Goal: Task Accomplishment & Management: Use online tool/utility

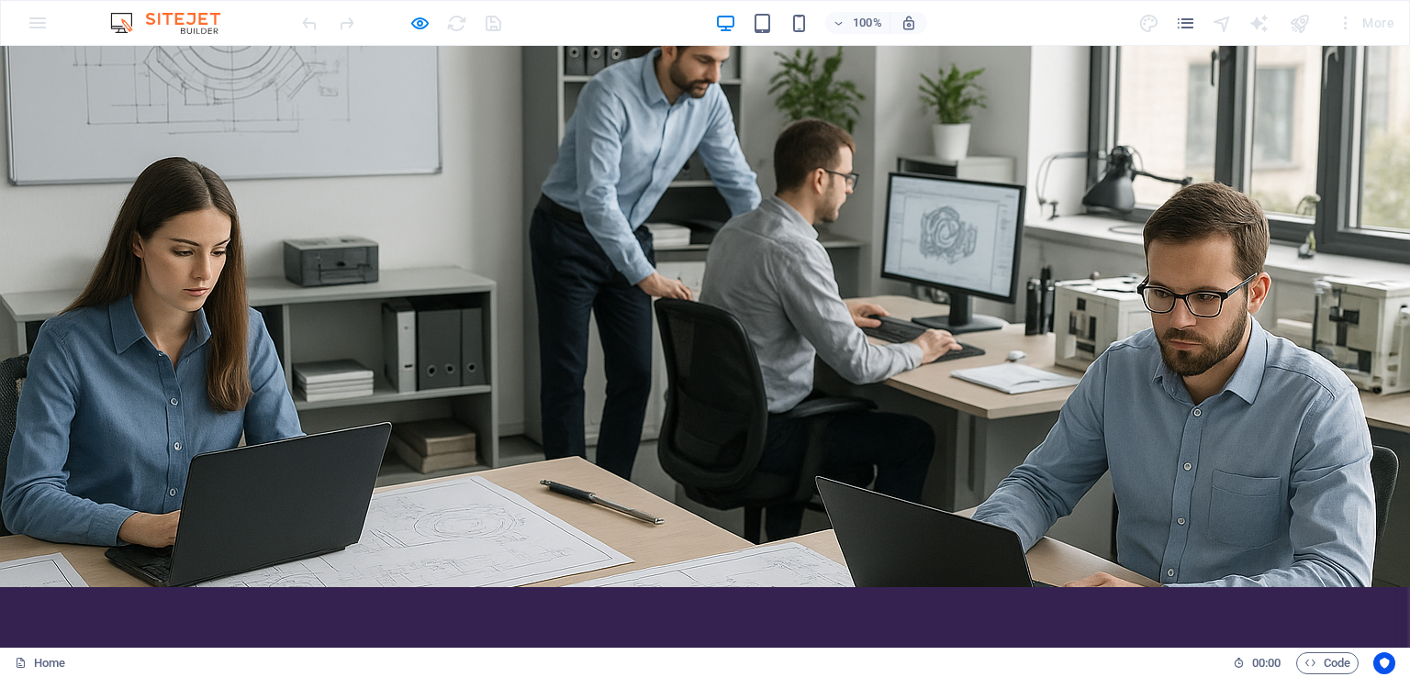
click at [983, 30] on div "100% More" at bounding box center [849, 22] width 1103 height 29
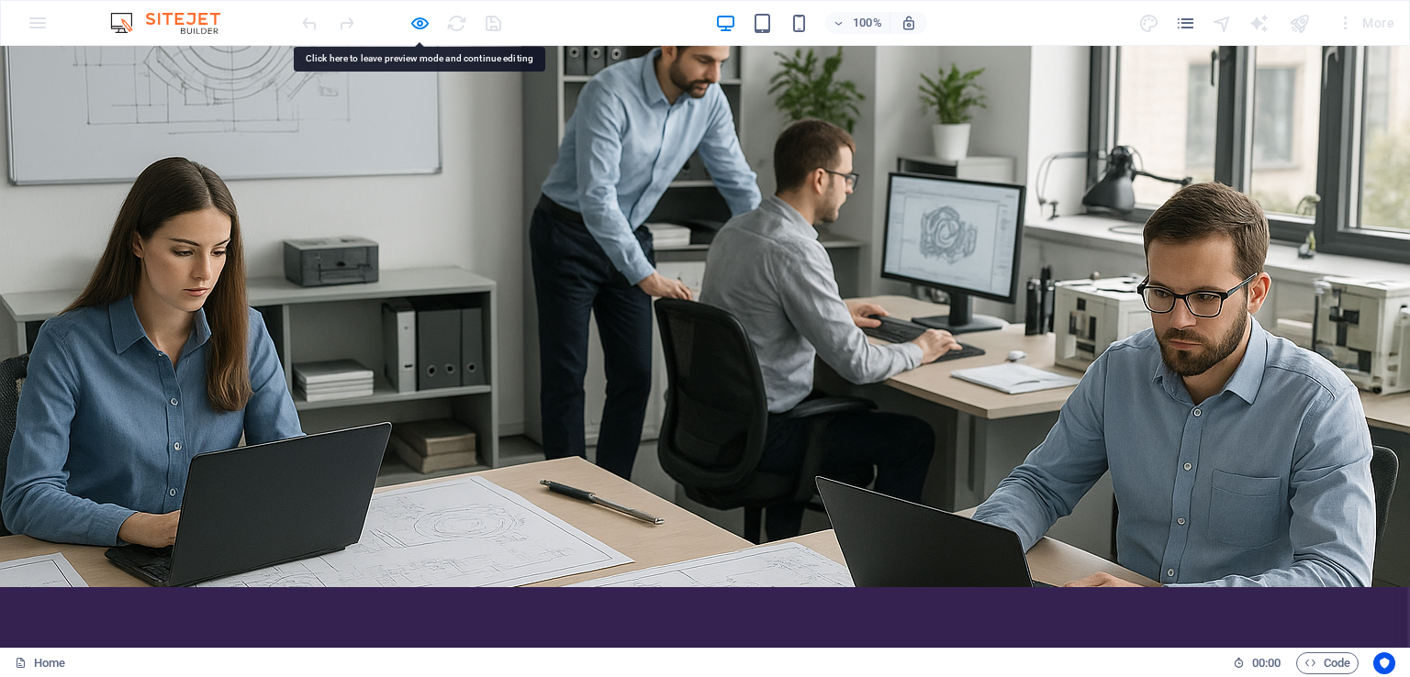
click at [334, 588] on div at bounding box center [705, 625] width 1410 height 75
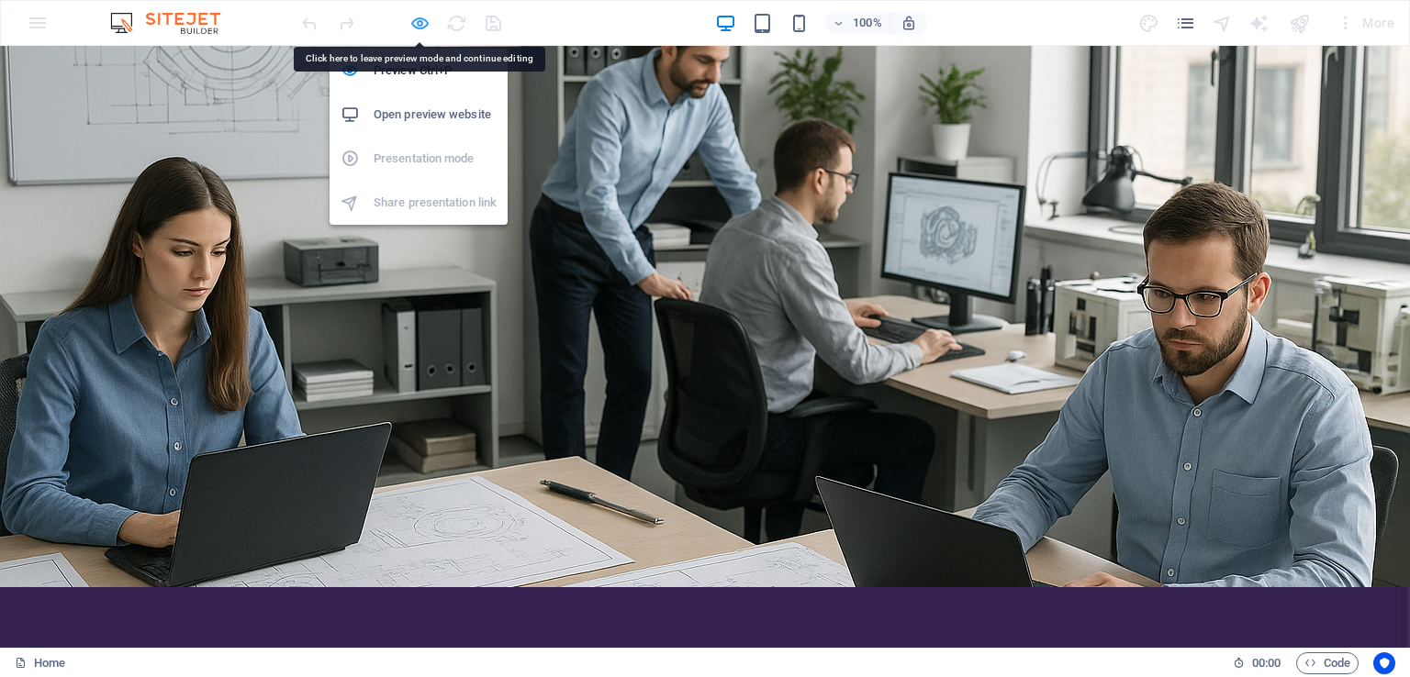
click at [416, 22] on icon "button" at bounding box center [419, 23] width 21 height 21
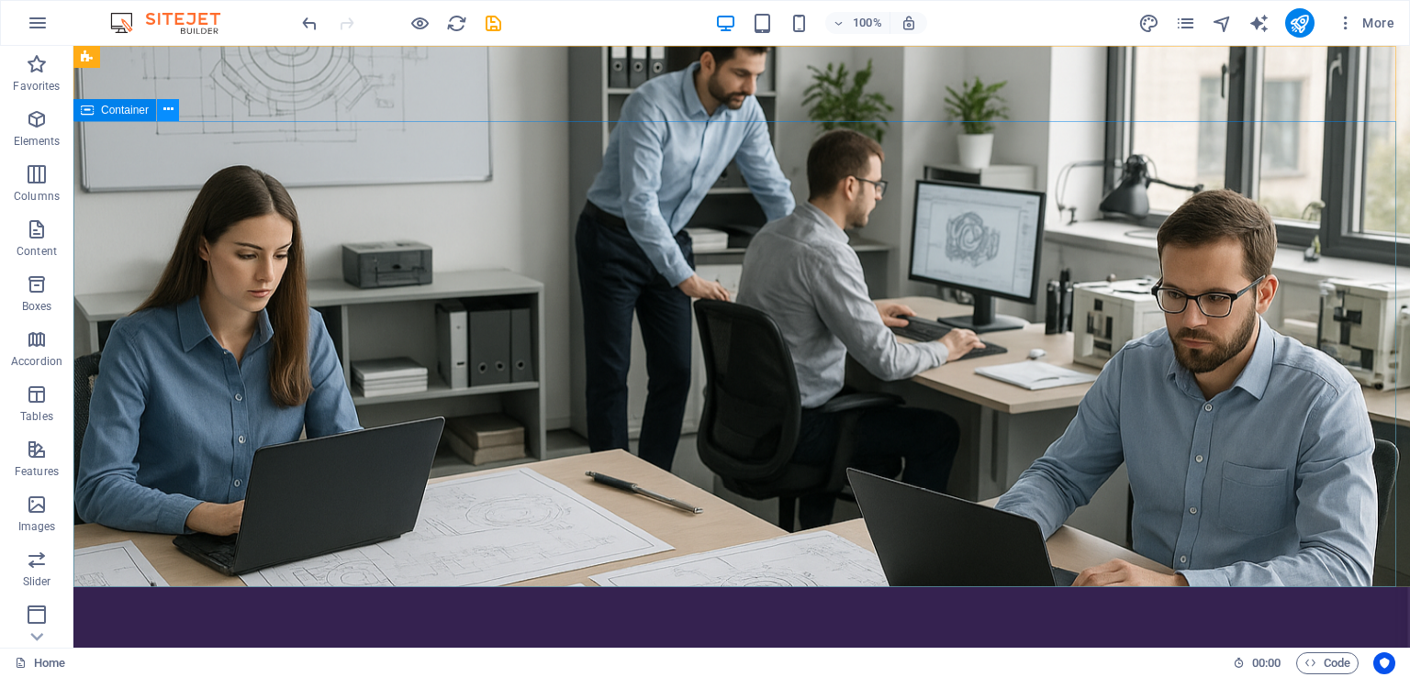
click at [160, 109] on button at bounding box center [168, 110] width 22 height 22
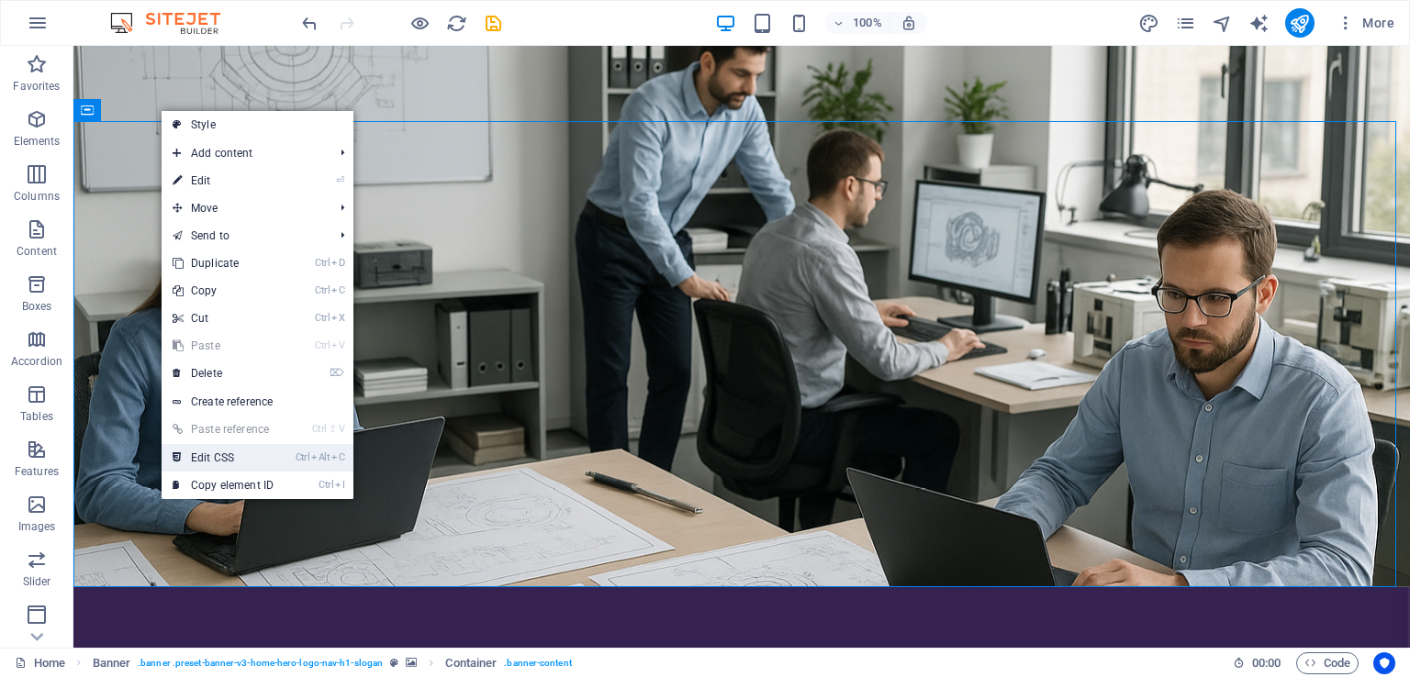
click at [250, 455] on link "Ctrl Alt C Edit CSS" at bounding box center [223, 458] width 123 height 28
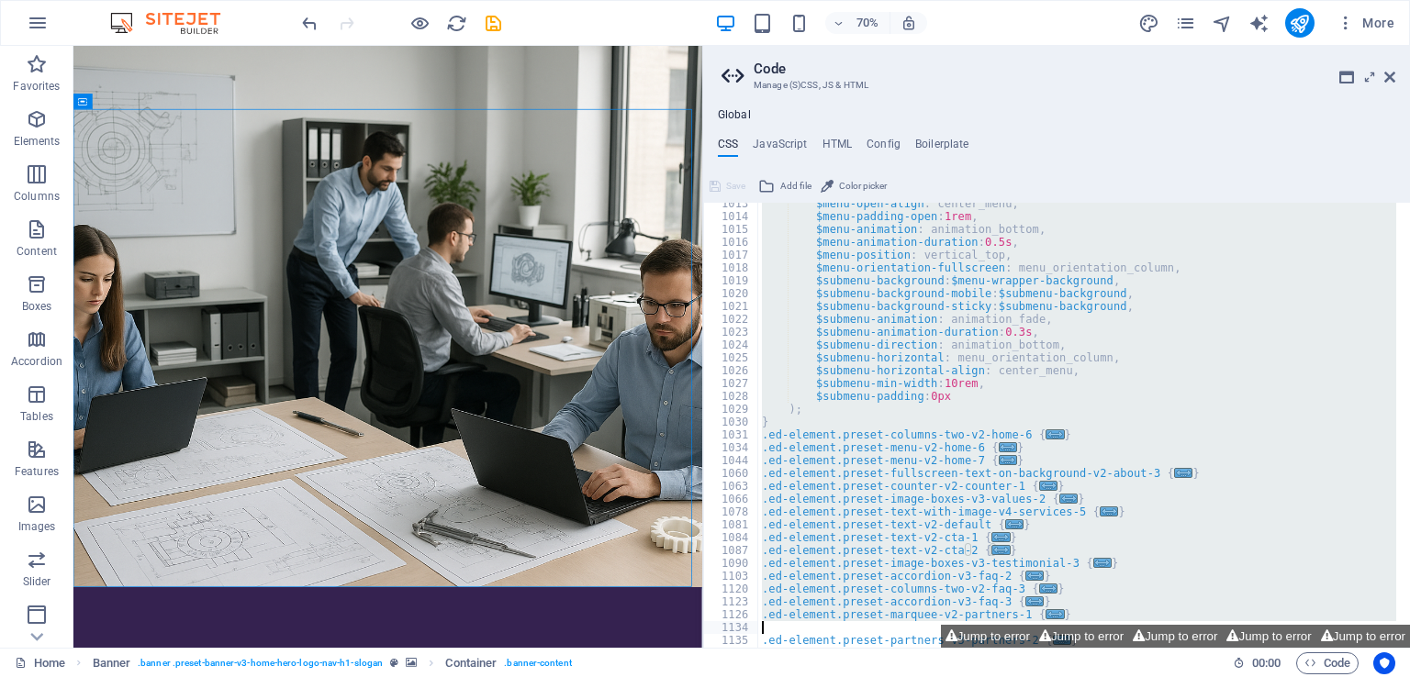
scroll to position [2422, 0]
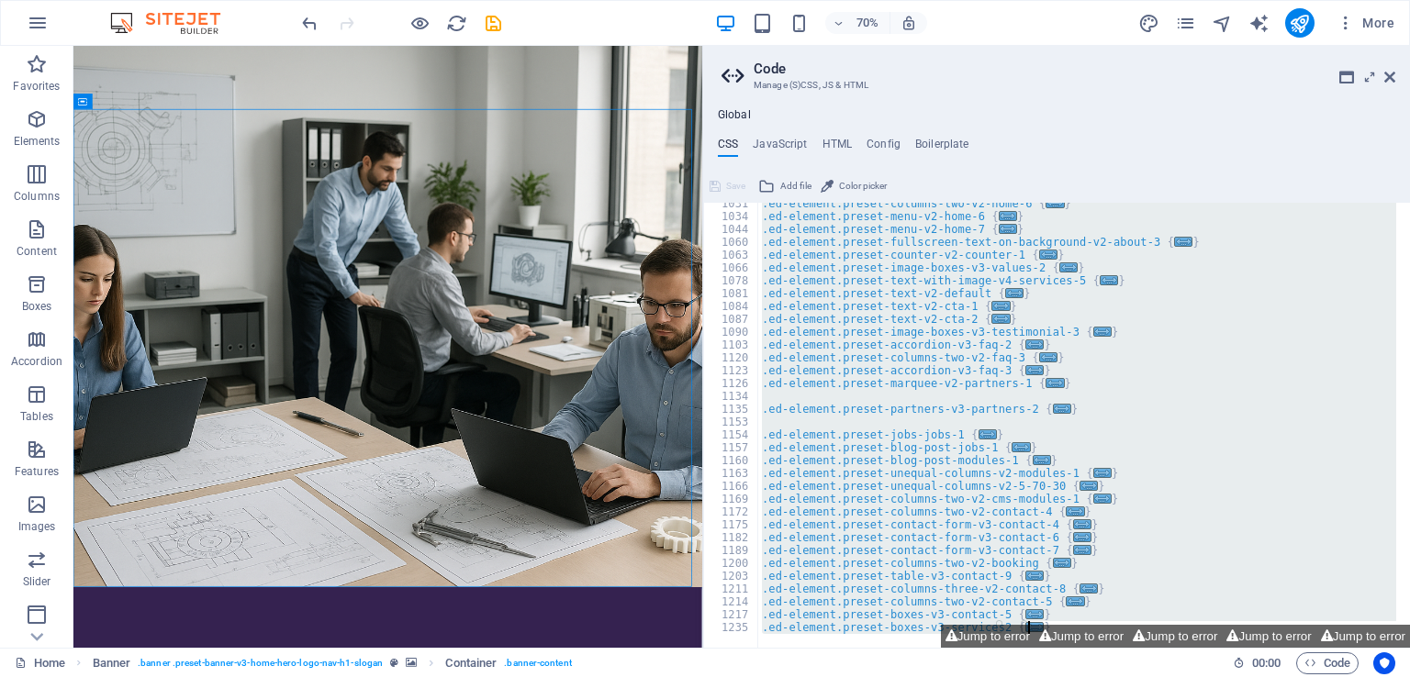
drag, startPoint x: 758, startPoint y: 208, endPoint x: 1091, endPoint y: 654, distance: 555.6
click at [1091, 648] on div "Home Favorites Elements Columns Content Boxes Accordion Tables Features Images …" at bounding box center [705, 347] width 1410 height 602
type textarea "); }"
drag, startPoint x: 756, startPoint y: 207, endPoint x: 1082, endPoint y: 652, distance: 552.3
click at [1082, 648] on div "Home Favorites Elements Columns Content Boxes Accordion Tables Features Images …" at bounding box center [705, 347] width 1410 height 602
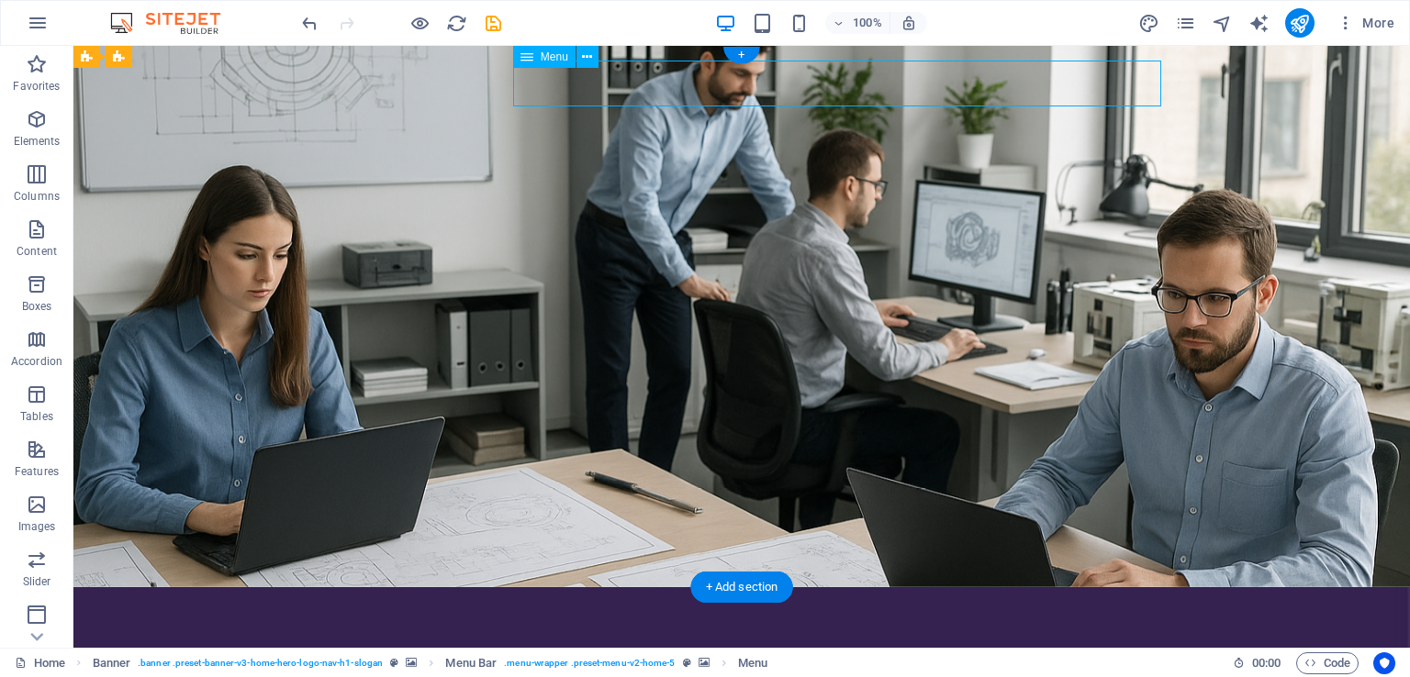
select select "px"
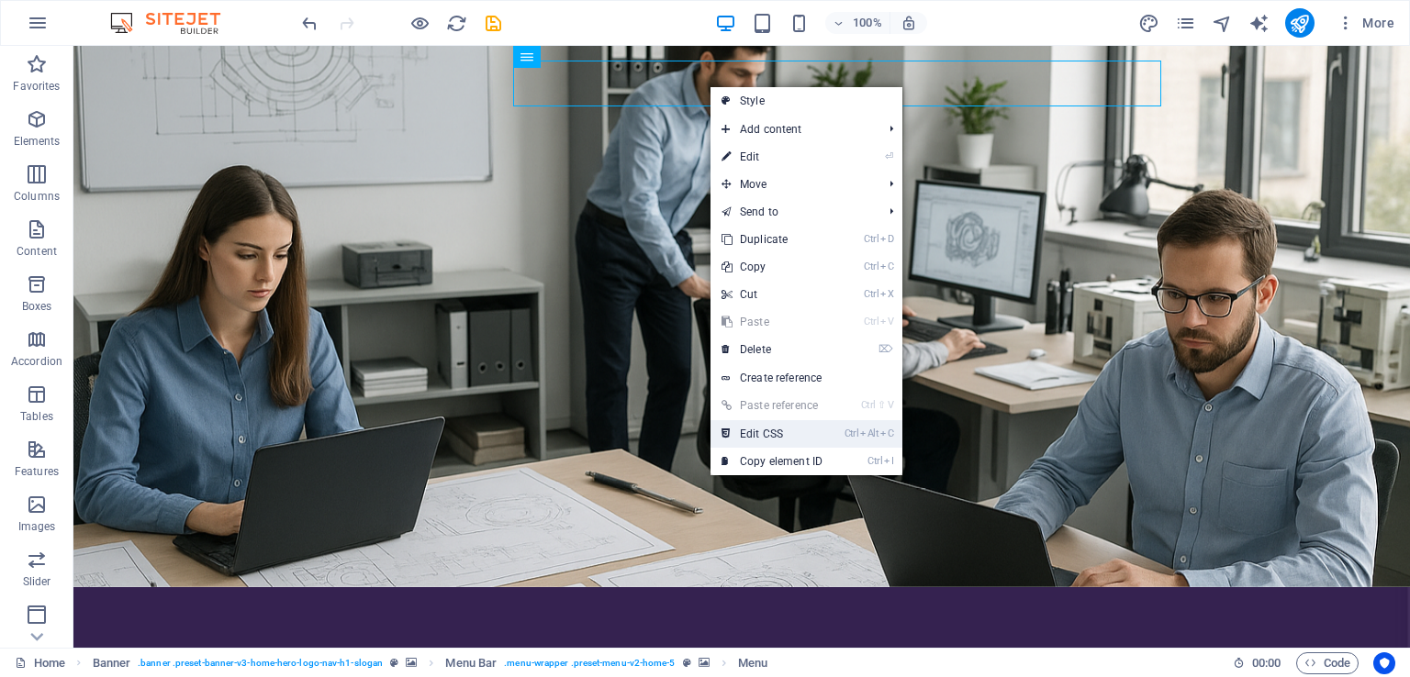
click at [788, 435] on link "Ctrl Alt C Edit CSS" at bounding box center [772, 434] width 123 height 28
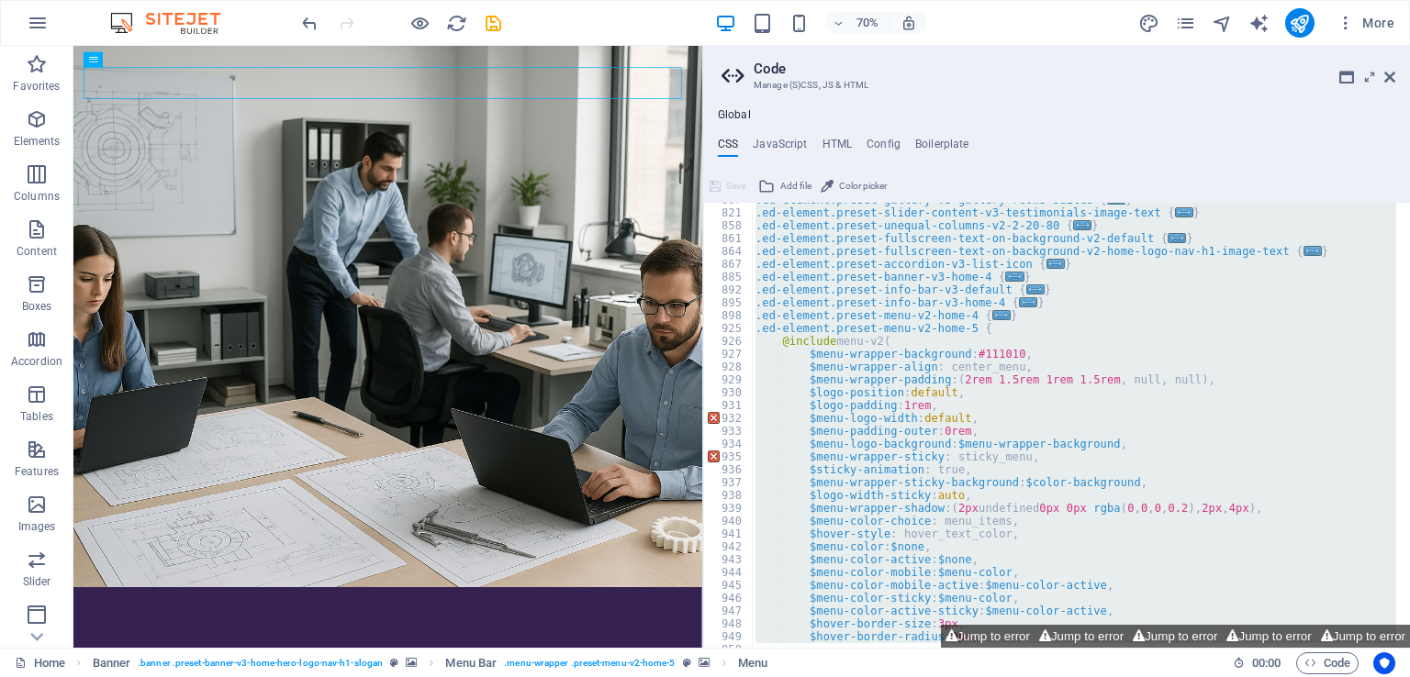
scroll to position [659, 0]
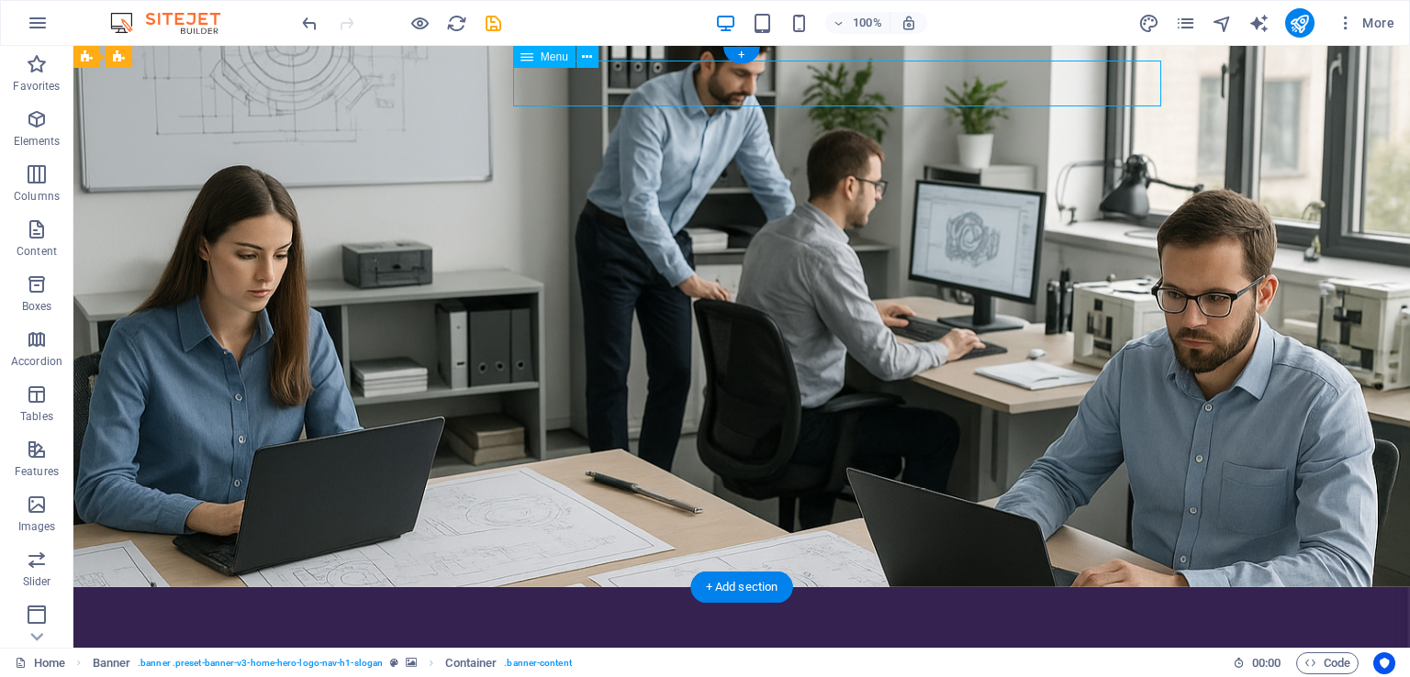
select select "px"
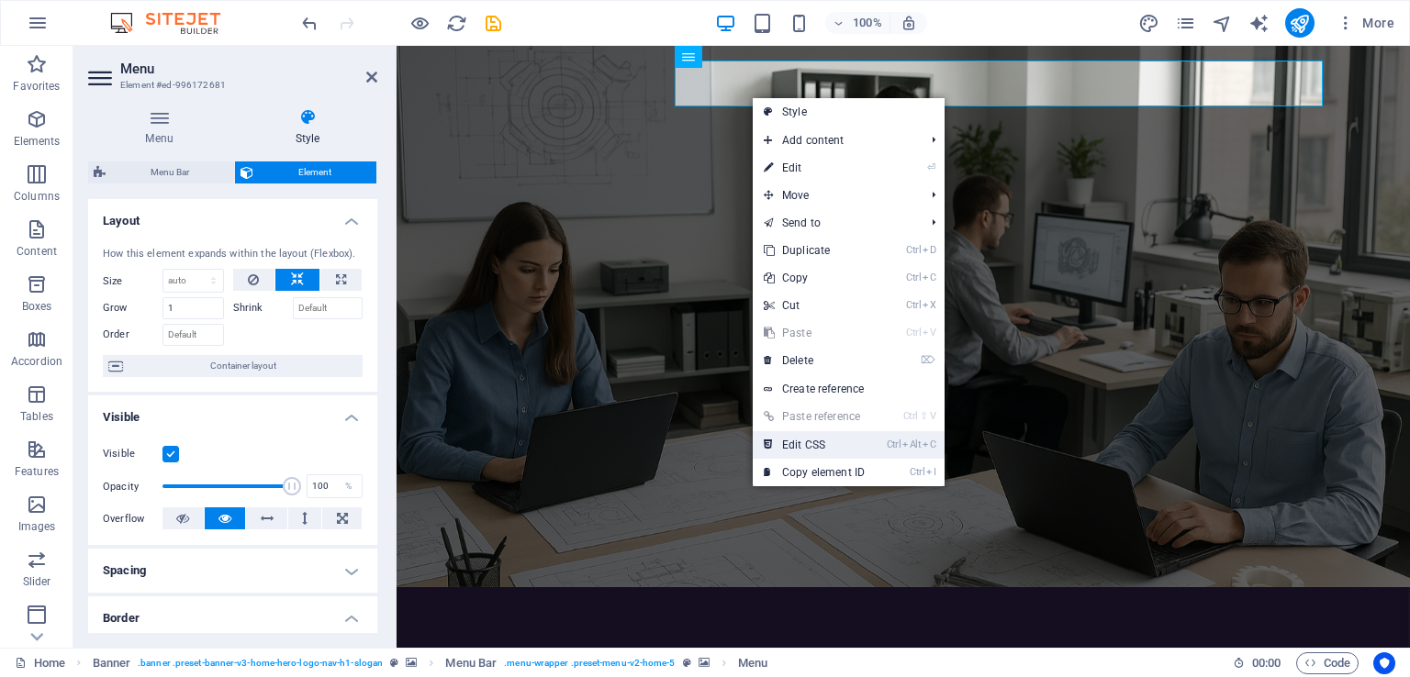
click at [834, 449] on link "Ctrl Alt C Edit CSS" at bounding box center [814, 445] width 123 height 28
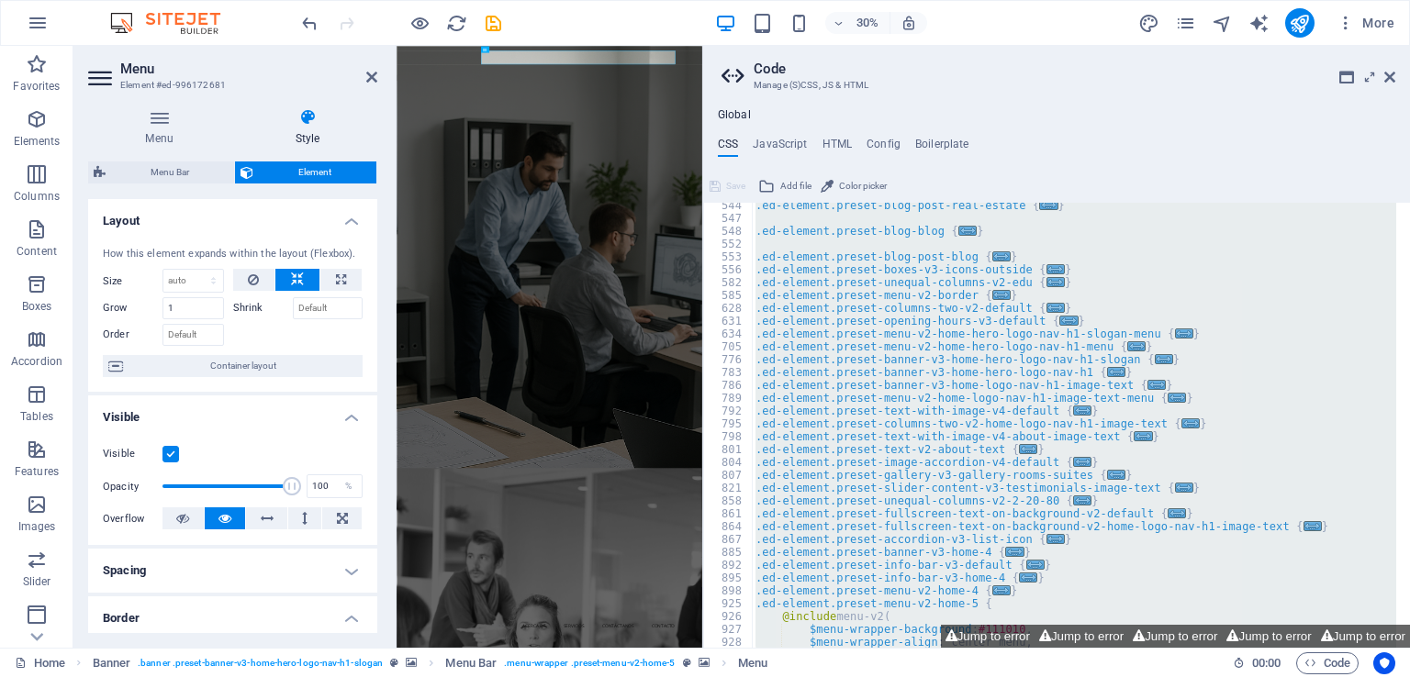
scroll to position [935, 0]
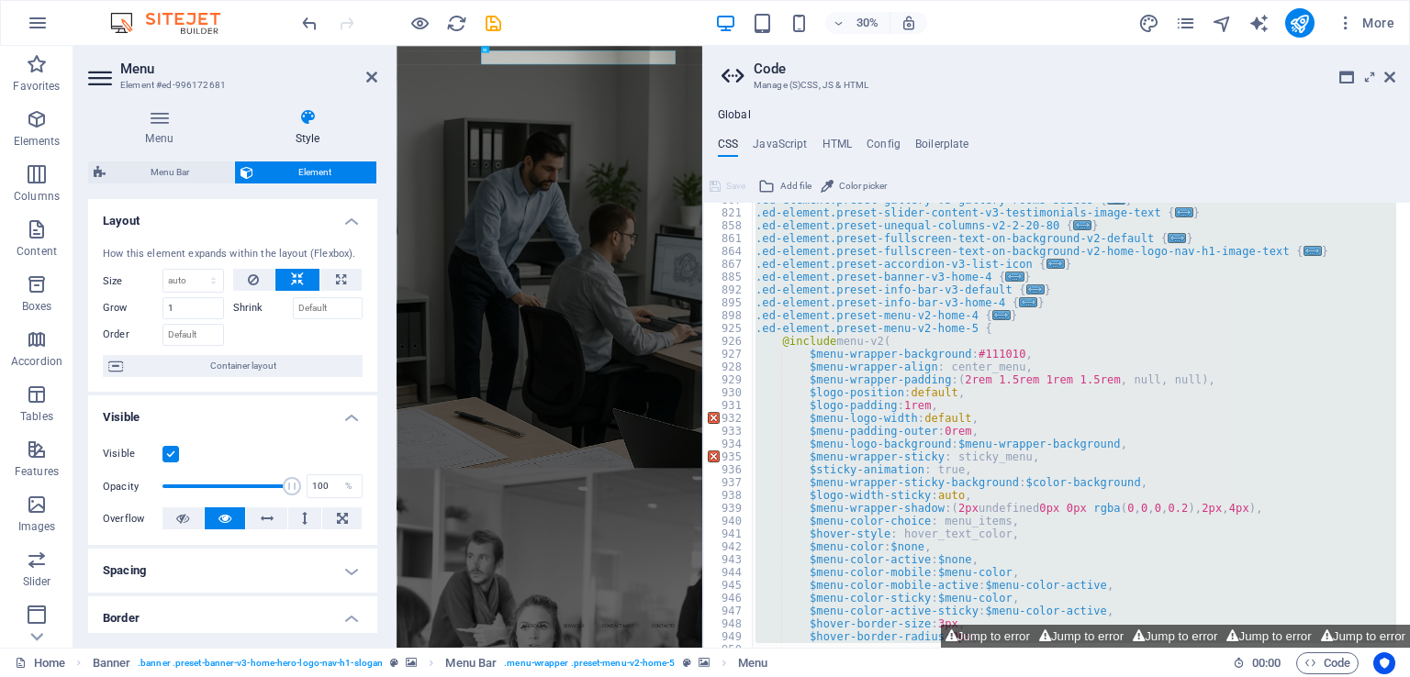
click at [950, 418] on div ".ed-element.preset-gallery-v3-gallery-rooms-suites { ... } .ed-element.preset-s…" at bounding box center [1074, 425] width 644 height 445
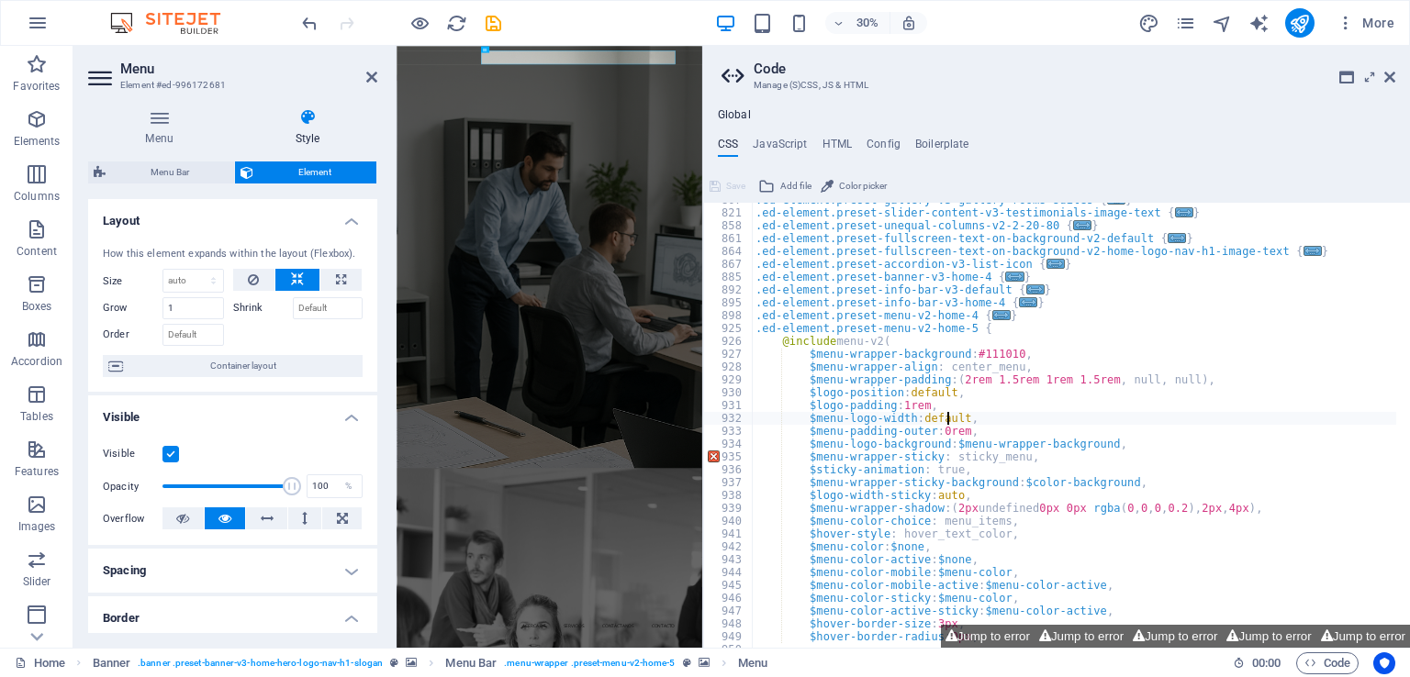
click at [999, 428] on div ".ed-element.preset-gallery-v3-gallery-rooms-suites { ... } .ed-element.preset-s…" at bounding box center [1130, 422] width 756 height 457
click at [1002, 477] on div ".ed-element.preset-gallery-v3-gallery-rooms-suites { ... } .ed-element.preset-s…" at bounding box center [1130, 422] width 756 height 457
click at [991, 457] on div ".ed-element.preset-gallery-v3-gallery-rooms-suites { ... } .ed-element.preset-s…" at bounding box center [1130, 422] width 756 height 457
click at [1035, 460] on div ".ed-element.preset-gallery-v3-gallery-rooms-suites { ... } .ed-element.preset-s…" at bounding box center [1130, 422] width 756 height 457
click at [1174, 524] on div ".ed-element.preset-gallery-v3-gallery-rooms-suites { ... } .ed-element.preset-s…" at bounding box center [1130, 422] width 756 height 457
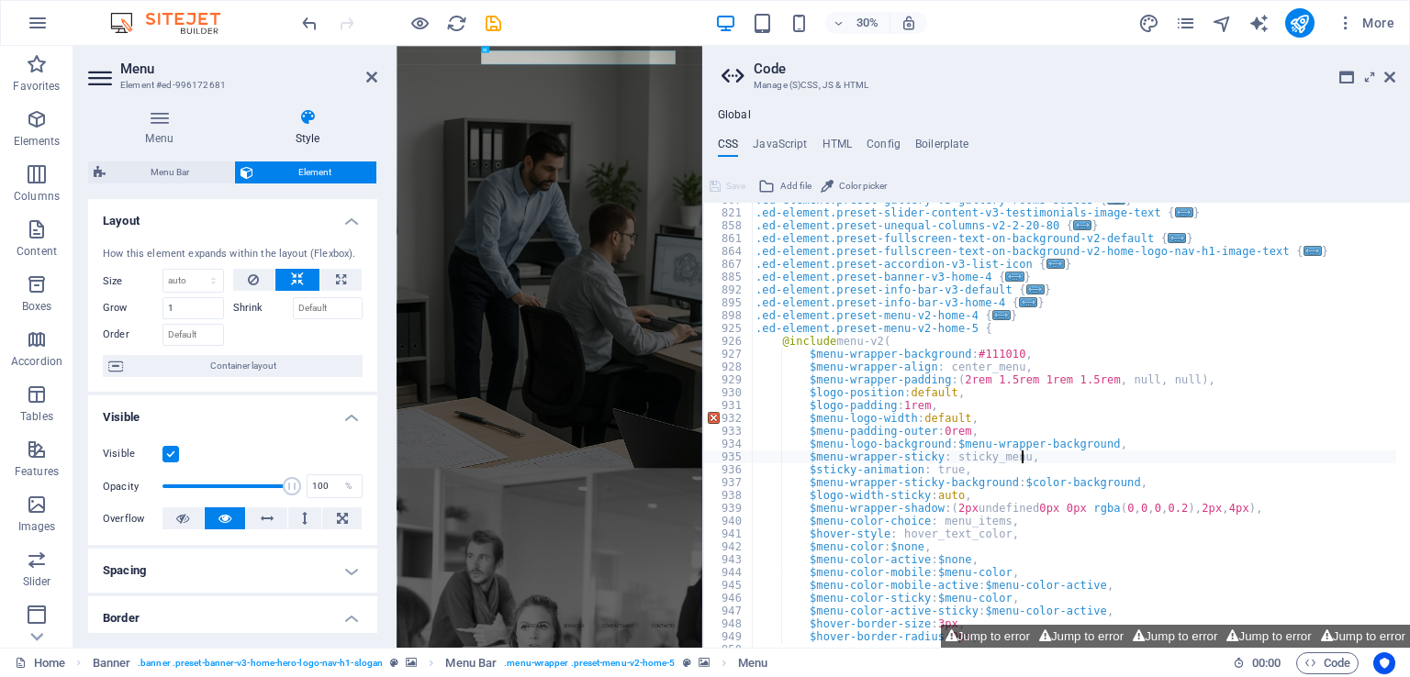
type textarea "$menu-color-choice: menu_items,"
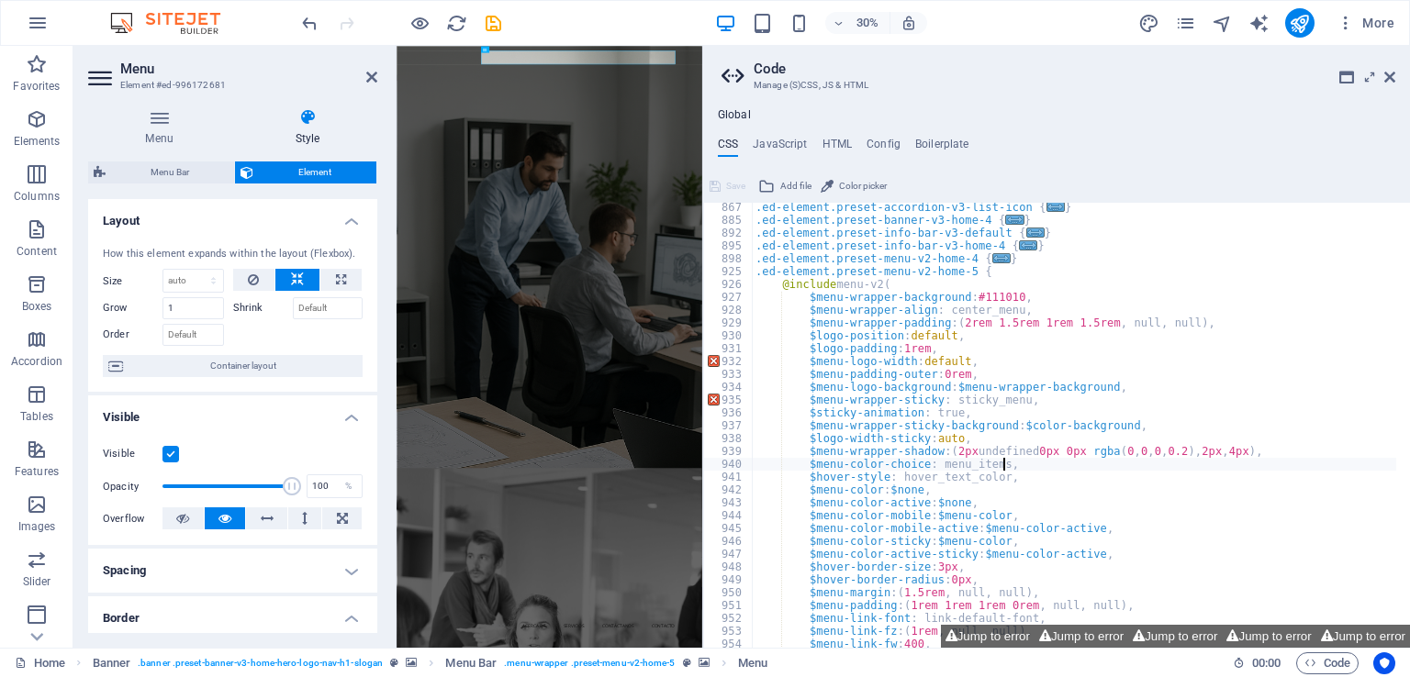
scroll to position [1102, 0]
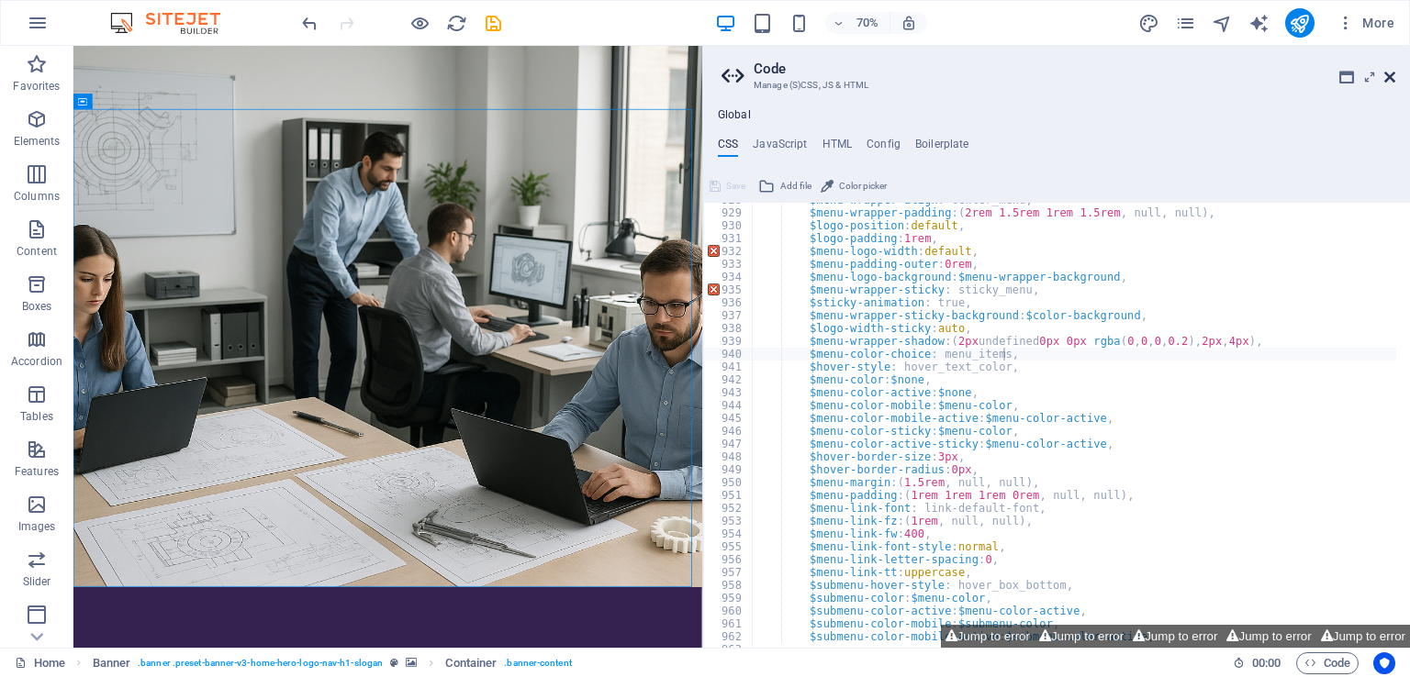
click at [1389, 76] on icon at bounding box center [1389, 77] width 11 height 15
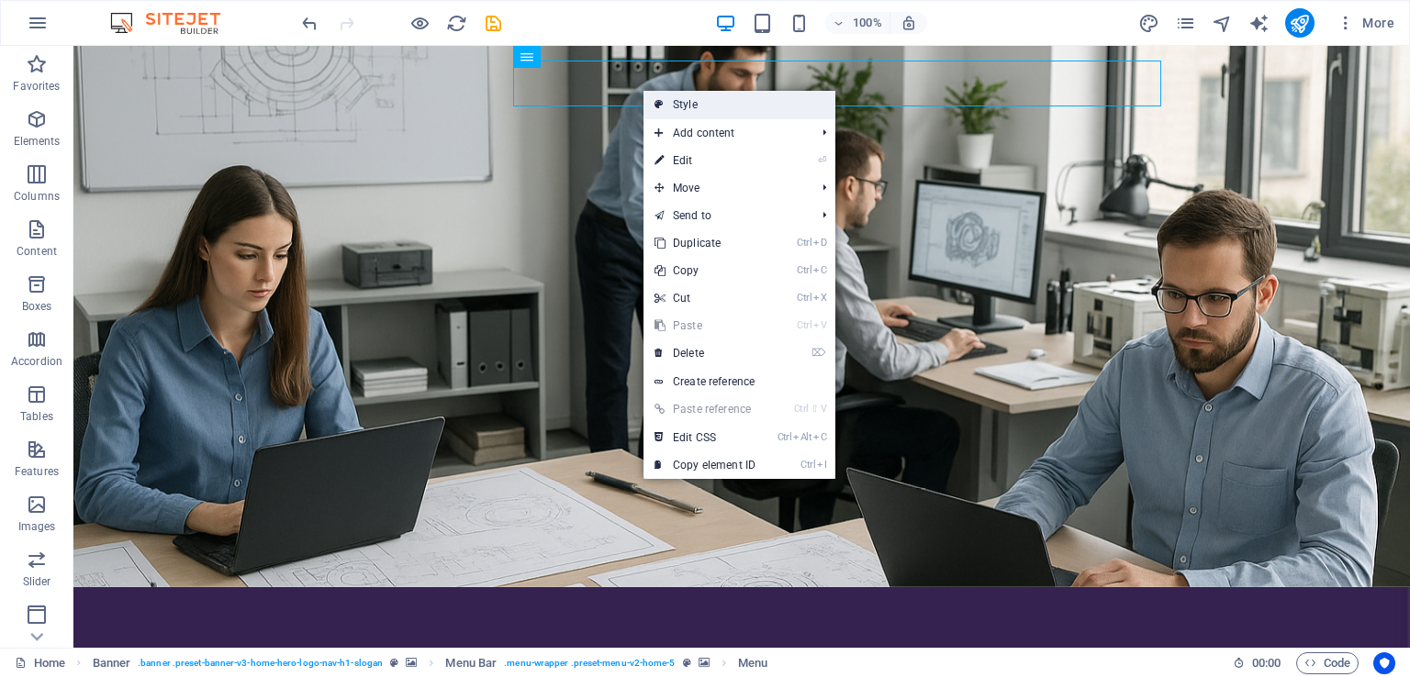
click at [709, 106] on link "Style" at bounding box center [740, 105] width 192 height 28
select select "rem"
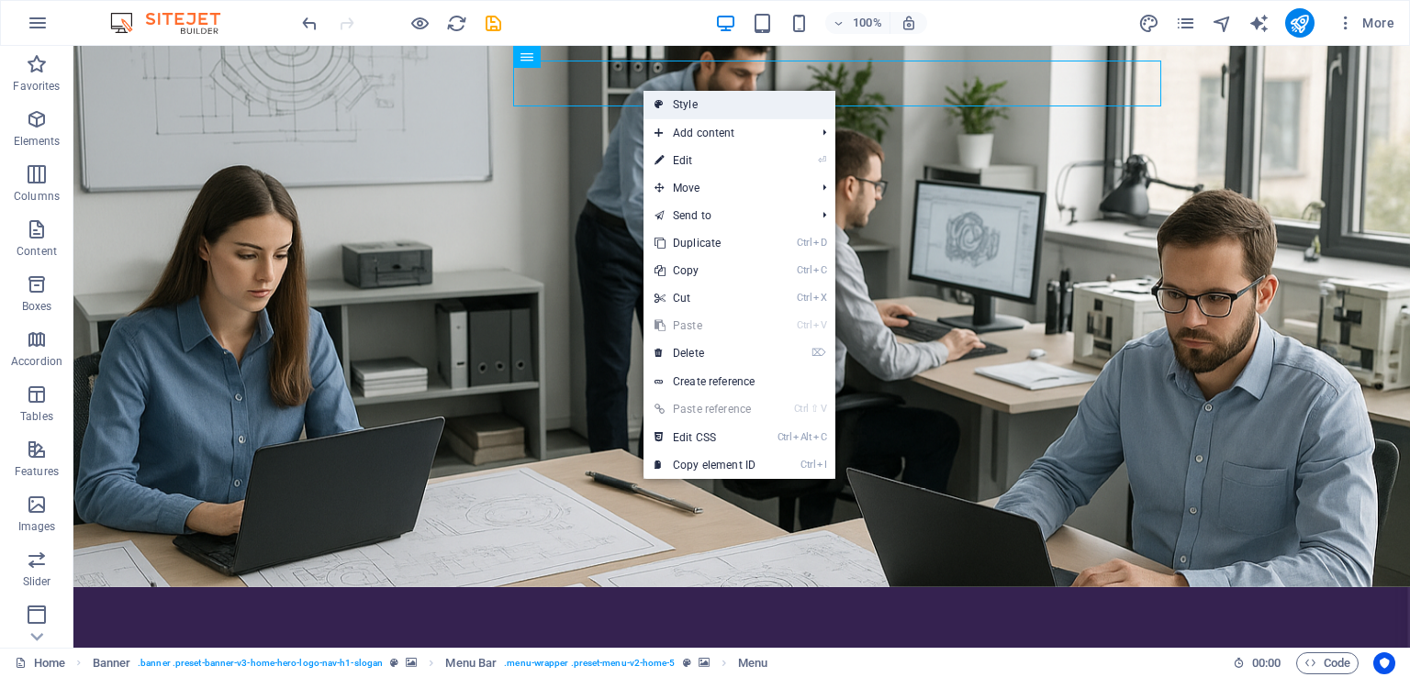
select select "preset-menu-v2-home-5"
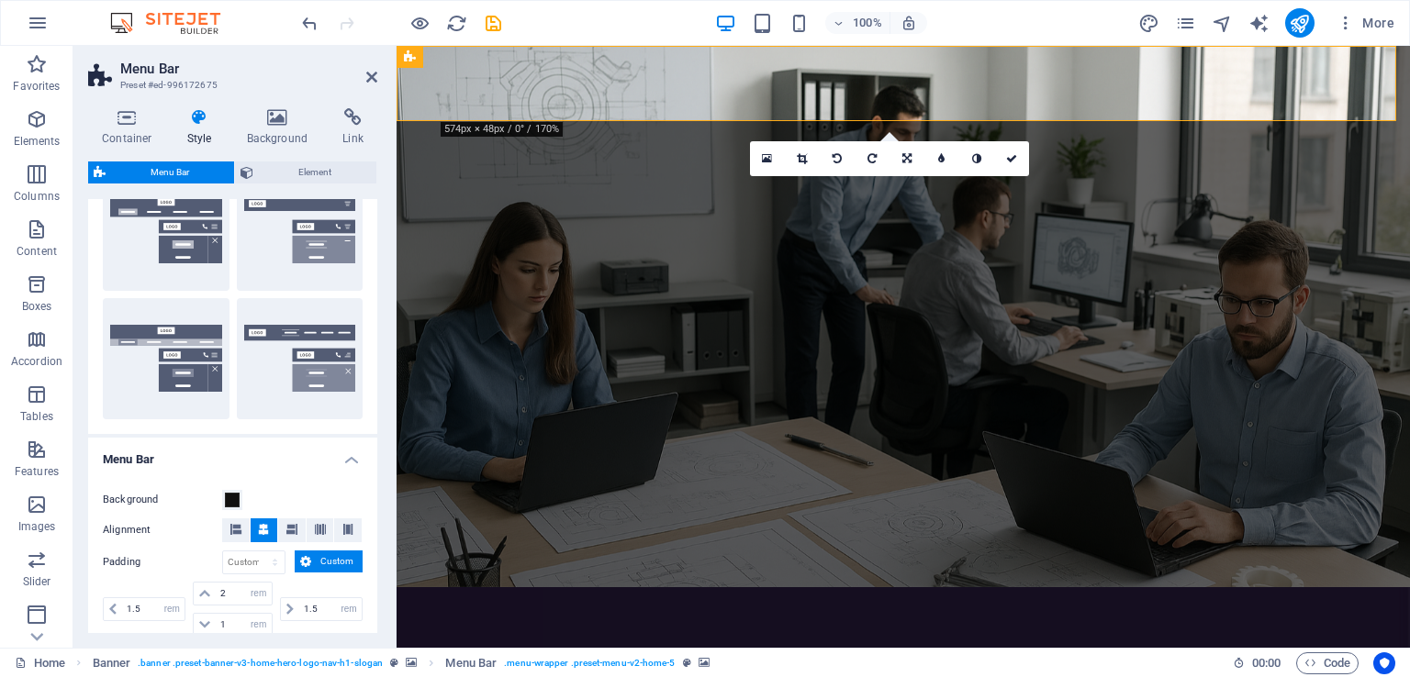
scroll to position [518, 0]
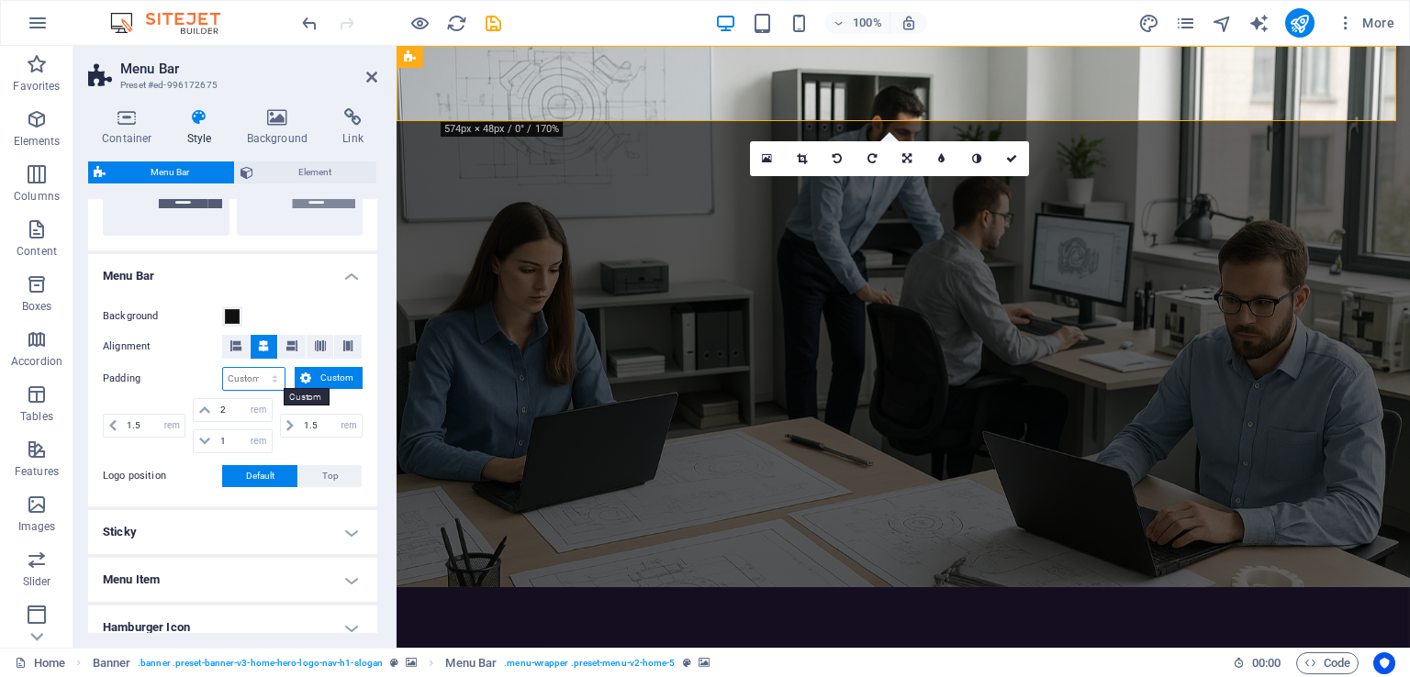
click at [254, 377] on select "px rem % vh vw Custom" at bounding box center [254, 379] width 62 height 22
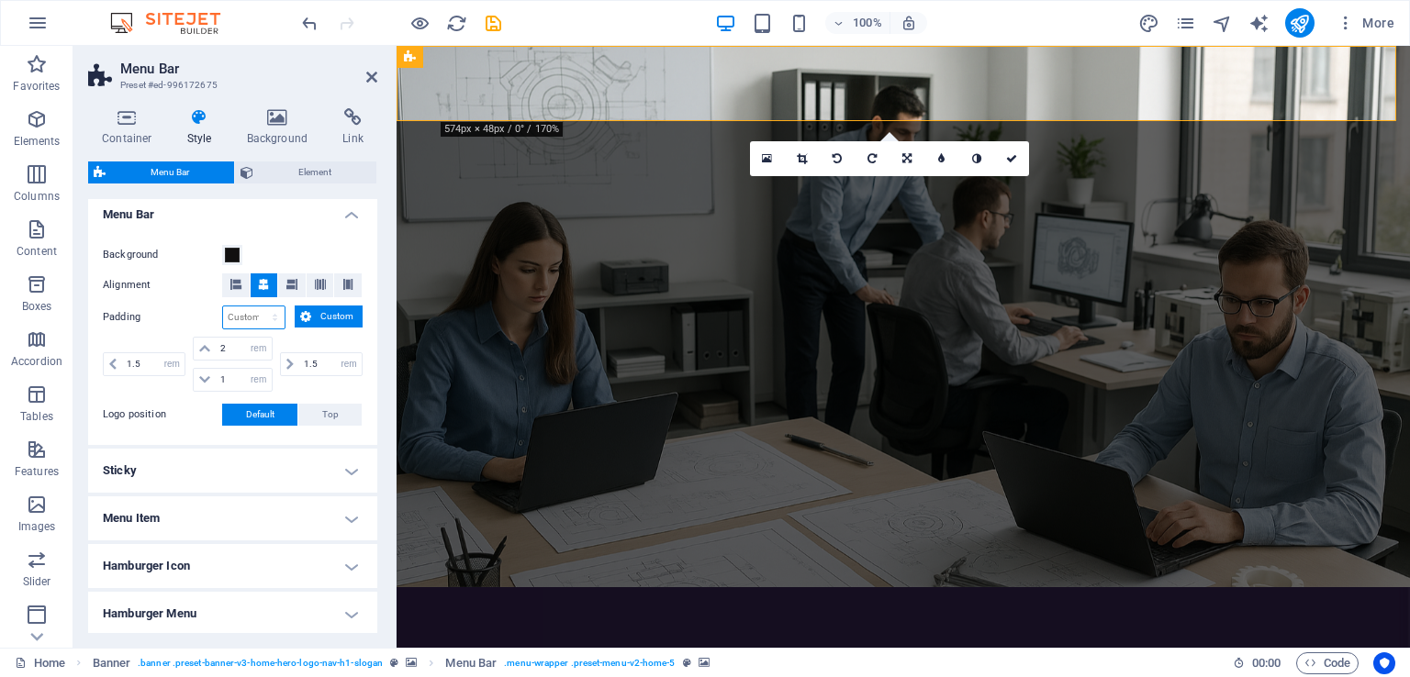
scroll to position [610, 0]
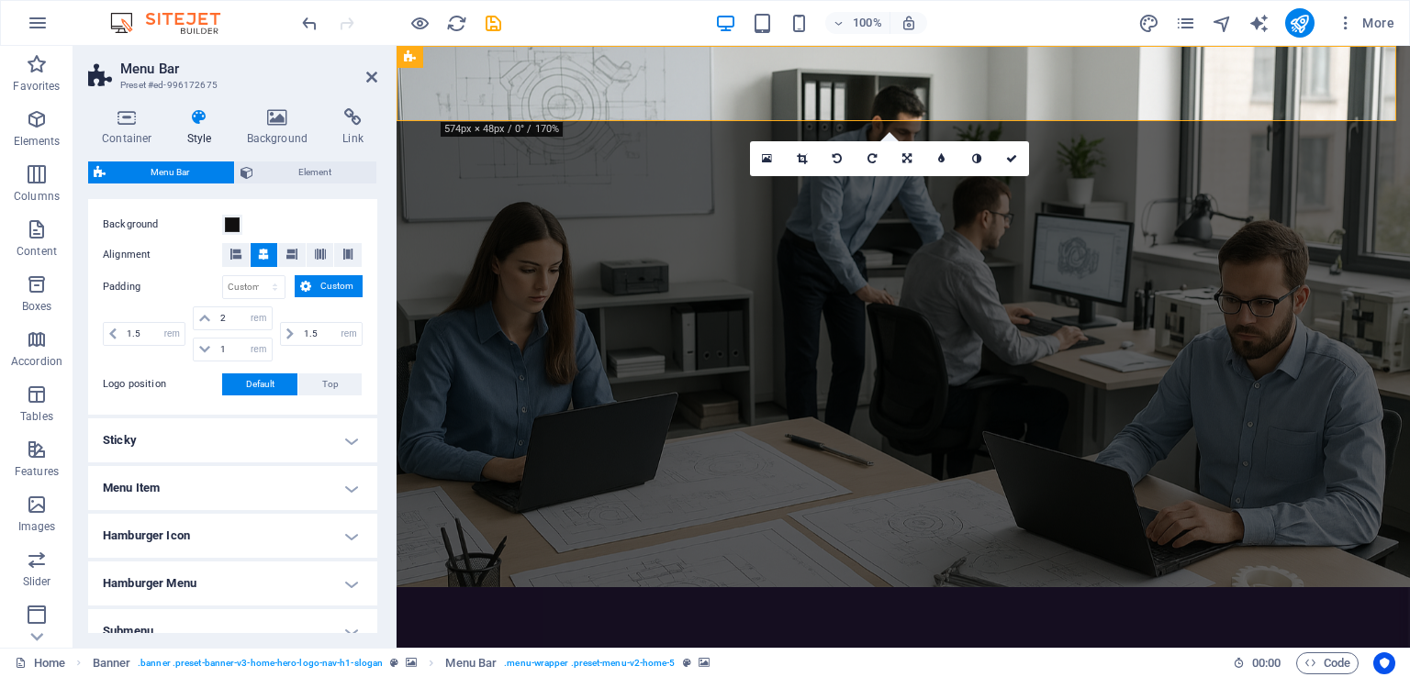
click at [265, 444] on h4 "Sticky" at bounding box center [232, 441] width 289 height 44
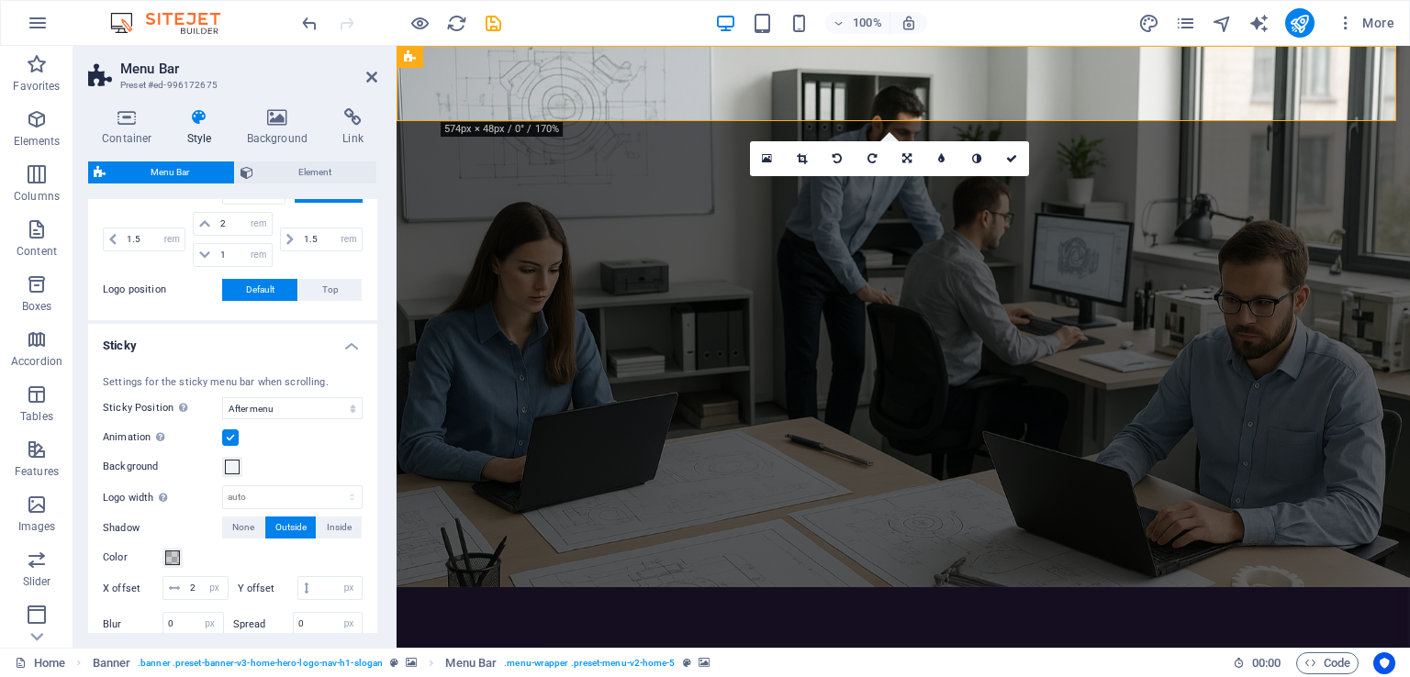
scroll to position [793, 0]
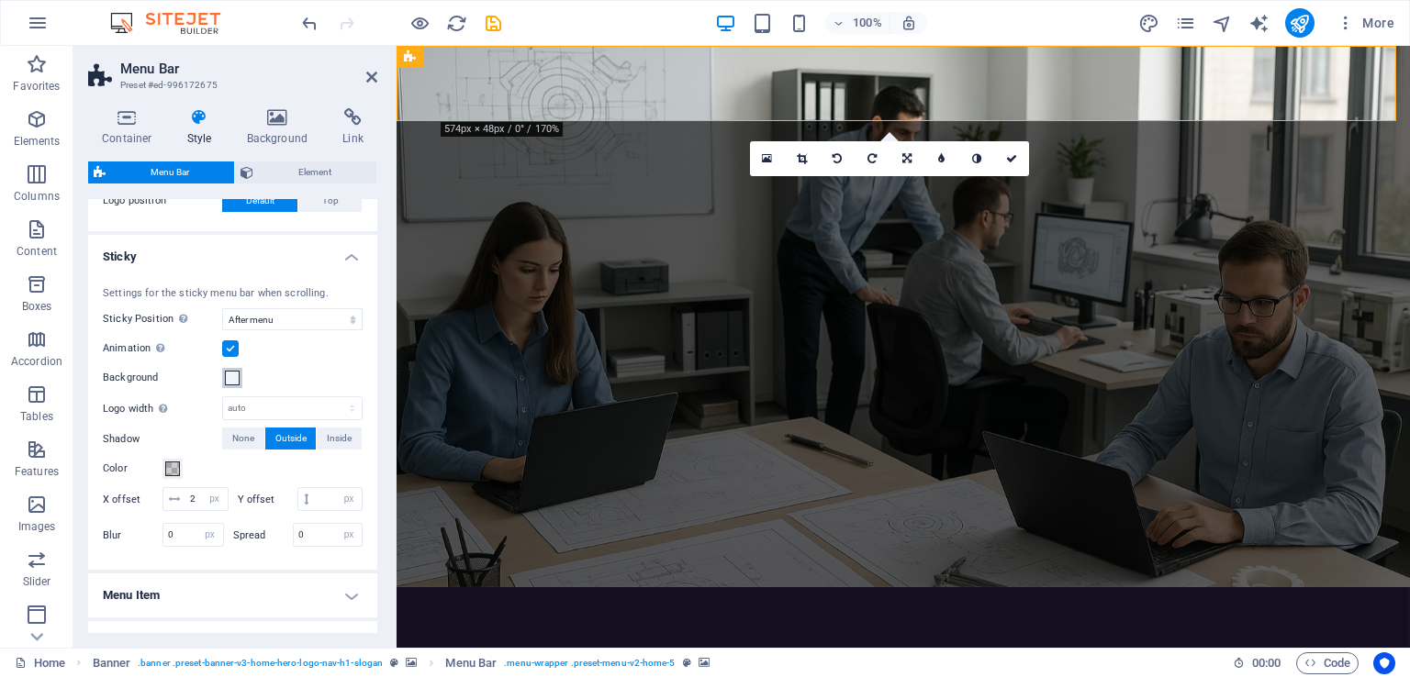
click at [232, 373] on span at bounding box center [232, 378] width 15 height 15
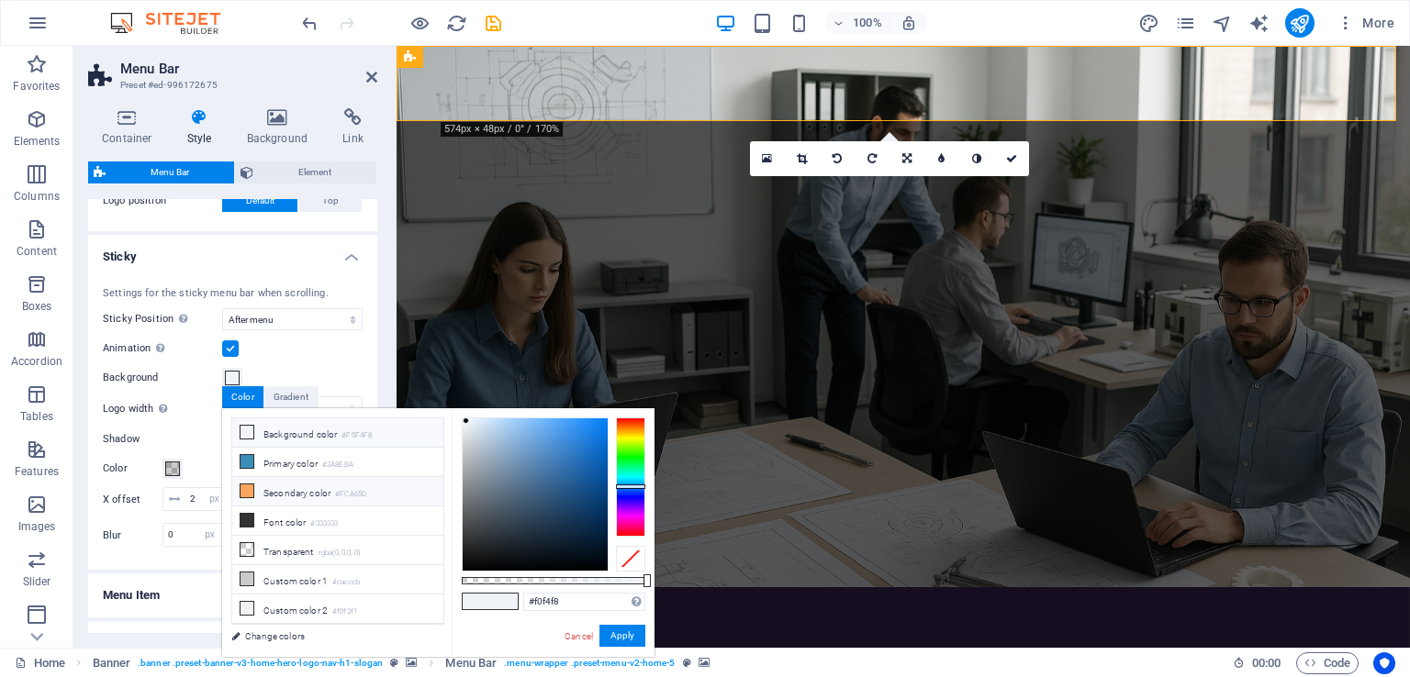
click at [279, 491] on li "Secondary color #FCA65D" at bounding box center [337, 491] width 211 height 29
type input "#fca65d"
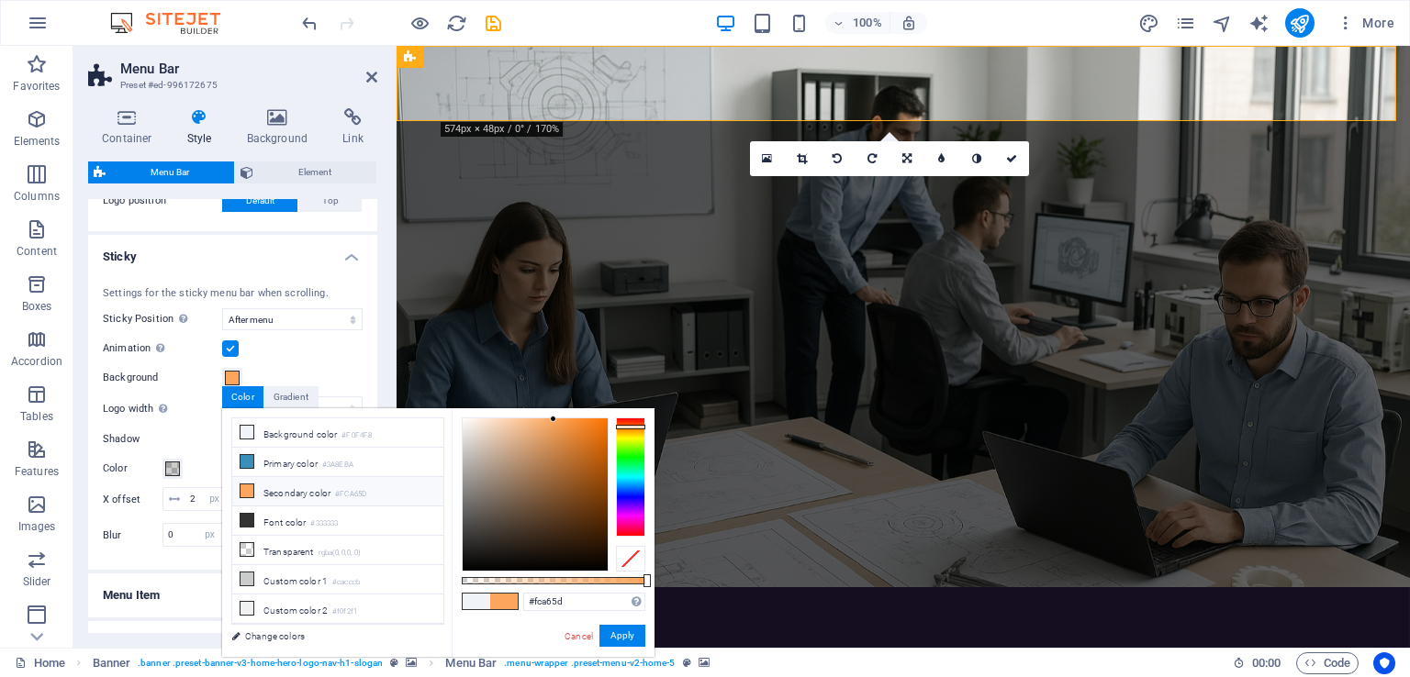
click at [195, 375] on label "Background" at bounding box center [162, 378] width 119 height 22
click at [222, 375] on button "Background" at bounding box center [232, 378] width 20 height 20
drag, startPoint x: 625, startPoint y: 630, endPoint x: 176, endPoint y: 535, distance: 458.7
click at [625, 630] on button "Apply" at bounding box center [622, 636] width 46 height 22
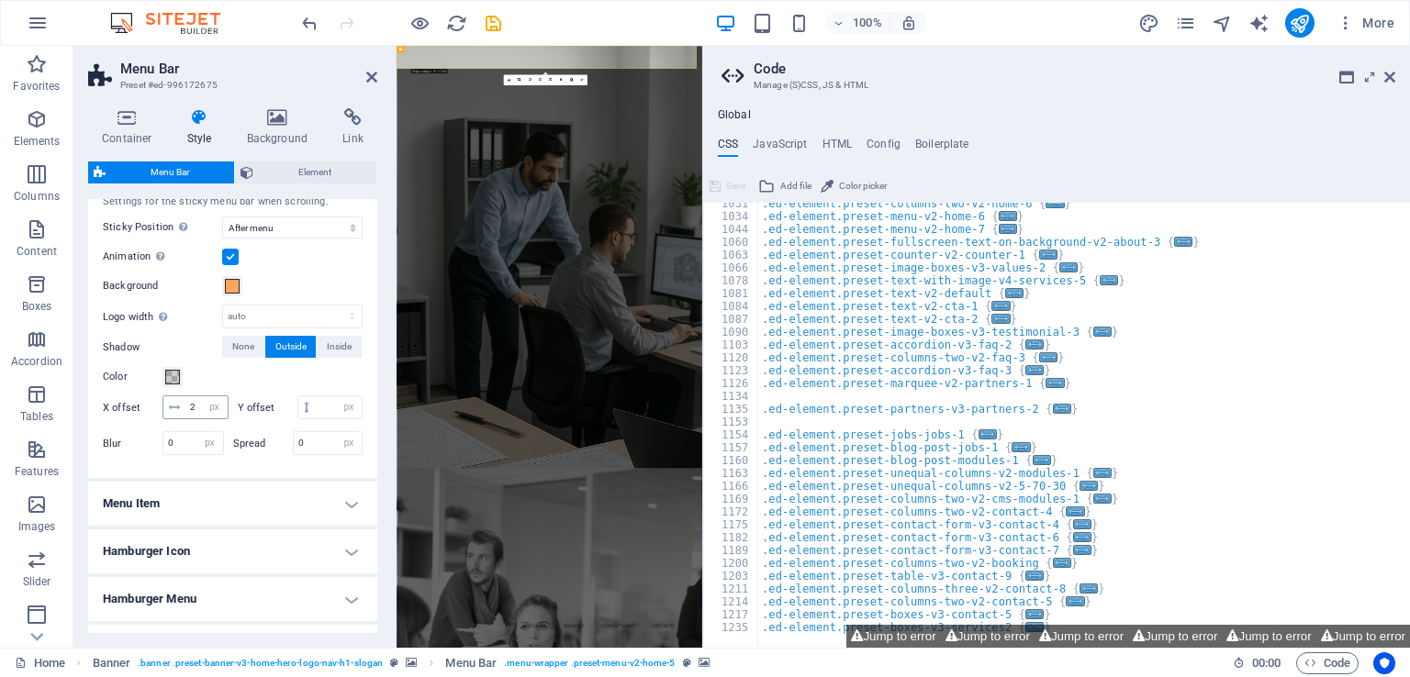
scroll to position [1072, 0]
click at [1392, 77] on icon at bounding box center [1389, 77] width 11 height 15
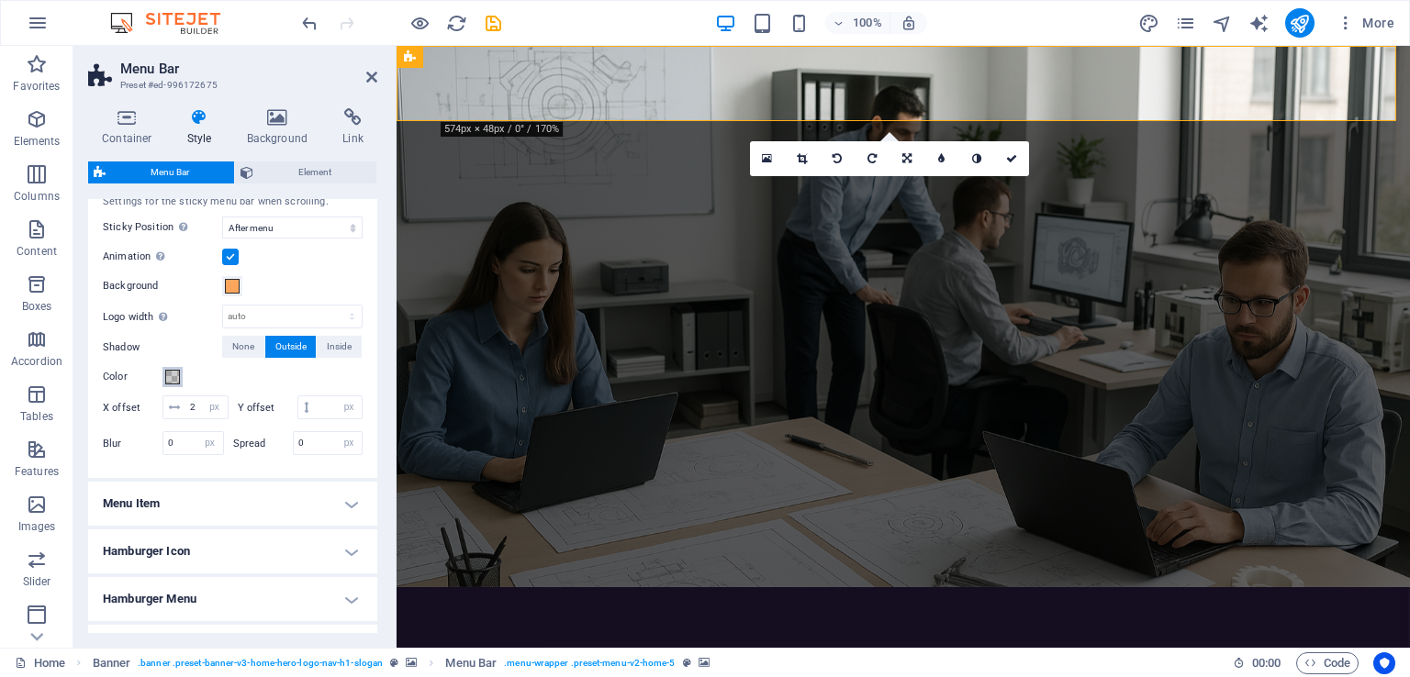
click at [172, 375] on span at bounding box center [172, 377] width 15 height 15
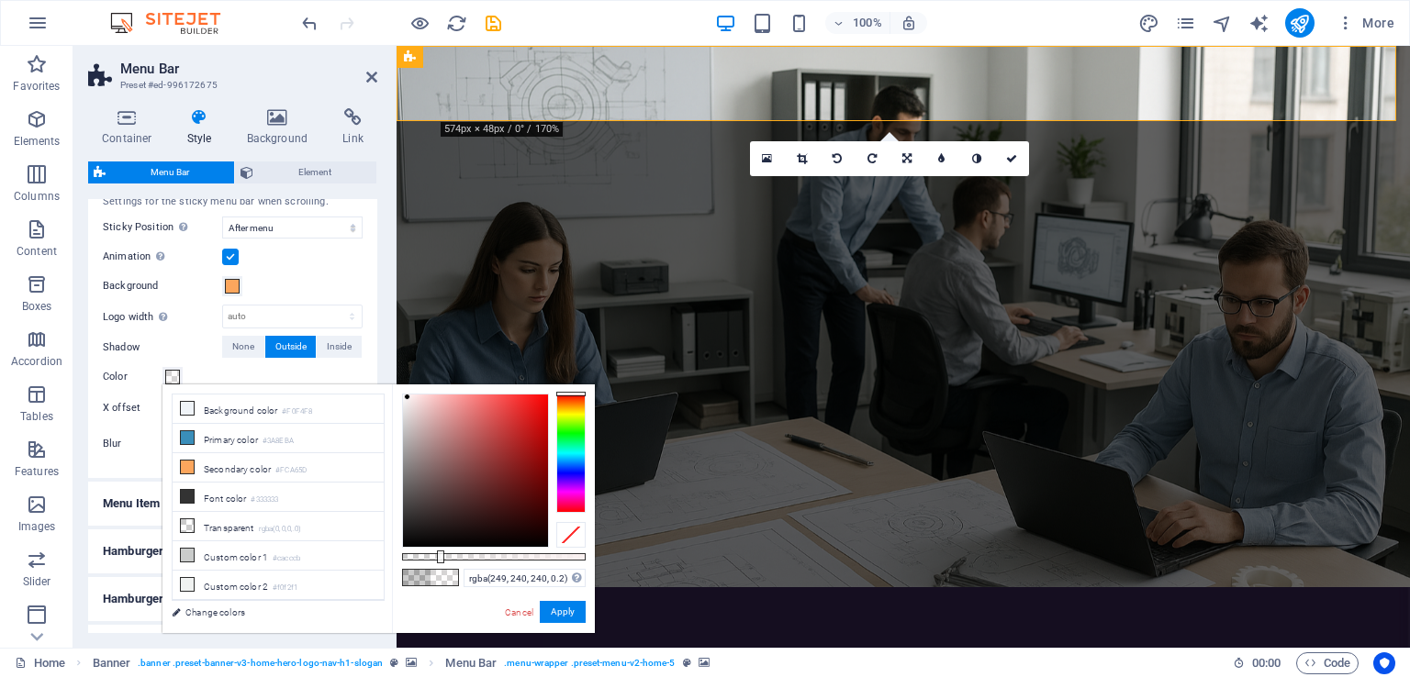
click at [408, 397] on div at bounding box center [475, 471] width 145 height 152
click at [400, 395] on div "rgba(249, 240, 240, 0.2) Supported formats #0852ed rgb(8, 82, 237) rgba(8, 82, …" at bounding box center [493, 642] width 203 height 515
click at [408, 397] on div at bounding box center [407, 397] width 6 height 6
type input "rgba(249, 246, 246, 0.2)"
click at [404, 397] on div at bounding box center [403, 397] width 6 height 6
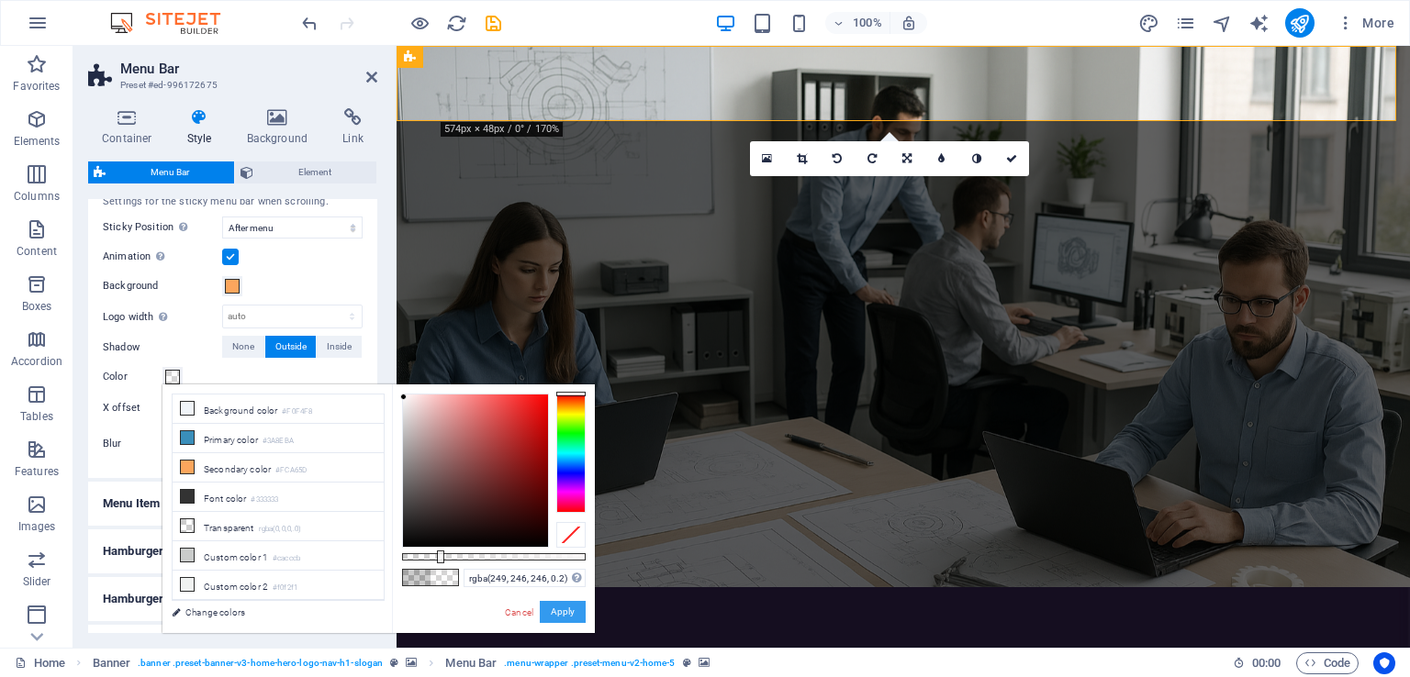
click at [571, 616] on button "Apply" at bounding box center [563, 612] width 46 height 22
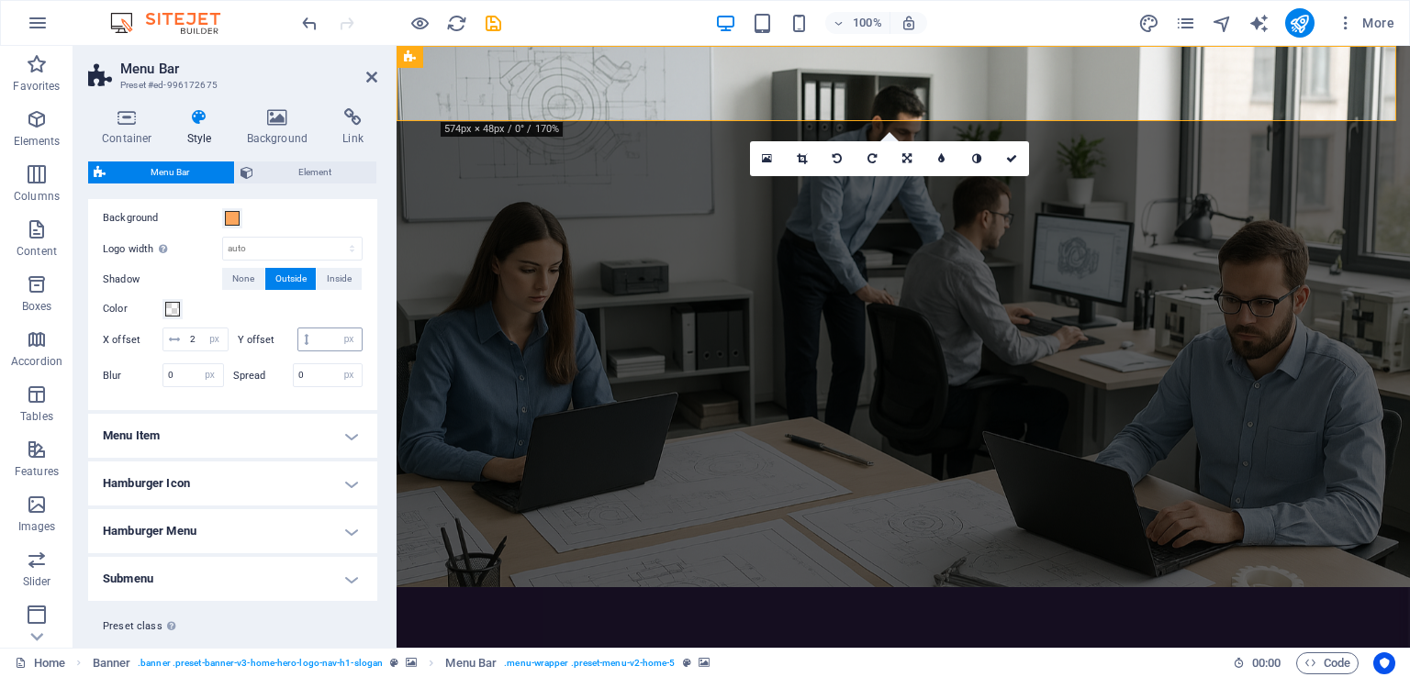
scroll to position [977, 0]
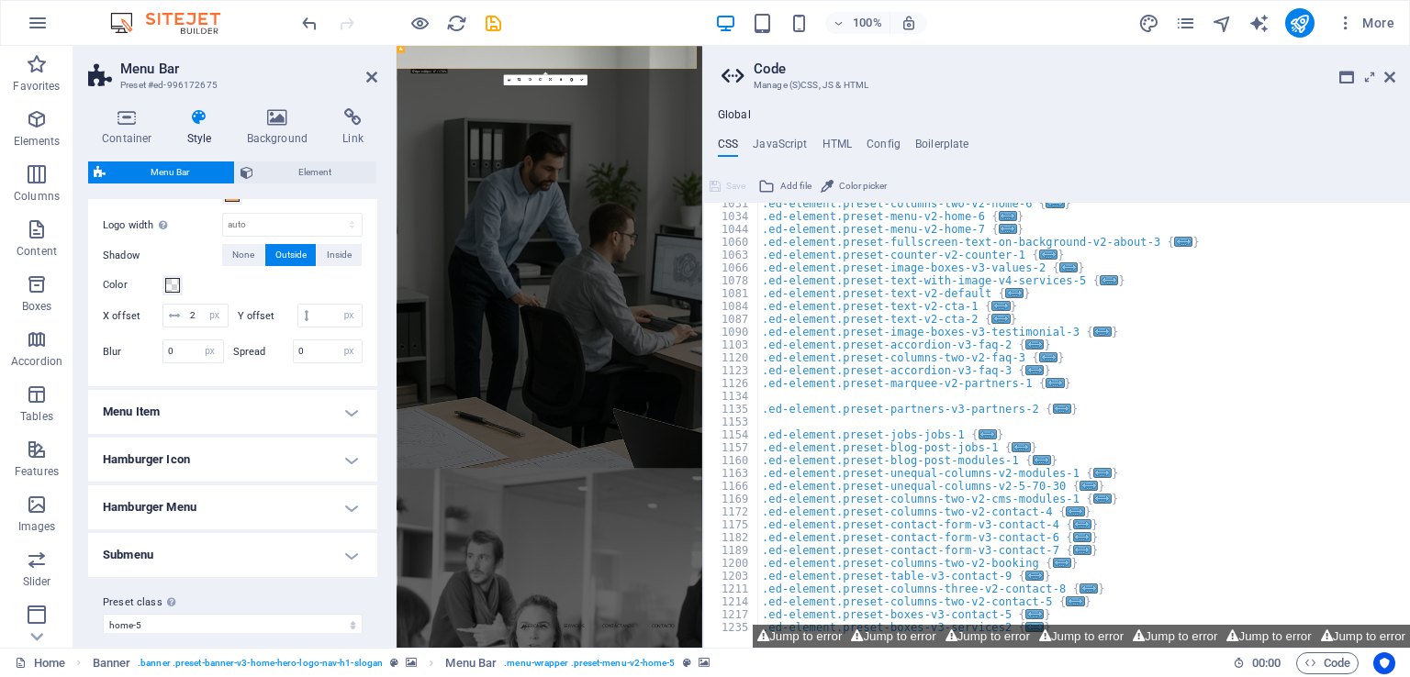
click at [241, 387] on div "Settings for the sticky menu bar when scrolling. Sticky Position Affects the sc…" at bounding box center [232, 235] width 297 height 303
click at [1394, 81] on icon at bounding box center [1389, 77] width 11 height 15
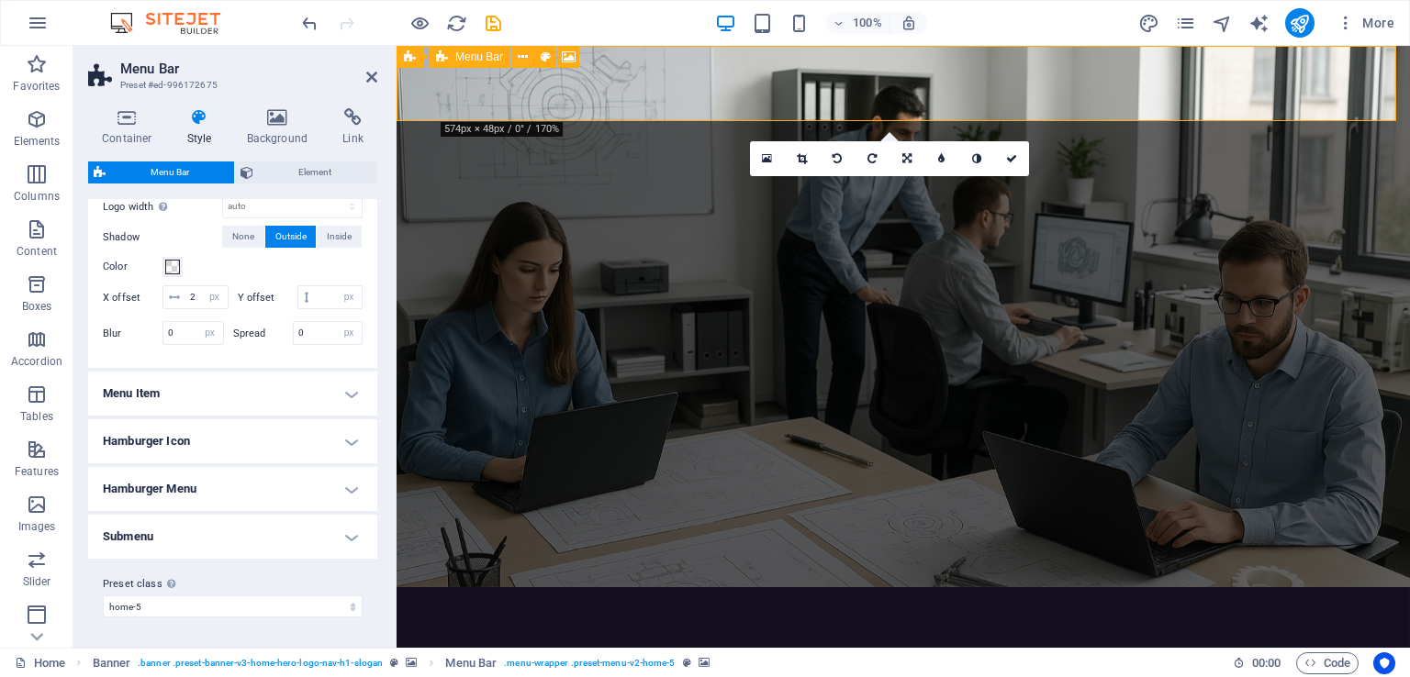
scroll to position [1015, 0]
click at [248, 394] on h4 "Menu Item" at bounding box center [232, 394] width 289 height 44
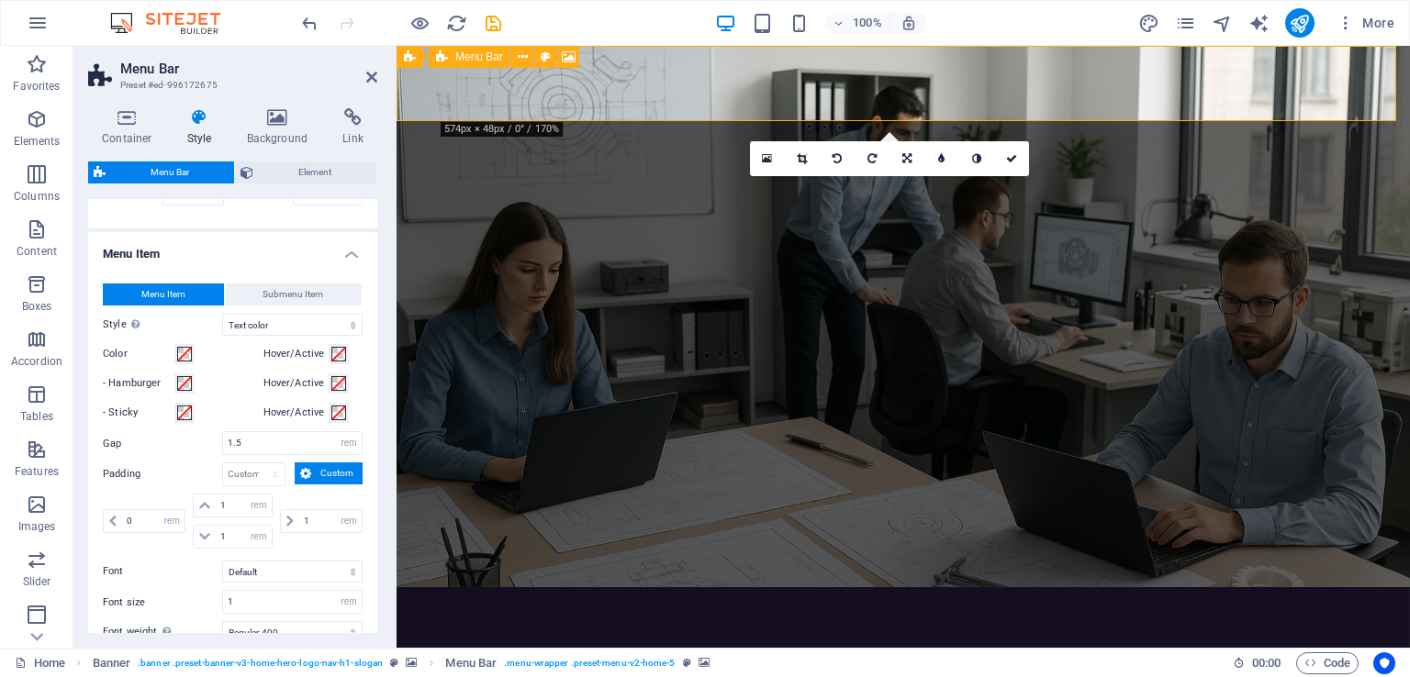
scroll to position [1107, 0]
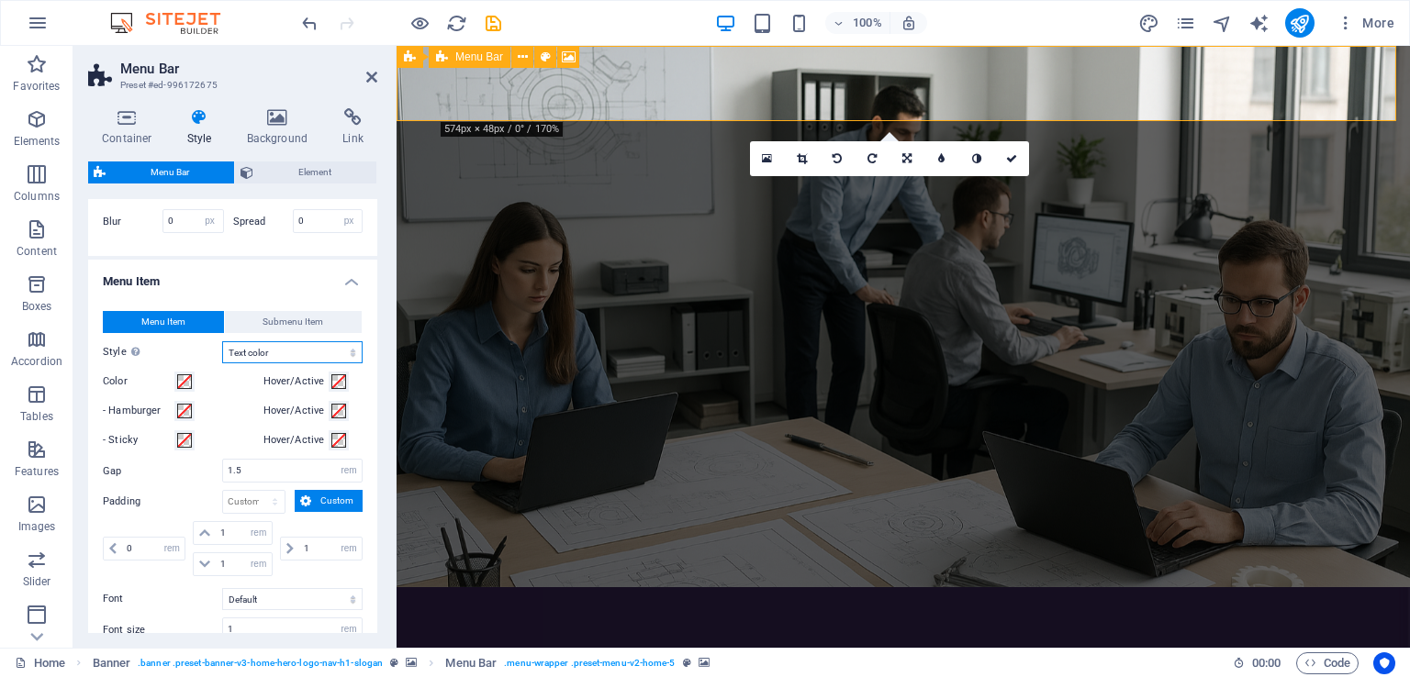
click at [257, 364] on select "Plain Text color Box: Fade Box: Flip vertical Box: Flip horizontal Box: Slide d…" at bounding box center [292, 352] width 140 height 22
click at [188, 389] on span at bounding box center [184, 382] width 15 height 15
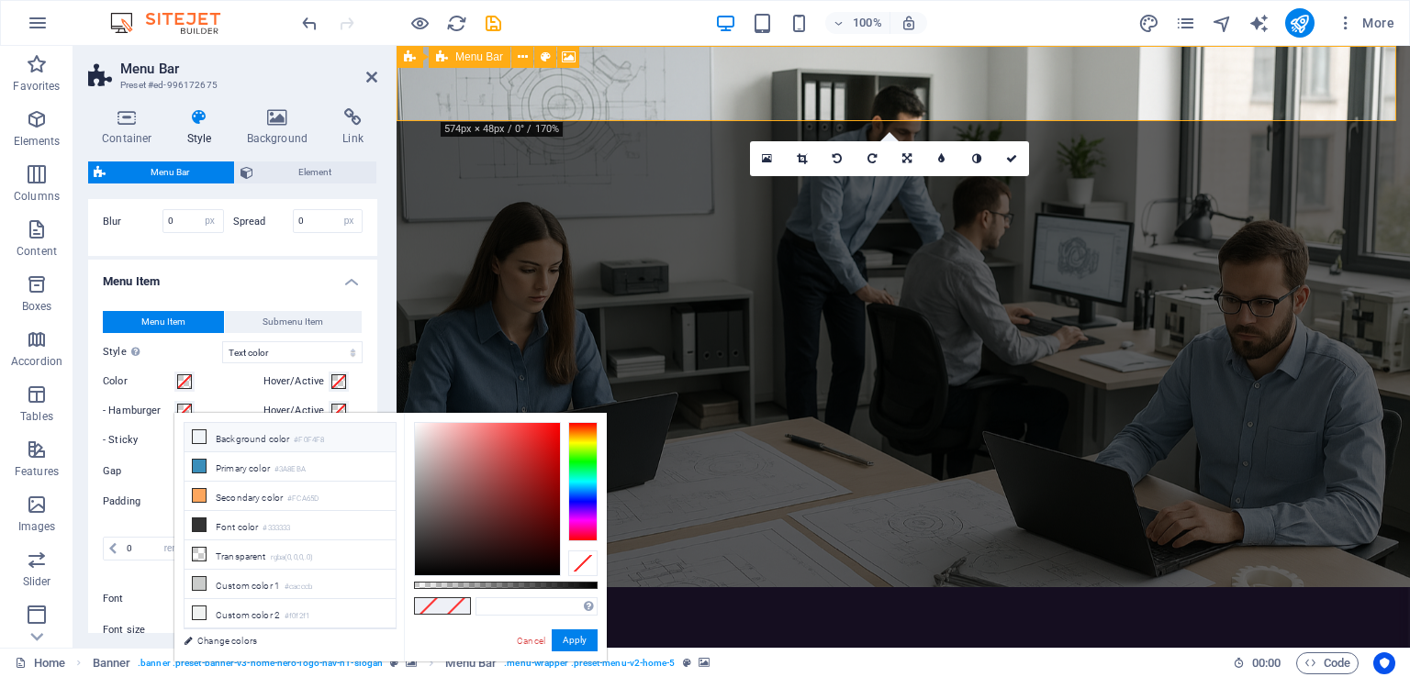
click at [230, 441] on li "Background color #F0F4F8" at bounding box center [290, 437] width 211 height 29
type input "#f0f4f8"
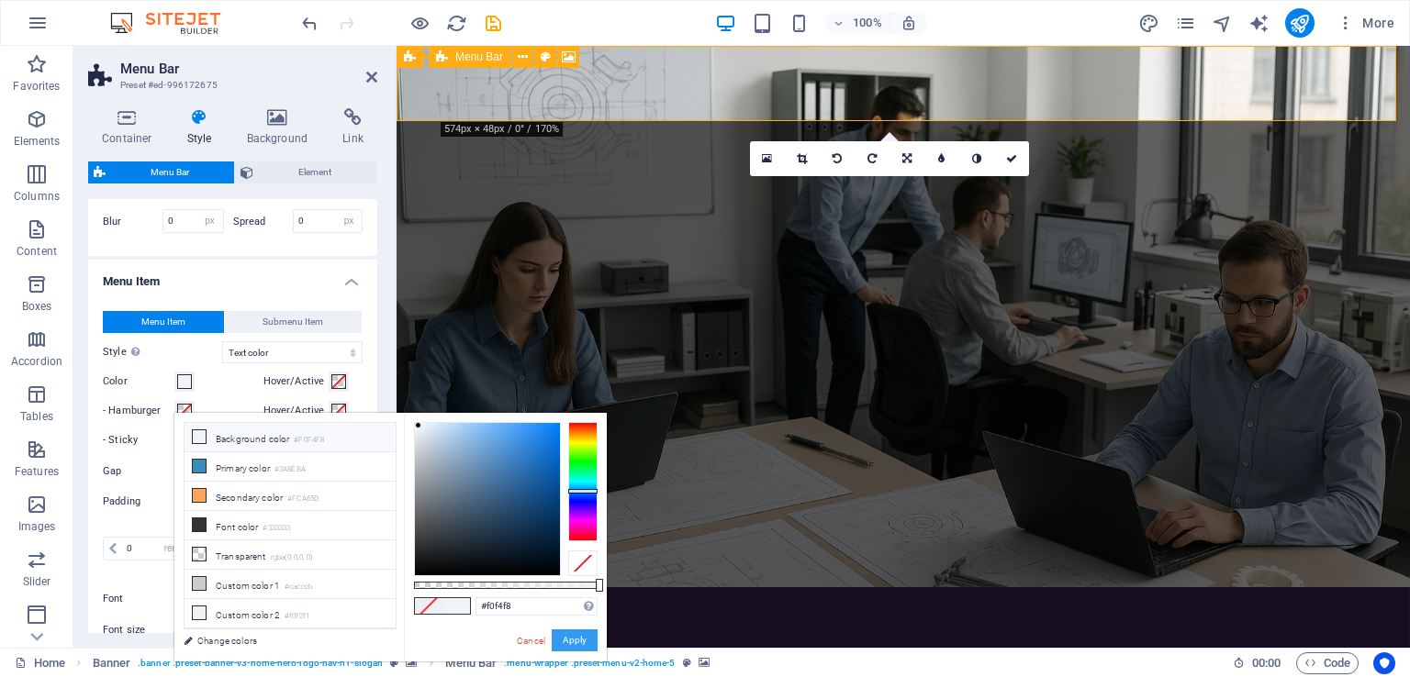
drag, startPoint x: 579, startPoint y: 640, endPoint x: 159, endPoint y: 579, distance: 424.8
click at [579, 640] on button "Apply" at bounding box center [575, 641] width 46 height 22
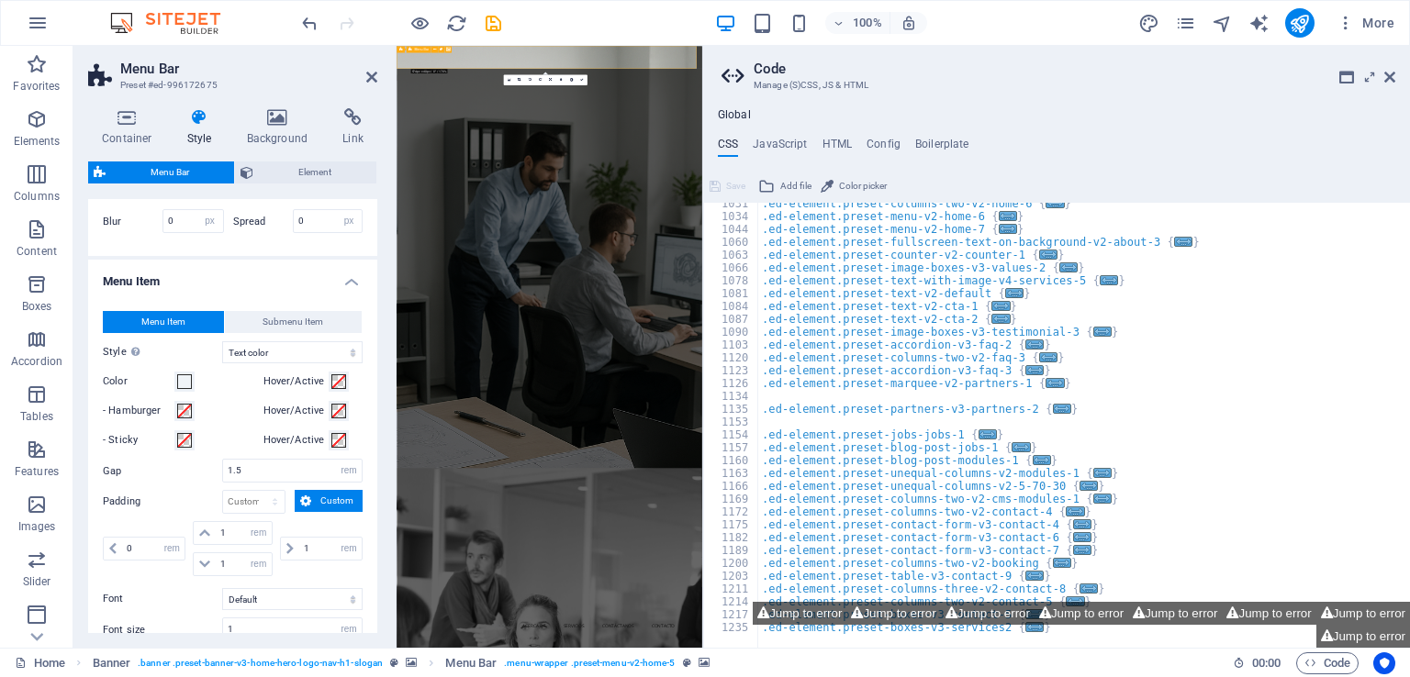
scroll to position [1072, 0]
click at [286, 333] on span "Submenu Item" at bounding box center [293, 322] width 61 height 22
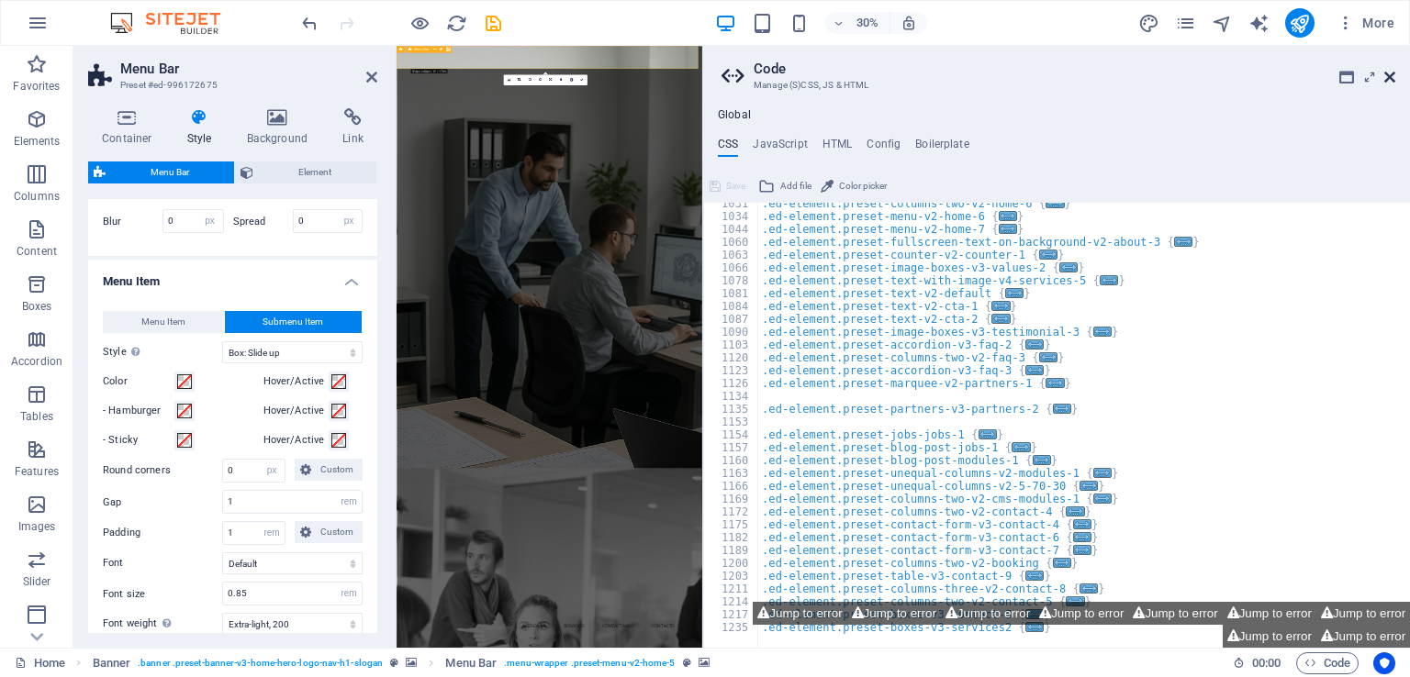
click at [1392, 78] on icon at bounding box center [1389, 77] width 11 height 15
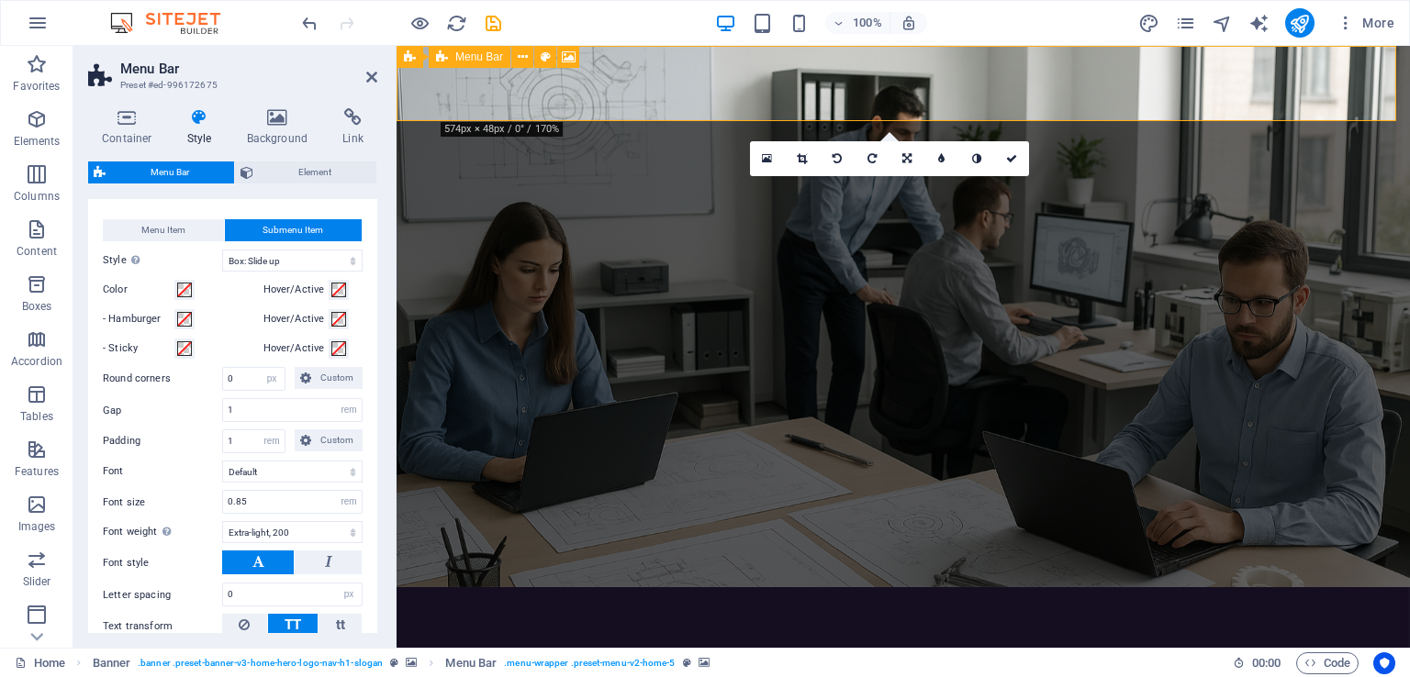
scroll to position [1107, 0]
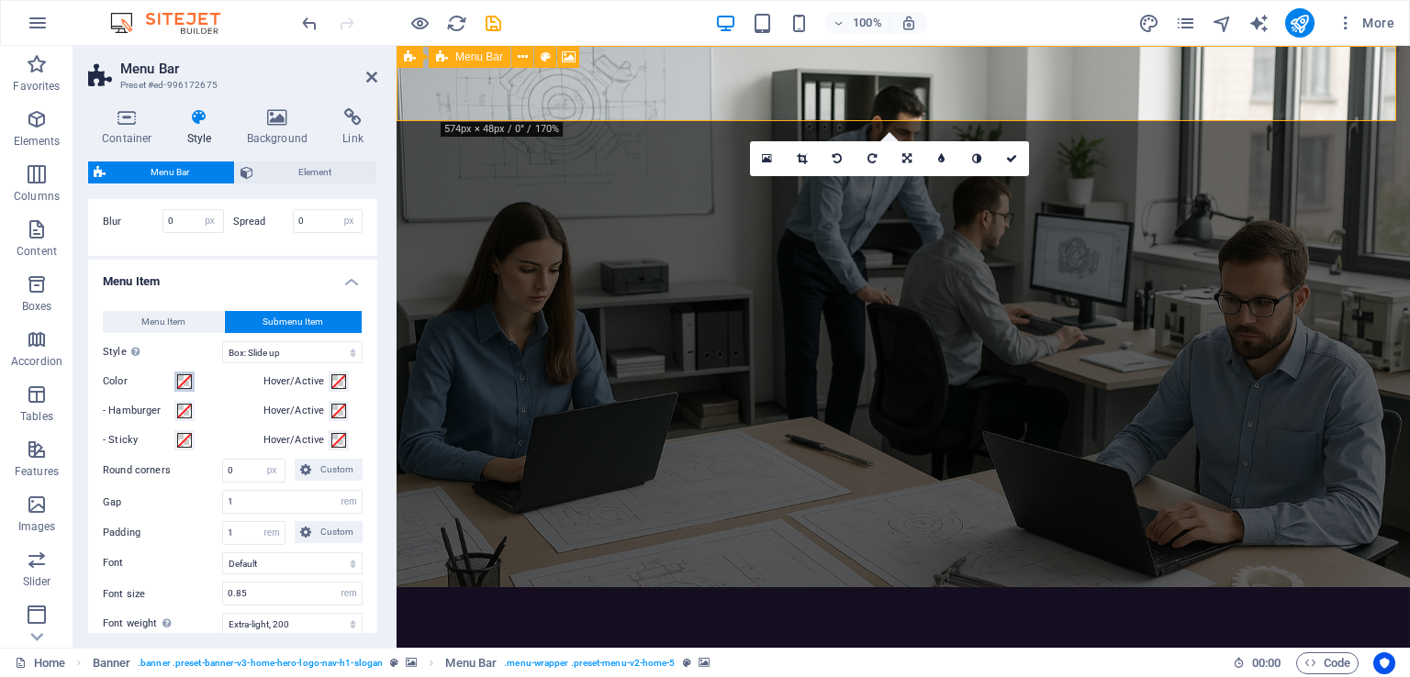
click at [190, 389] on span at bounding box center [184, 382] width 15 height 15
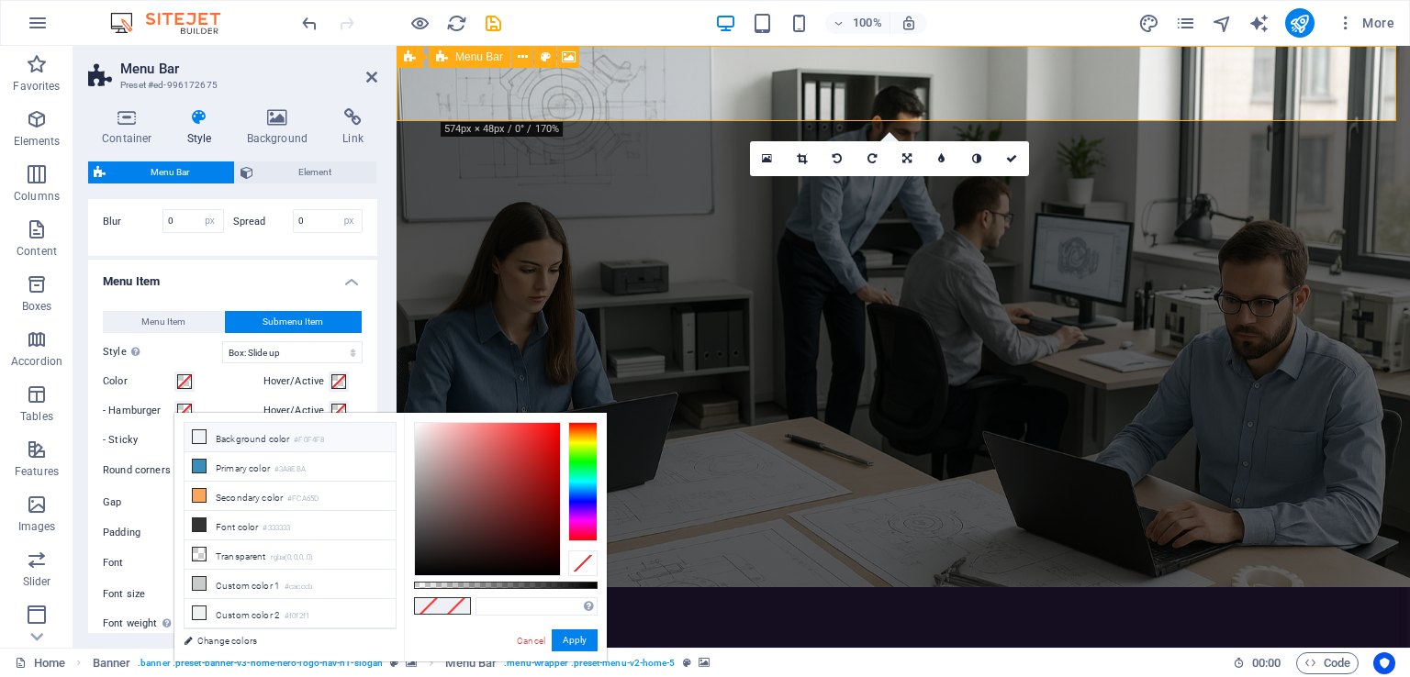
click at [229, 438] on li "Background color #F0F4F8" at bounding box center [290, 437] width 211 height 29
type input "#f0f4f8"
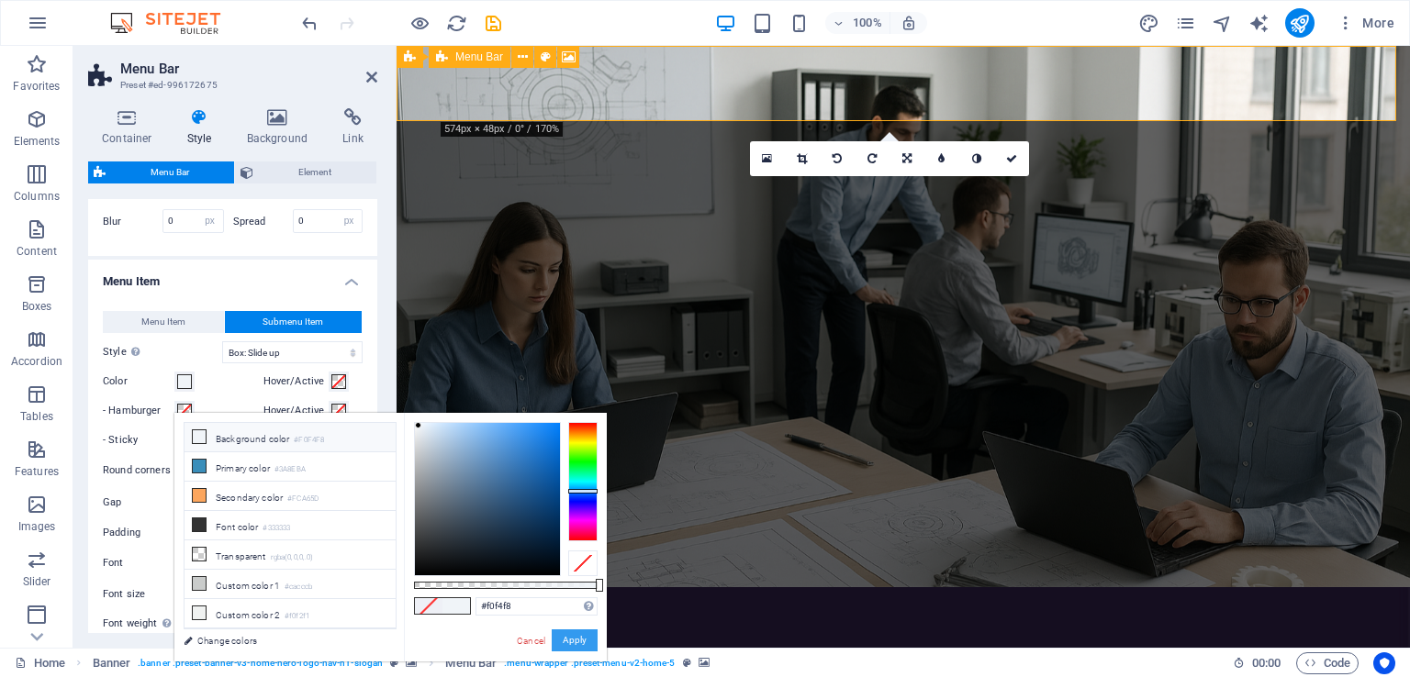
click at [582, 642] on button "Apply" at bounding box center [575, 641] width 46 height 22
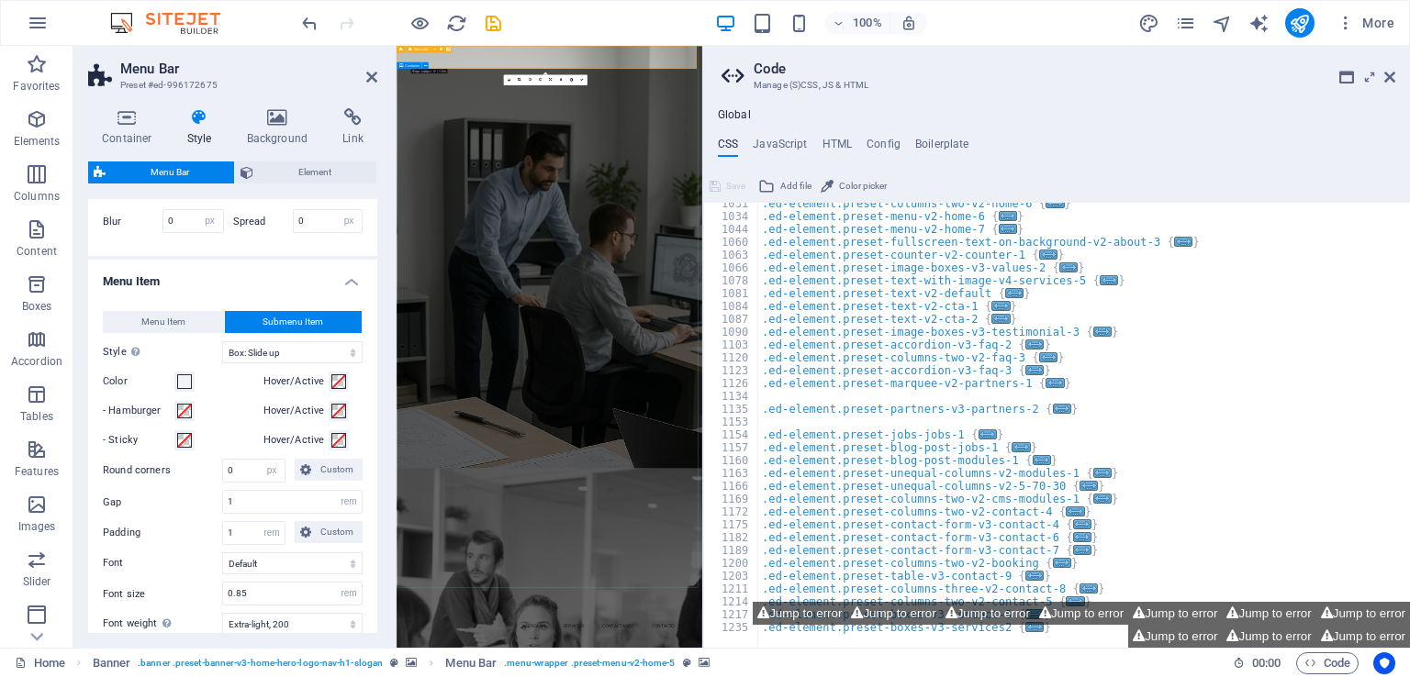
scroll to position [1072, 0]
click at [1403, 70] on aside "Code Manage (S)CSS, JS & HTML Global CSS JavaScript HTML Config Boilerplate /* …" at bounding box center [1056, 347] width 708 height 602
click at [1392, 82] on icon at bounding box center [1389, 77] width 11 height 15
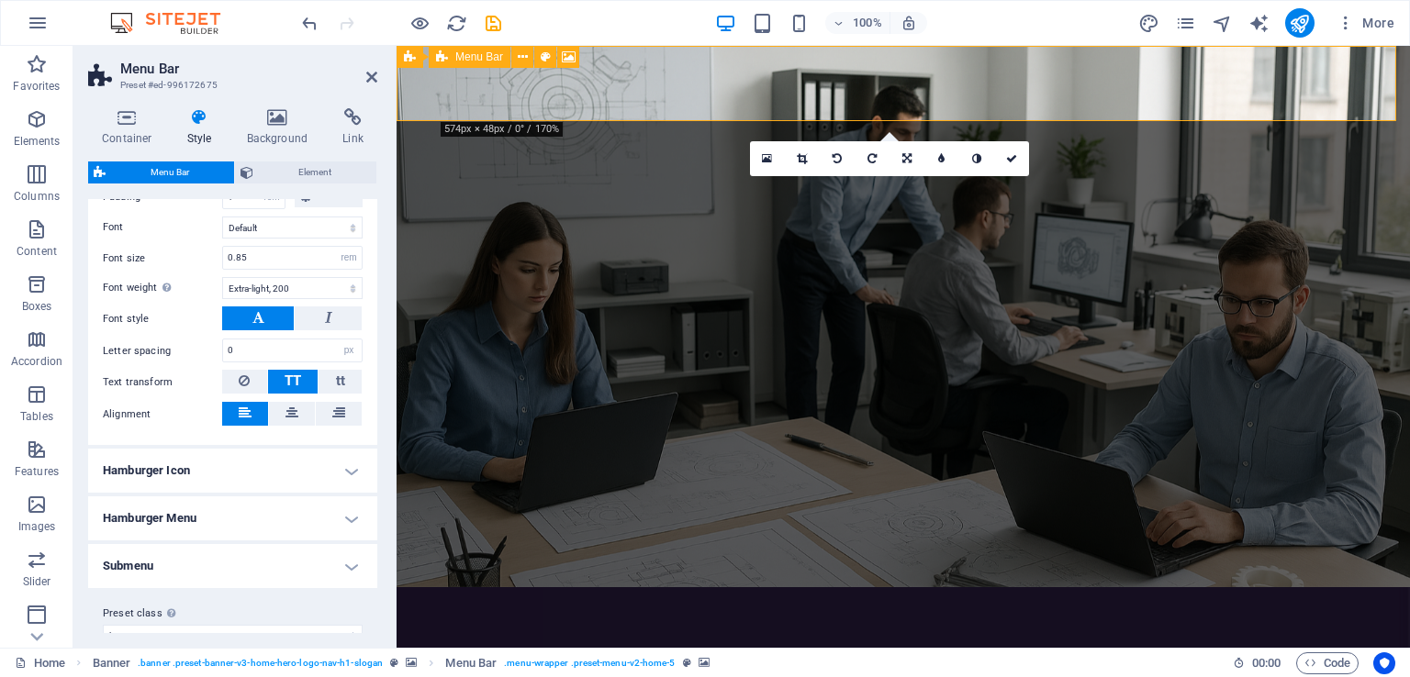
scroll to position [1474, 0]
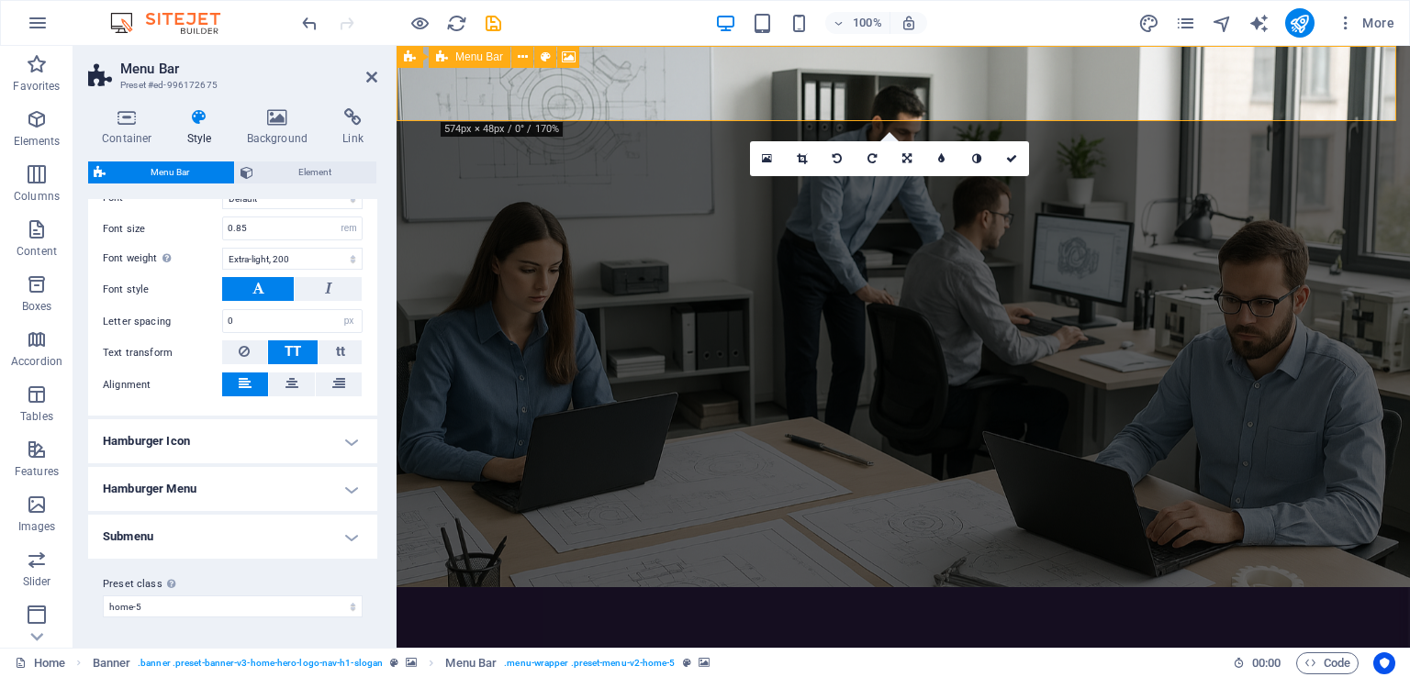
click at [205, 500] on h4 "Hamburger Menu" at bounding box center [232, 489] width 289 height 44
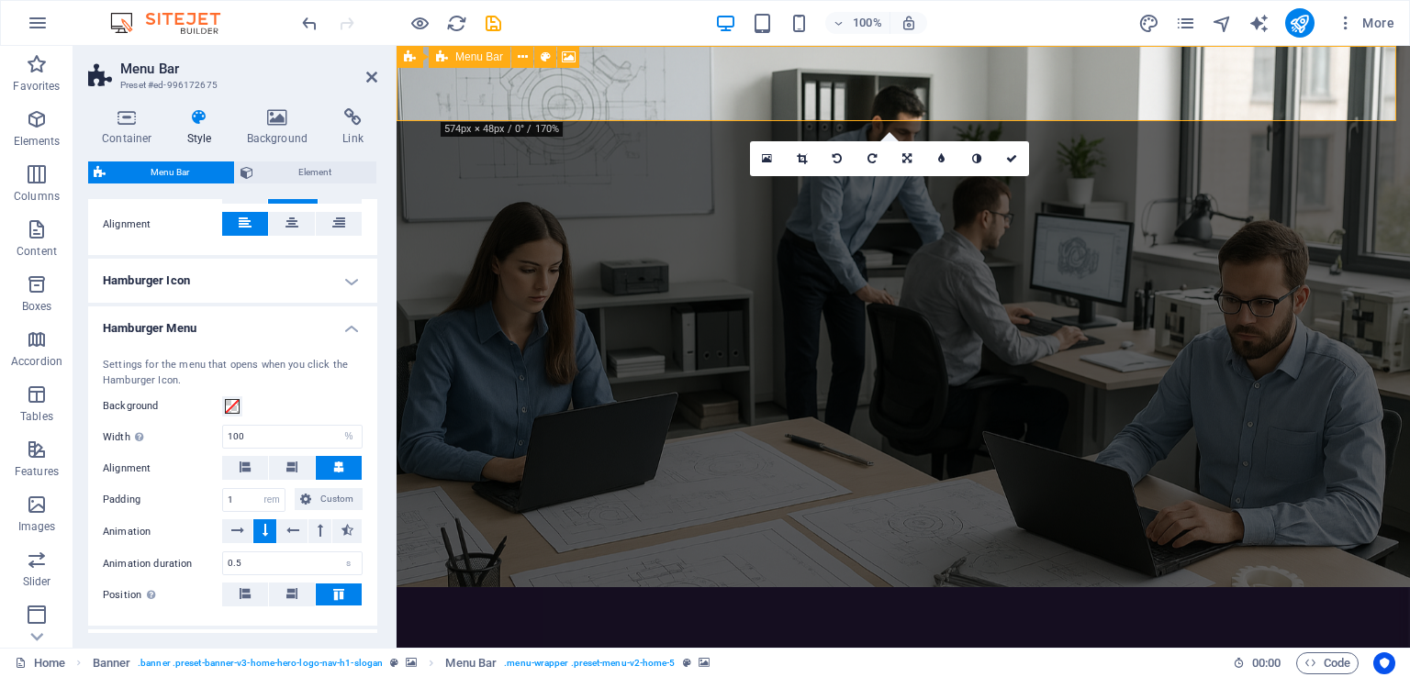
scroll to position [1658, 0]
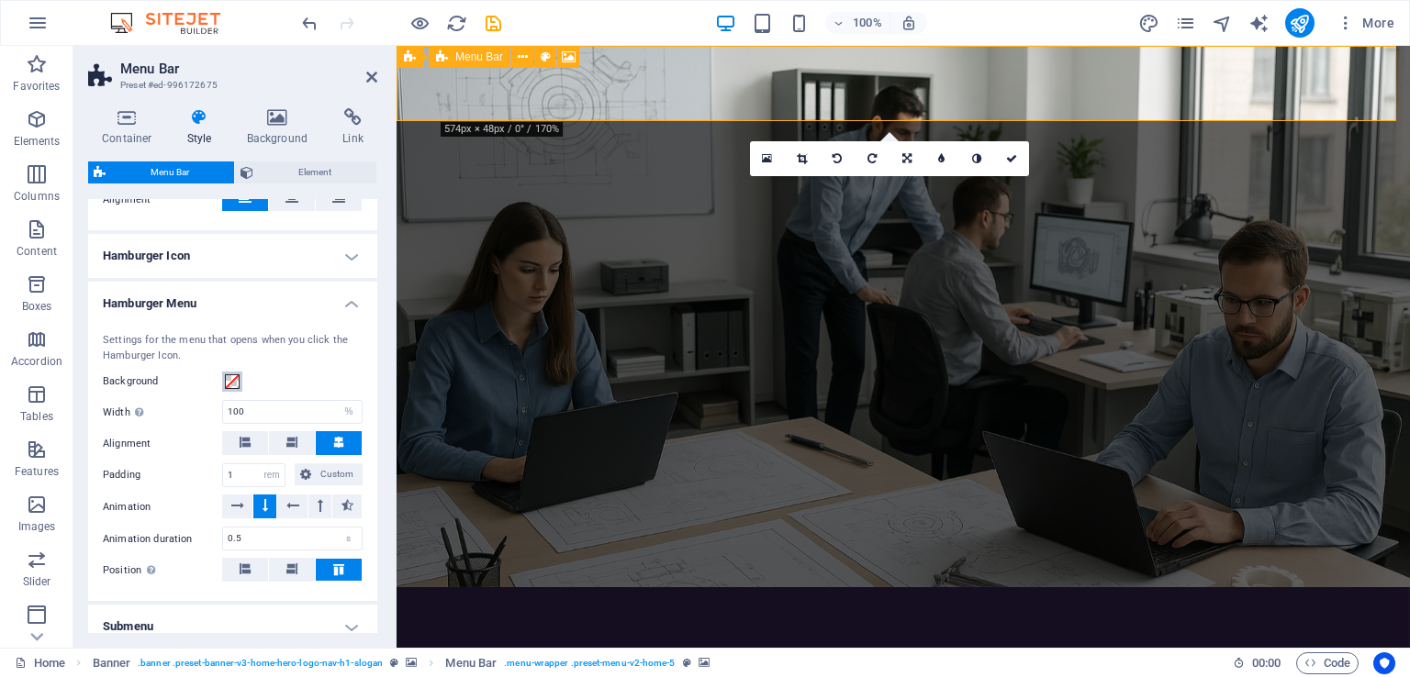
click at [235, 389] on span at bounding box center [232, 382] width 15 height 15
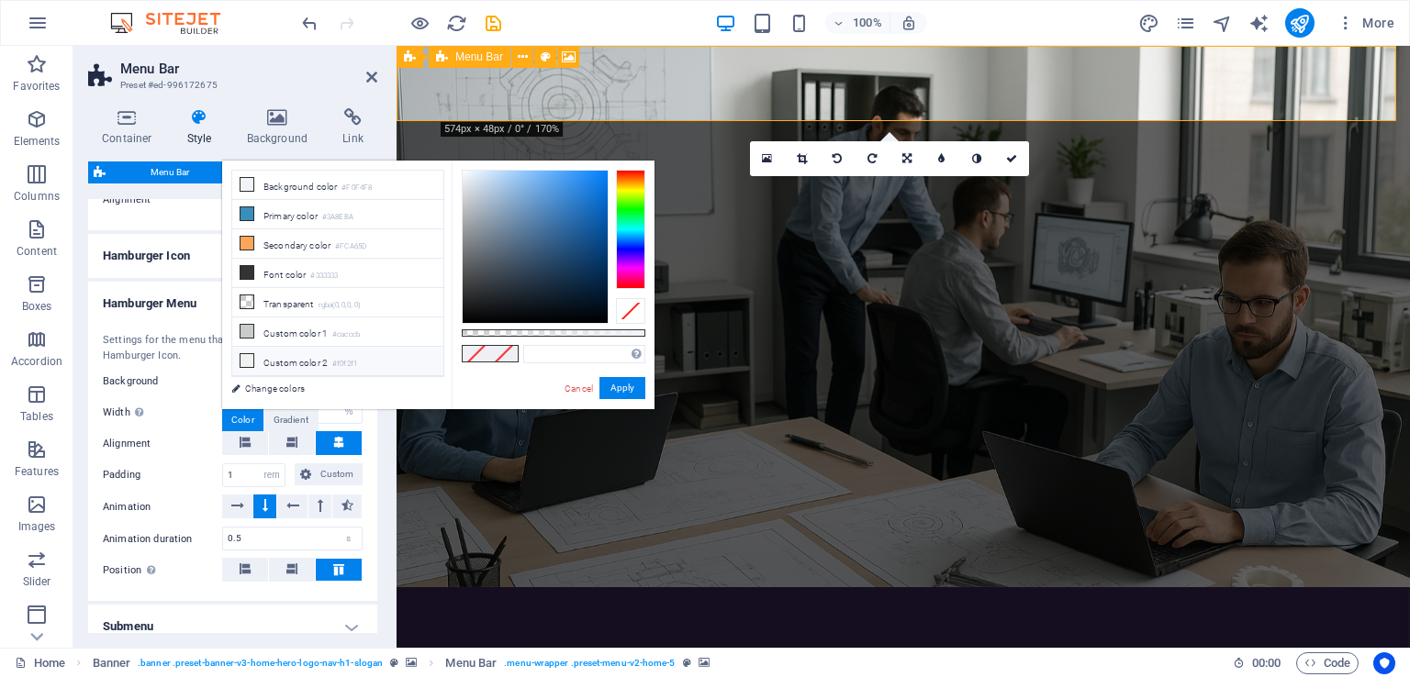
click at [257, 358] on li "Custom color 2 #f0f2f1" at bounding box center [337, 361] width 211 height 29
type input "#f0f2f1"
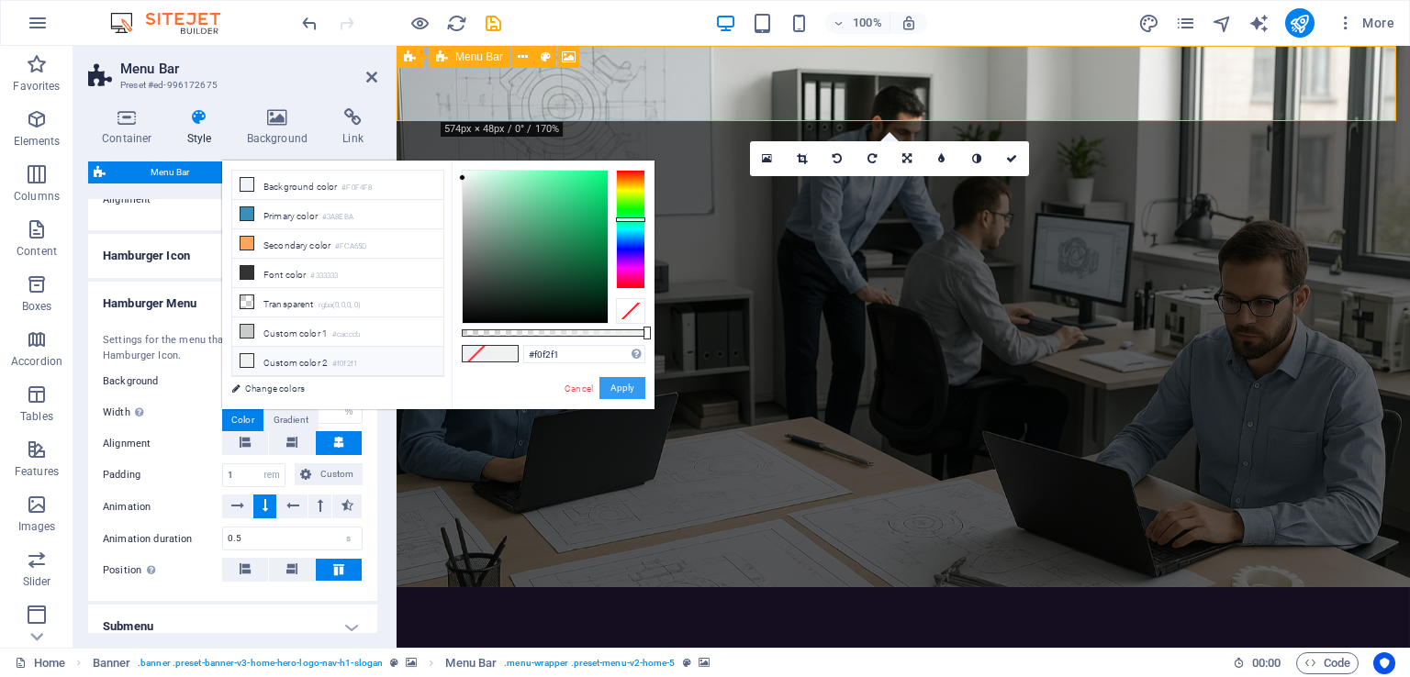
drag, startPoint x: 627, startPoint y: 386, endPoint x: 230, endPoint y: 341, distance: 399.2
click at [627, 386] on button "Apply" at bounding box center [622, 388] width 46 height 22
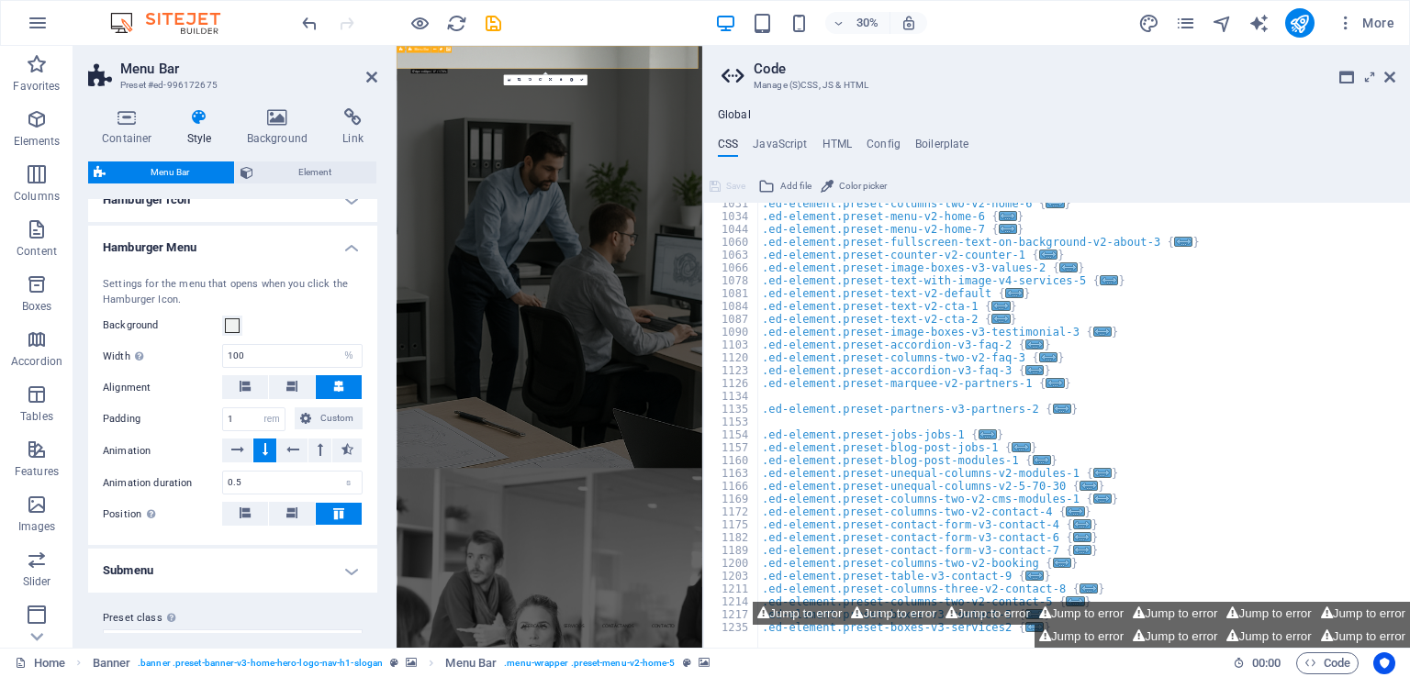
scroll to position [1763, 0]
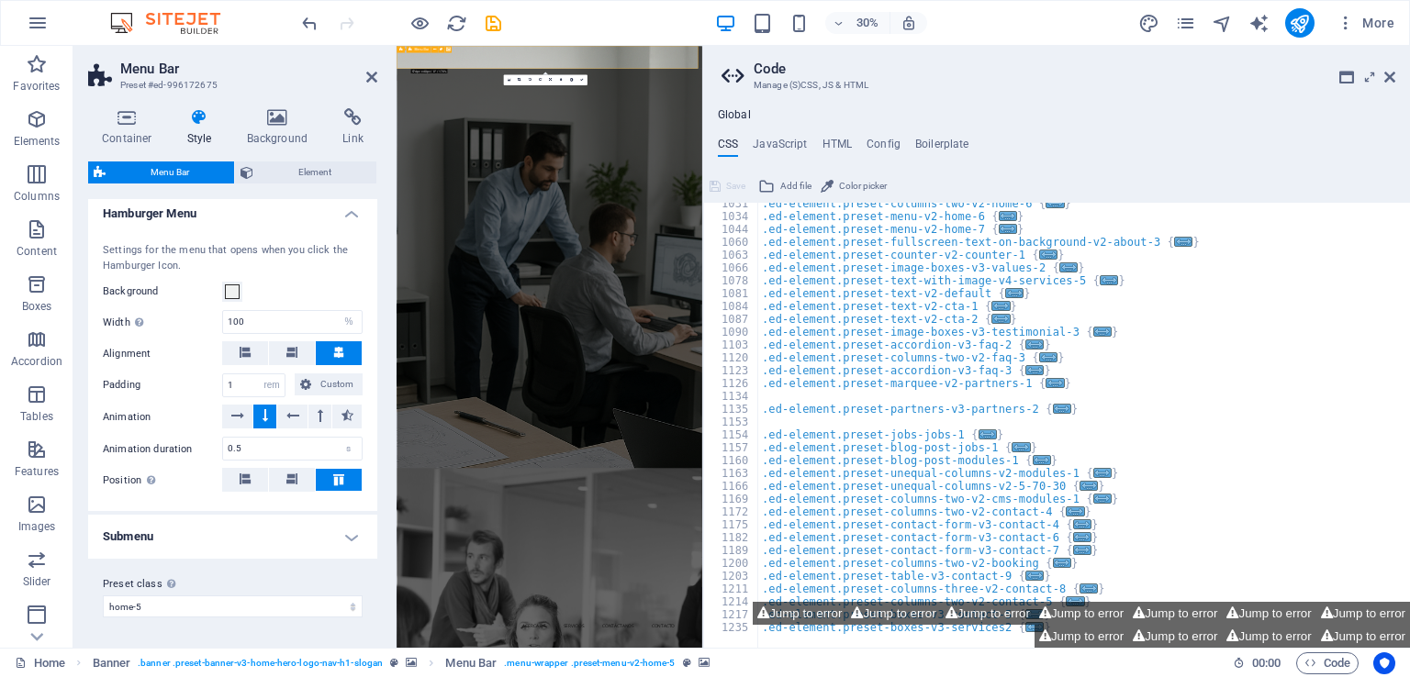
click at [189, 544] on h4 "Submenu" at bounding box center [232, 537] width 289 height 44
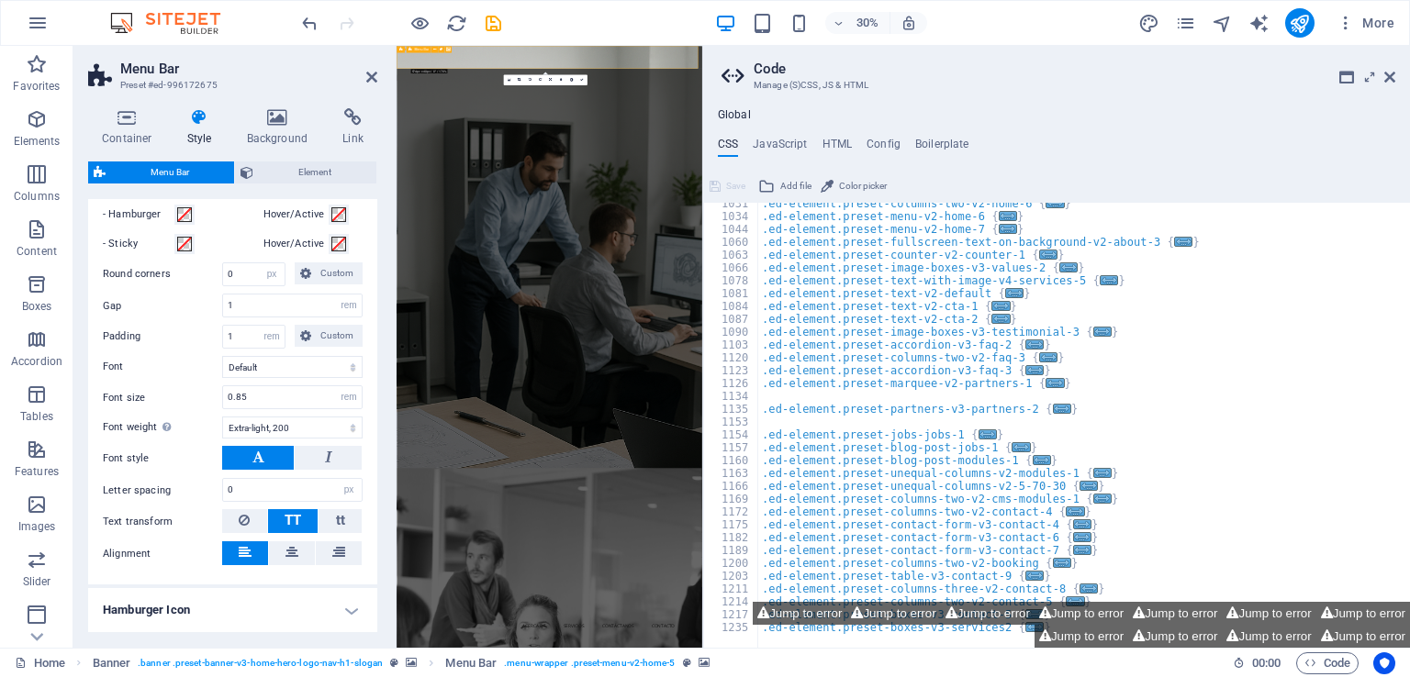
scroll to position [1212, 0]
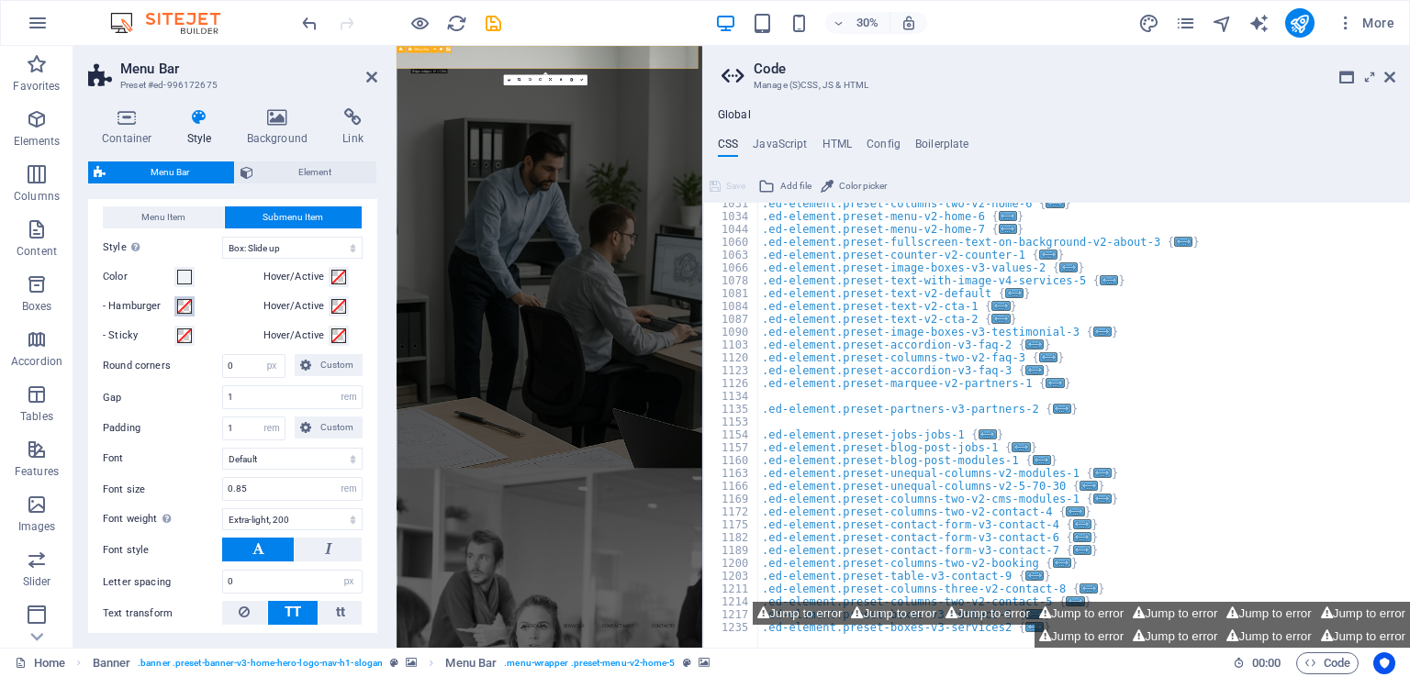
click at [180, 314] on span at bounding box center [184, 306] width 15 height 15
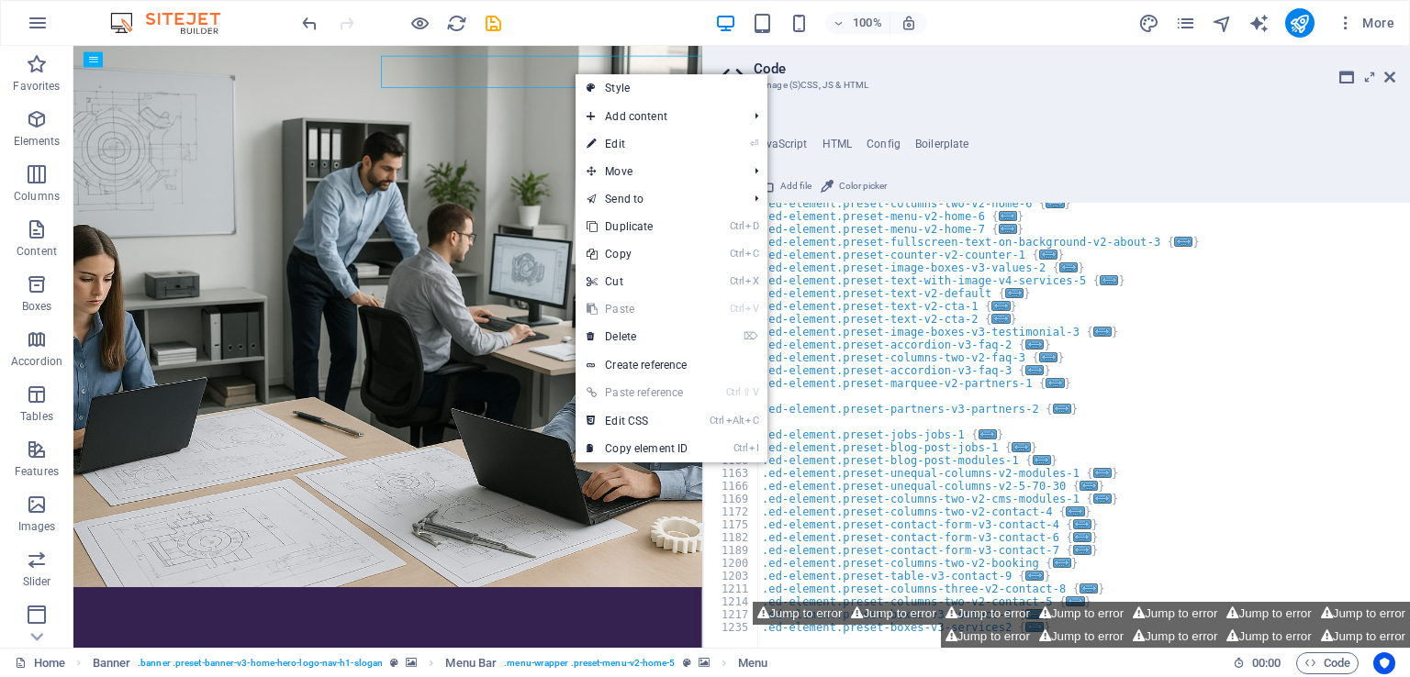
scroll to position [1072, 0]
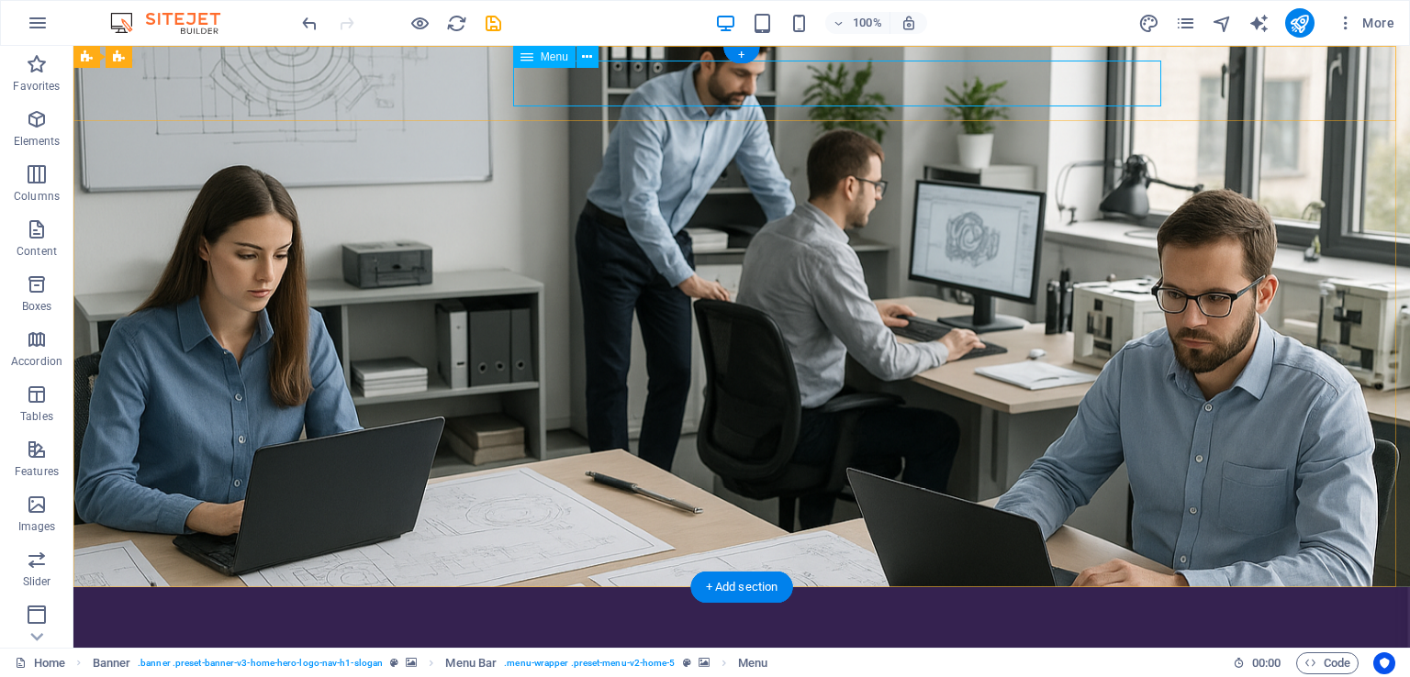
select select "px"
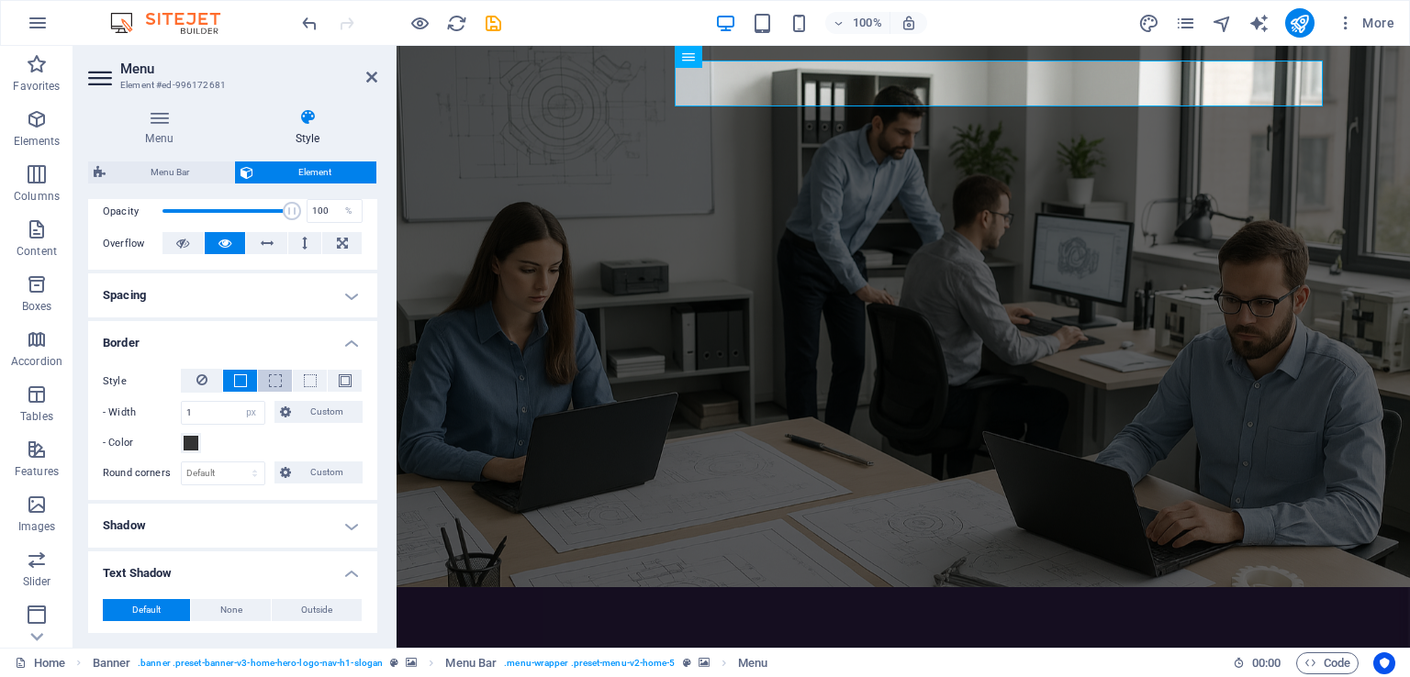
scroll to position [459, 0]
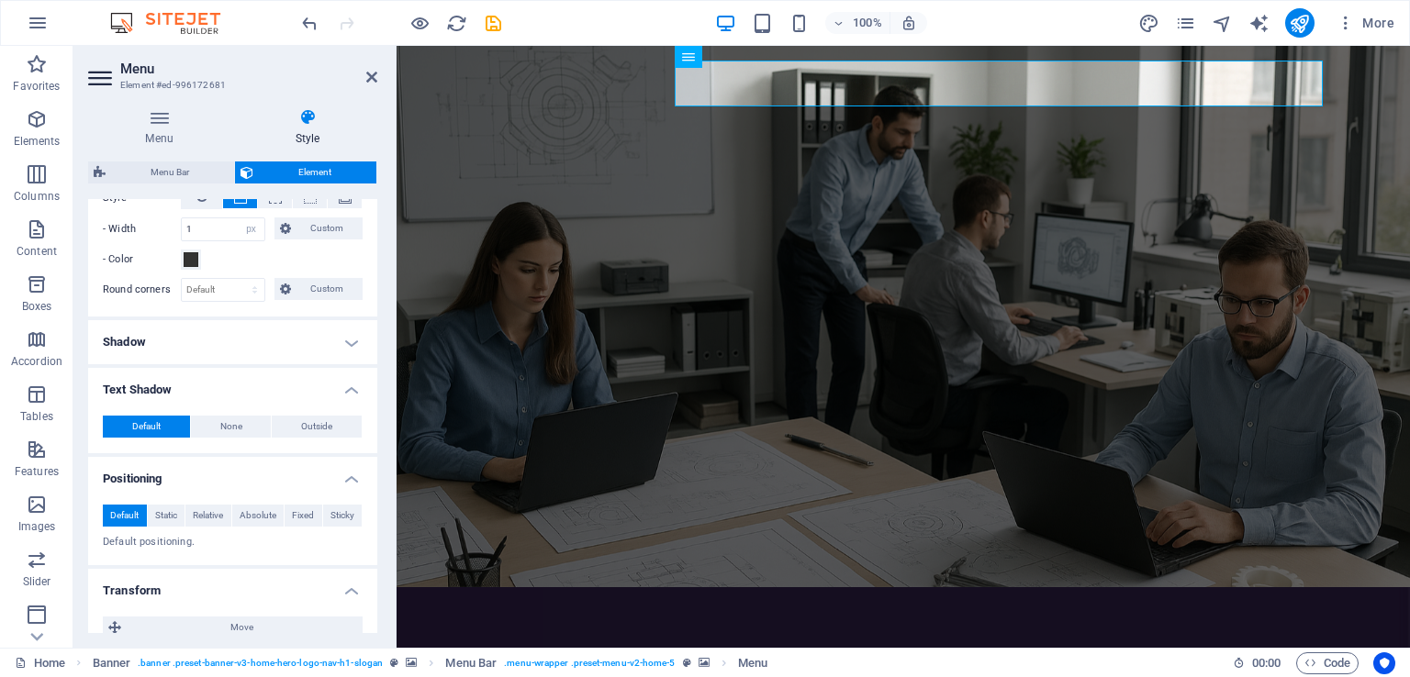
click at [309, 342] on h4 "Shadow" at bounding box center [232, 342] width 289 height 44
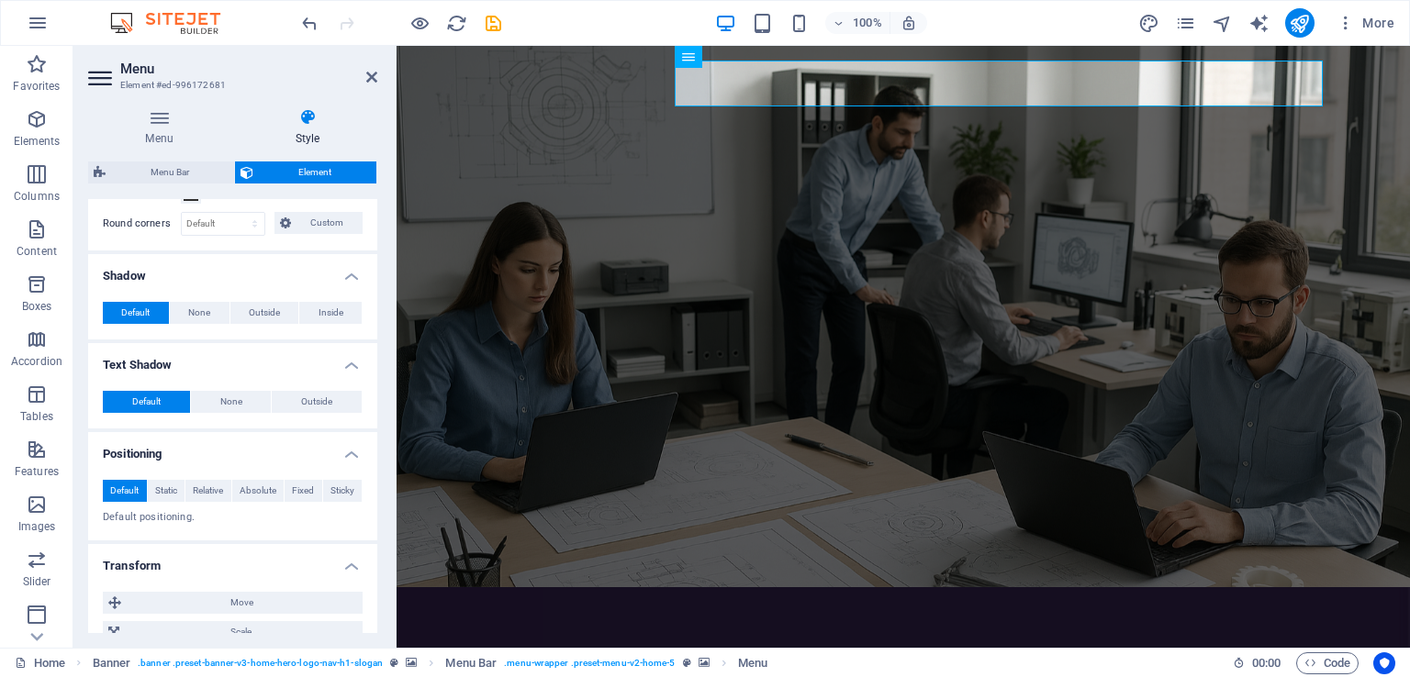
scroll to position [551, 0]
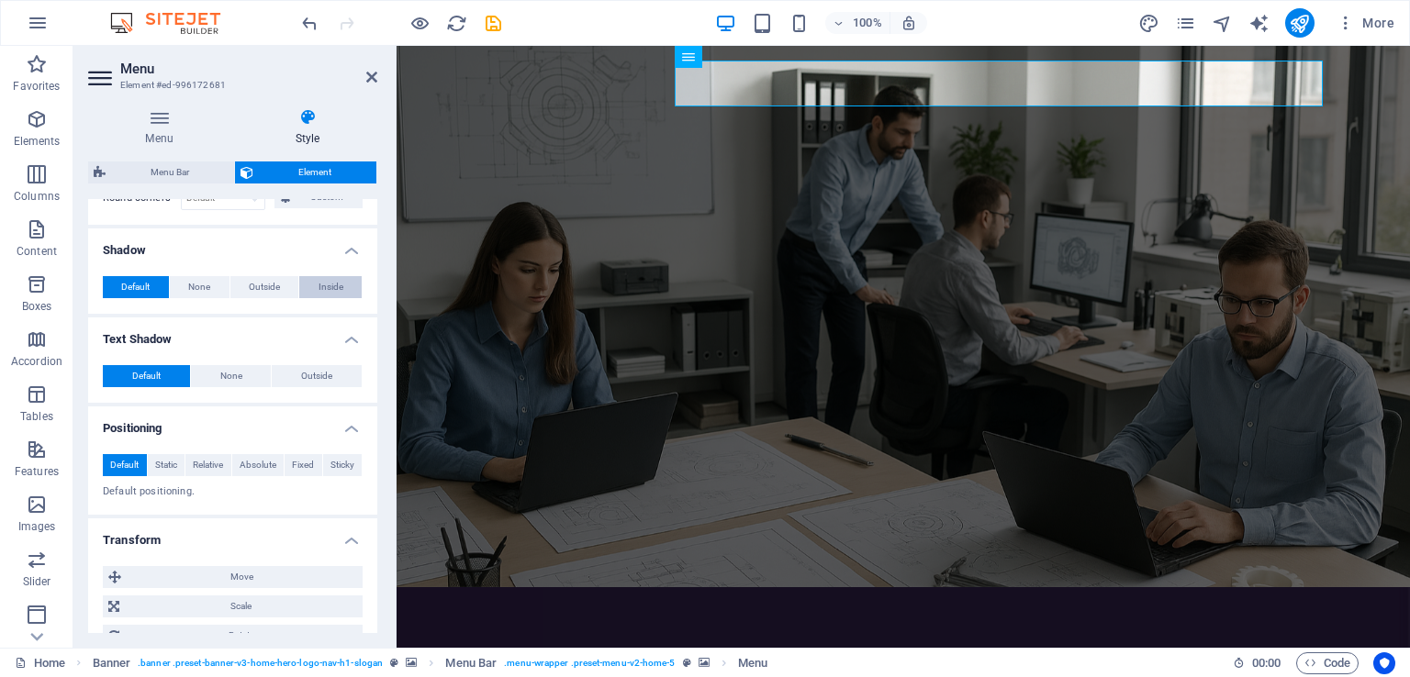
click at [332, 295] on span "Inside" at bounding box center [331, 287] width 25 height 22
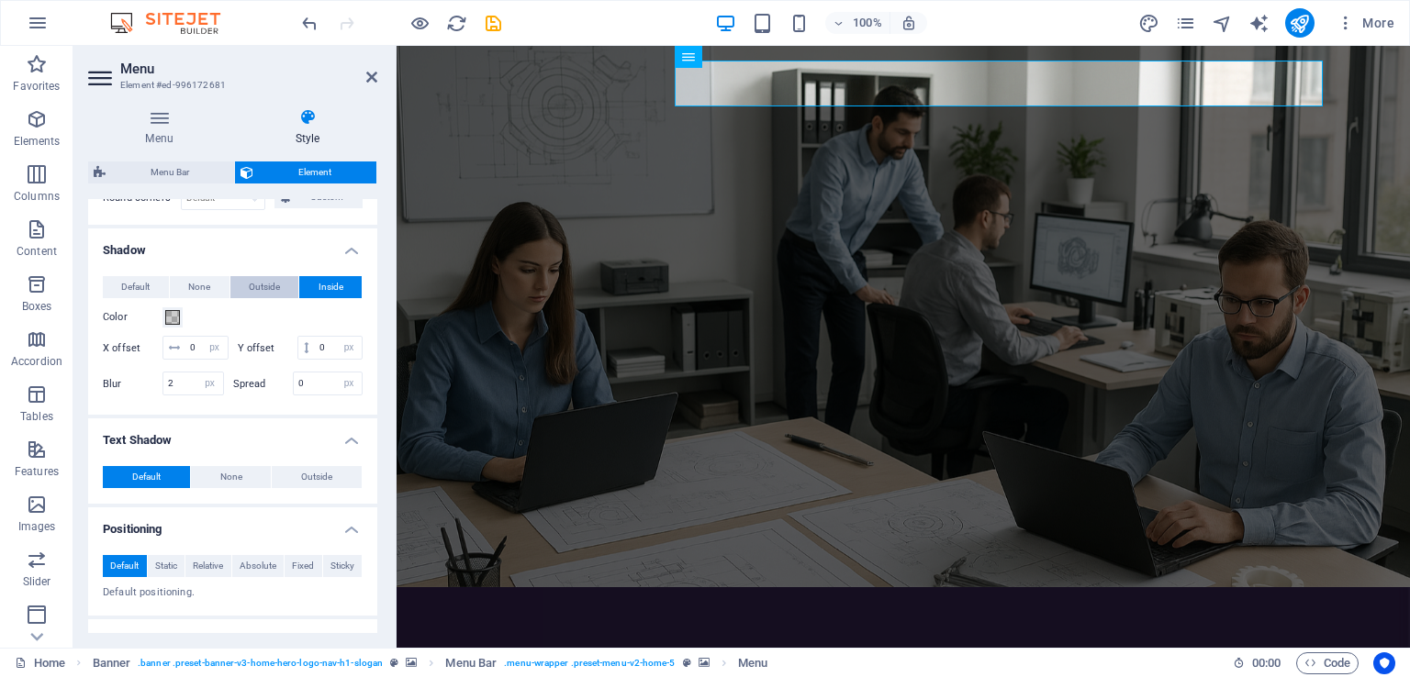
click at [244, 284] on button "Outside" at bounding box center [264, 287] width 69 height 22
click at [235, 488] on span "None" at bounding box center [231, 477] width 22 height 22
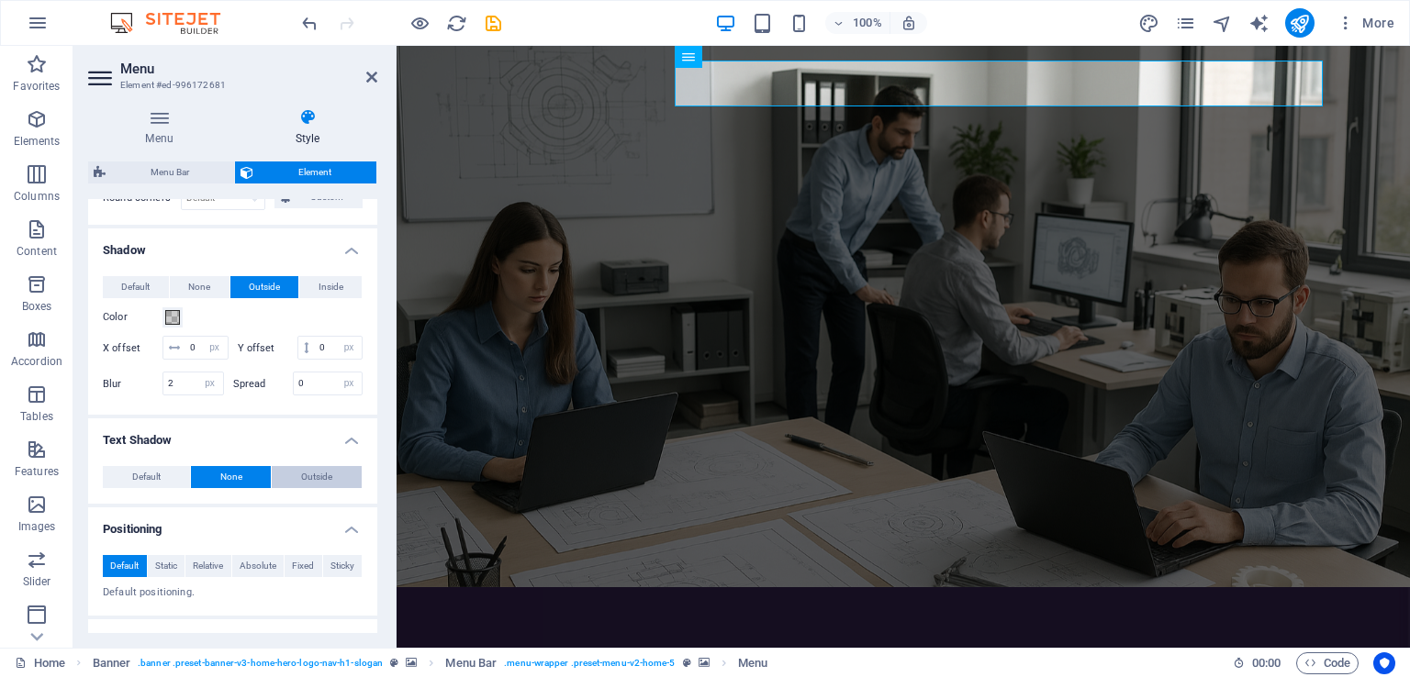
click at [316, 488] on span "Outside" at bounding box center [316, 477] width 31 height 22
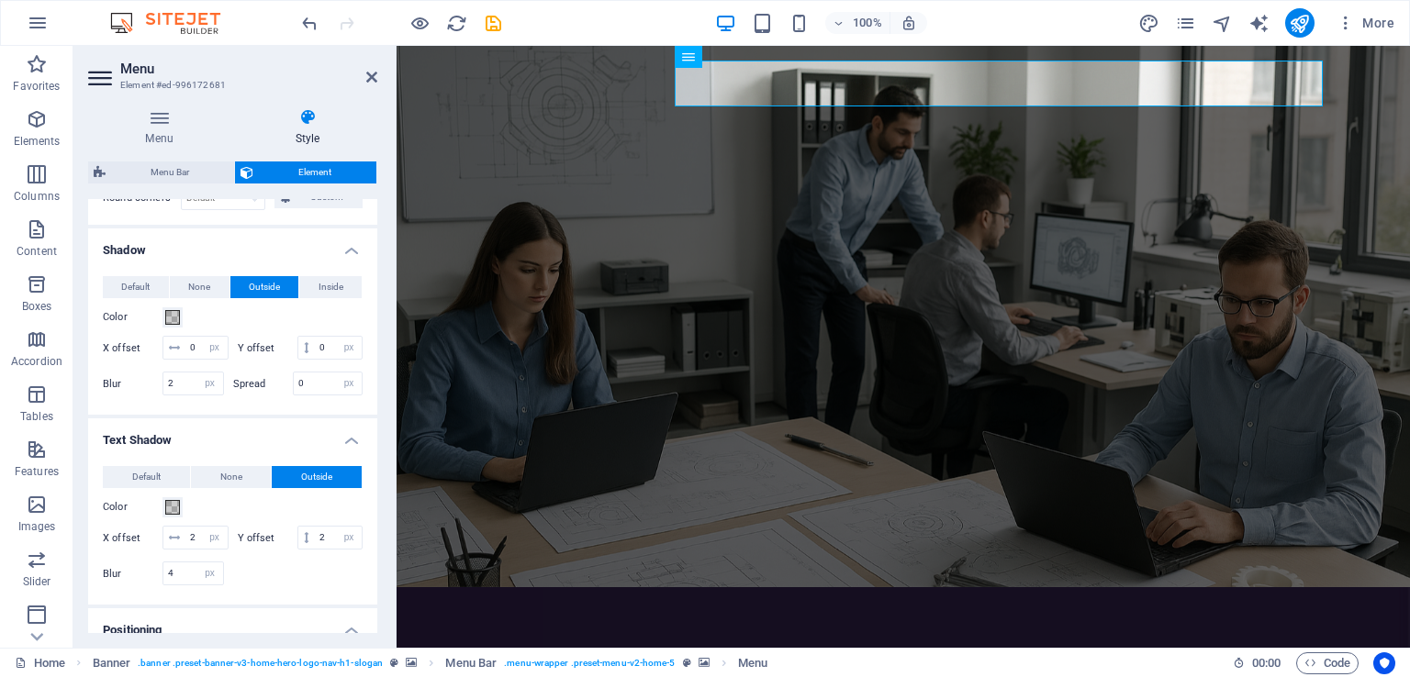
scroll to position [734, 0]
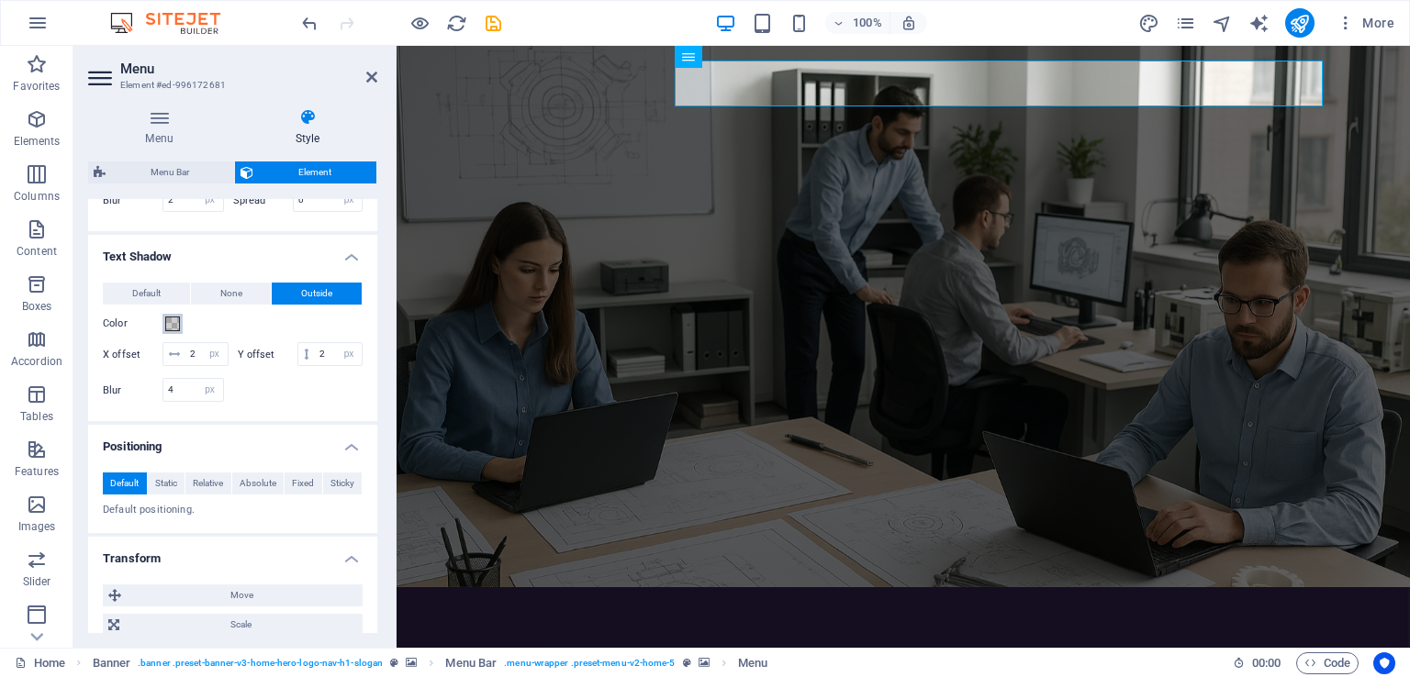
click at [174, 331] on span at bounding box center [172, 324] width 15 height 15
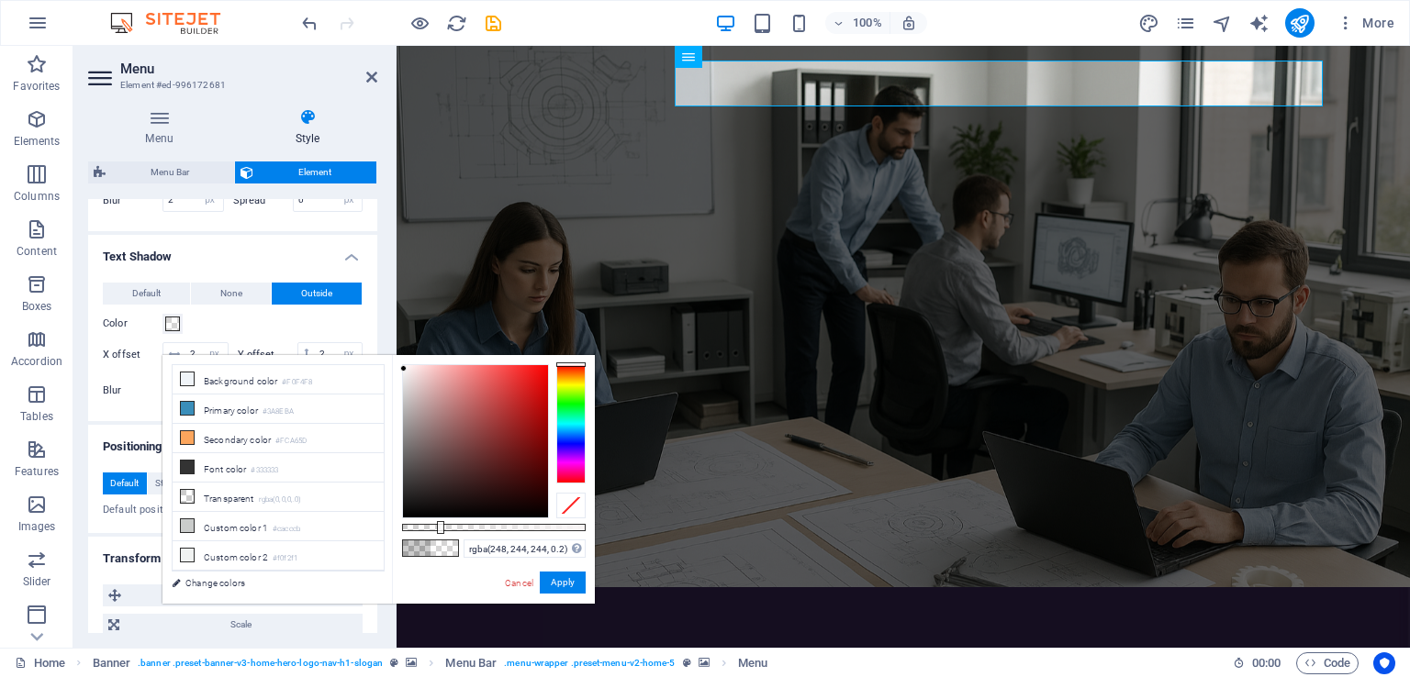
click at [404, 369] on div at bounding box center [475, 441] width 145 height 152
click at [567, 584] on button "Apply" at bounding box center [563, 583] width 46 height 22
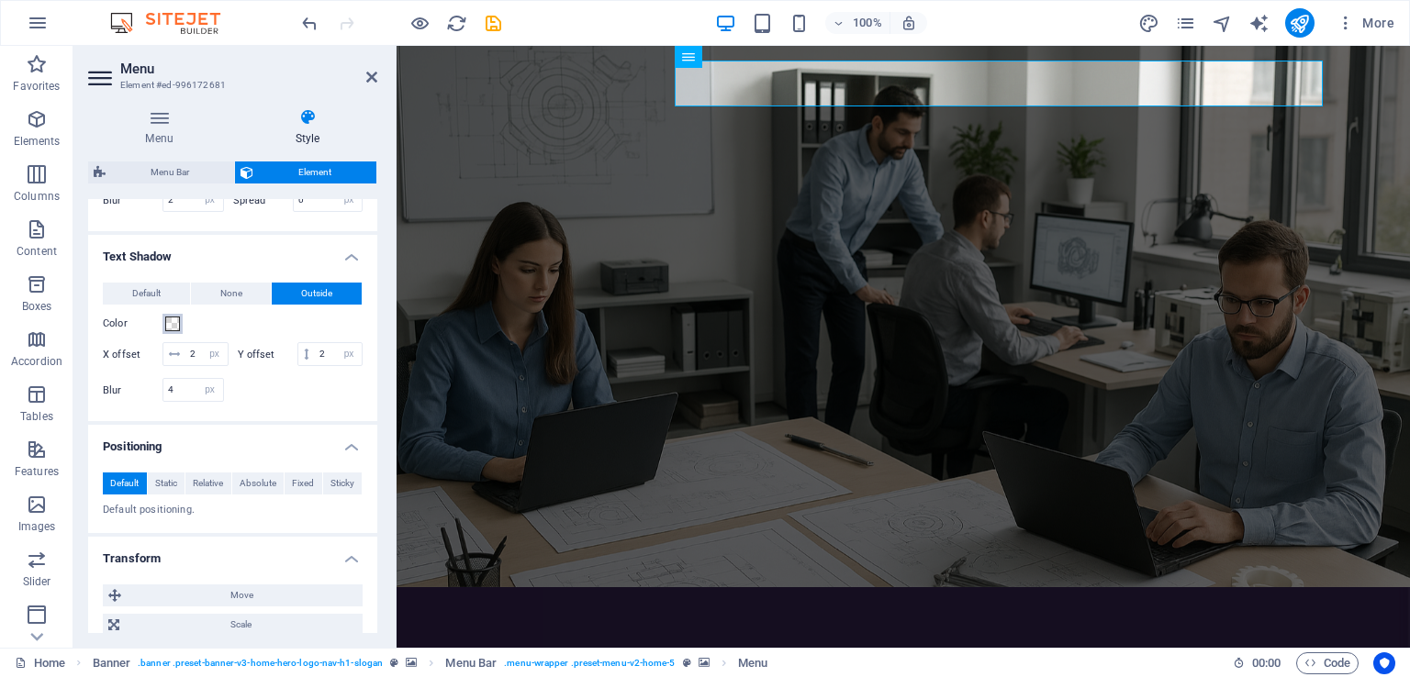
click at [173, 331] on span at bounding box center [172, 324] width 15 height 15
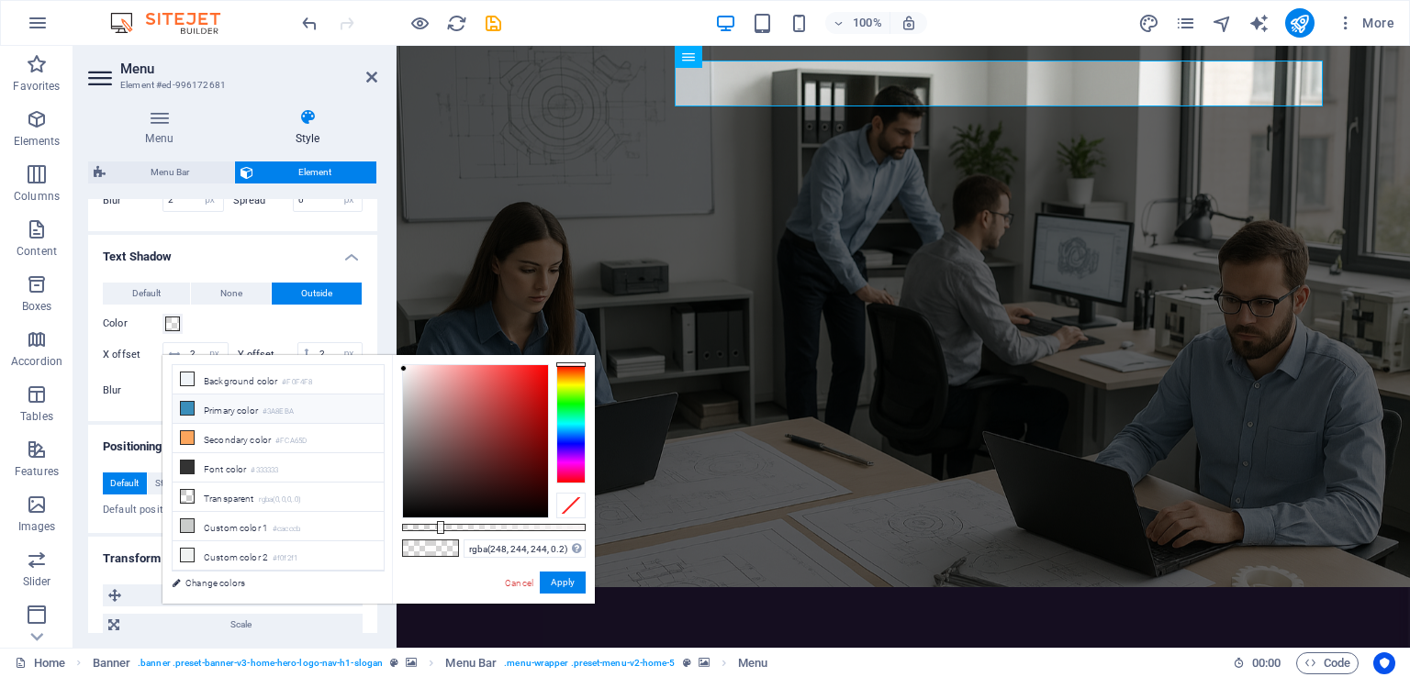
click at [227, 405] on li "Primary color #3A8EBA" at bounding box center [278, 409] width 211 height 29
type input "#3a8eba"
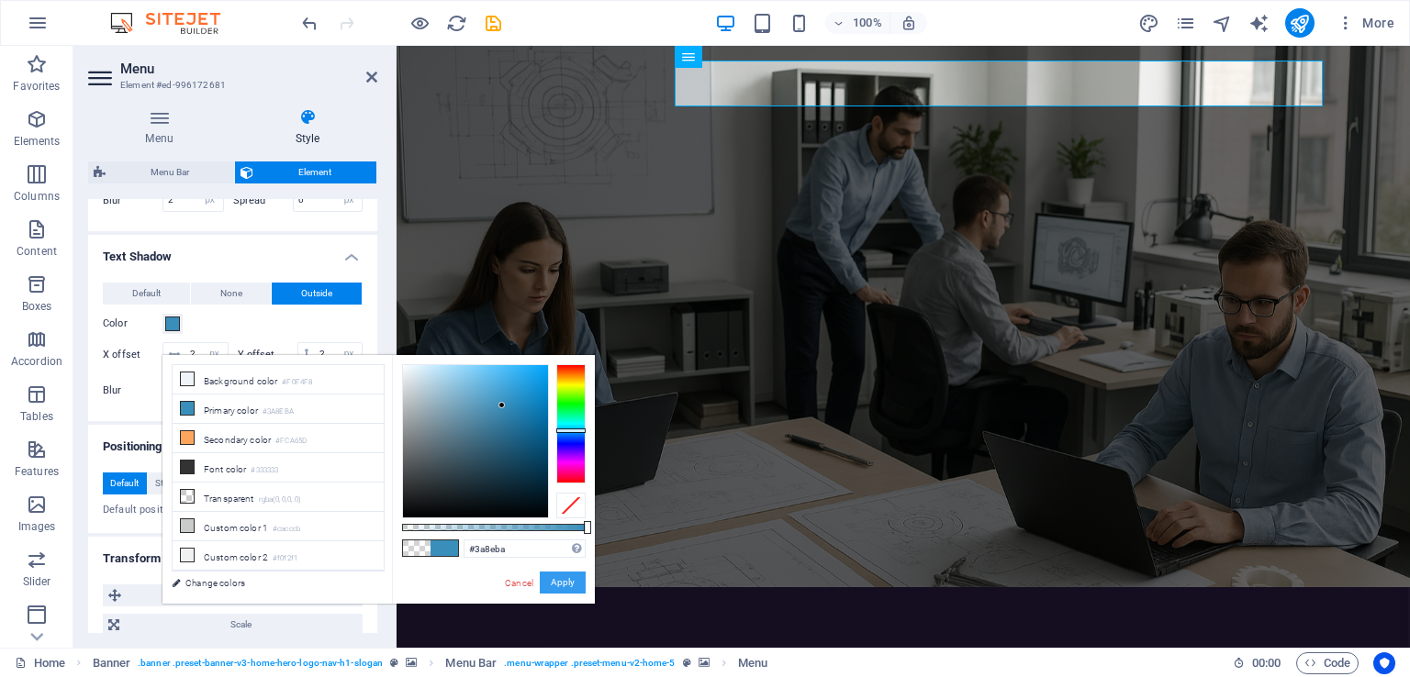
click at [565, 586] on button "Apply" at bounding box center [563, 583] width 46 height 22
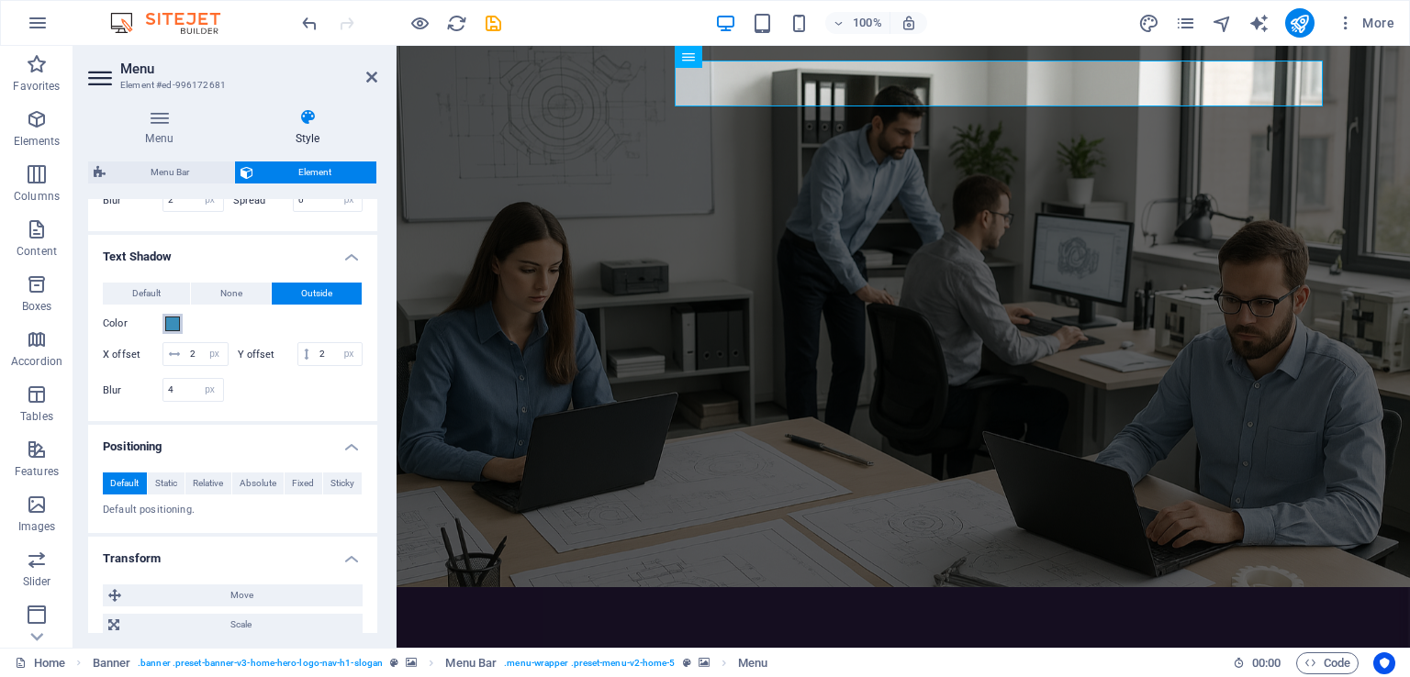
click at [173, 331] on span at bounding box center [172, 324] width 15 height 15
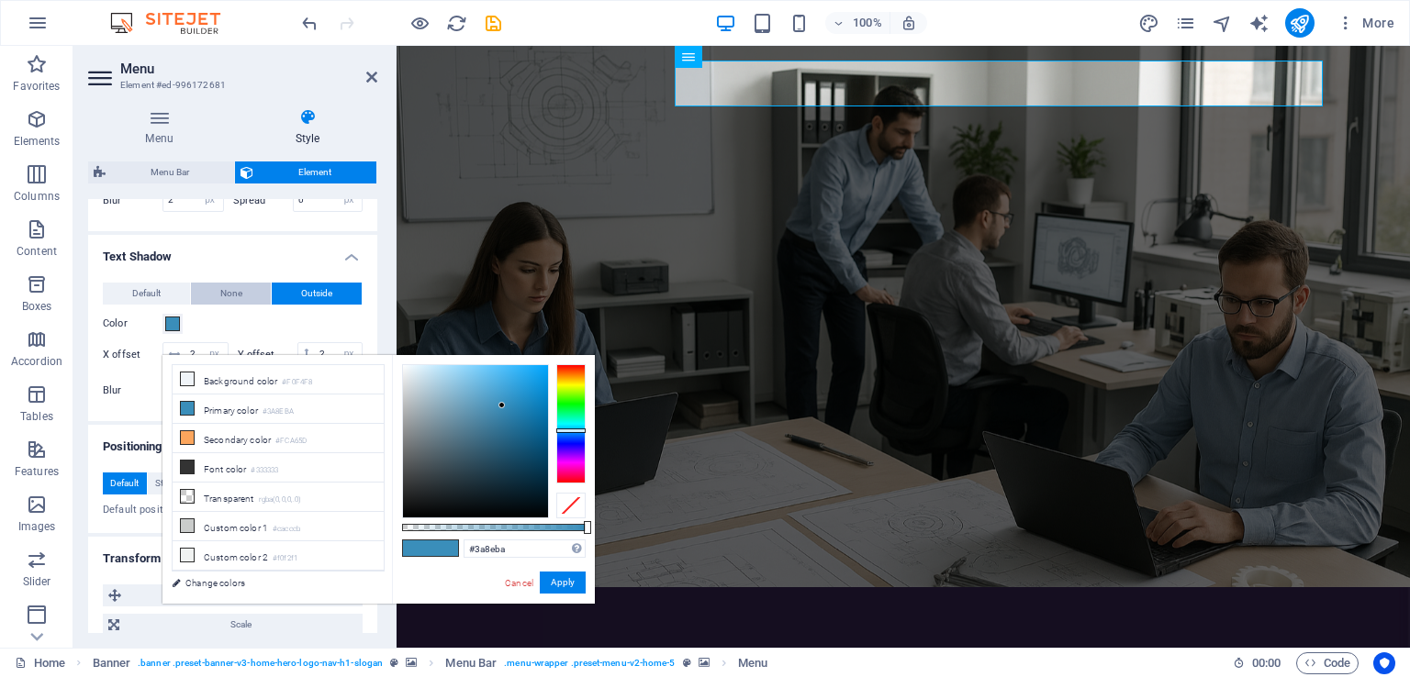
click at [228, 305] on span "None" at bounding box center [231, 294] width 22 height 22
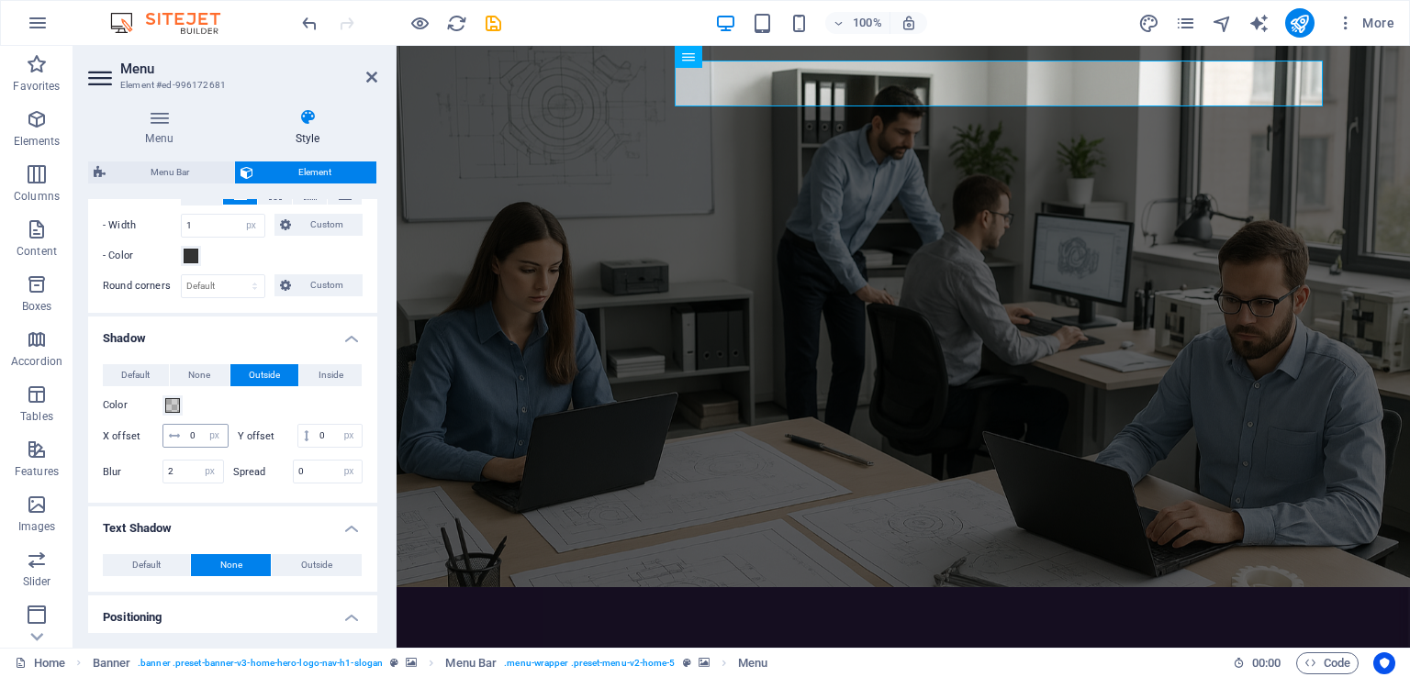
scroll to position [437, 0]
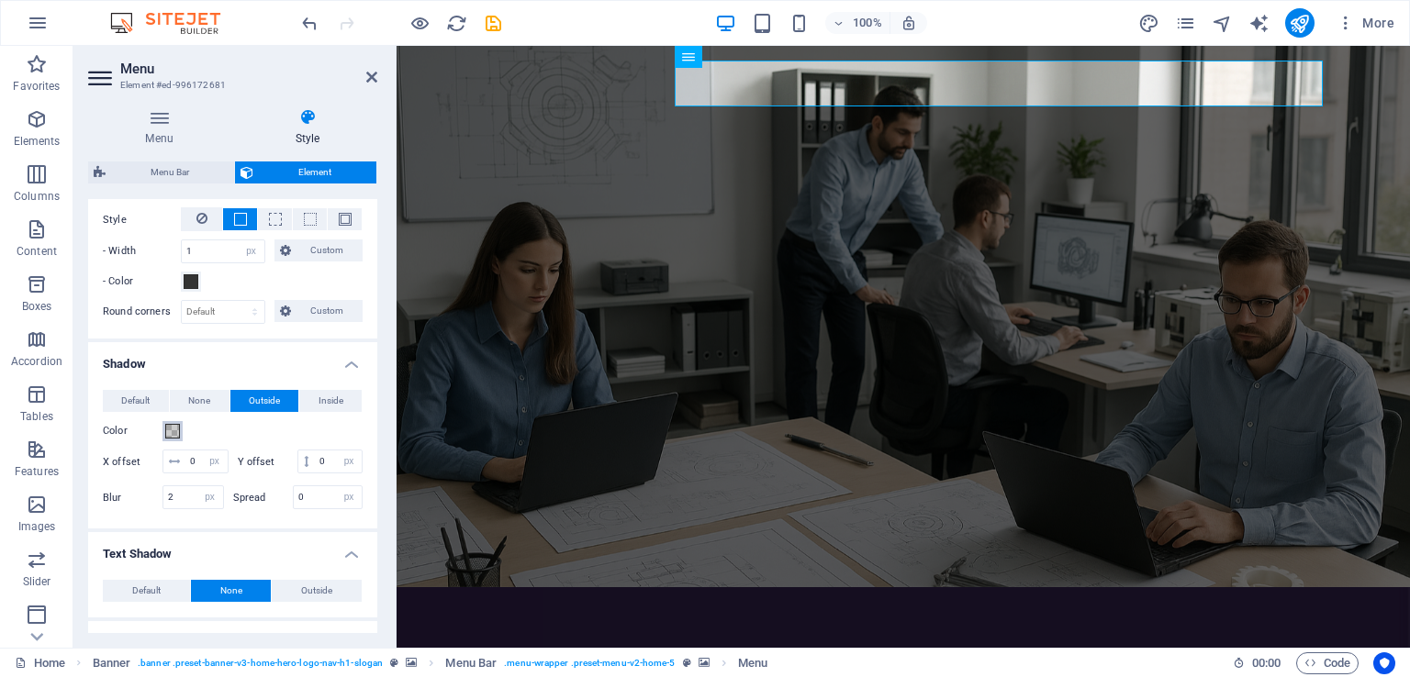
click at [173, 429] on span at bounding box center [172, 431] width 15 height 15
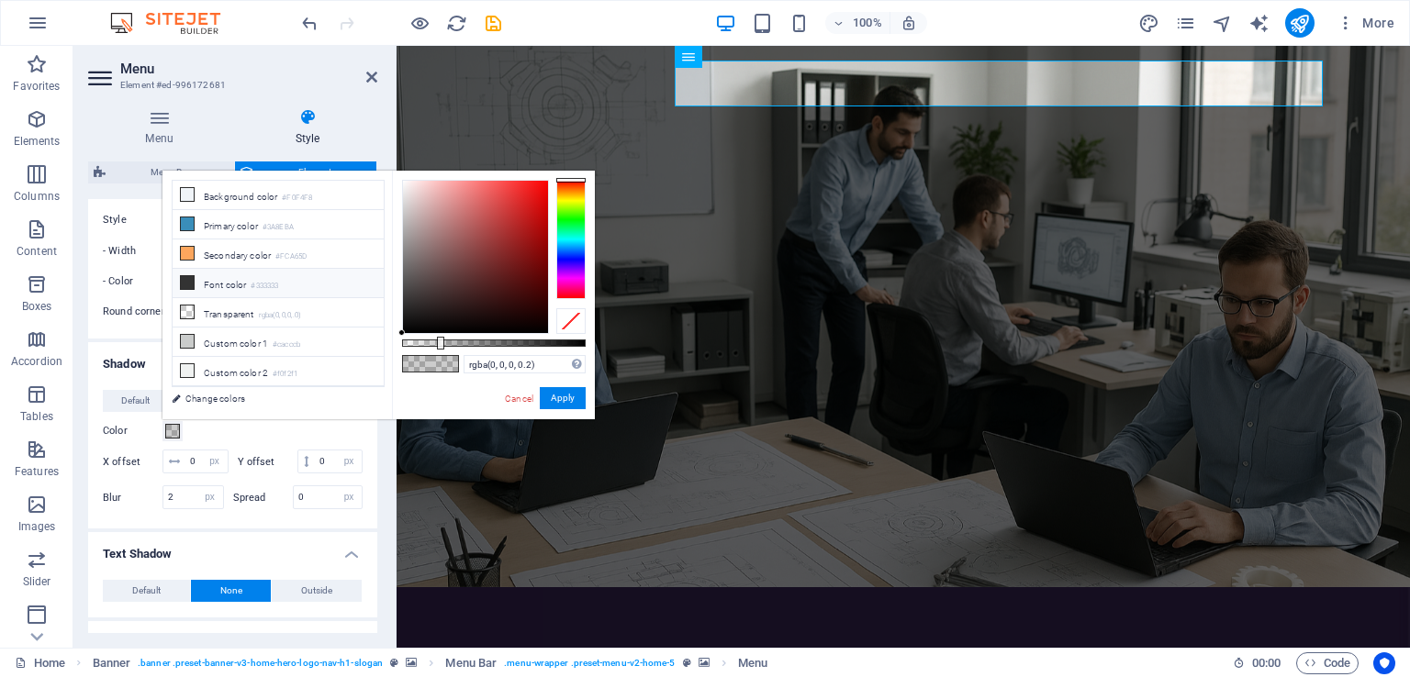
click at [218, 282] on li "Font color #333333" at bounding box center [278, 283] width 211 height 29
type input "#333333"
click at [562, 401] on button "Apply" at bounding box center [563, 398] width 46 height 22
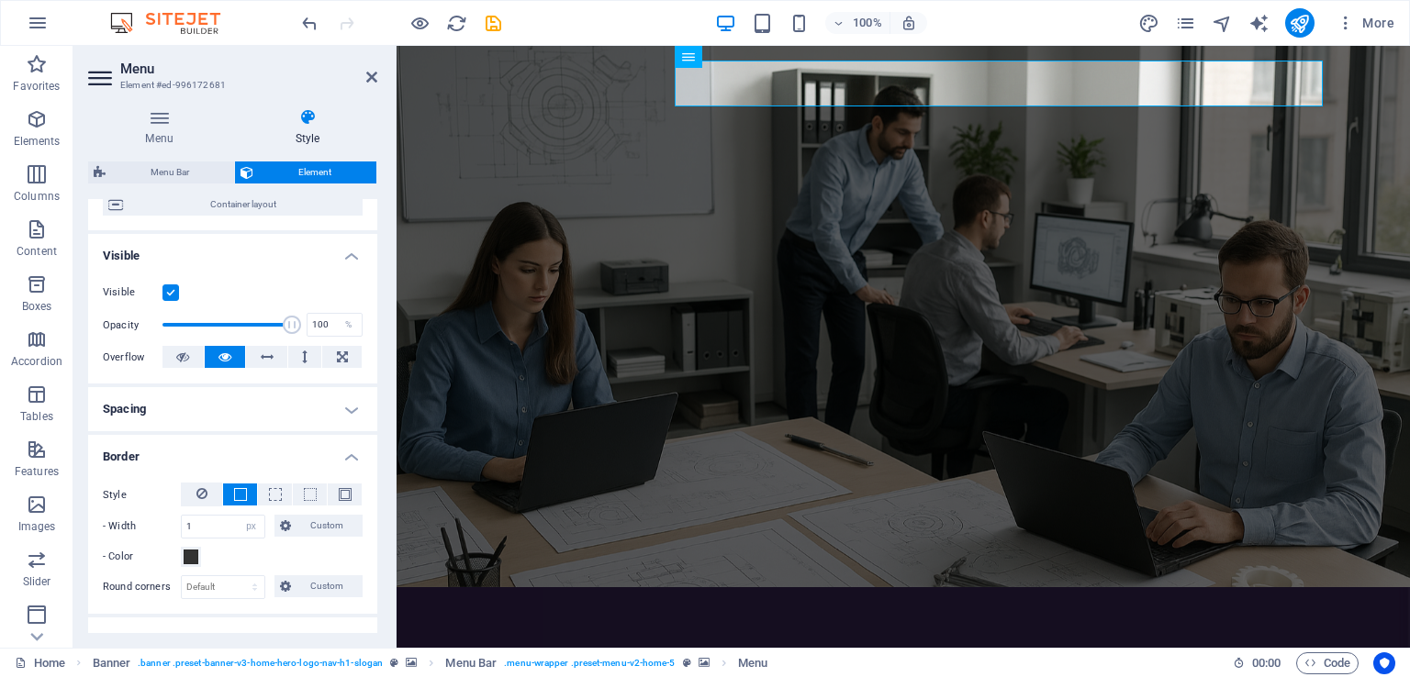
scroll to position [0, 0]
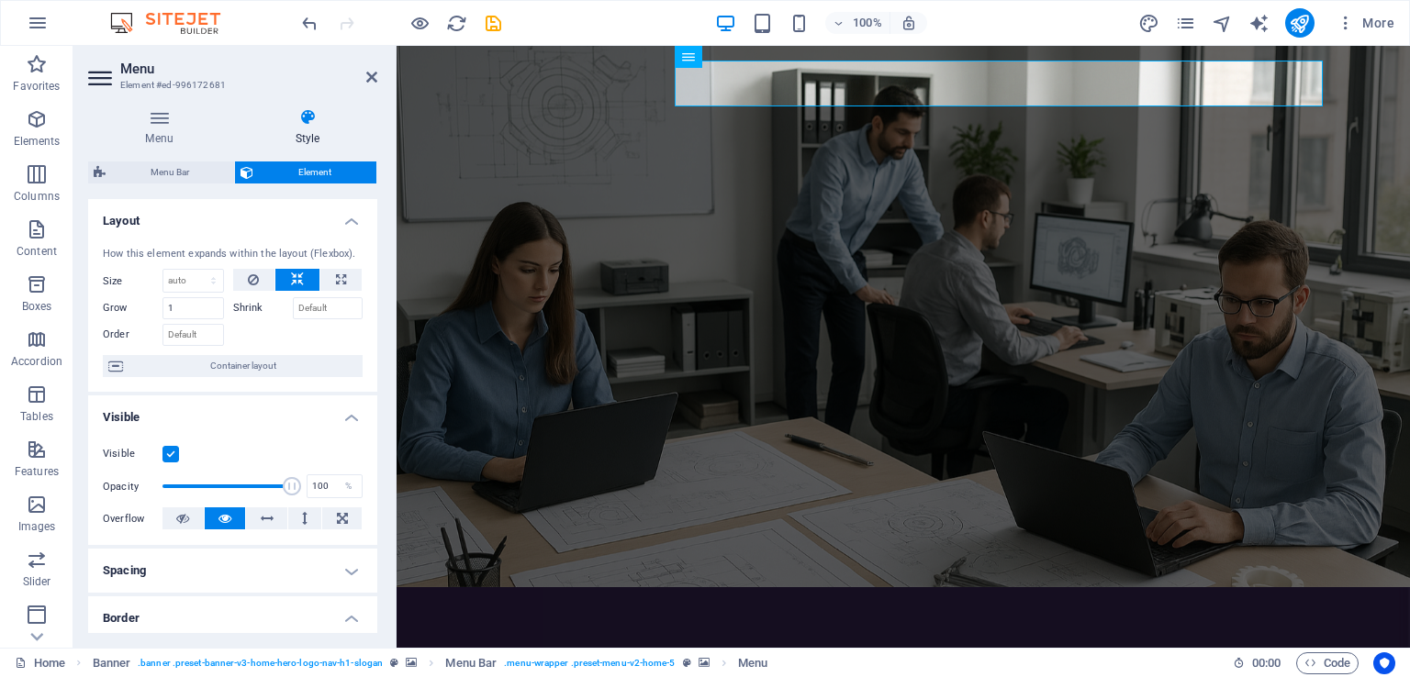
click at [353, 218] on h4 "Layout" at bounding box center [232, 215] width 289 height 33
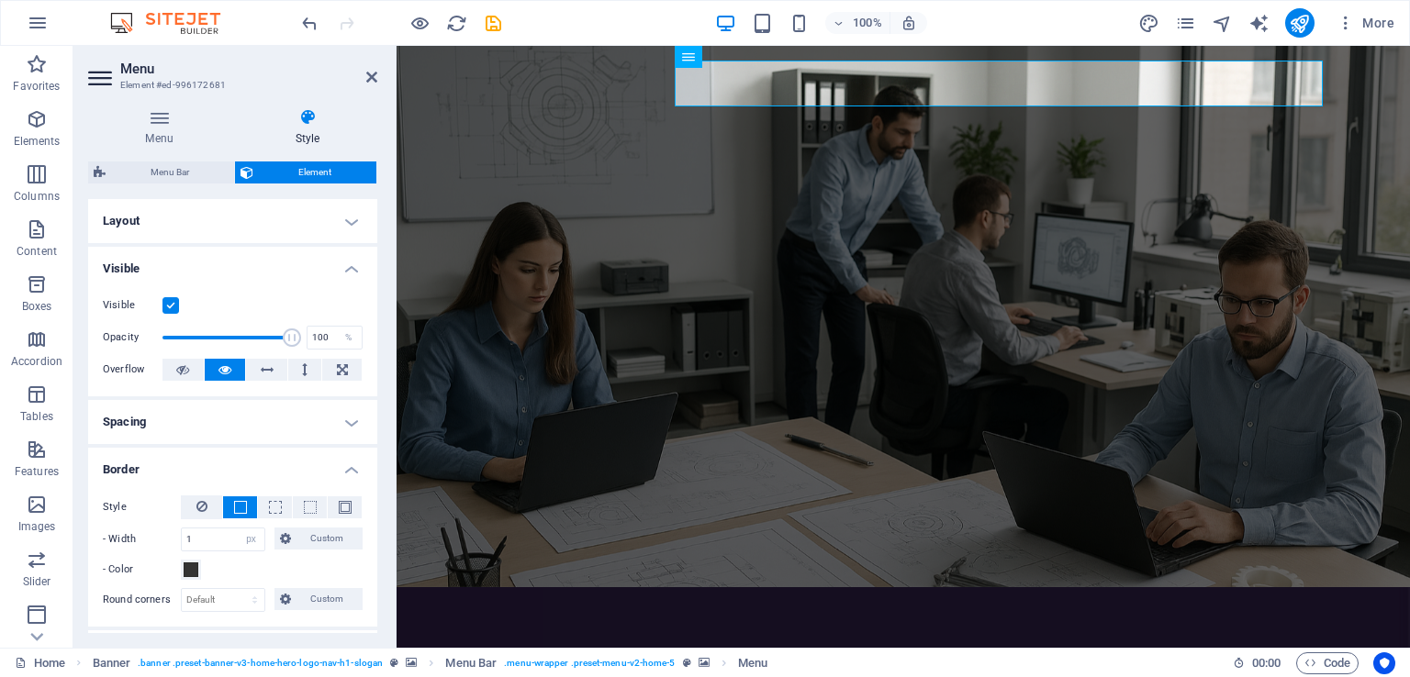
click at [345, 263] on h4 "Visible" at bounding box center [232, 263] width 289 height 33
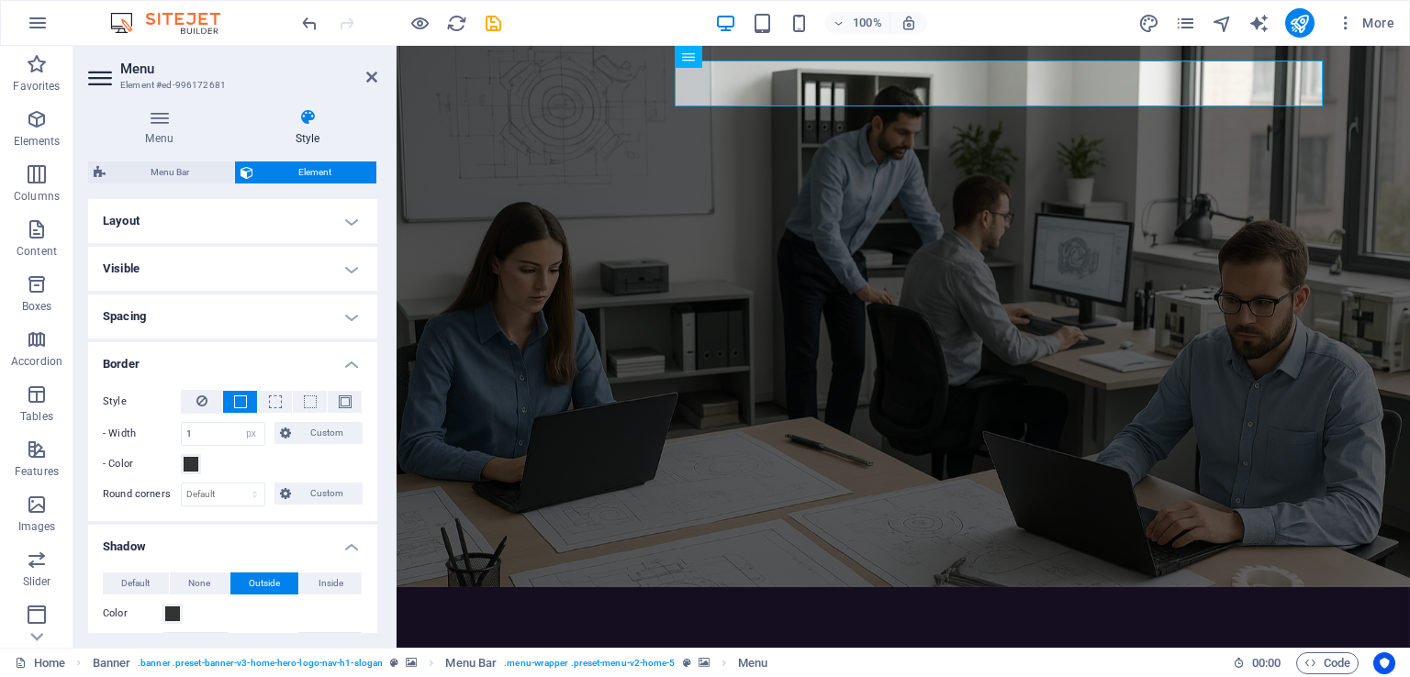
click at [349, 317] on h4 "Spacing" at bounding box center [232, 317] width 289 height 44
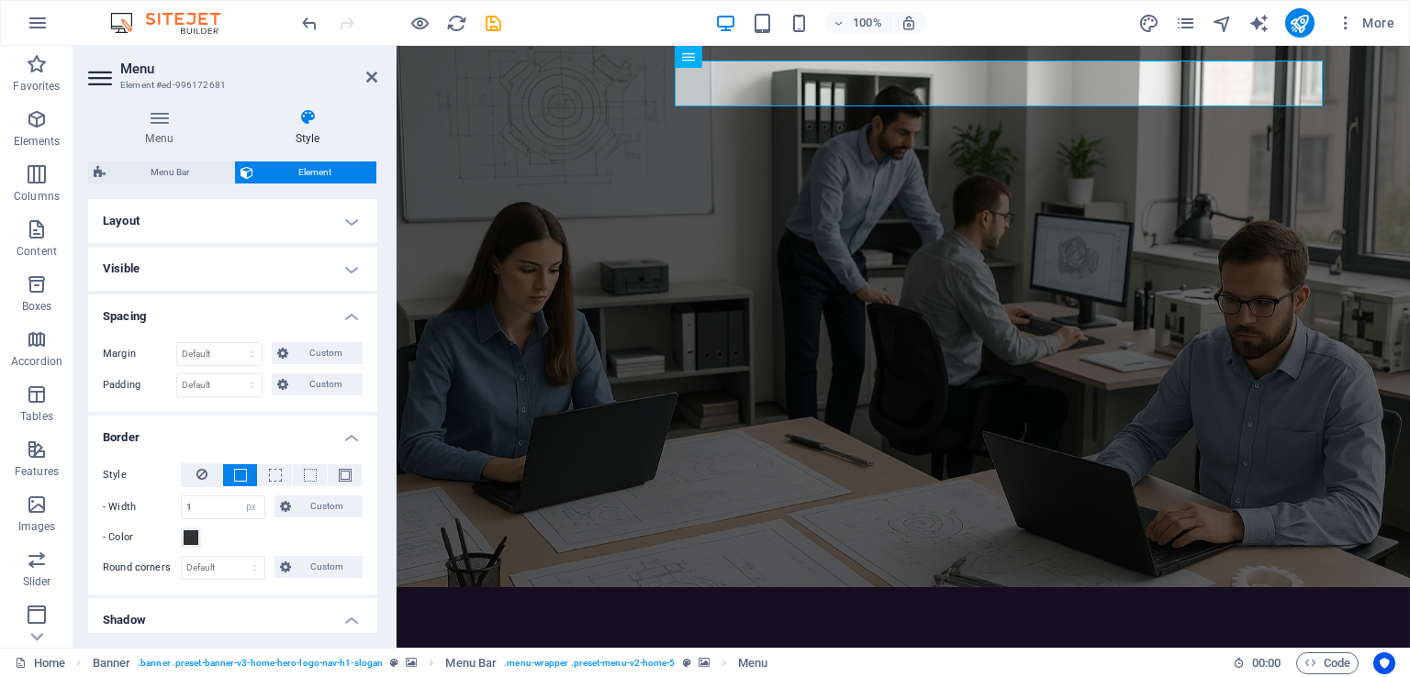
click at [349, 317] on h4 "Spacing" at bounding box center [232, 311] width 289 height 33
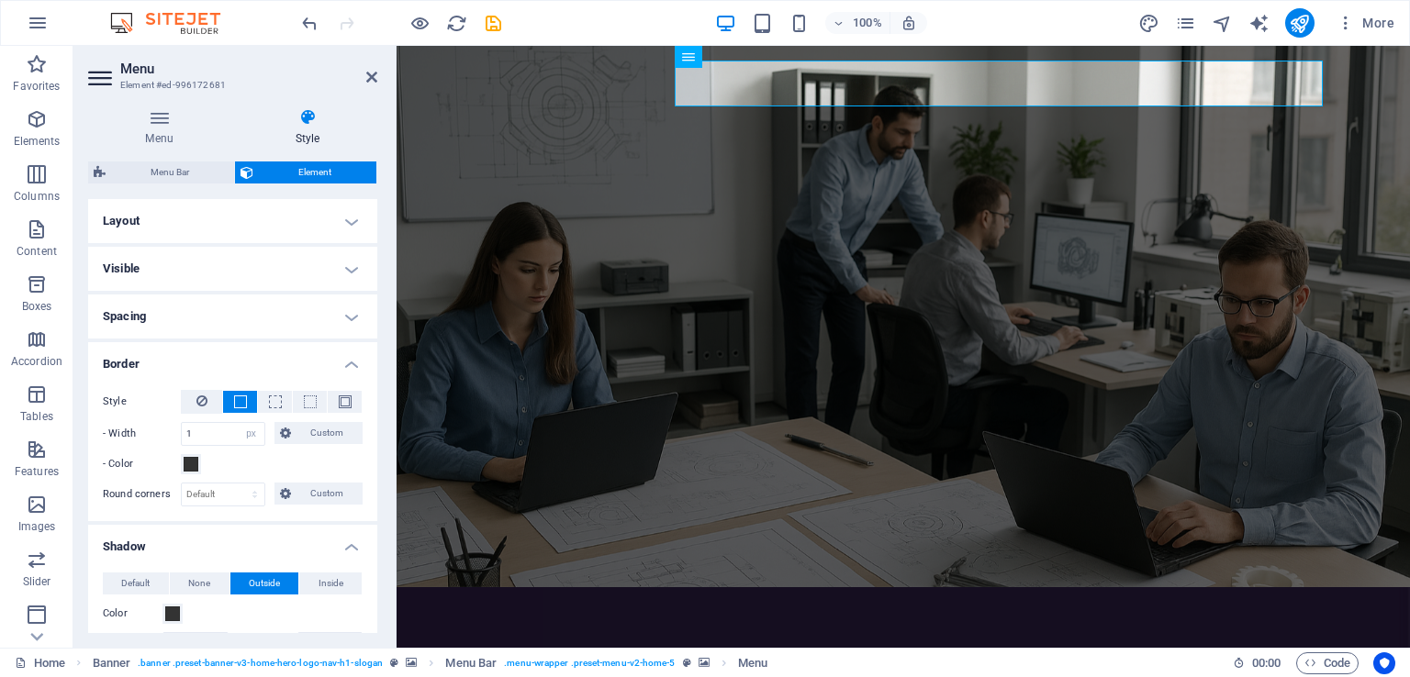
click at [349, 317] on h4 "Spacing" at bounding box center [232, 317] width 289 height 44
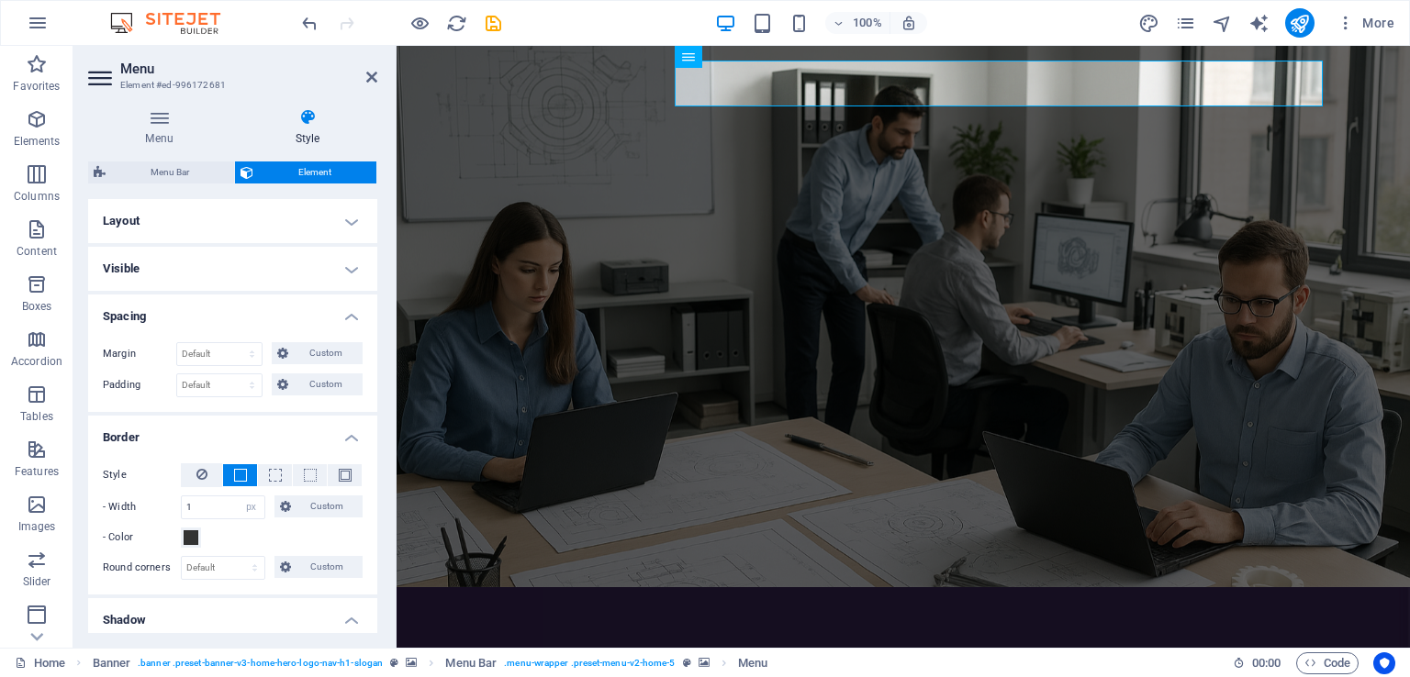
click at [349, 317] on h4 "Spacing" at bounding box center [232, 311] width 289 height 33
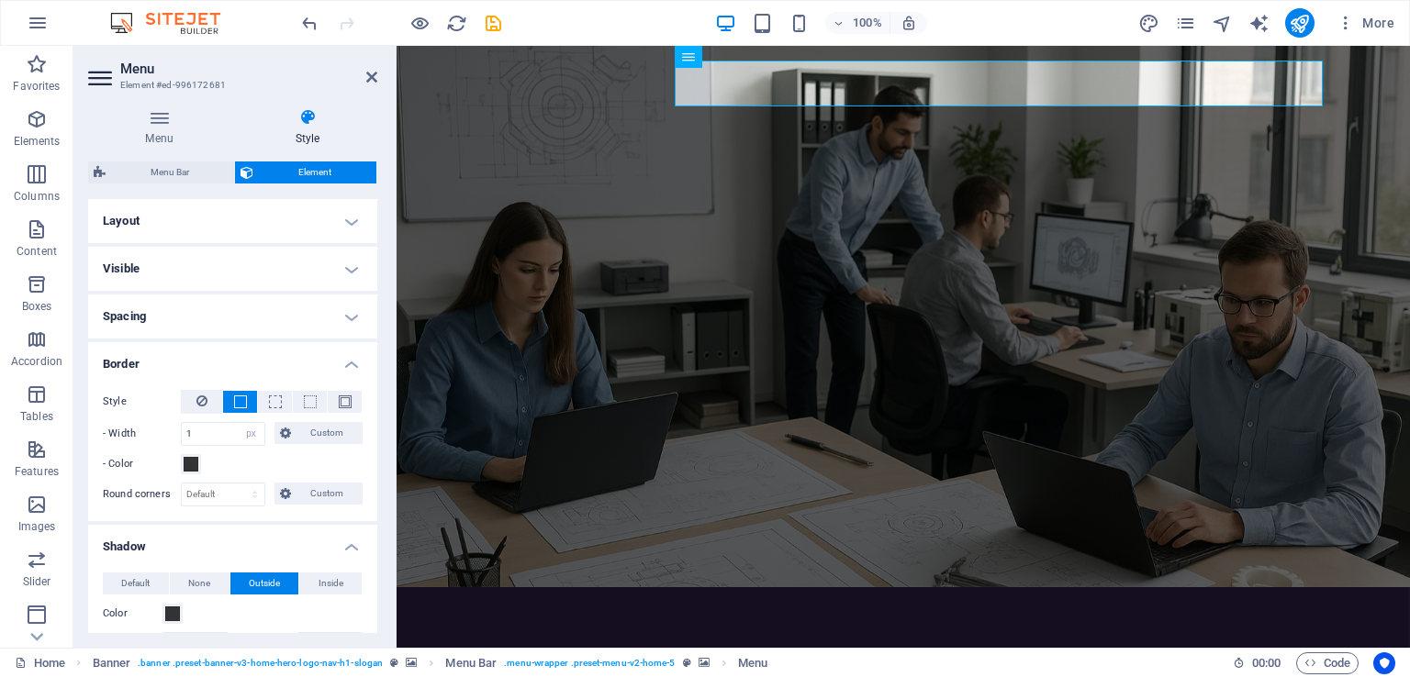
click at [353, 367] on h4 "Border" at bounding box center [232, 358] width 289 height 33
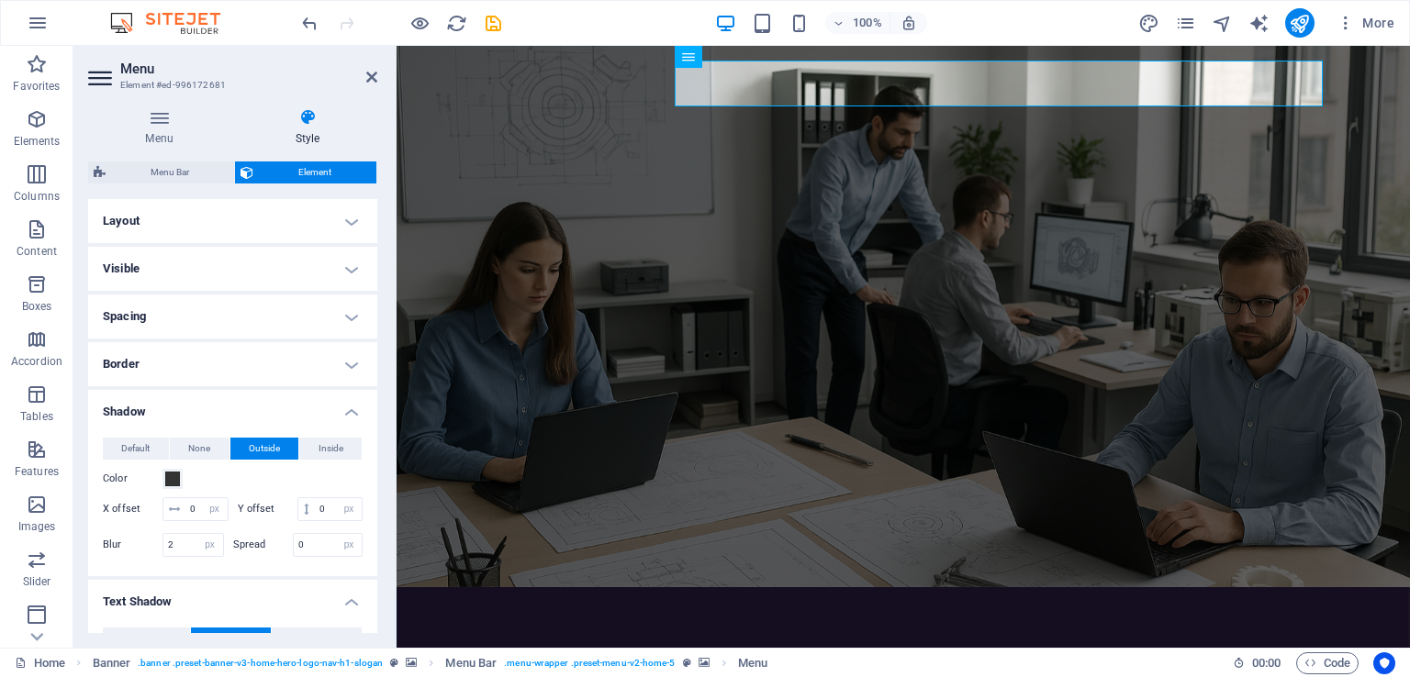
click at [349, 415] on h4 "Shadow" at bounding box center [232, 406] width 289 height 33
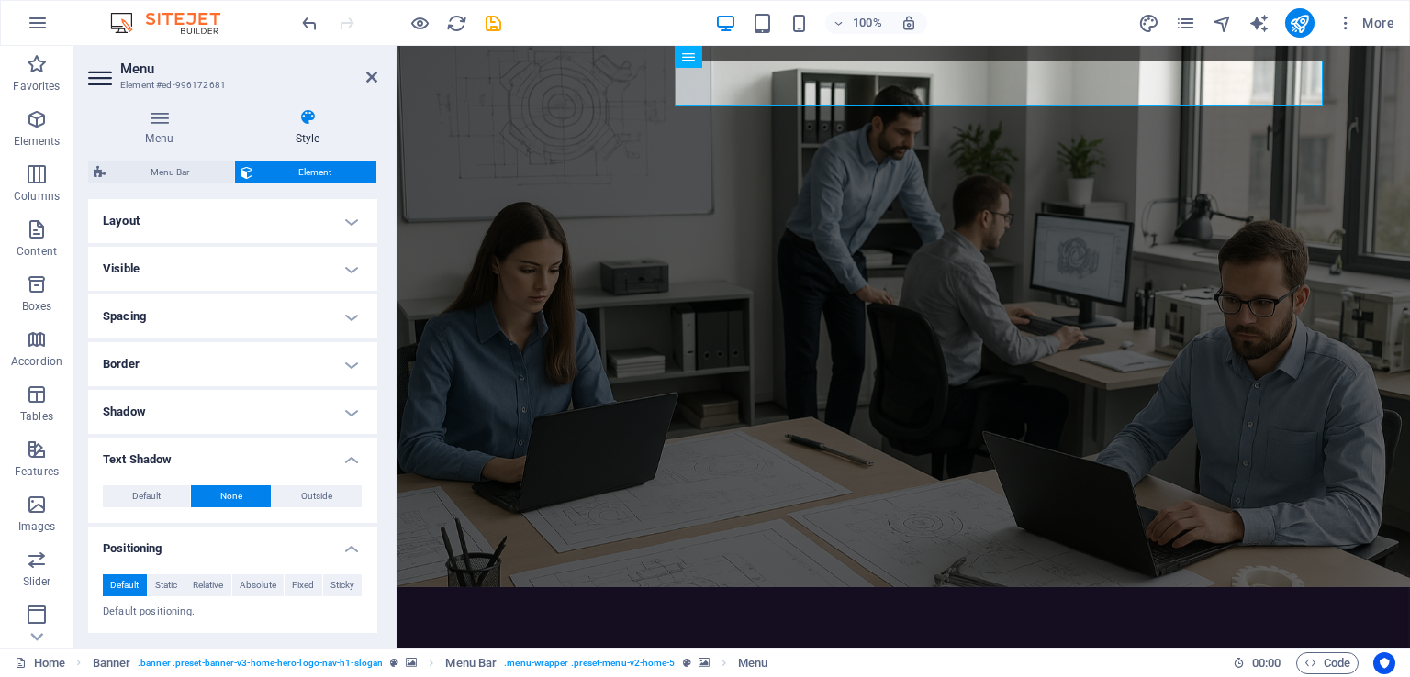
click at [351, 460] on h4 "Text Shadow" at bounding box center [232, 454] width 289 height 33
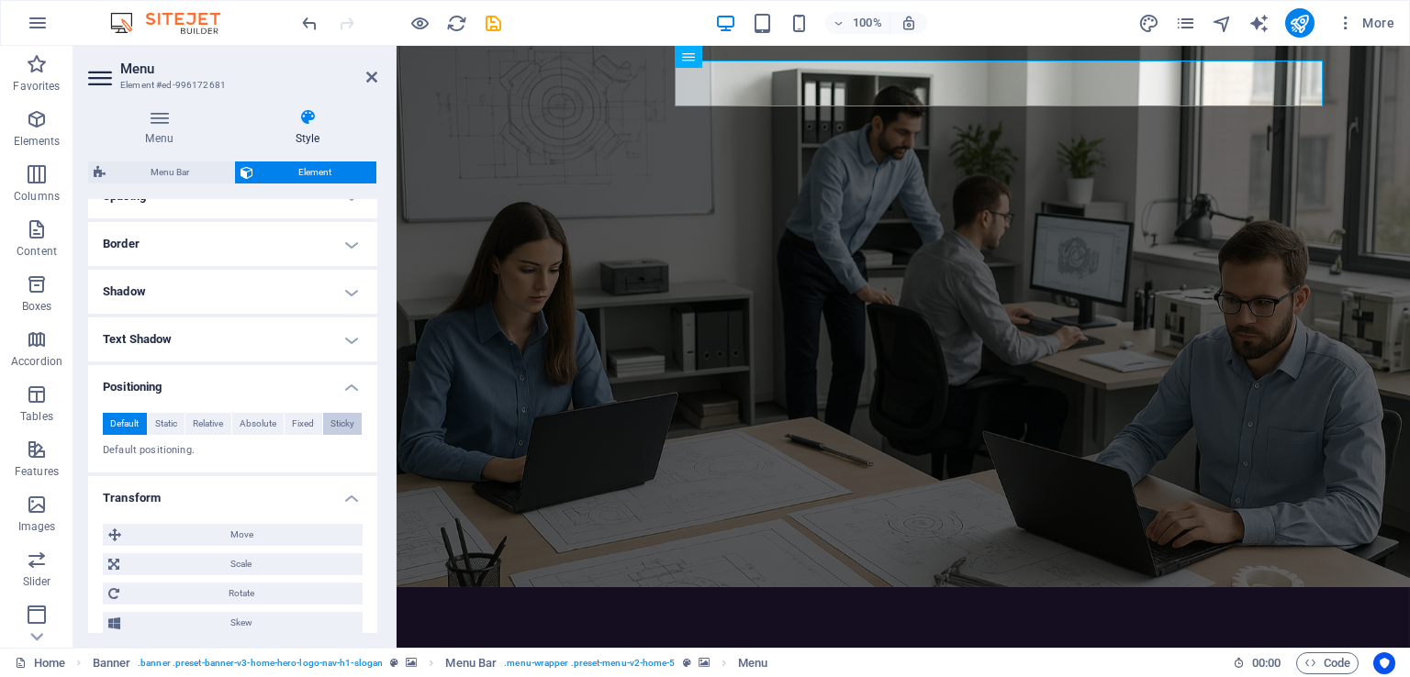
scroll to position [184, 0]
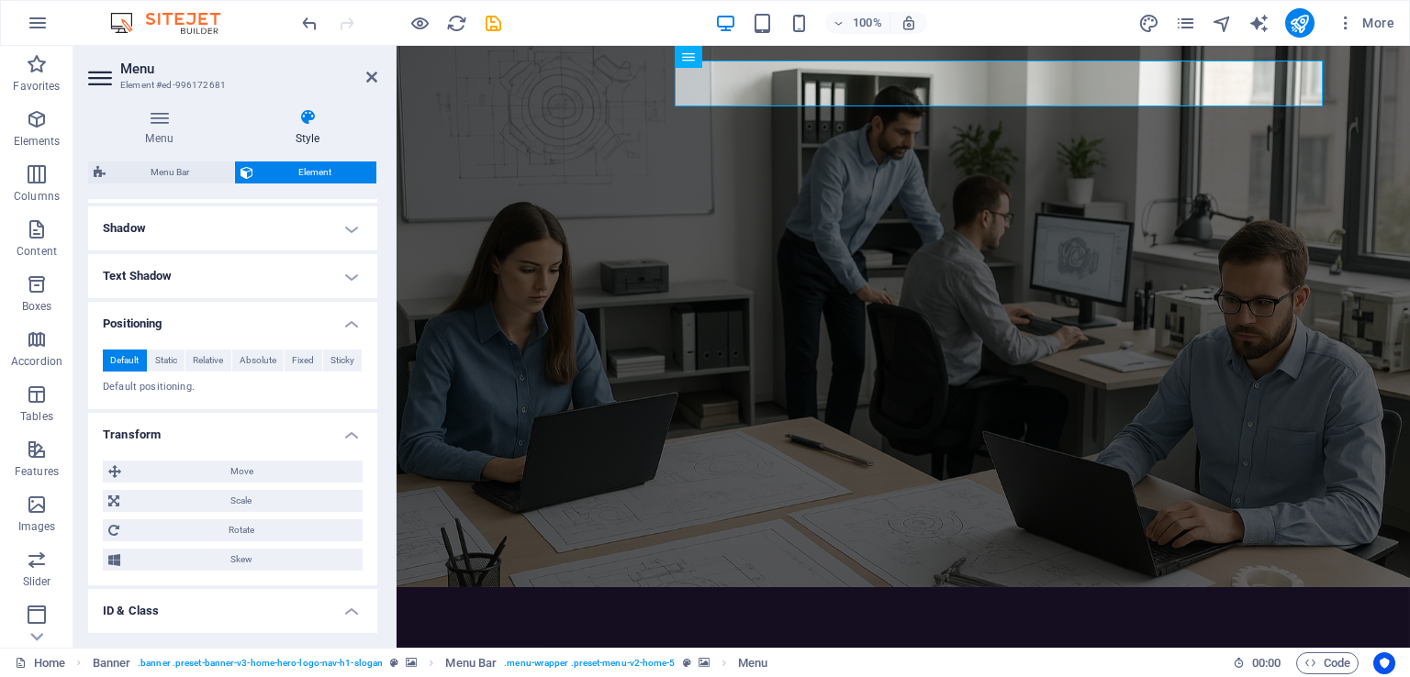
click at [354, 324] on h4 "Positioning" at bounding box center [232, 318] width 289 height 33
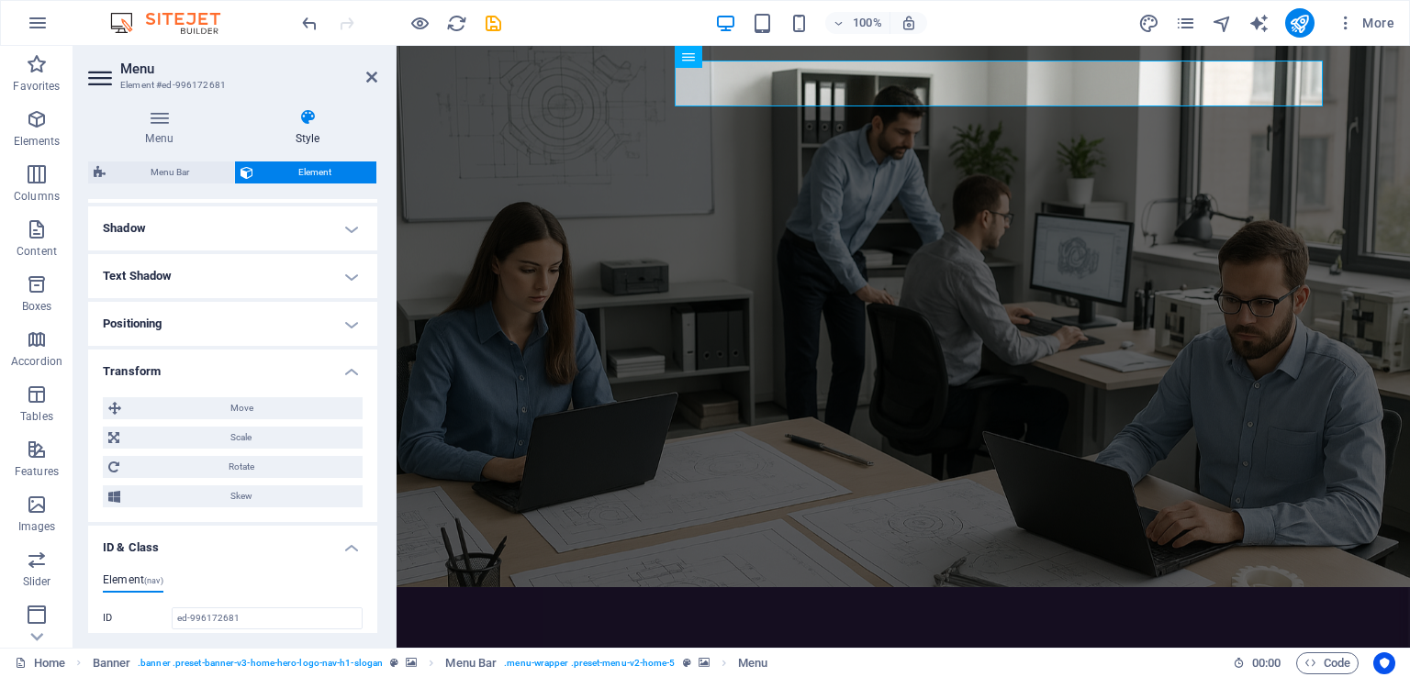
click at [349, 372] on h4 "Transform" at bounding box center [232, 366] width 289 height 33
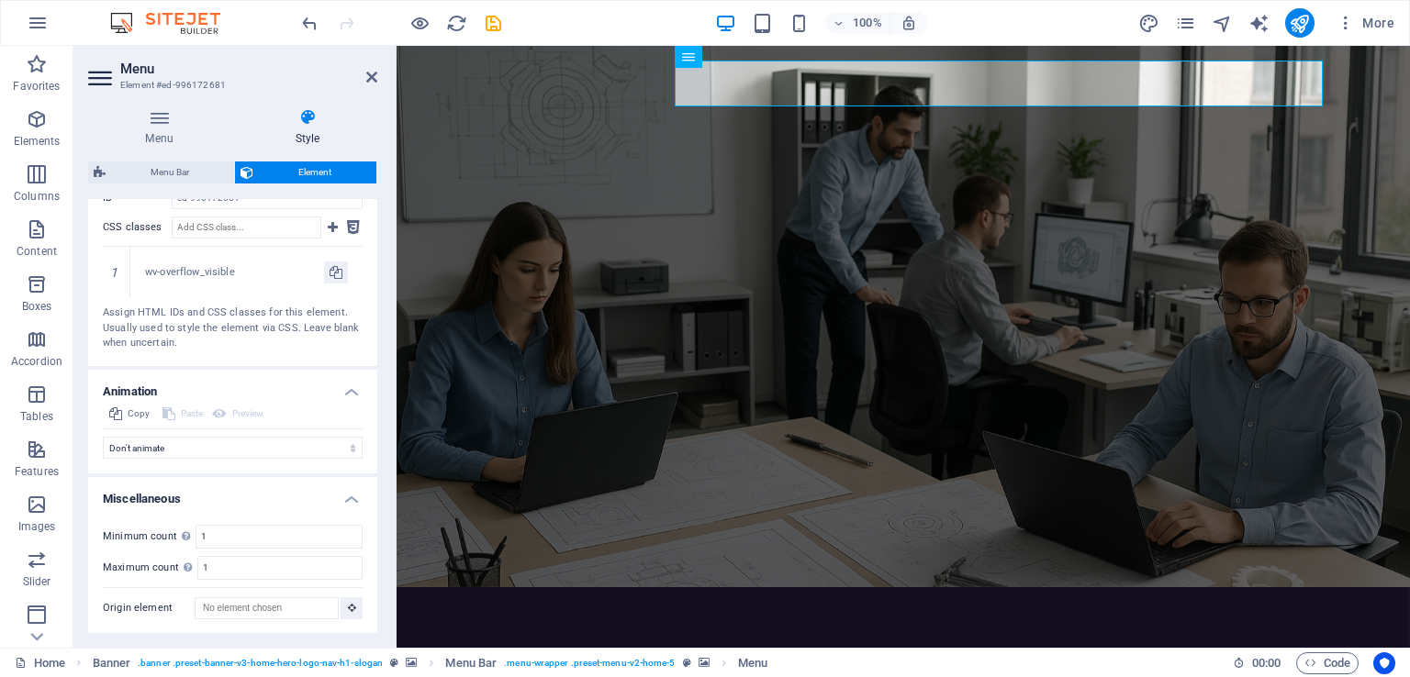
scroll to position [292, 0]
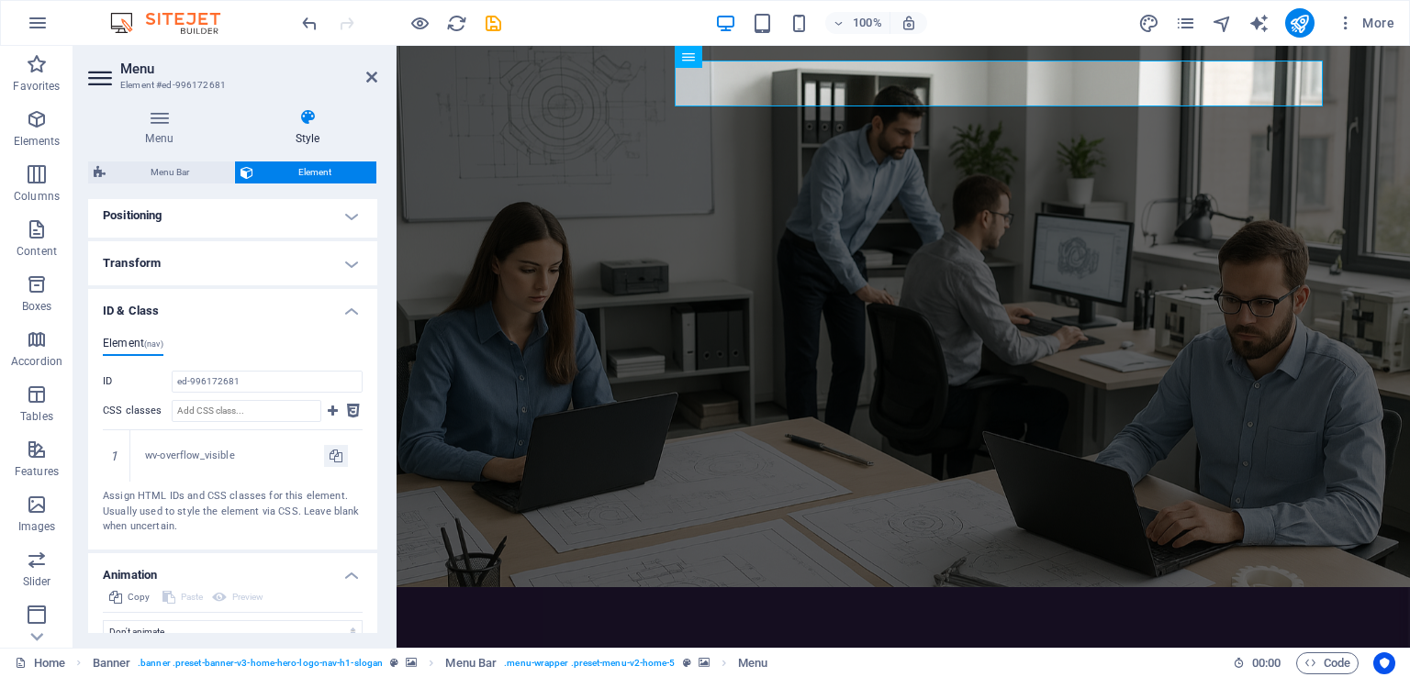
click at [353, 308] on h4 "ID & Class" at bounding box center [232, 305] width 289 height 33
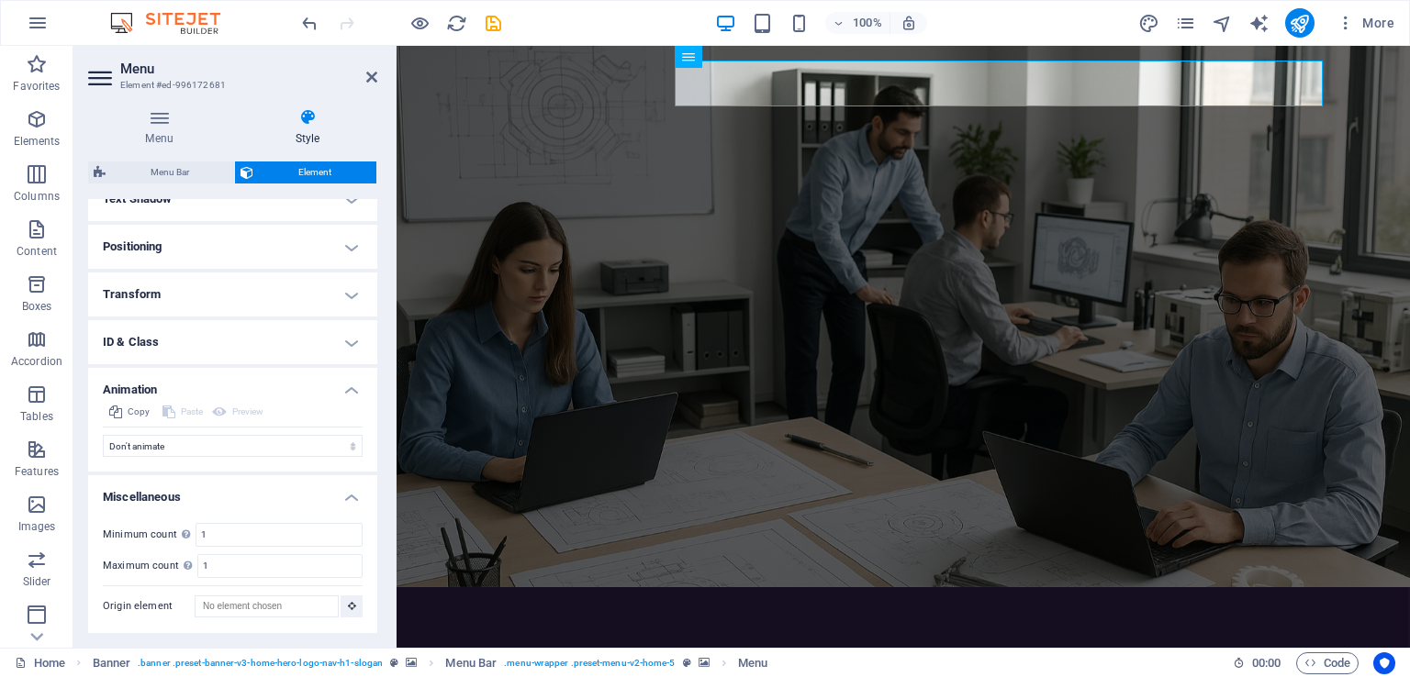
scroll to position [260, 0]
click at [341, 394] on h4 "Animation" at bounding box center [232, 385] width 289 height 33
click at [349, 506] on h4 "Miscellaneous" at bounding box center [232, 492] width 289 height 33
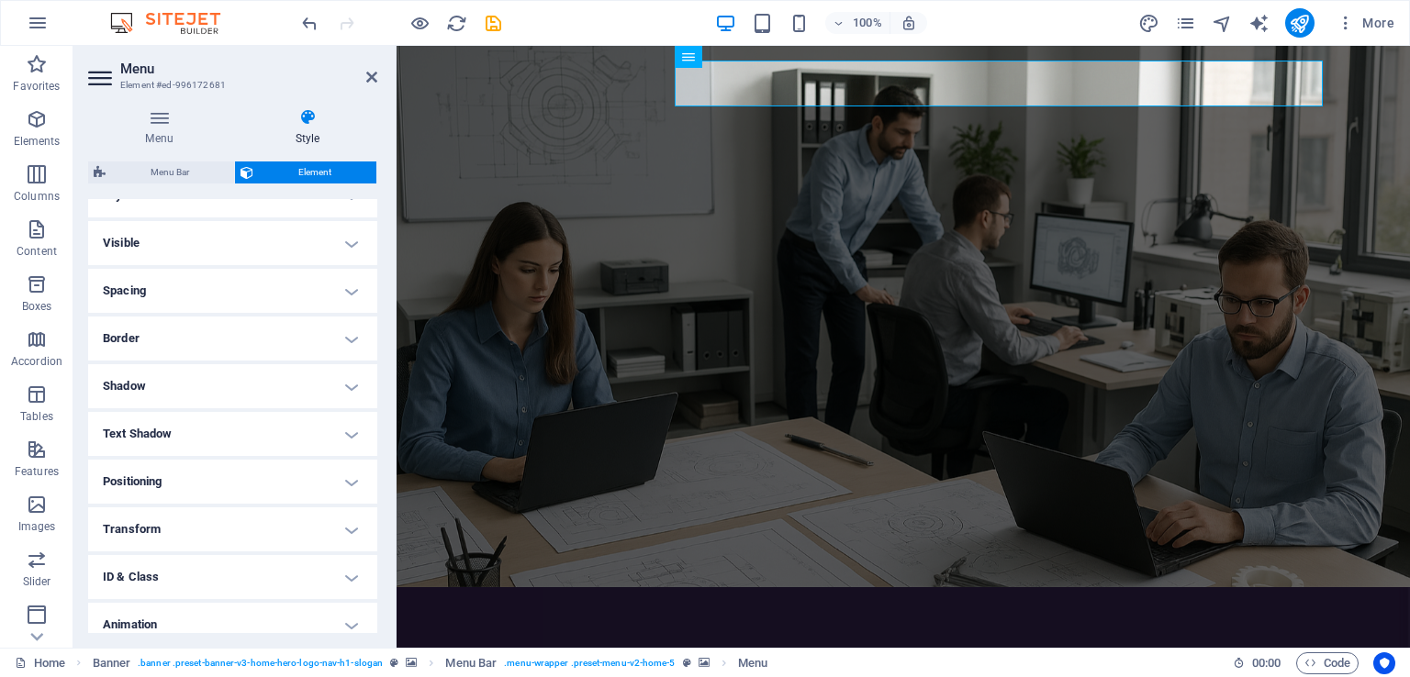
scroll to position [0, 0]
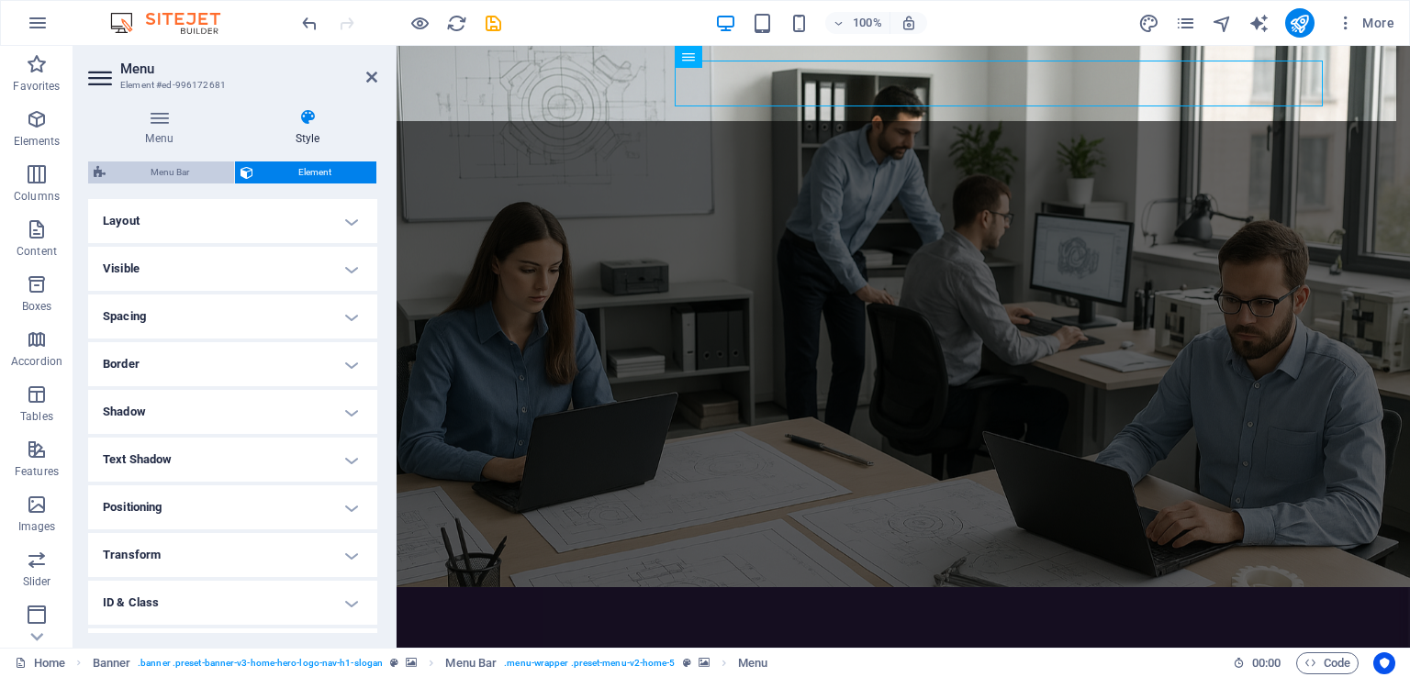
click at [174, 180] on span "Menu Bar" at bounding box center [170, 173] width 118 height 22
select select "rem"
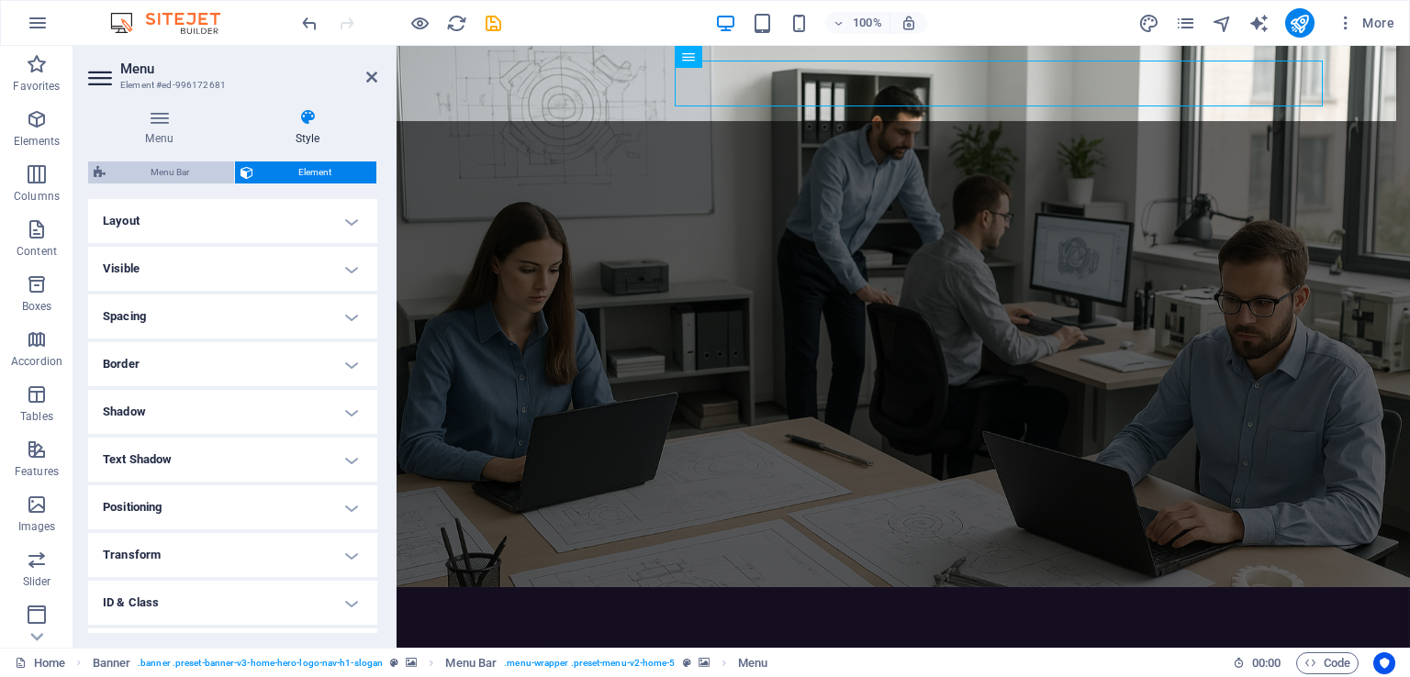
select select "sticky_menu"
select select "px"
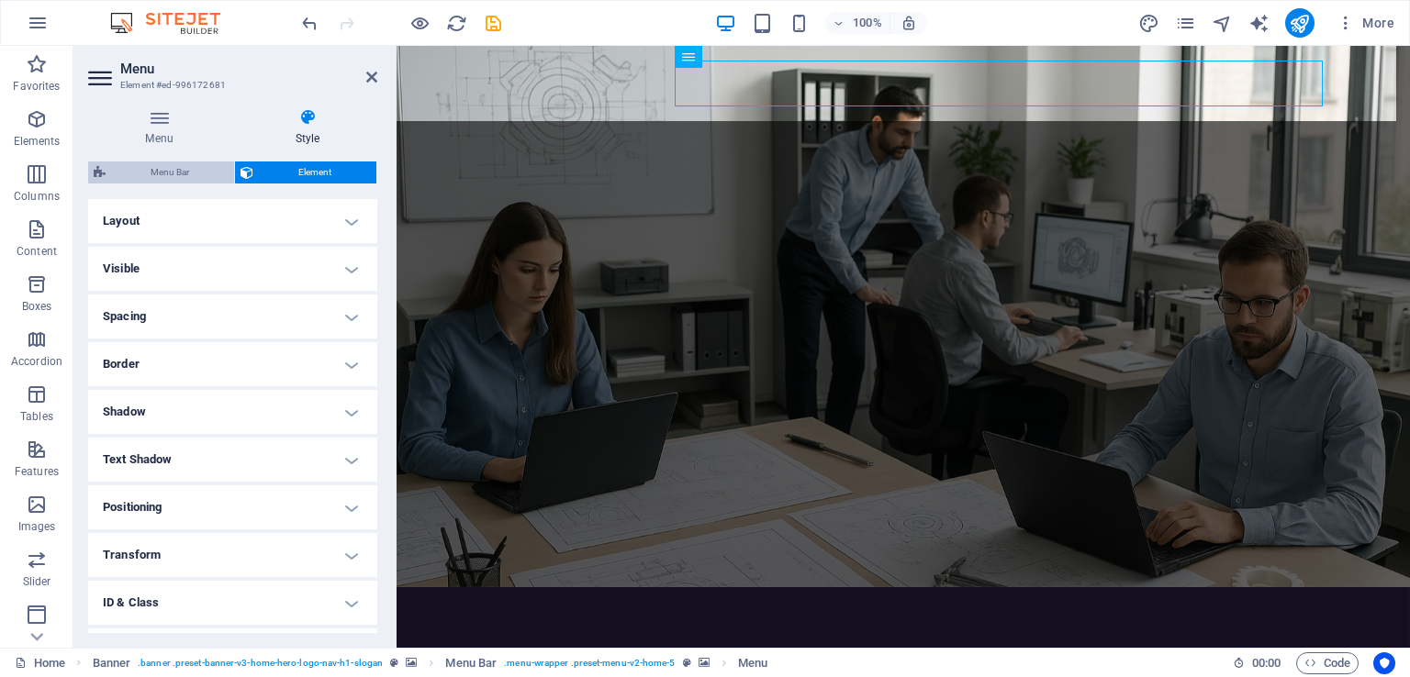
select select "hover_box_bottom"
select select "px"
select select "rem"
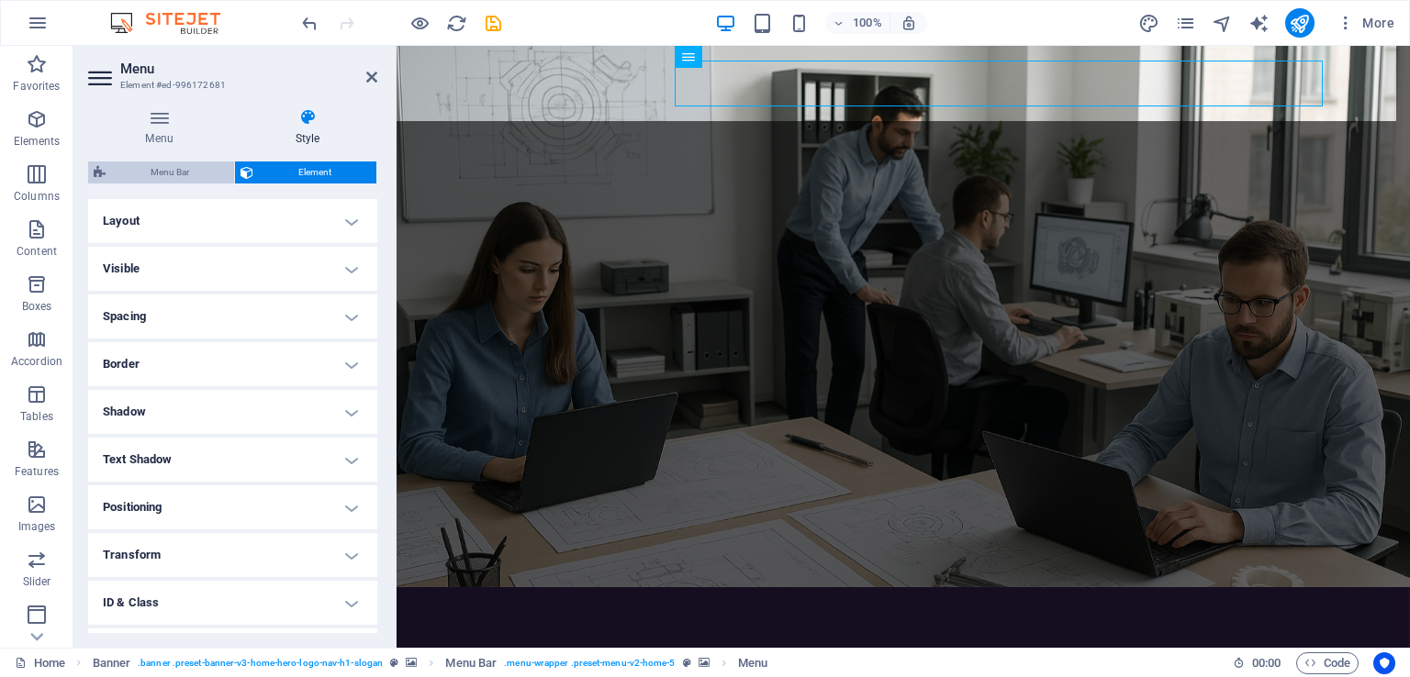
select select "200"
select select "px"
select select "%"
select select "rem"
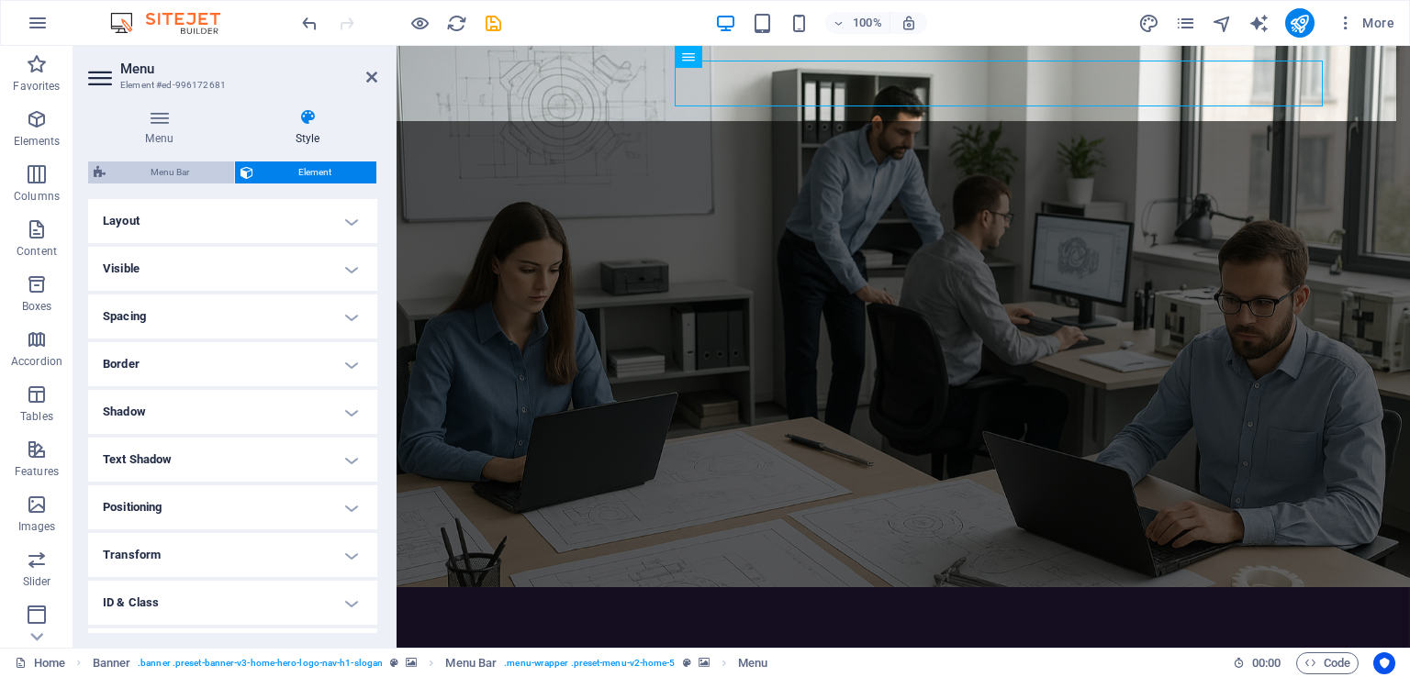
select select "px"
select select "preset-menu-v2-home-5"
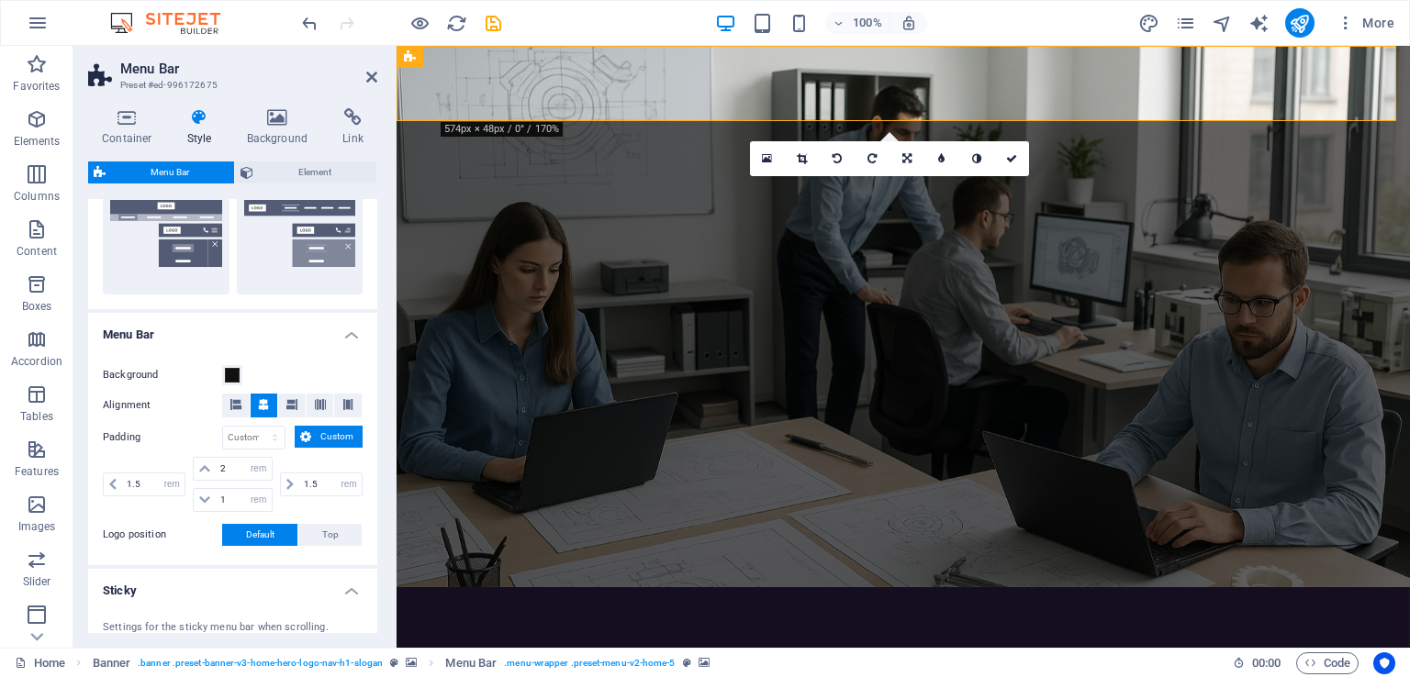
scroll to position [551, 0]
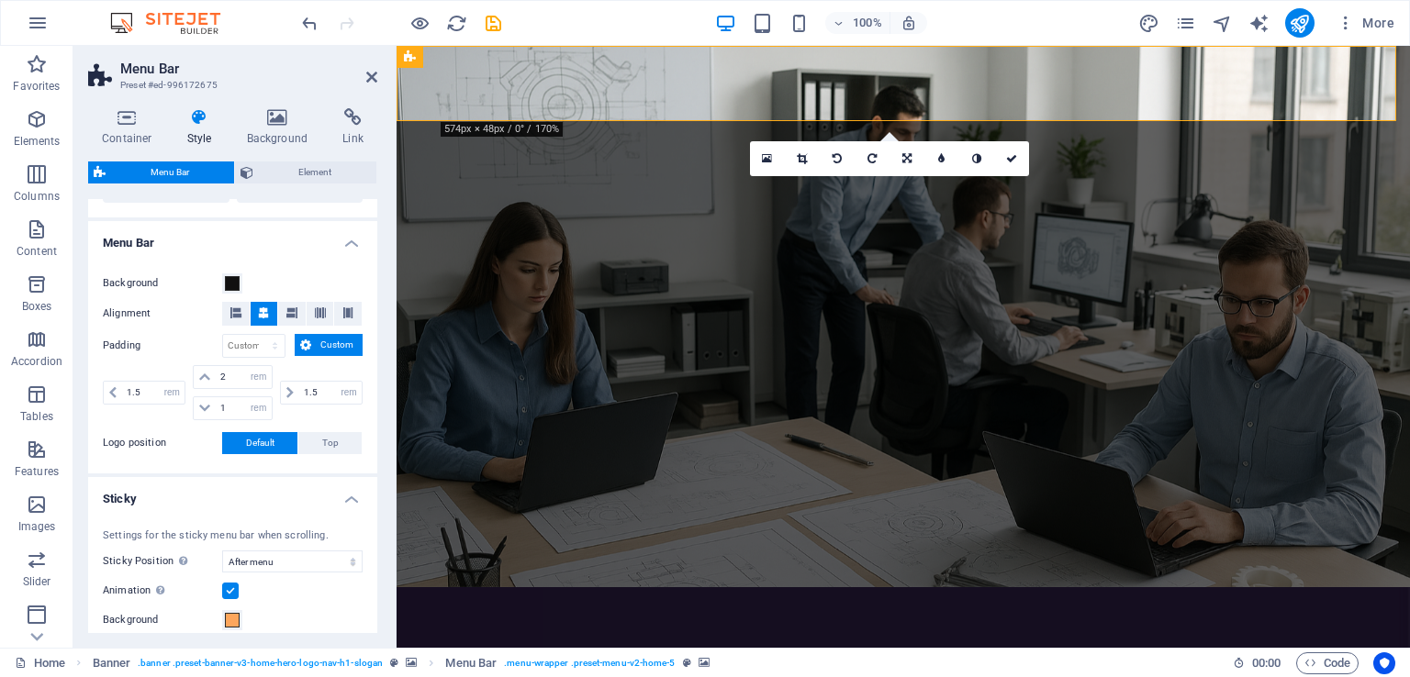
click at [304, 341] on icon at bounding box center [305, 345] width 11 height 22
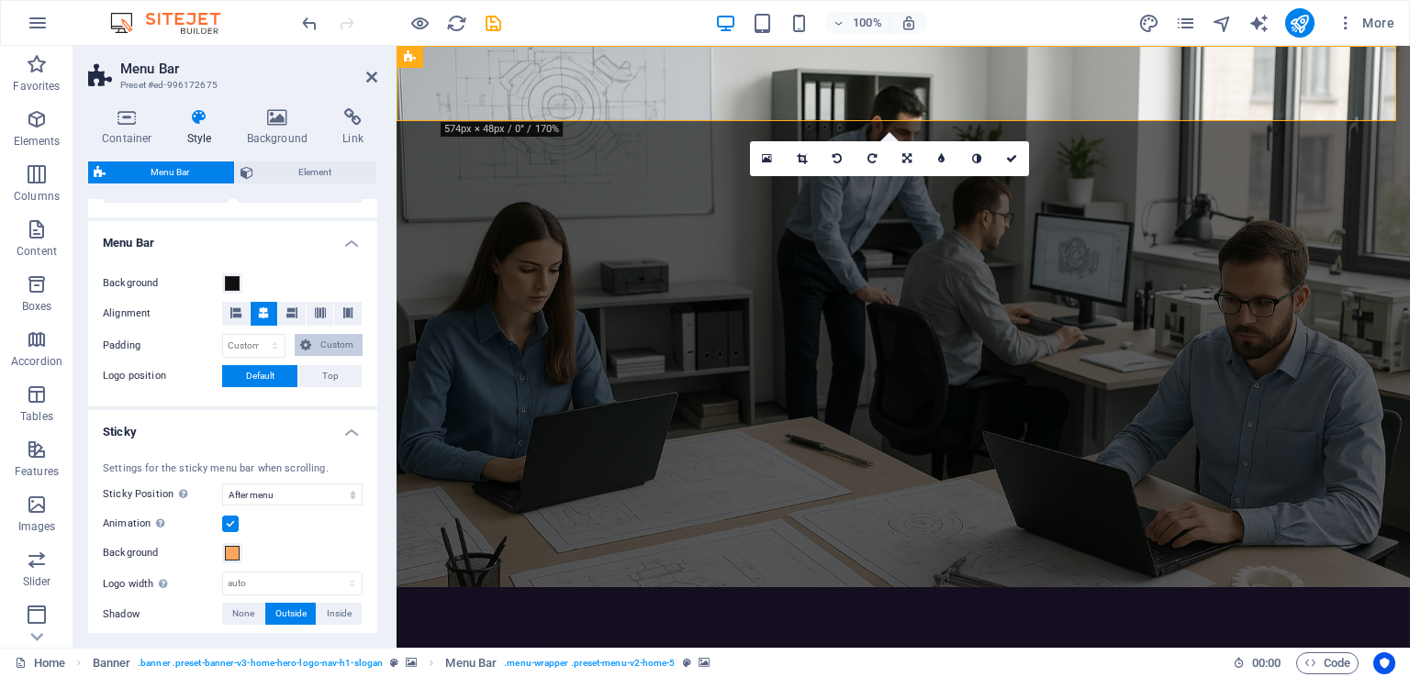
click at [304, 341] on icon at bounding box center [305, 345] width 11 height 22
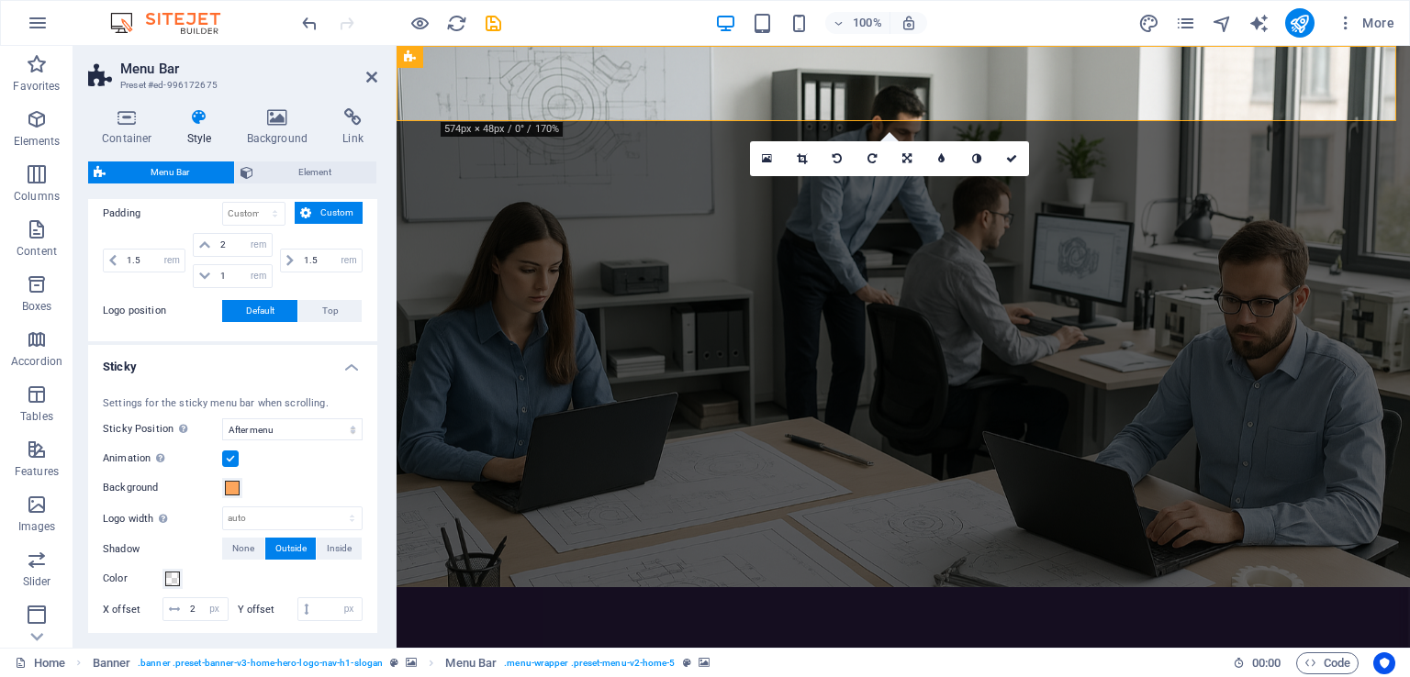
scroll to position [734, 0]
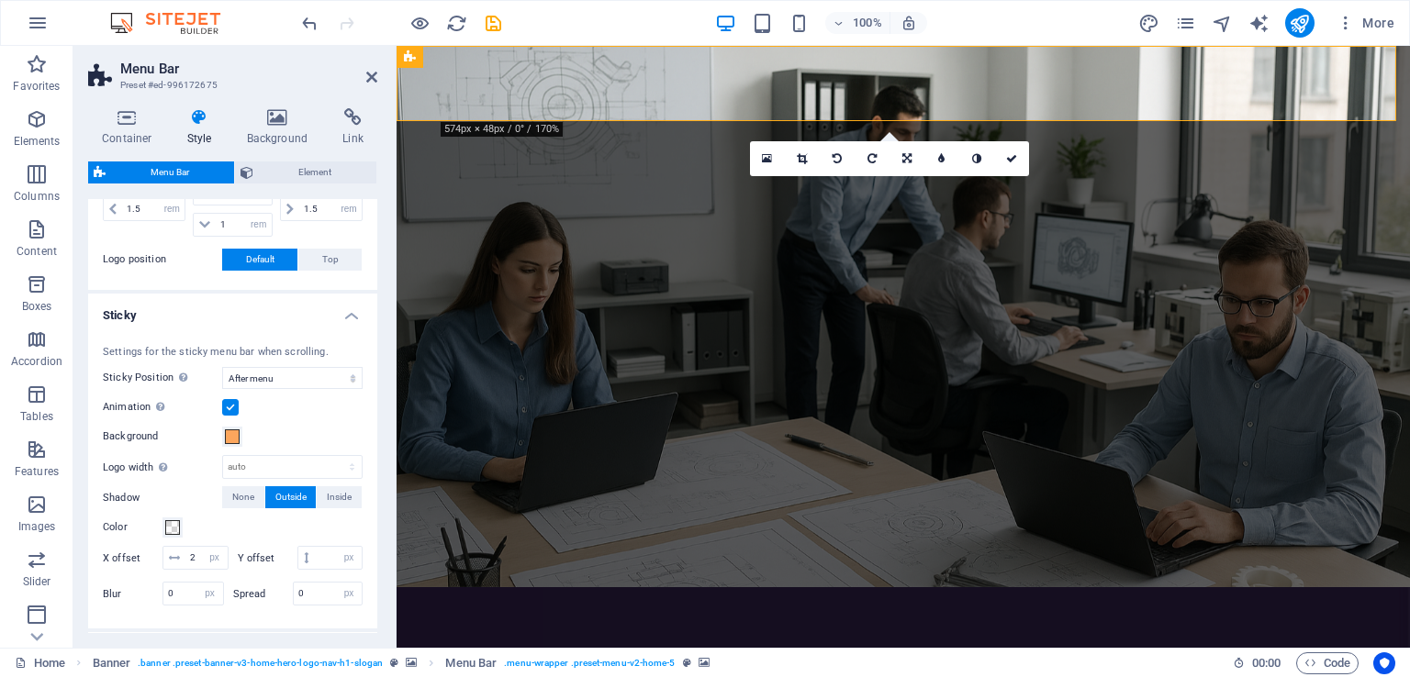
click at [232, 405] on label at bounding box center [230, 407] width 17 height 17
click at [0, 0] on input "Animation Sets a smooth transition when sticky menu appears" at bounding box center [0, 0] width 0 height 0
click at [232, 405] on label at bounding box center [230, 407] width 17 height 17
click at [0, 0] on input "Animation Sets a smooth transition when sticky menu appears" at bounding box center [0, 0] width 0 height 0
click at [294, 375] on select "Off Instant After menu After banner When scrolling up" at bounding box center [292, 378] width 140 height 22
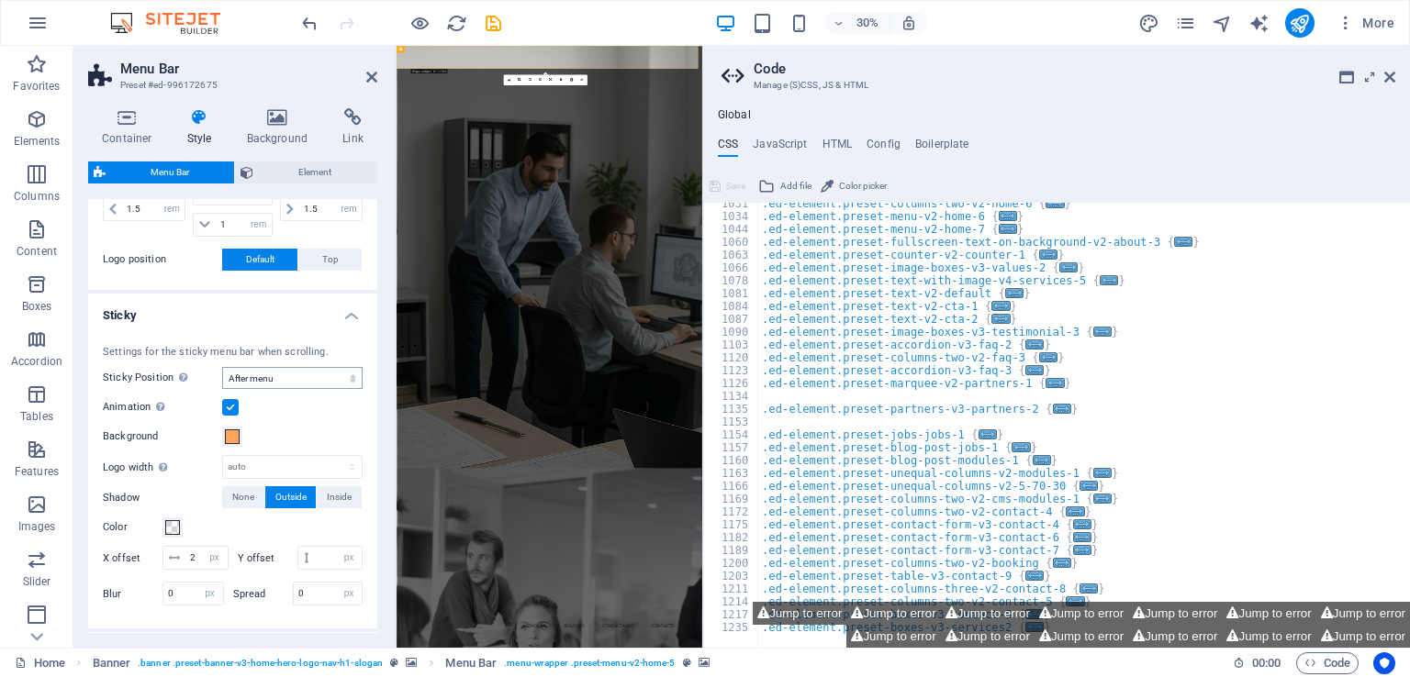
scroll to position [1072, 0]
click at [294, 375] on select "Off Instant After menu After banner When scrolling up" at bounding box center [292, 378] width 140 height 22
click at [187, 391] on div "Settings for the sticky menu bar when scrolling. Sticky Position Affects the sc…" at bounding box center [232, 478] width 297 height 303
click at [1394, 82] on icon at bounding box center [1389, 77] width 11 height 15
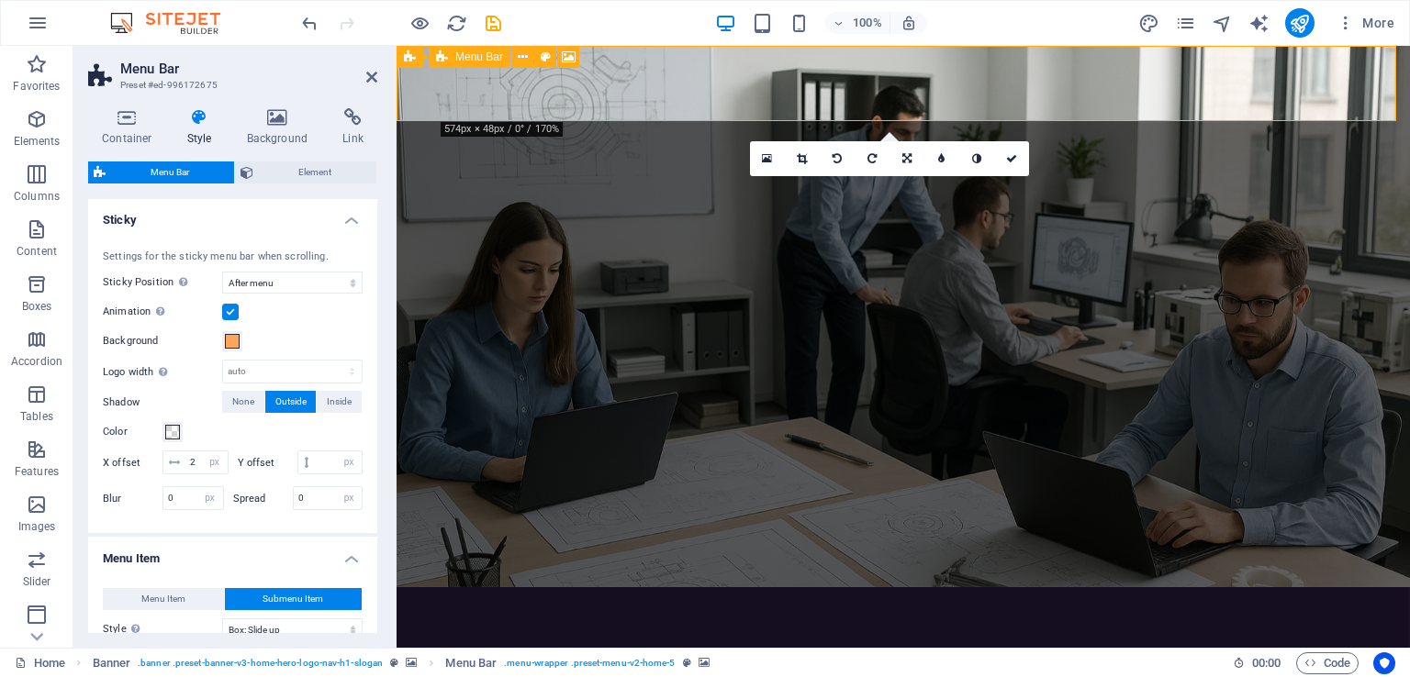
scroll to position [918, 0]
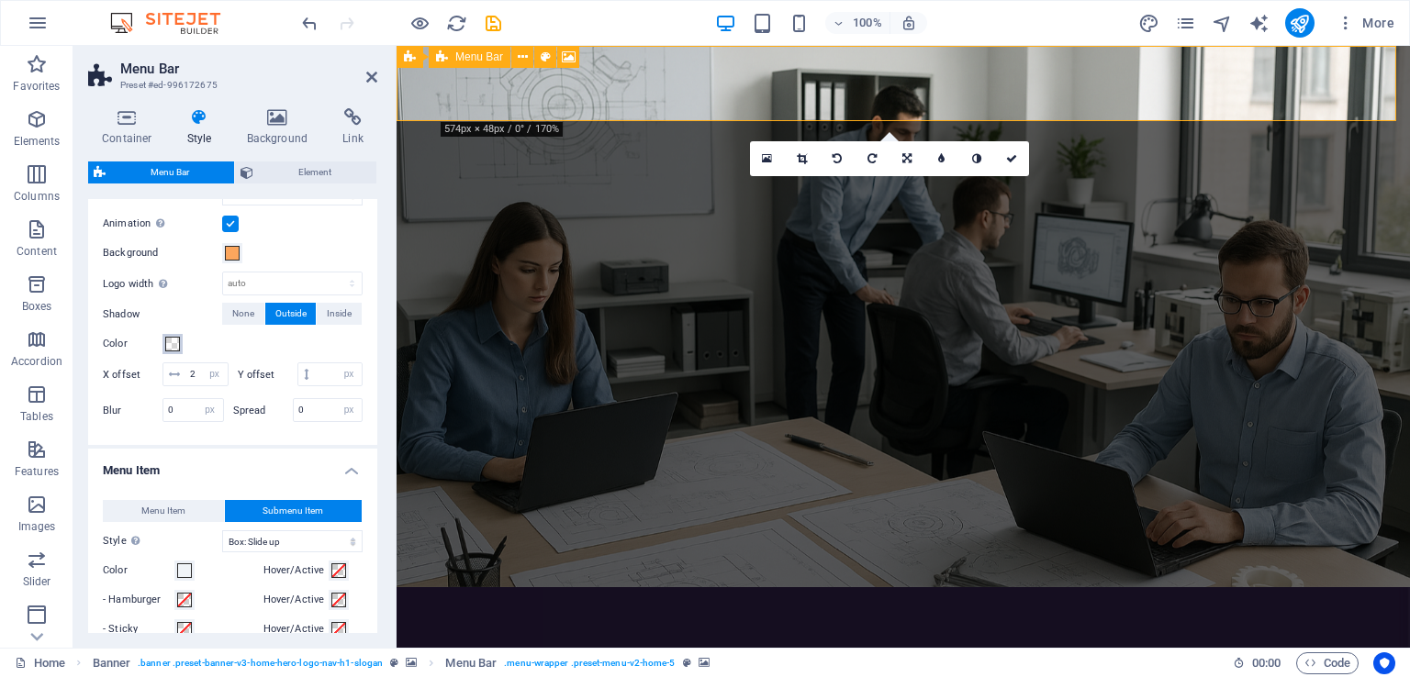
click at [173, 339] on span at bounding box center [172, 344] width 15 height 15
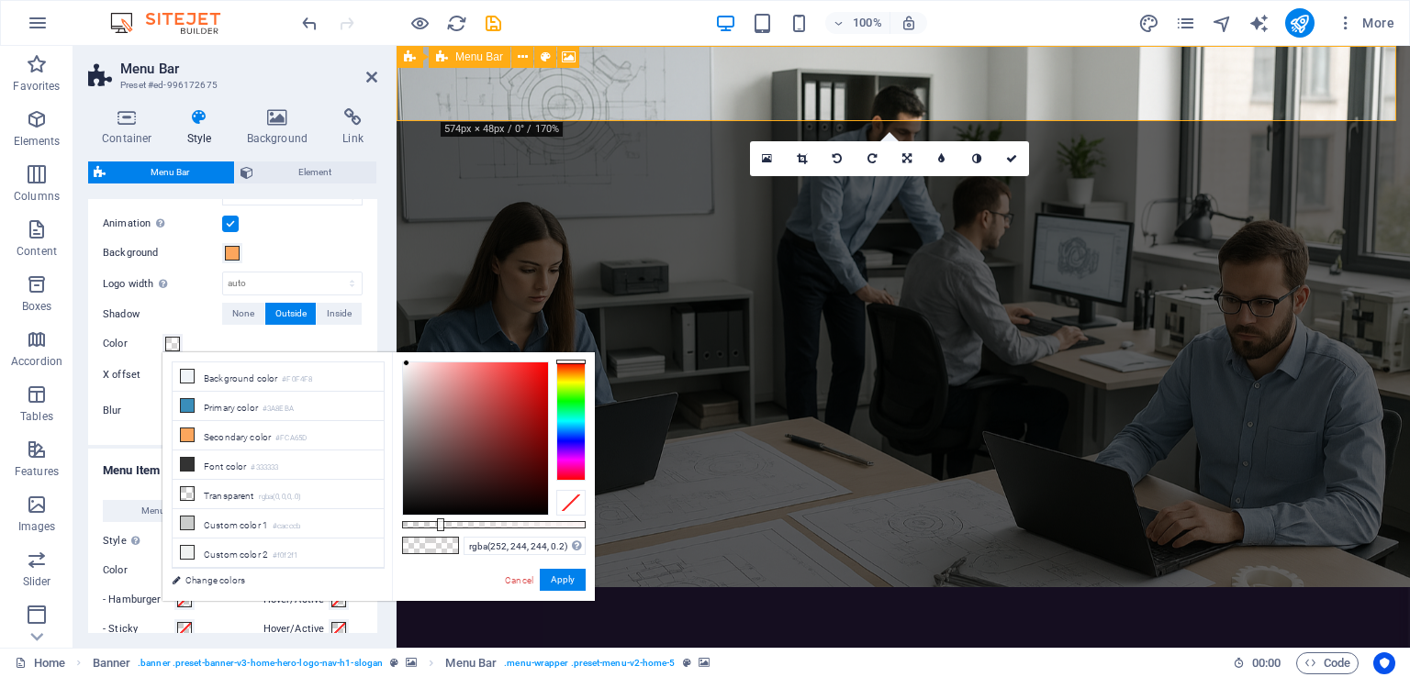
click at [407, 364] on div at bounding box center [475, 439] width 145 height 152
type input "rgba(241, 233, 233, 0.2)"
click at [407, 370] on div at bounding box center [475, 439] width 145 height 152
click at [583, 585] on button "Apply" at bounding box center [563, 580] width 46 height 22
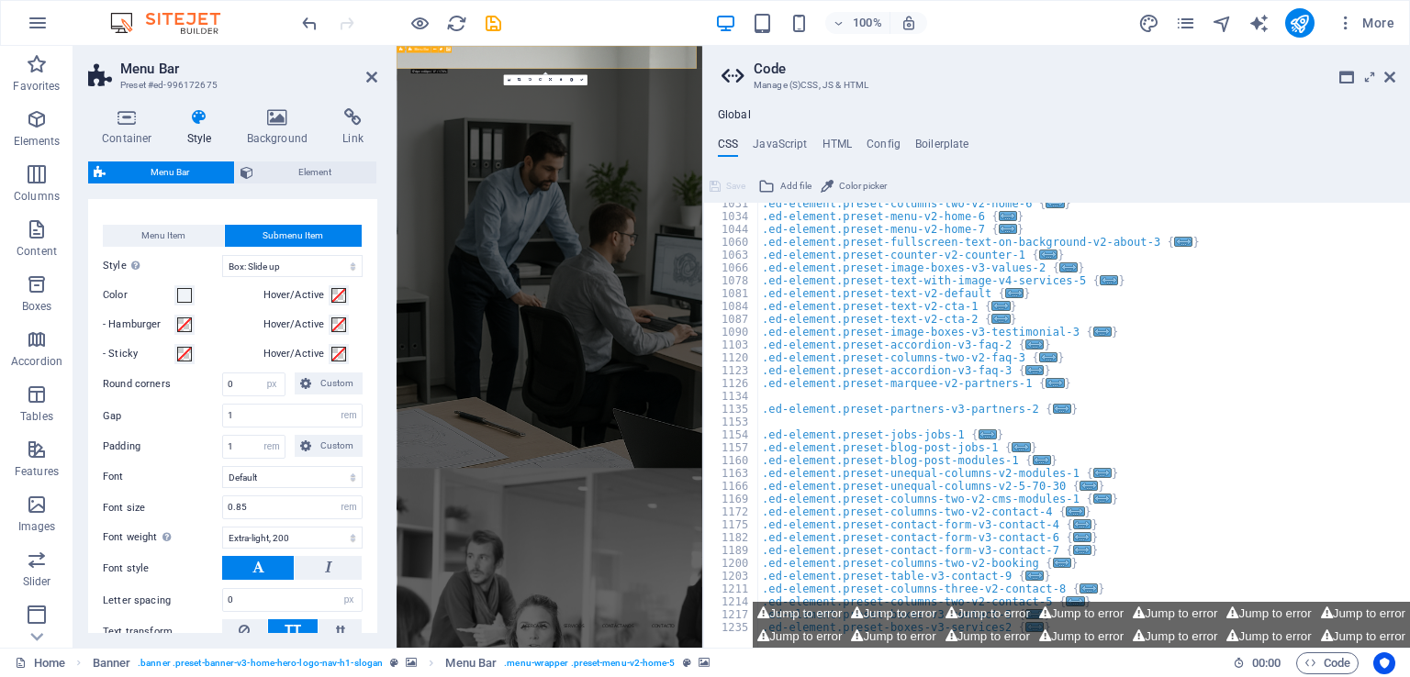
scroll to position [1072, 0]
click at [180, 332] on span at bounding box center [184, 325] width 15 height 15
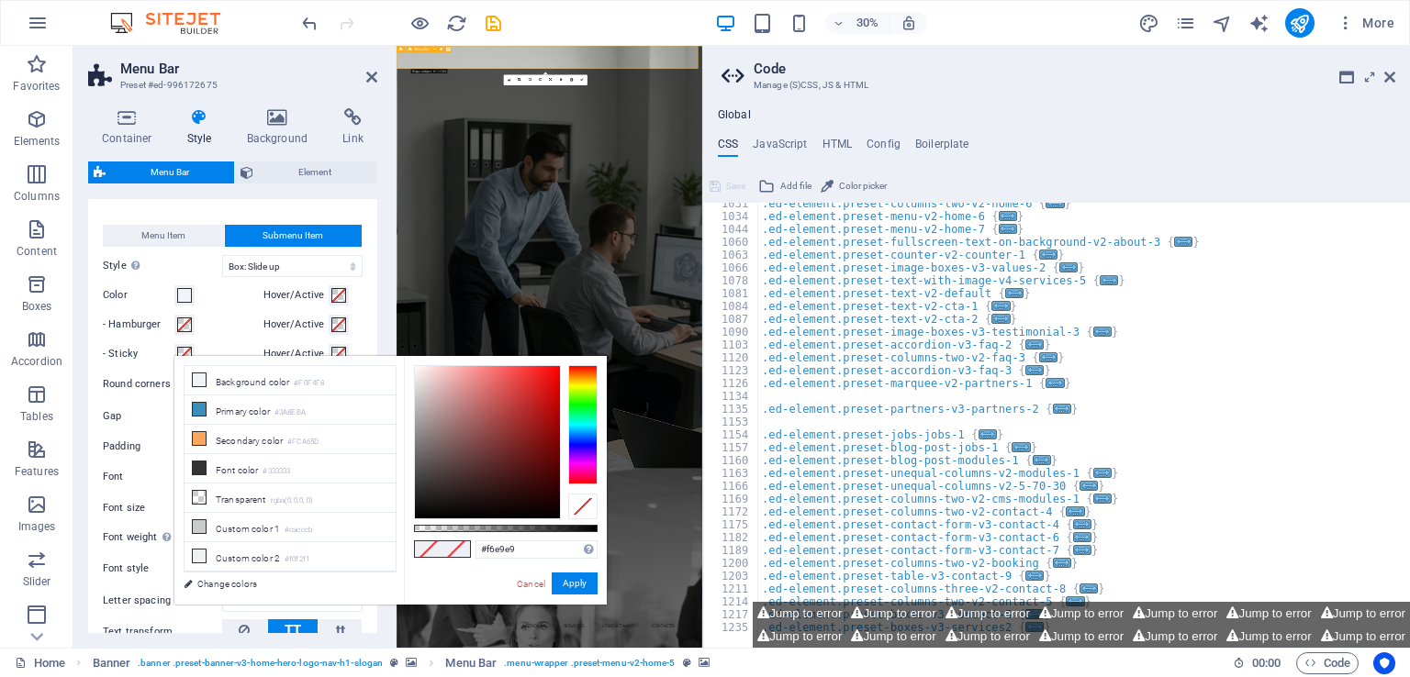
click at [421, 371] on div at bounding box center [487, 442] width 145 height 152
click at [412, 368] on div at bounding box center [415, 367] width 6 height 6
click at [578, 585] on button "Apply" at bounding box center [575, 584] width 46 height 22
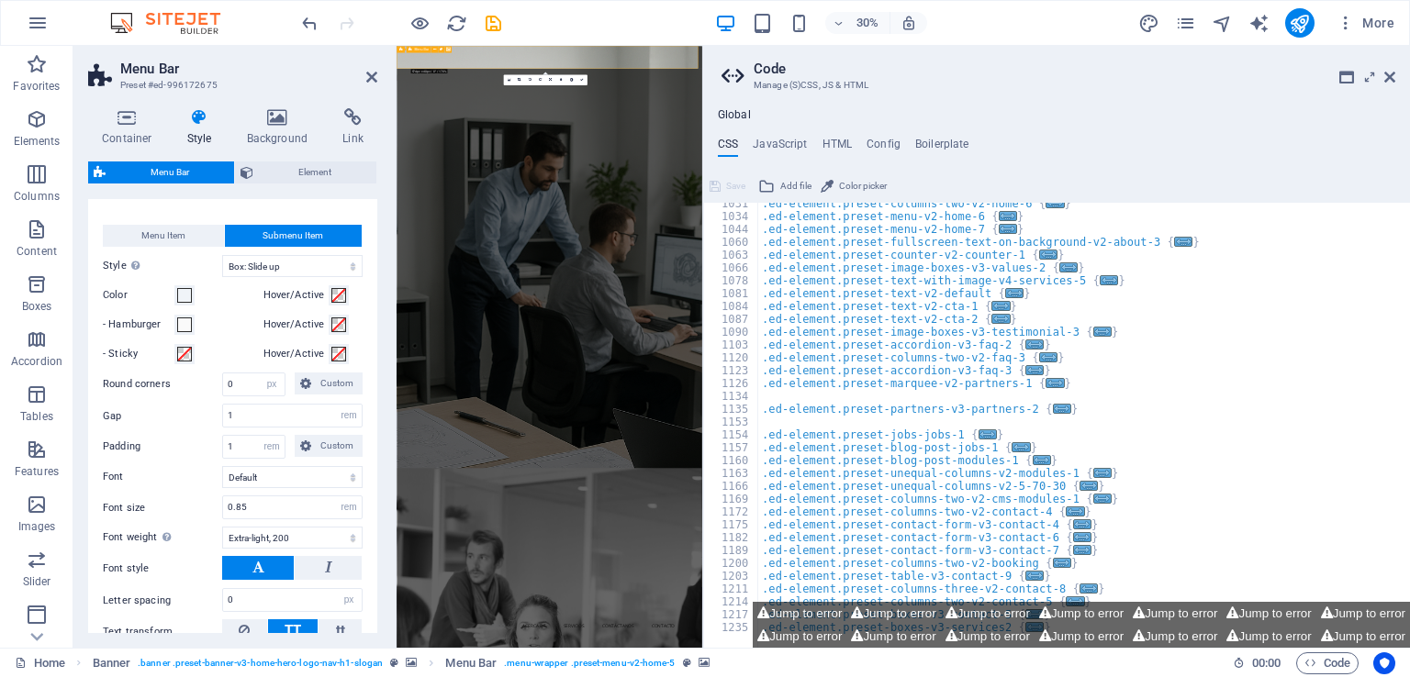
click at [1403, 71] on aside "Code Manage (S)CSS, JS & HTML Global CSS JavaScript HTML Config Boilerplate /* …" at bounding box center [1056, 347] width 708 height 602
click at [1403, 74] on aside "Code Manage (S)CSS, JS & HTML Global CSS JavaScript HTML Config Boilerplate /* …" at bounding box center [1056, 347] width 708 height 602
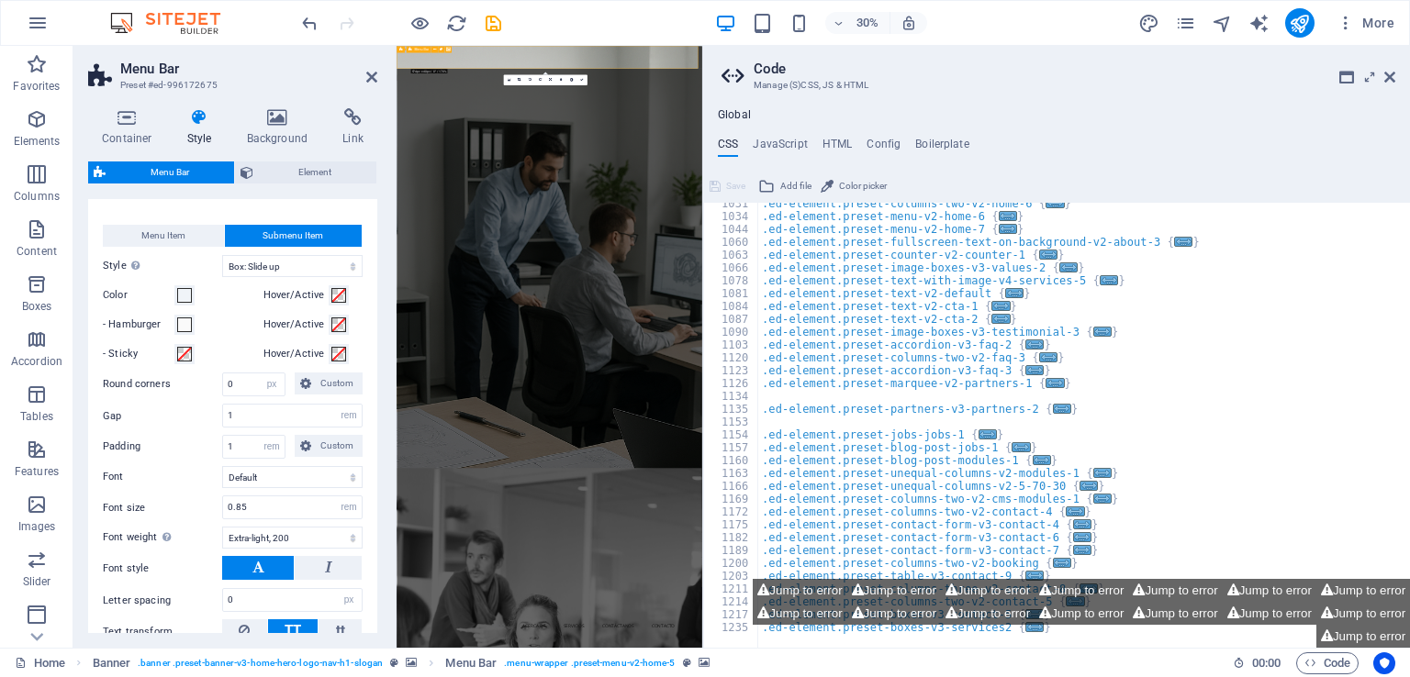
click at [1399, 78] on aside "Code Manage (S)CSS, JS & HTML Global CSS JavaScript HTML Config Boilerplate /* …" at bounding box center [1056, 347] width 708 height 602
click at [1395, 79] on icon at bounding box center [1389, 77] width 11 height 15
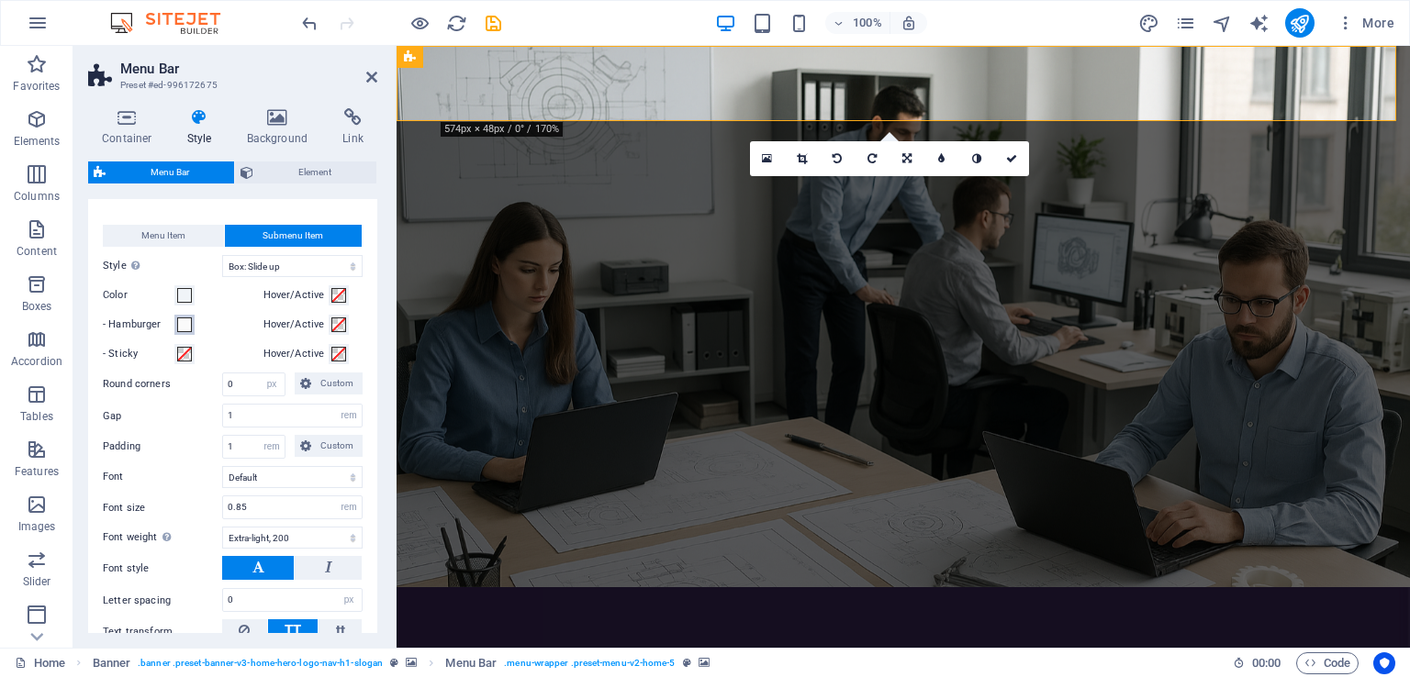
click at [181, 332] on span at bounding box center [184, 325] width 15 height 15
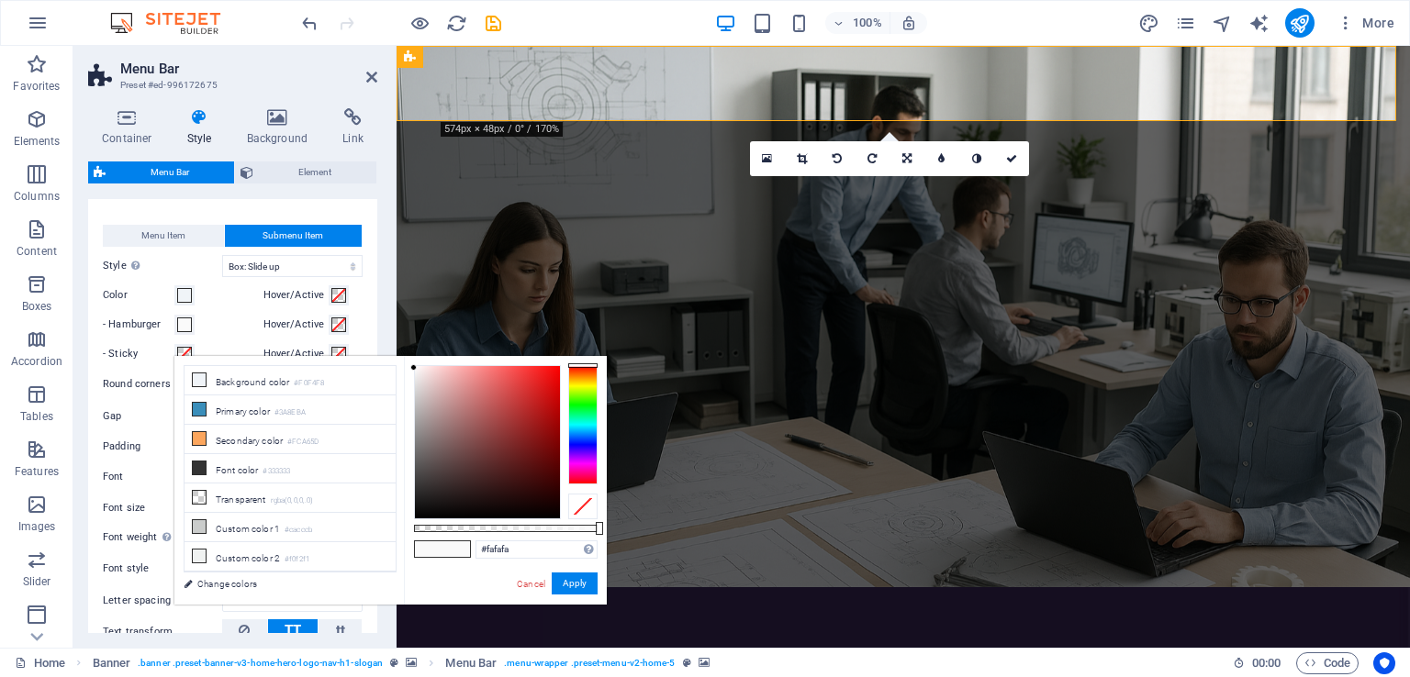
type input "#070000"
click at [557, 514] on div at bounding box center [487, 442] width 145 height 152
click at [582, 582] on button "Apply" at bounding box center [575, 584] width 46 height 22
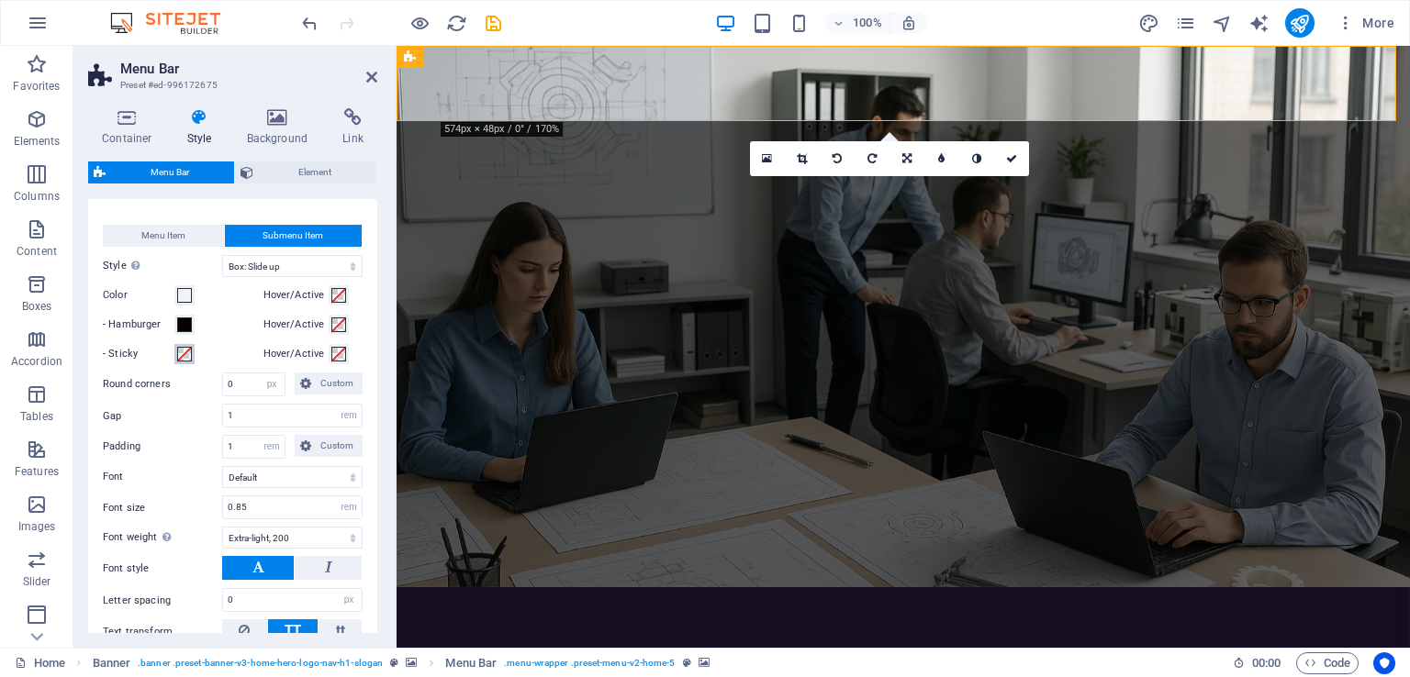
click at [185, 362] on span at bounding box center [184, 354] width 15 height 15
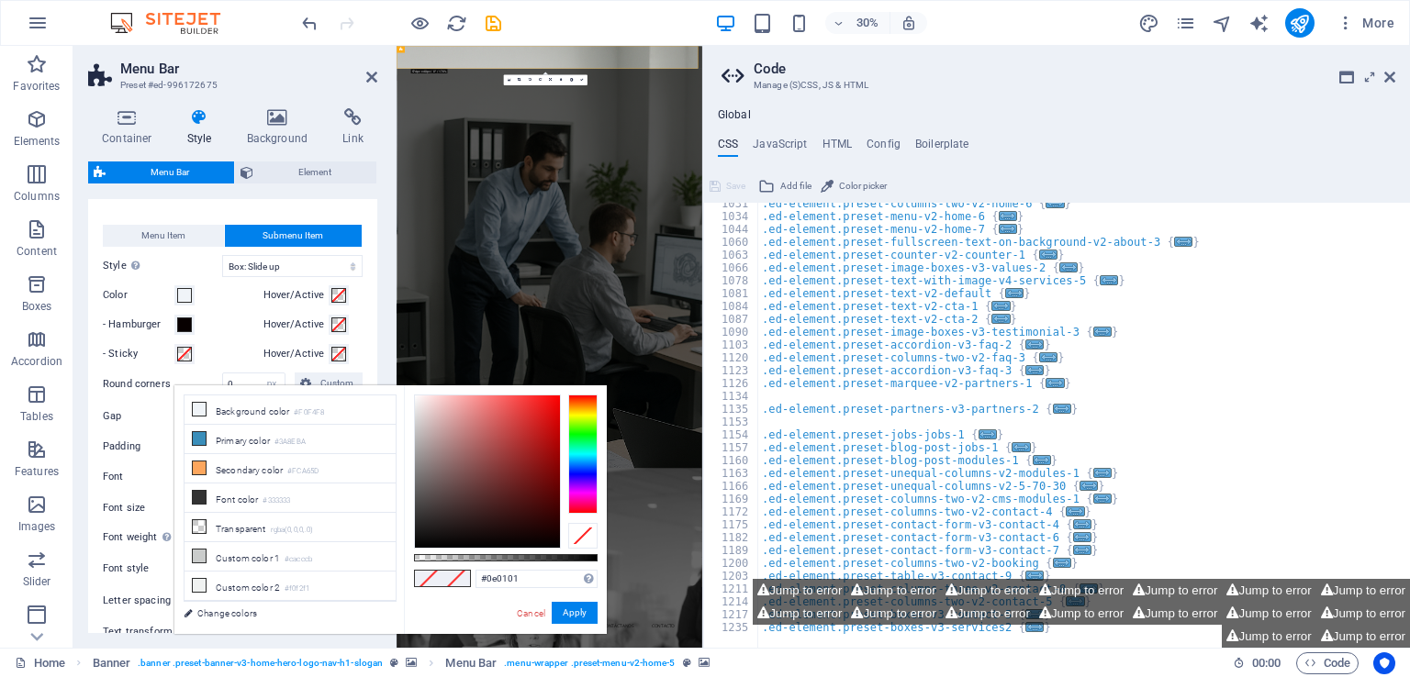
click at [549, 539] on div at bounding box center [487, 472] width 145 height 152
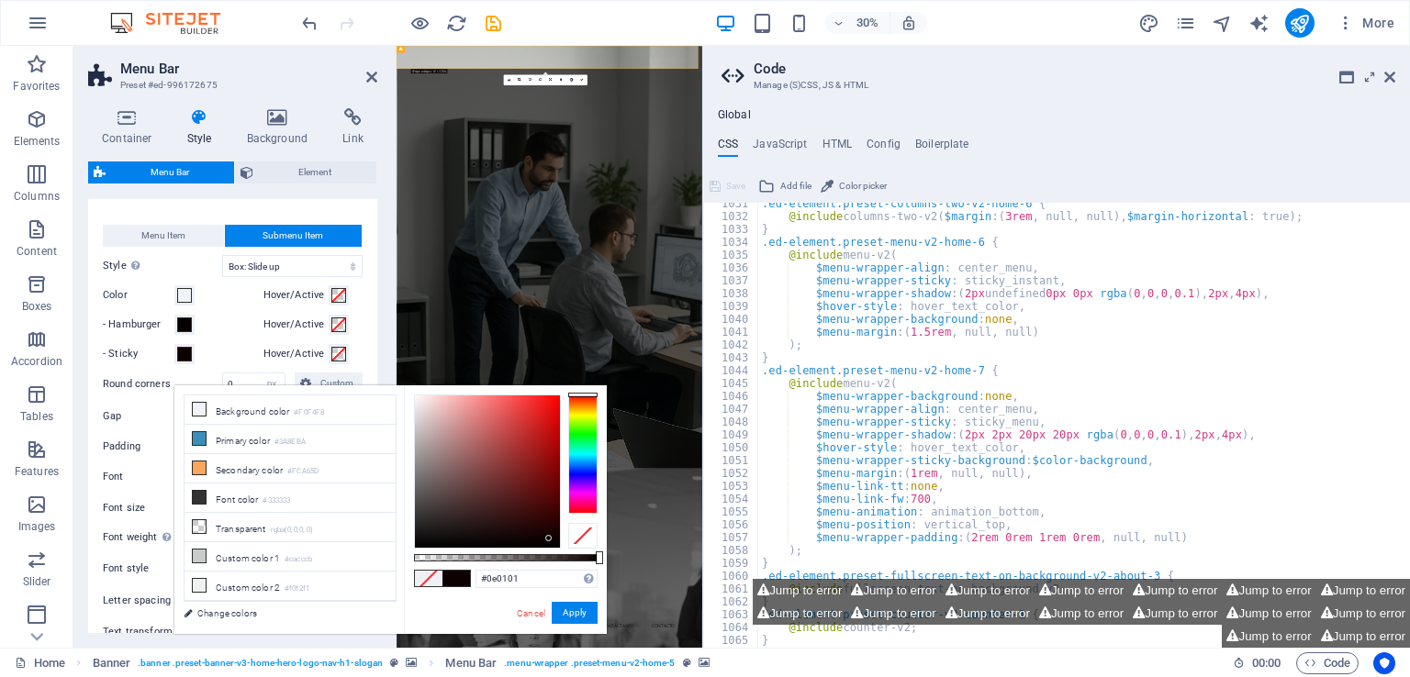
type input "#080000"
click at [555, 543] on div at bounding box center [487, 472] width 145 height 152
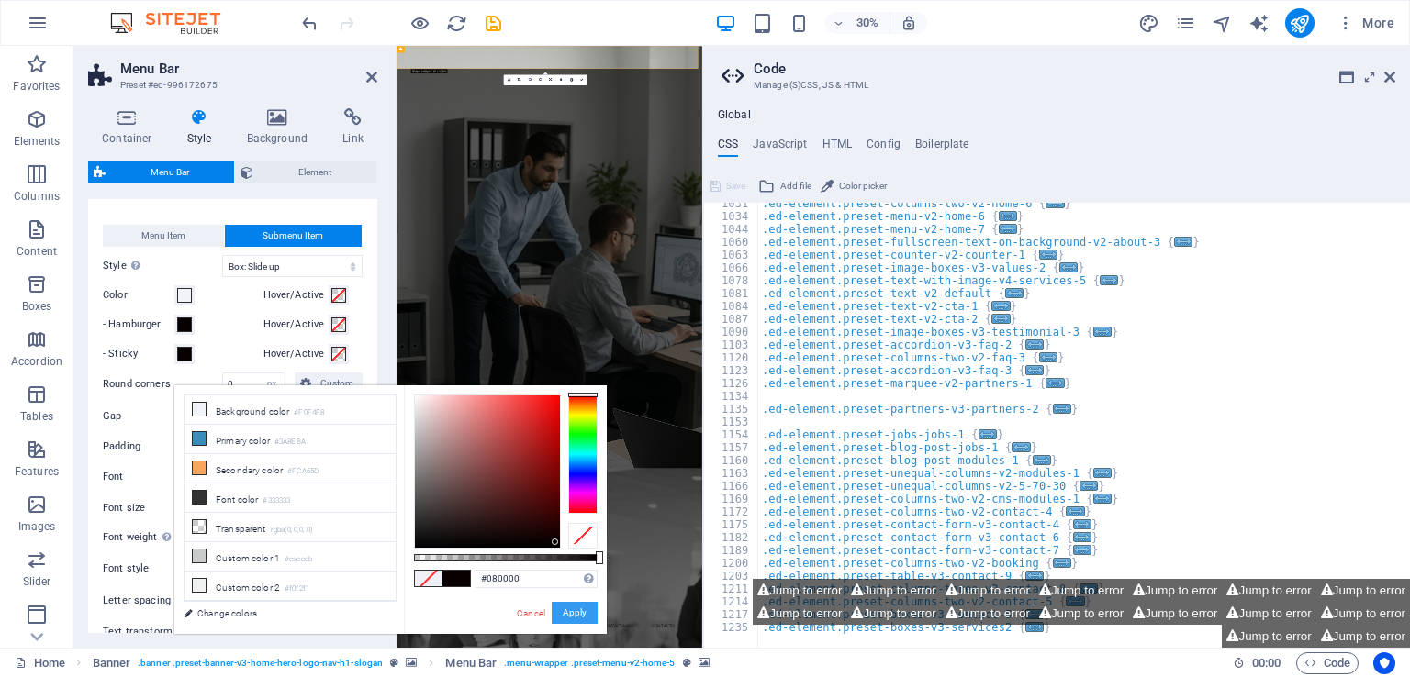
drag, startPoint x: 591, startPoint y: 613, endPoint x: 614, endPoint y: 1800, distance: 1187.2
click at [591, 613] on button "Apply" at bounding box center [575, 613] width 46 height 22
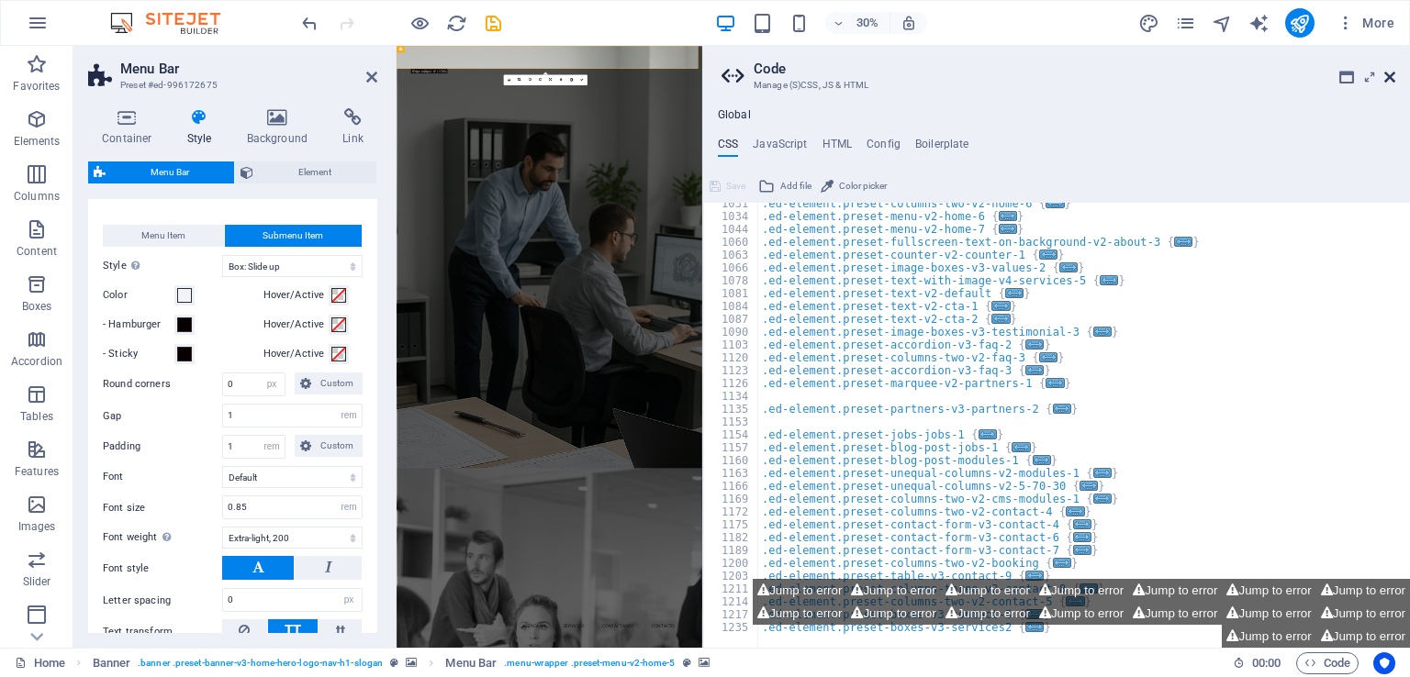
click at [1394, 78] on icon at bounding box center [1389, 77] width 11 height 15
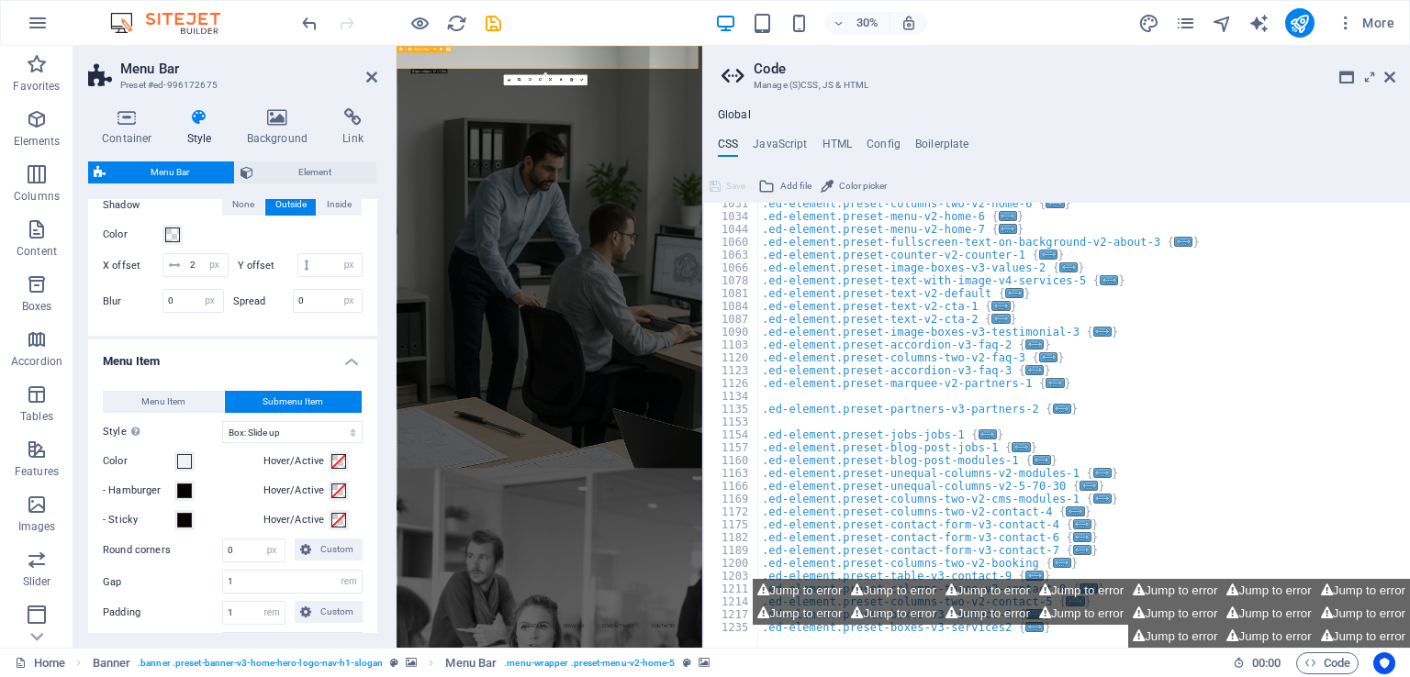
scroll to position [918, 0]
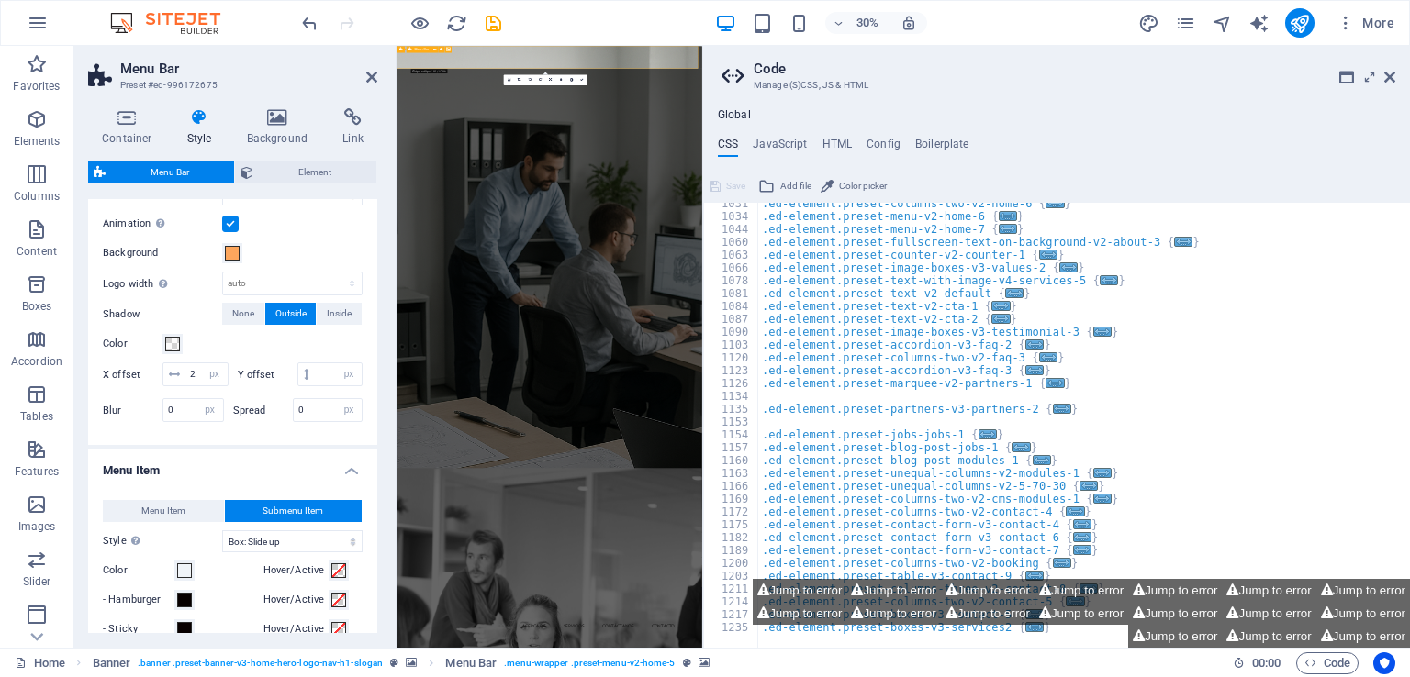
click at [1395, 75] on aside "Code Manage (S)CSS, JS & HTML Global CSS JavaScript HTML Config Boilerplate /* …" at bounding box center [1056, 347] width 708 height 602
click at [1397, 78] on aside "Code Manage (S)CSS, JS & HTML Global CSS JavaScript HTML Config Boilerplate /* …" at bounding box center [1056, 347] width 708 height 602
click at [1395, 81] on aside "Code Manage (S)CSS, JS & HTML Global CSS JavaScript HTML Config Boilerplate /* …" at bounding box center [1056, 347] width 708 height 602
click at [1394, 80] on icon at bounding box center [1389, 77] width 11 height 15
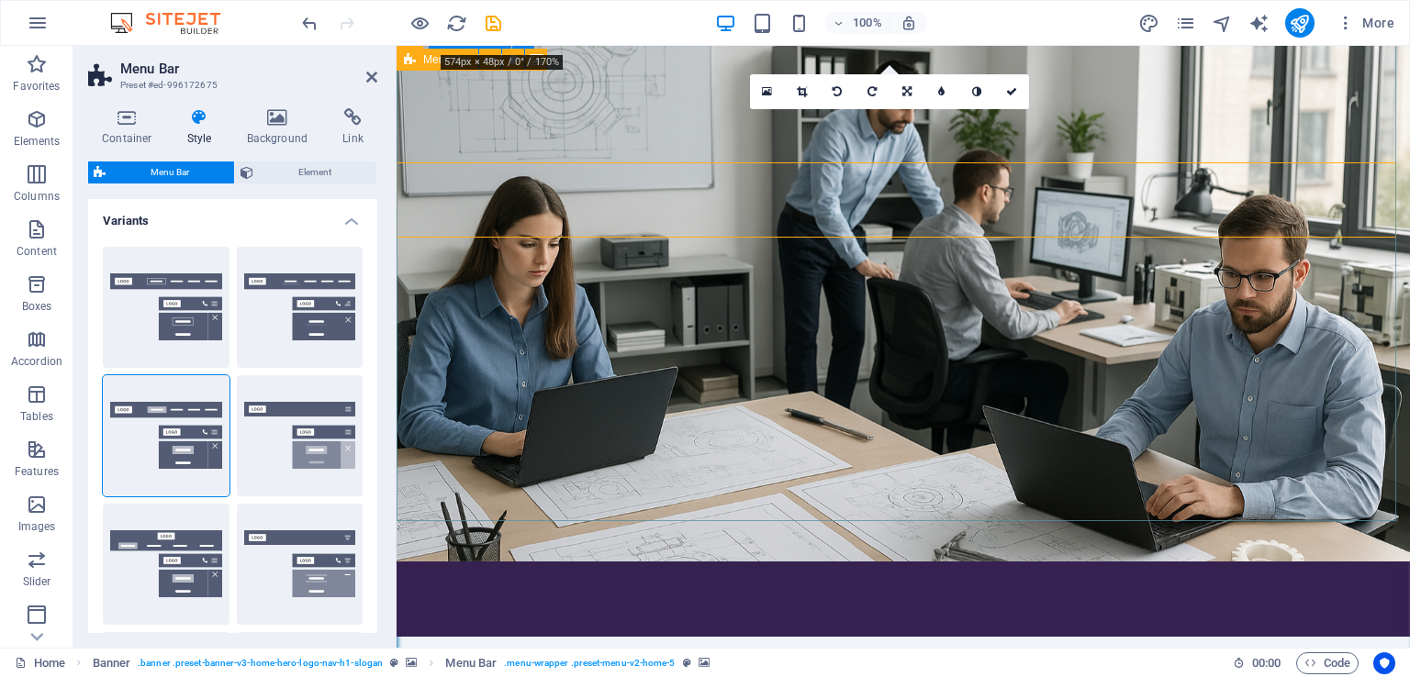
scroll to position [0, 0]
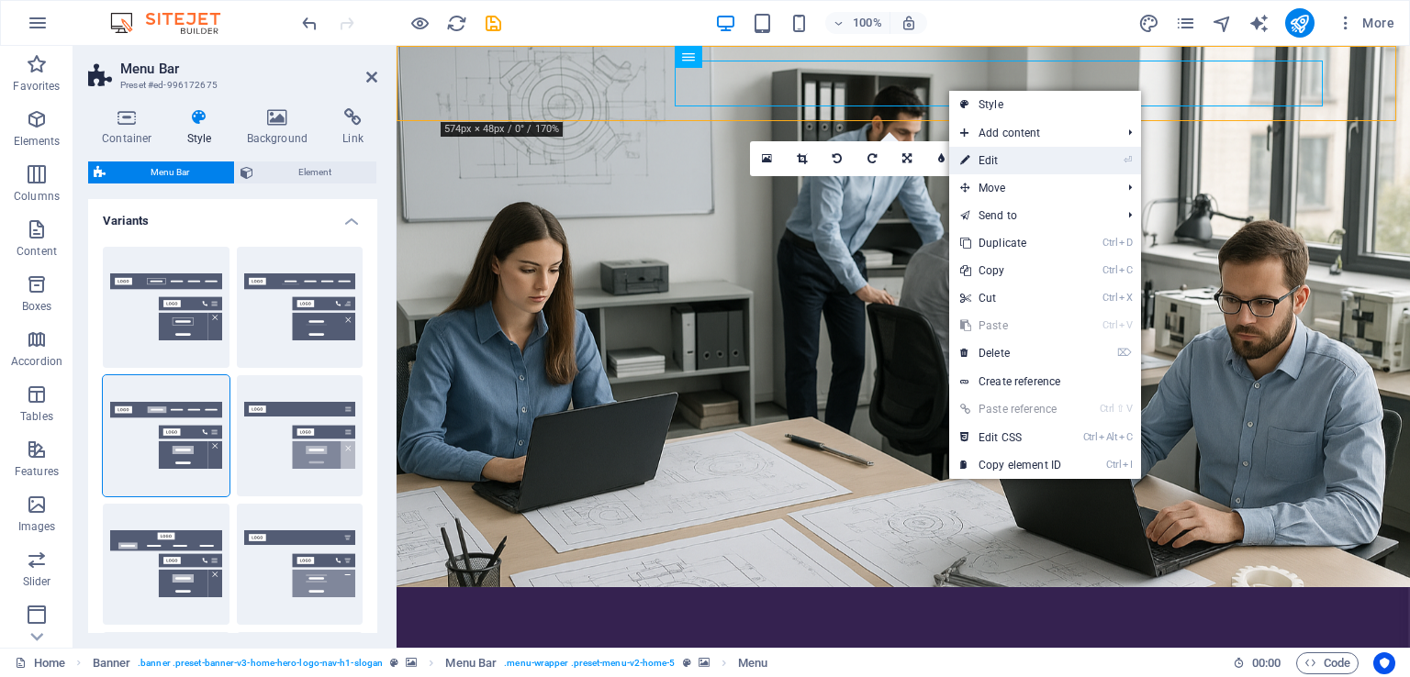
click at [1017, 149] on link "⏎ Edit" at bounding box center [1010, 161] width 123 height 28
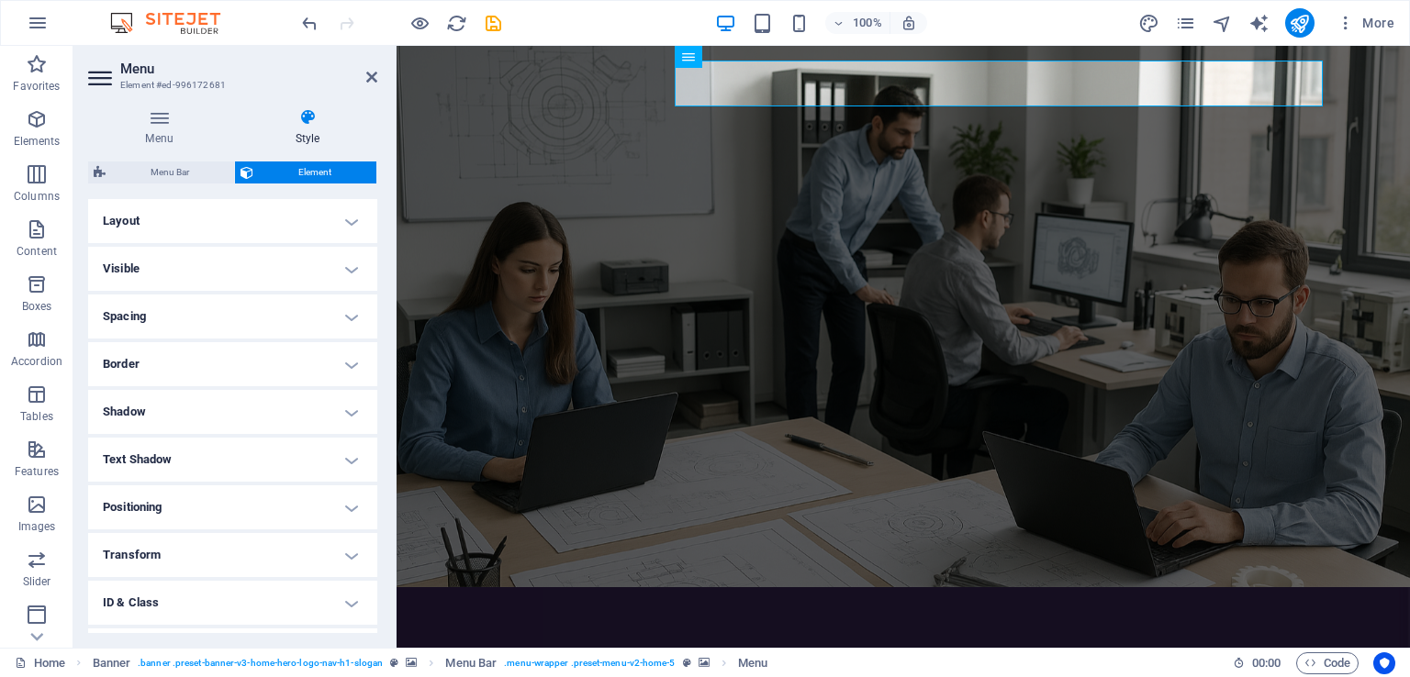
click at [305, 225] on h4 "Layout" at bounding box center [232, 221] width 289 height 44
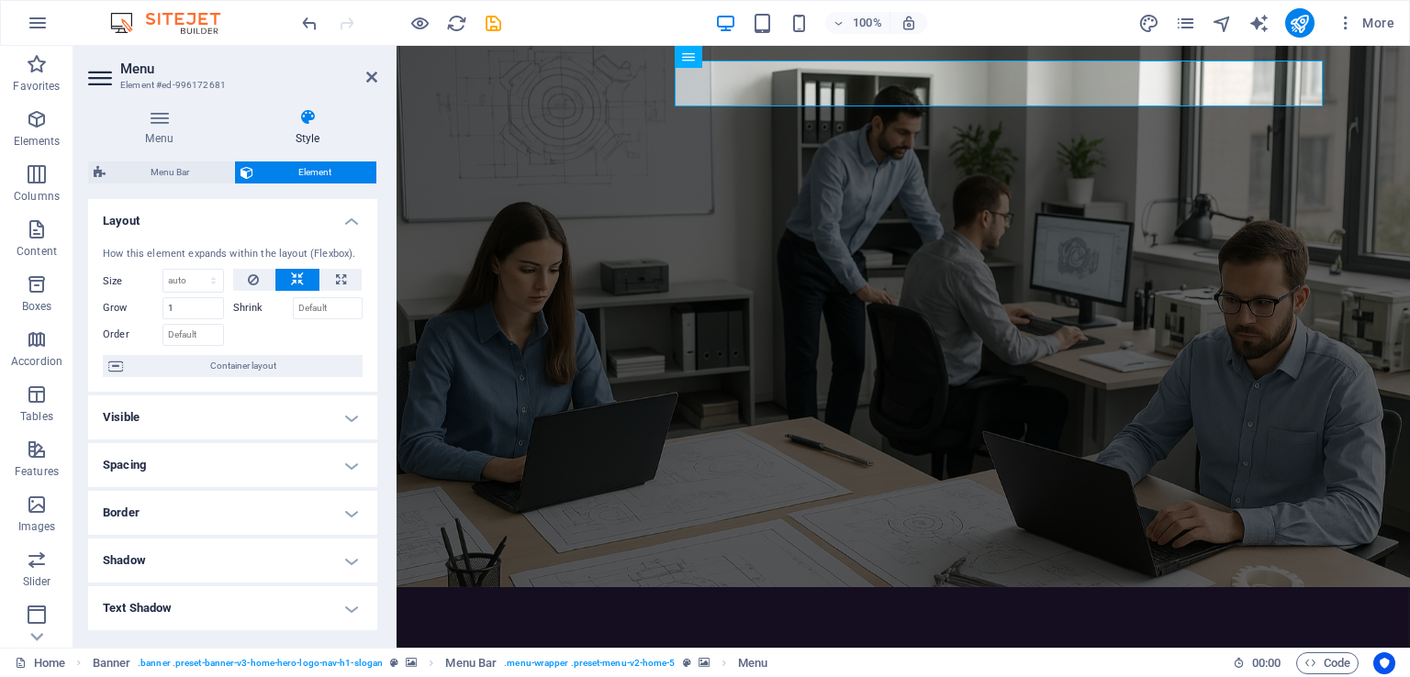
click at [305, 225] on h4 "Layout" at bounding box center [232, 215] width 289 height 33
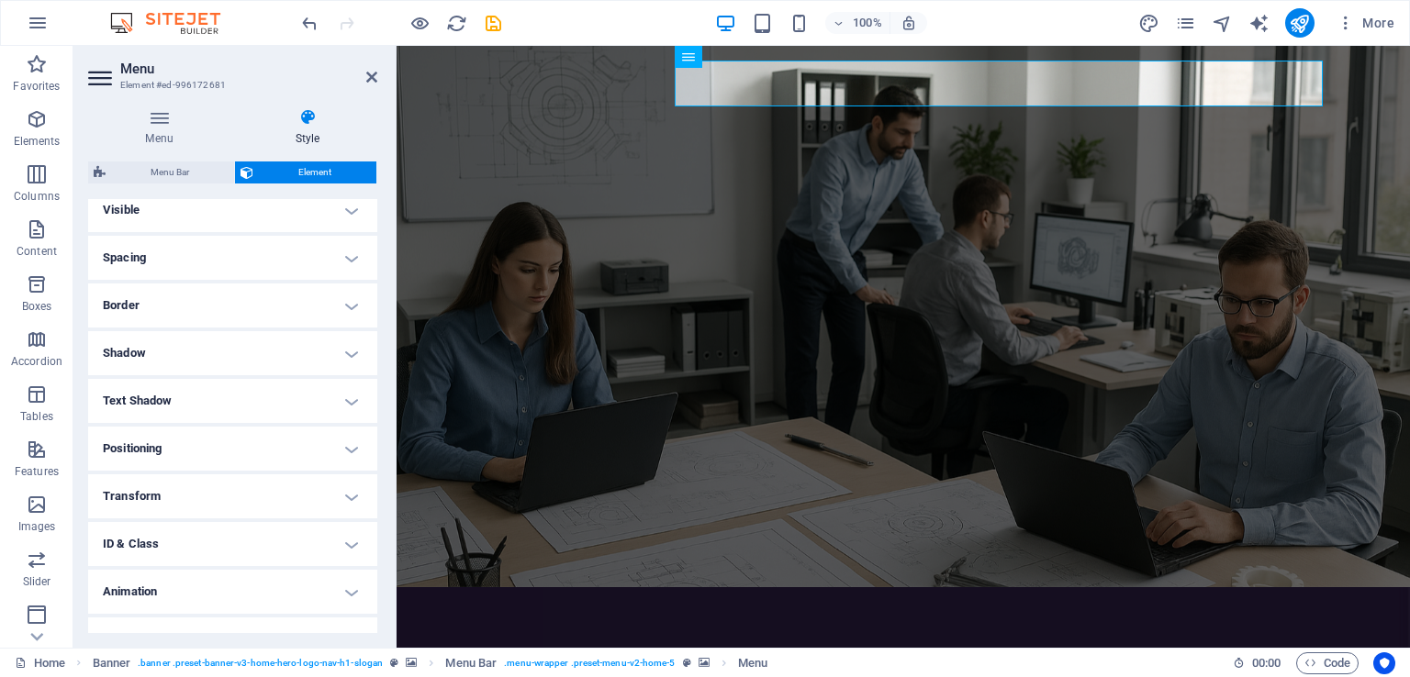
scroll to position [87, 0]
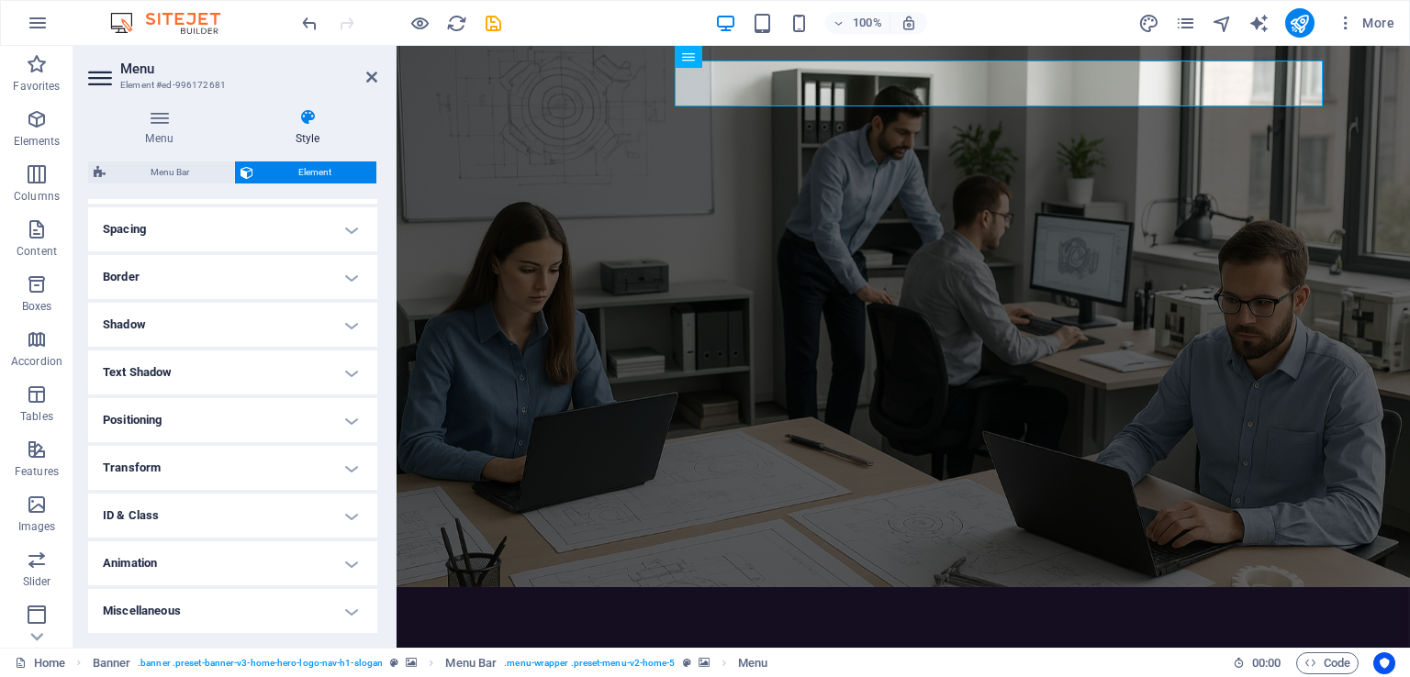
click at [257, 477] on h4 "Transform" at bounding box center [232, 468] width 289 height 44
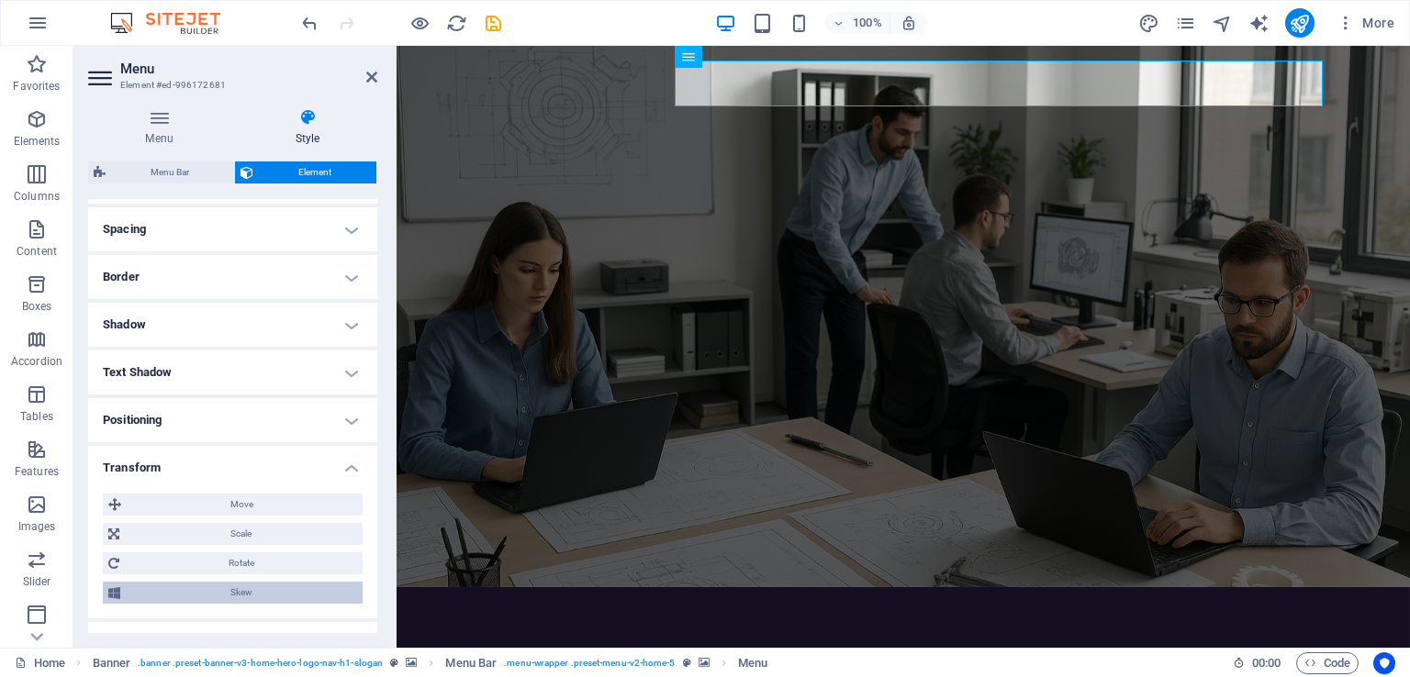
click at [251, 596] on span "Skew" at bounding box center [241, 593] width 231 height 22
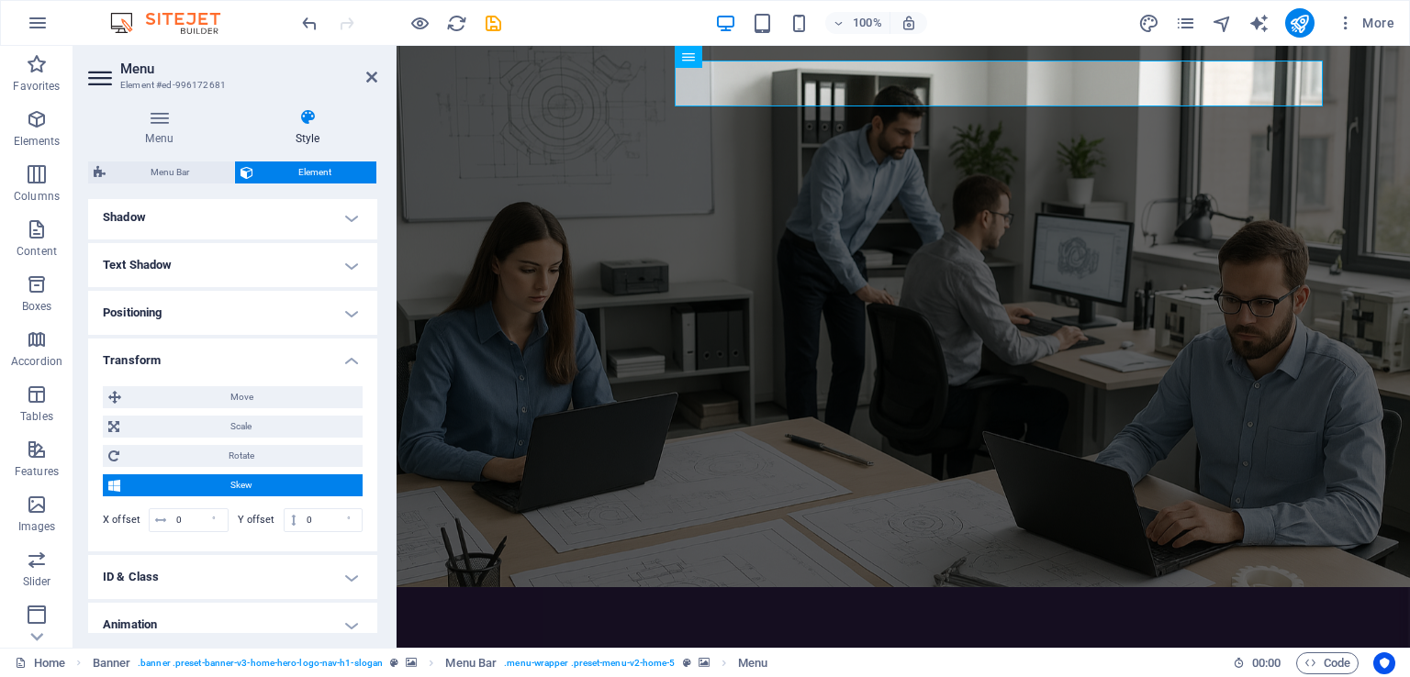
scroll to position [255, 0]
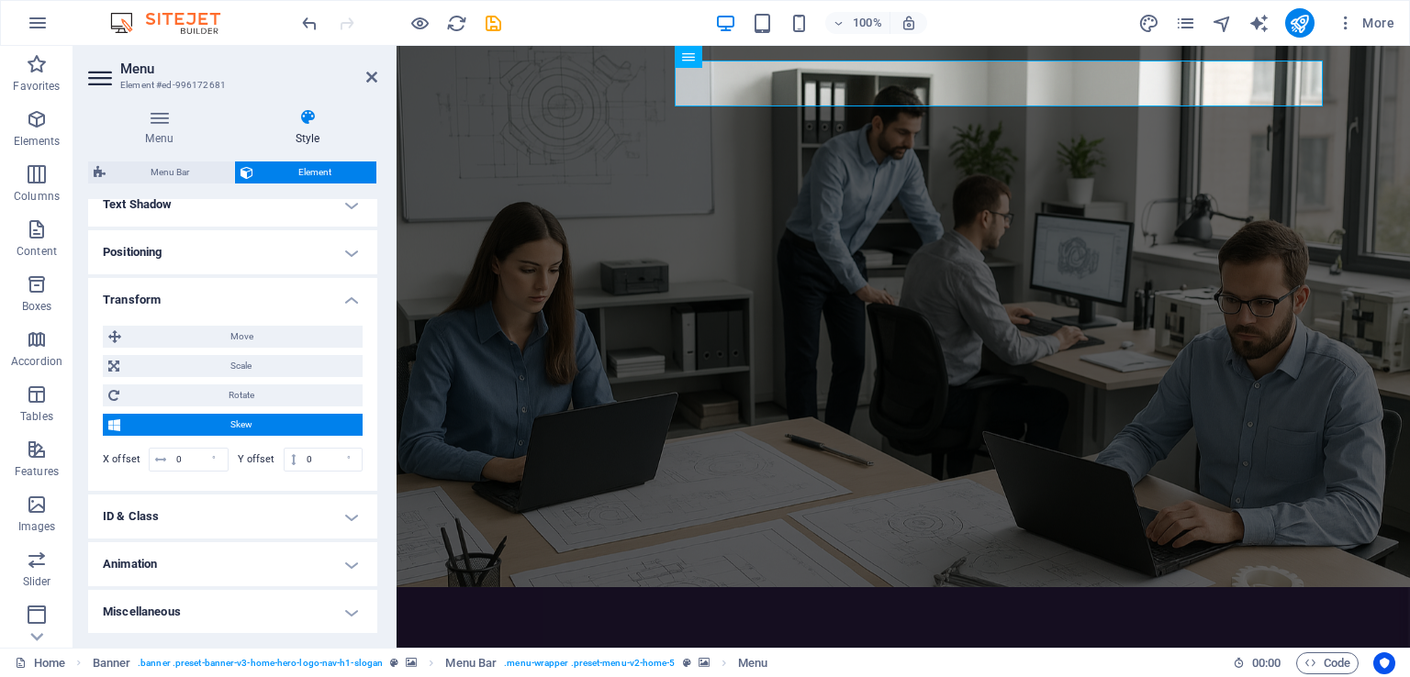
click at [255, 520] on h4 "ID & Class" at bounding box center [232, 517] width 289 height 44
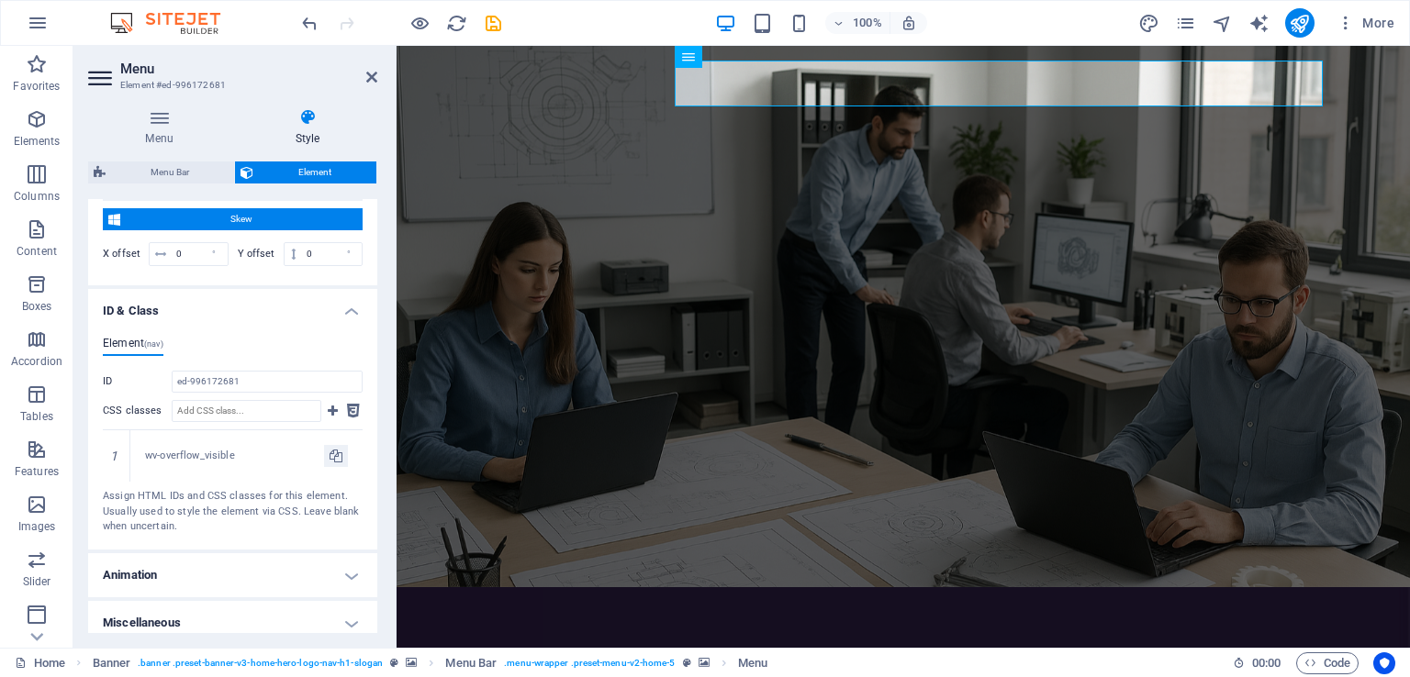
scroll to position [472, 0]
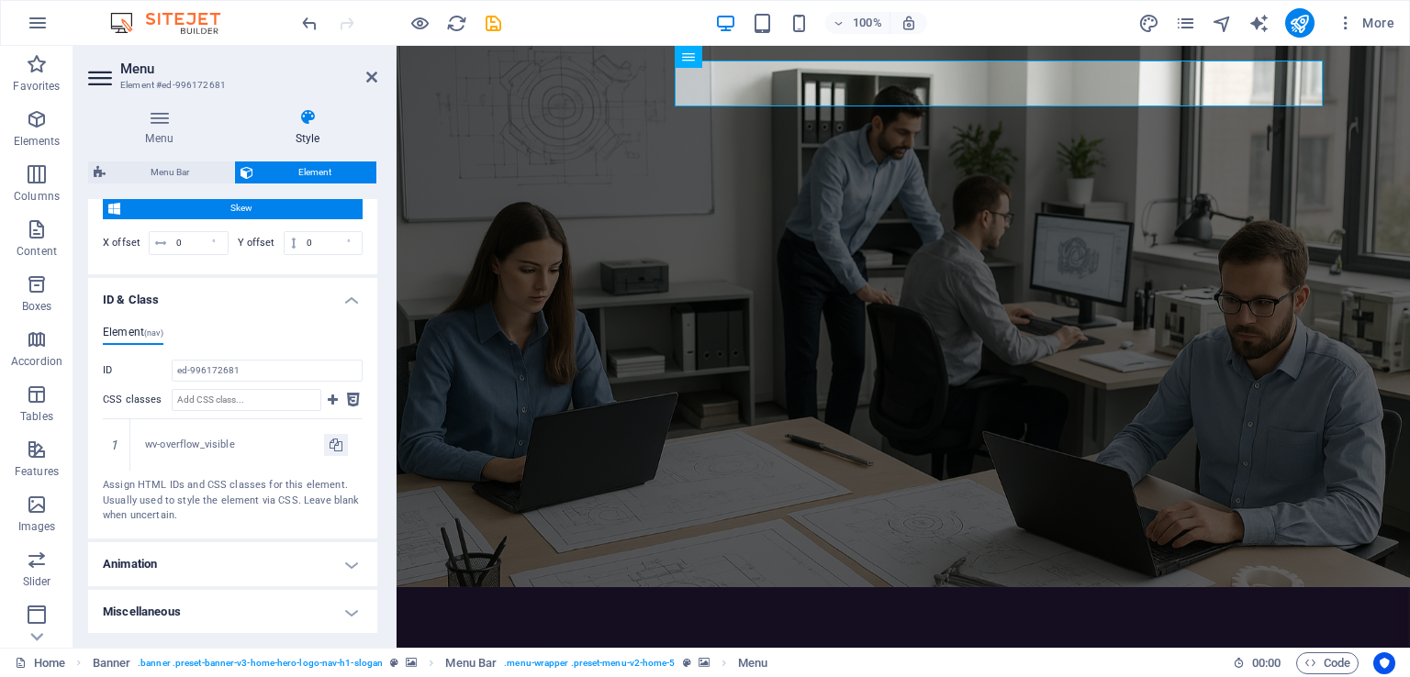
click at [341, 301] on h4 "ID & Class" at bounding box center [232, 294] width 289 height 33
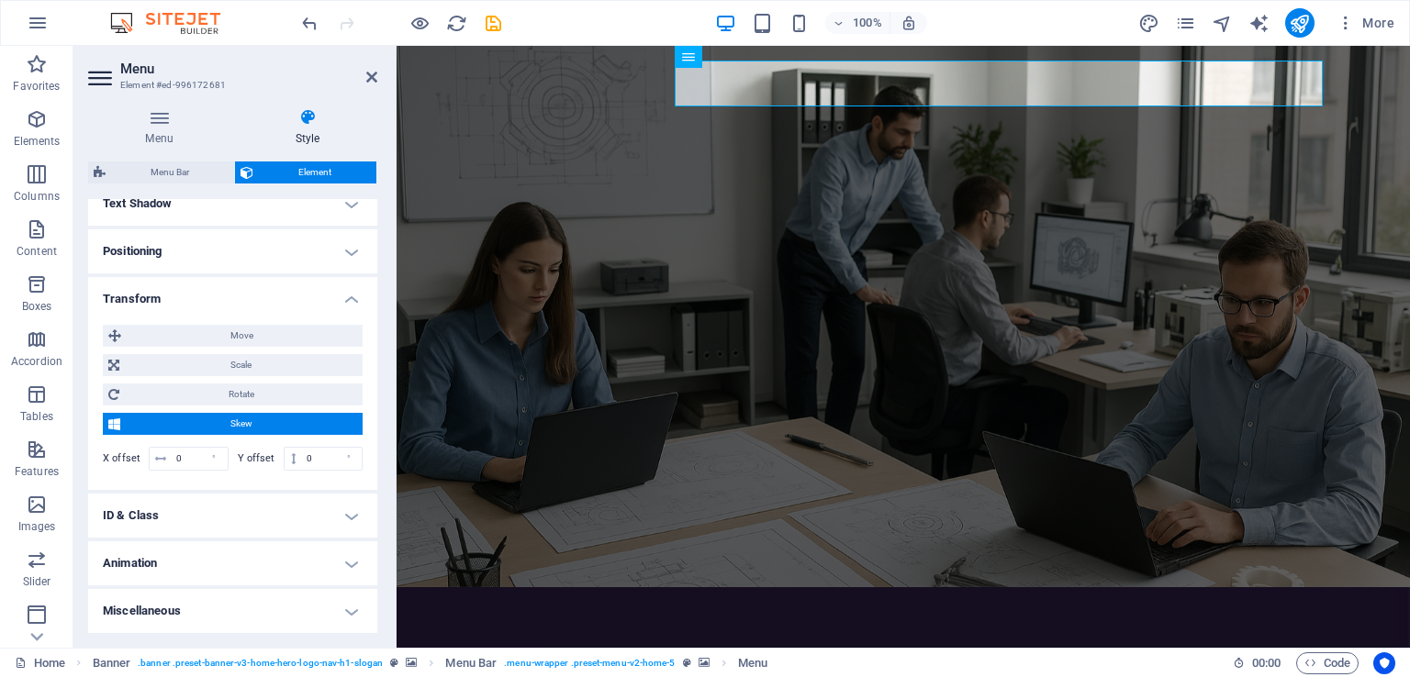
click at [347, 293] on h4 "Transform" at bounding box center [232, 293] width 289 height 33
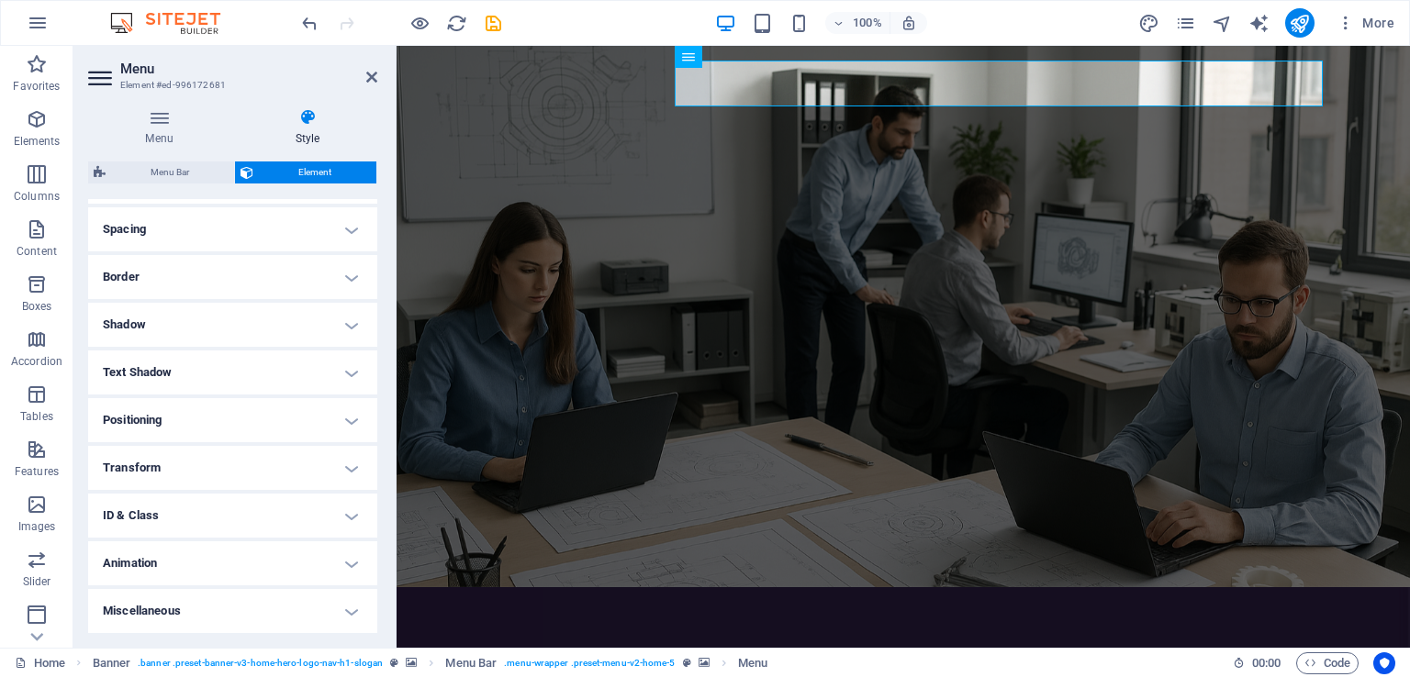
click at [338, 617] on h4 "Miscellaneous" at bounding box center [232, 611] width 289 height 44
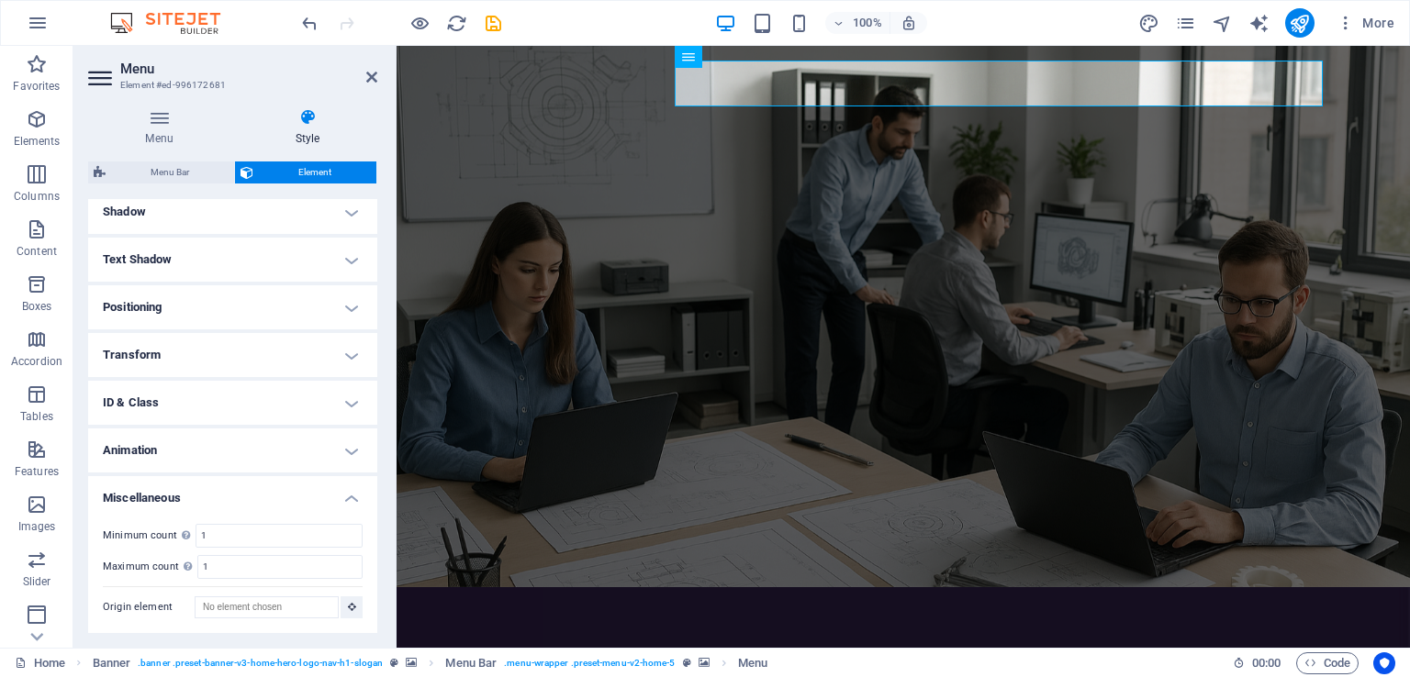
click at [349, 498] on h4 "Miscellaneous" at bounding box center [232, 492] width 289 height 33
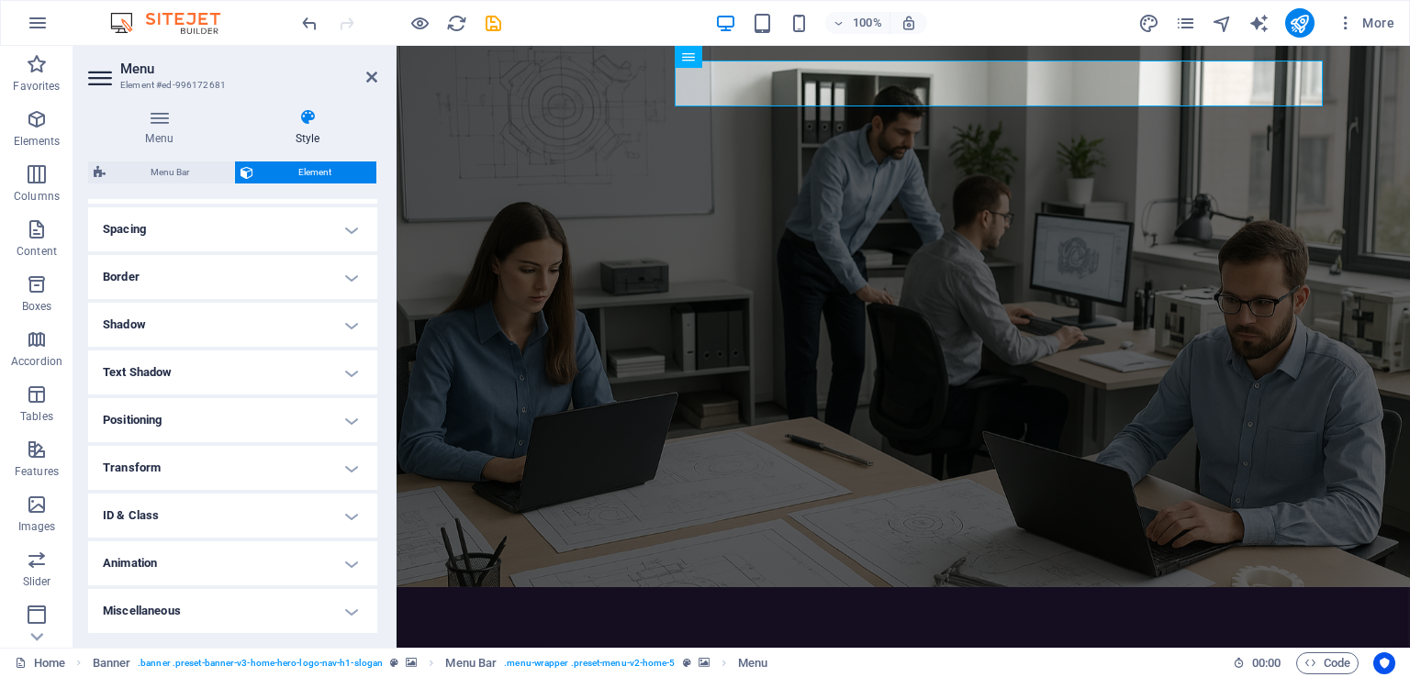
scroll to position [0, 0]
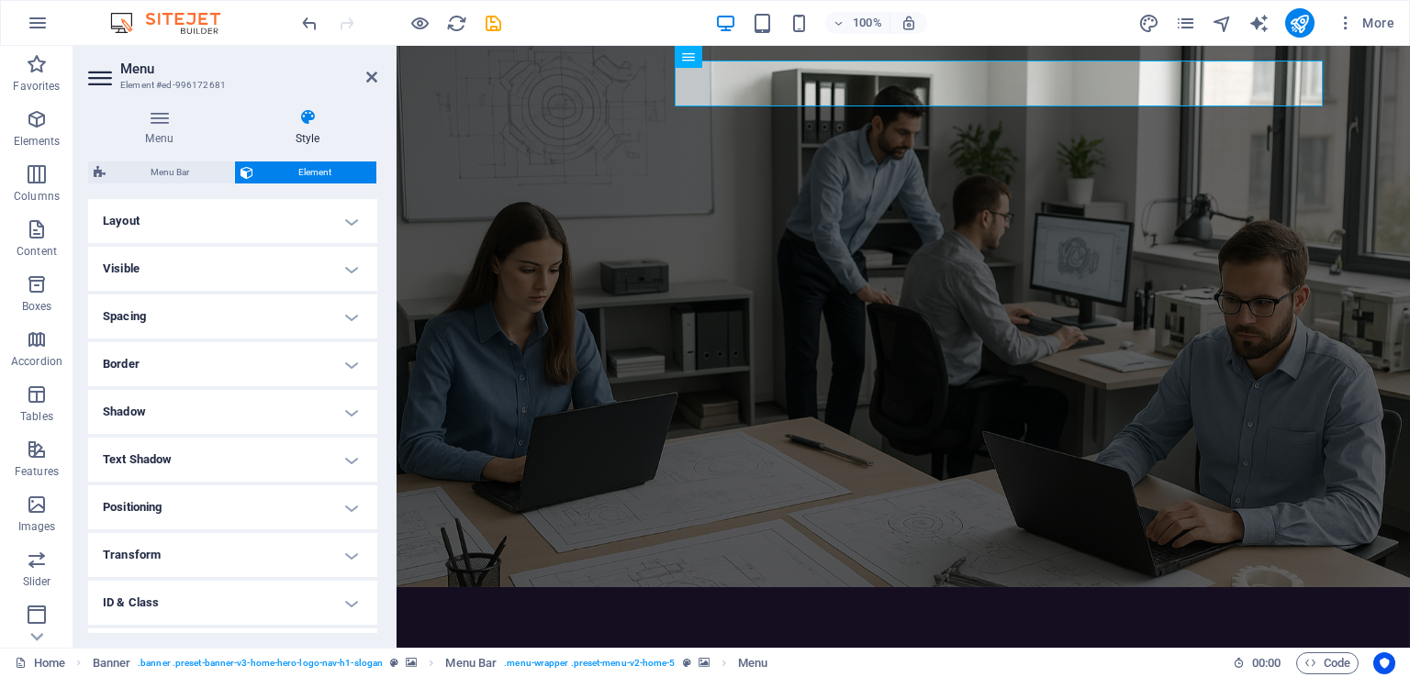
click at [349, 269] on h4 "Visible" at bounding box center [232, 269] width 289 height 44
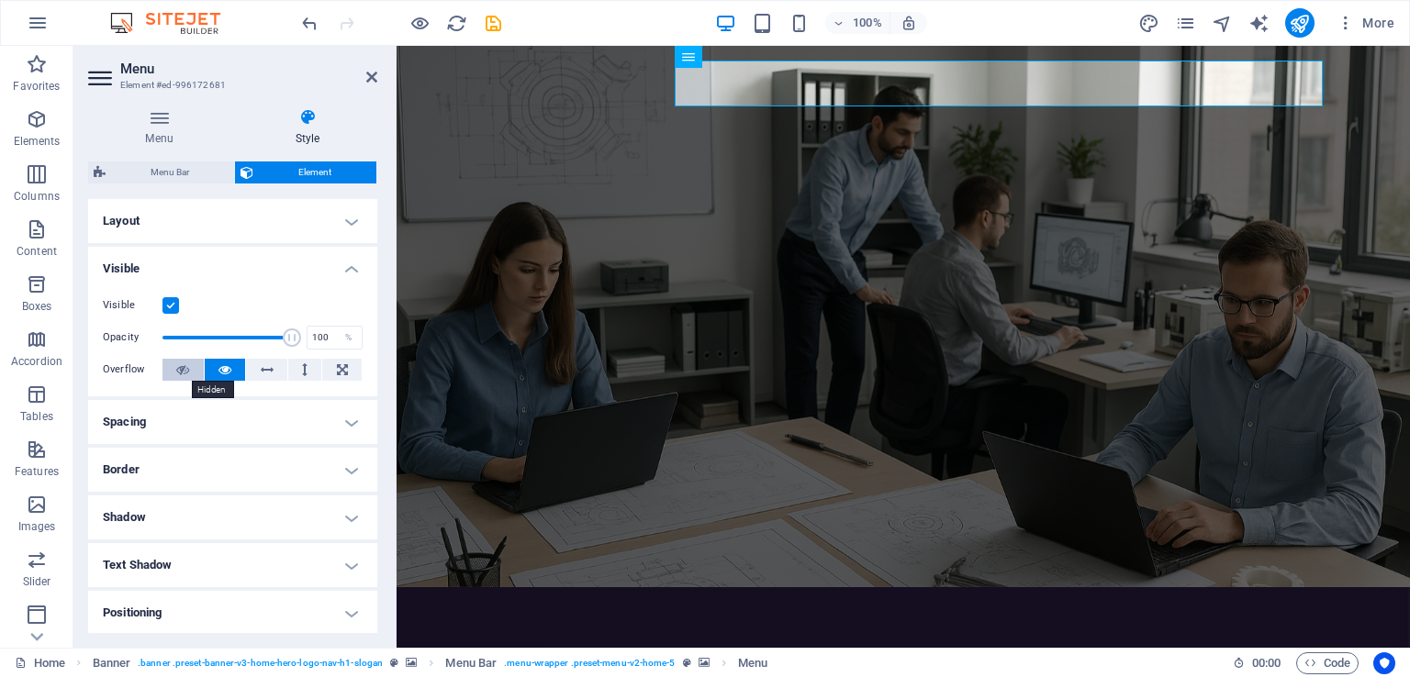
click at [189, 370] on button at bounding box center [182, 370] width 41 height 22
click at [185, 371] on icon at bounding box center [182, 370] width 13 height 22
click at [164, 302] on label at bounding box center [170, 305] width 17 height 17
click at [0, 0] on input "Visible" at bounding box center [0, 0] width 0 height 0
click at [169, 302] on label at bounding box center [170, 305] width 17 height 17
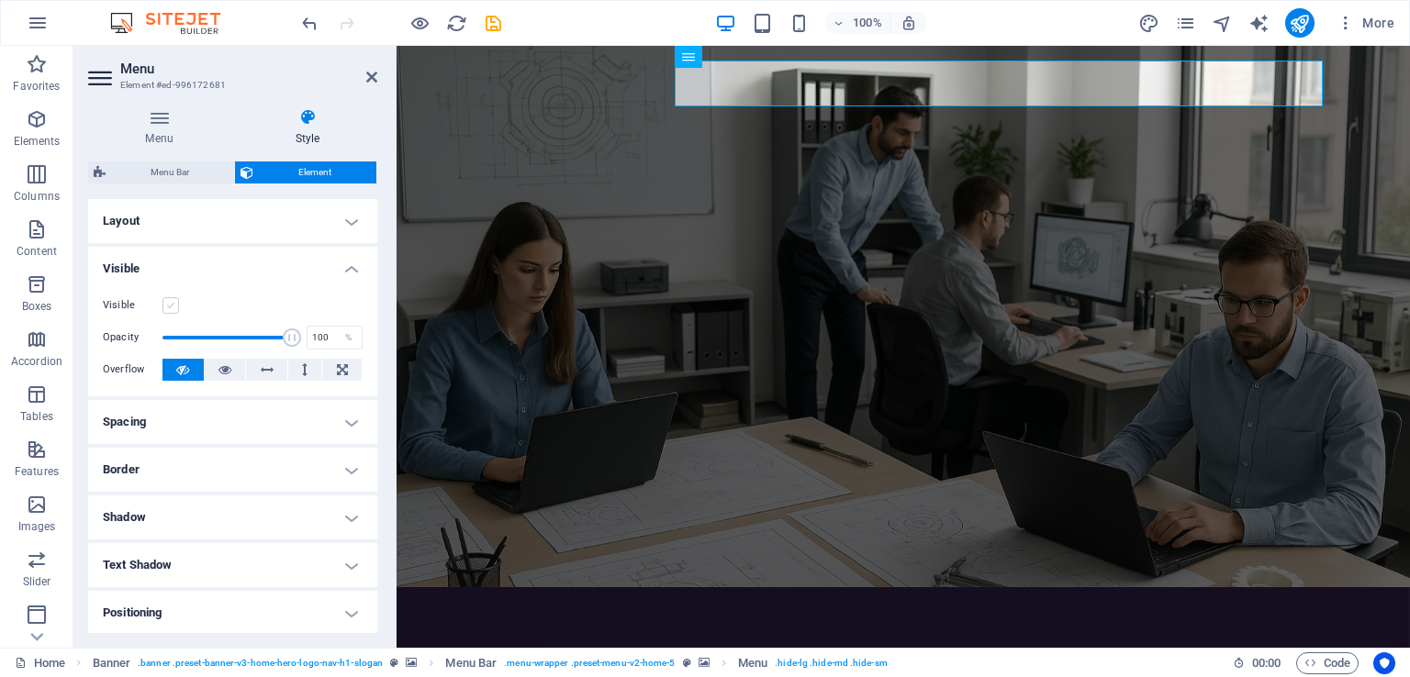
click at [0, 0] on input "Visible" at bounding box center [0, 0] width 0 height 0
click at [169, 302] on label at bounding box center [170, 305] width 17 height 17
click at [0, 0] on input "Visible" at bounding box center [0, 0] width 0 height 0
click at [169, 302] on label at bounding box center [170, 305] width 17 height 17
click at [0, 0] on input "Visible" at bounding box center [0, 0] width 0 height 0
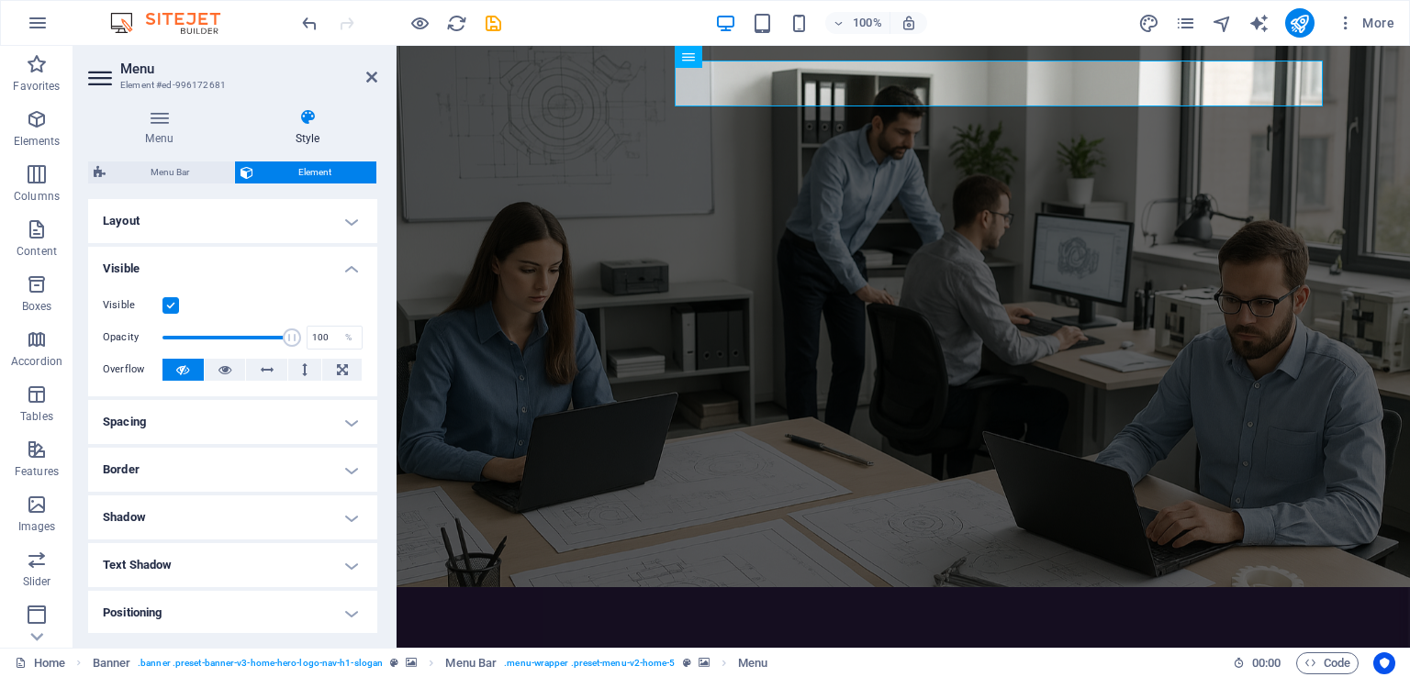
click at [169, 302] on label at bounding box center [170, 305] width 17 height 17
click at [0, 0] on input "Visible" at bounding box center [0, 0] width 0 height 0
click at [169, 302] on label at bounding box center [170, 305] width 17 height 17
click at [0, 0] on input "Visible" at bounding box center [0, 0] width 0 height 0
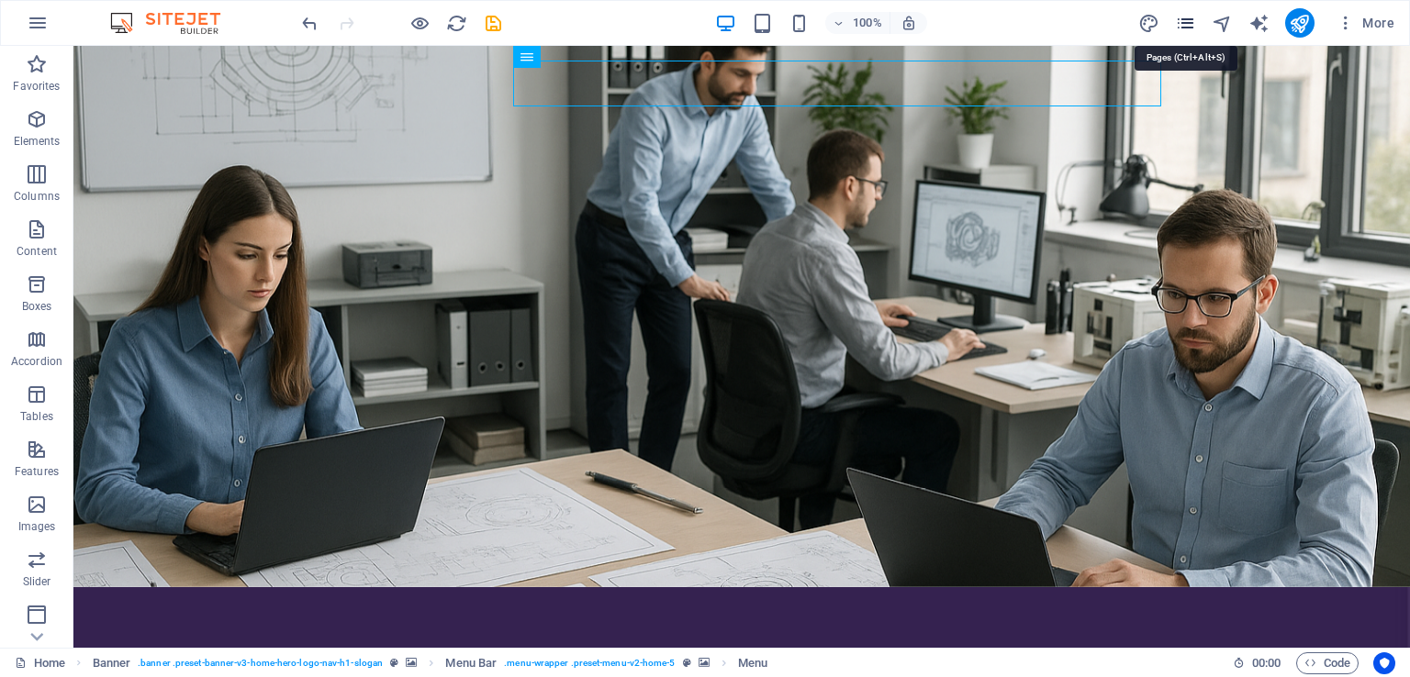
click at [1189, 23] on icon "pages" at bounding box center [1185, 23] width 21 height 21
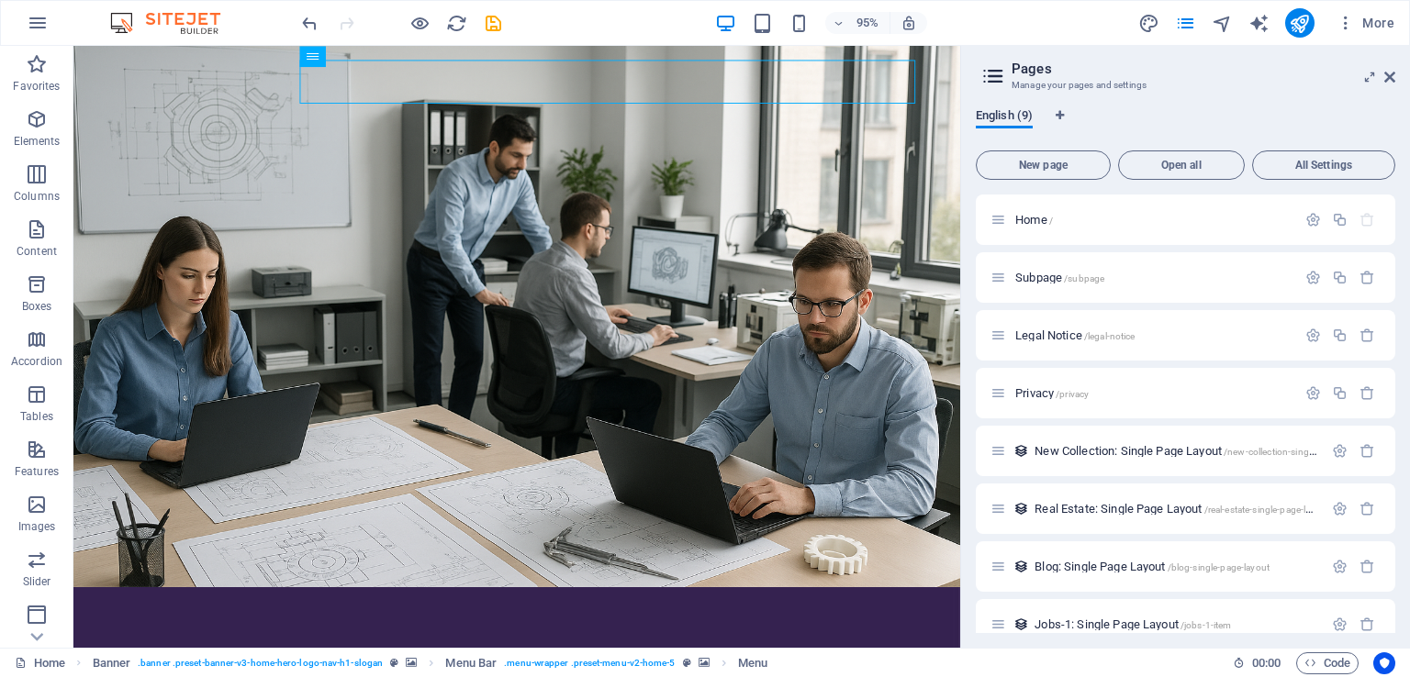
click at [1023, 118] on span "English (9)" at bounding box center [1004, 118] width 57 height 26
click at [1060, 115] on icon "Language Tabs" at bounding box center [1060, 115] width 8 height 11
select select "41"
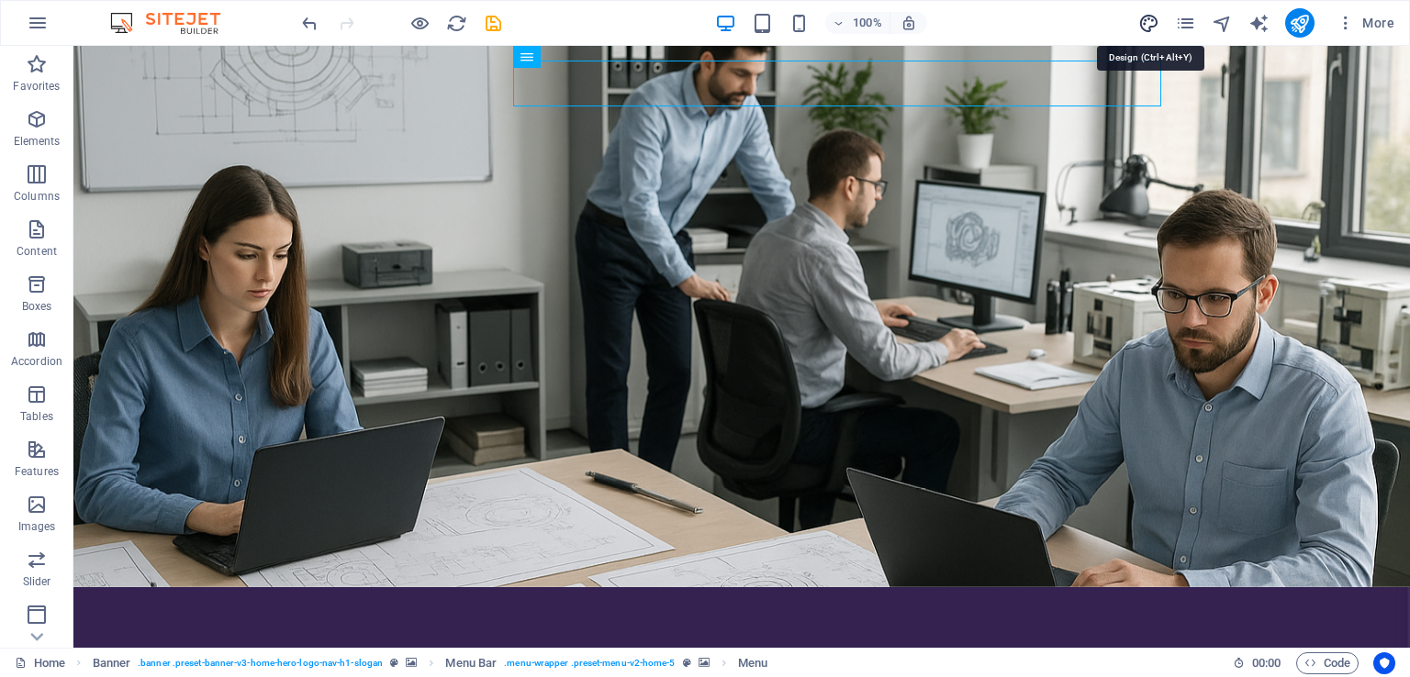
click at [1151, 19] on icon "design" at bounding box center [1148, 23] width 21 height 21
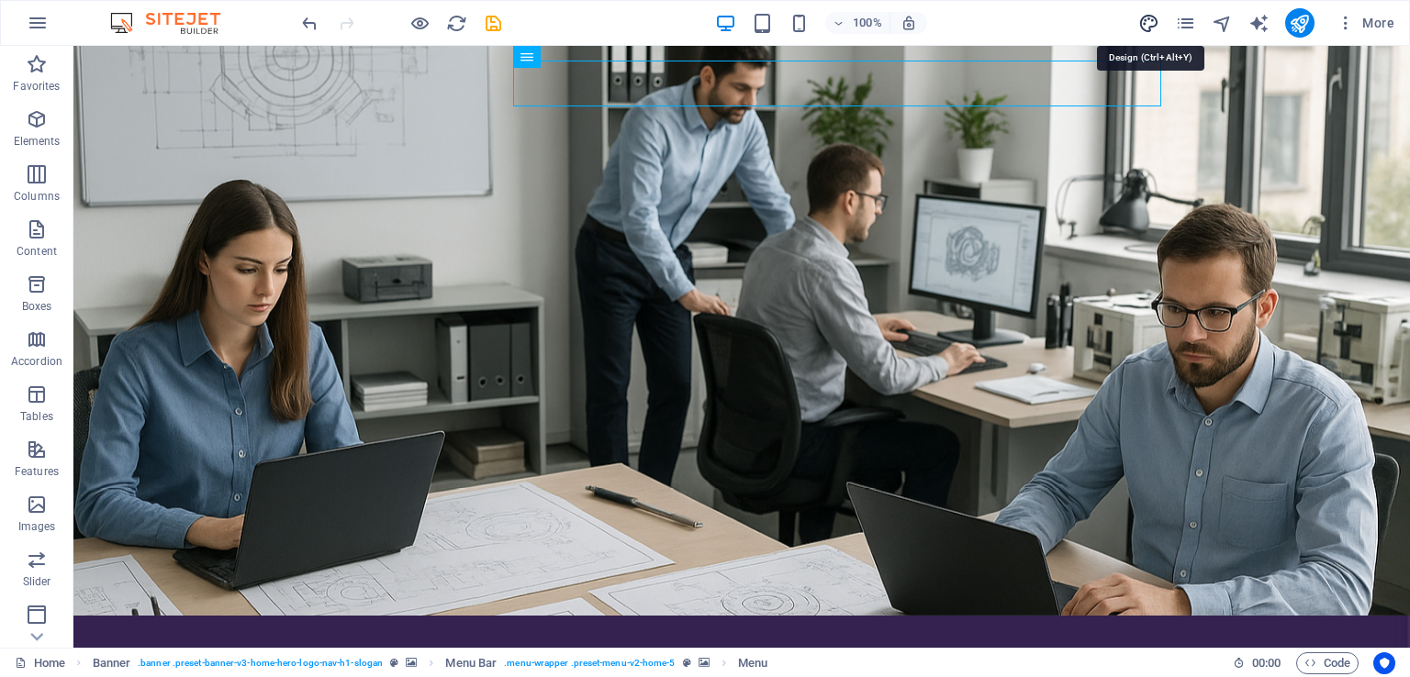
select select "px"
select select "200"
select select "px"
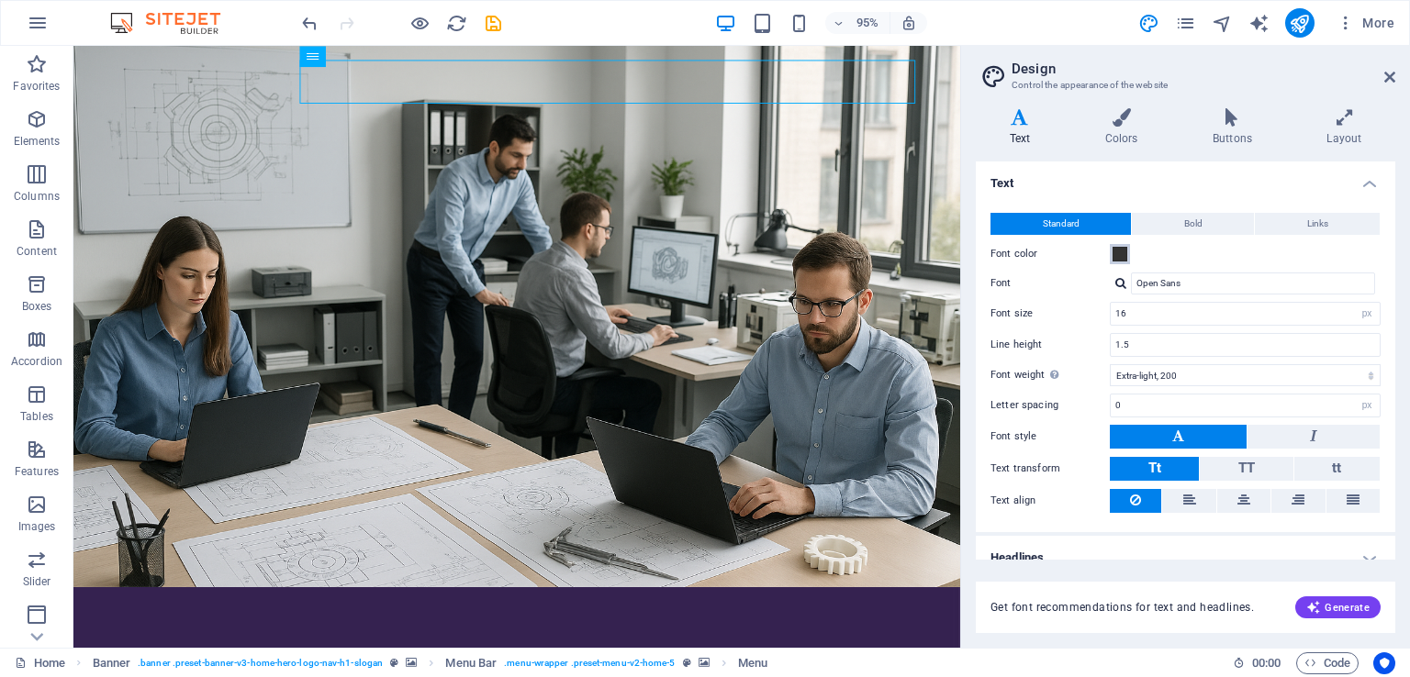
click at [1122, 252] on span at bounding box center [1120, 254] width 15 height 15
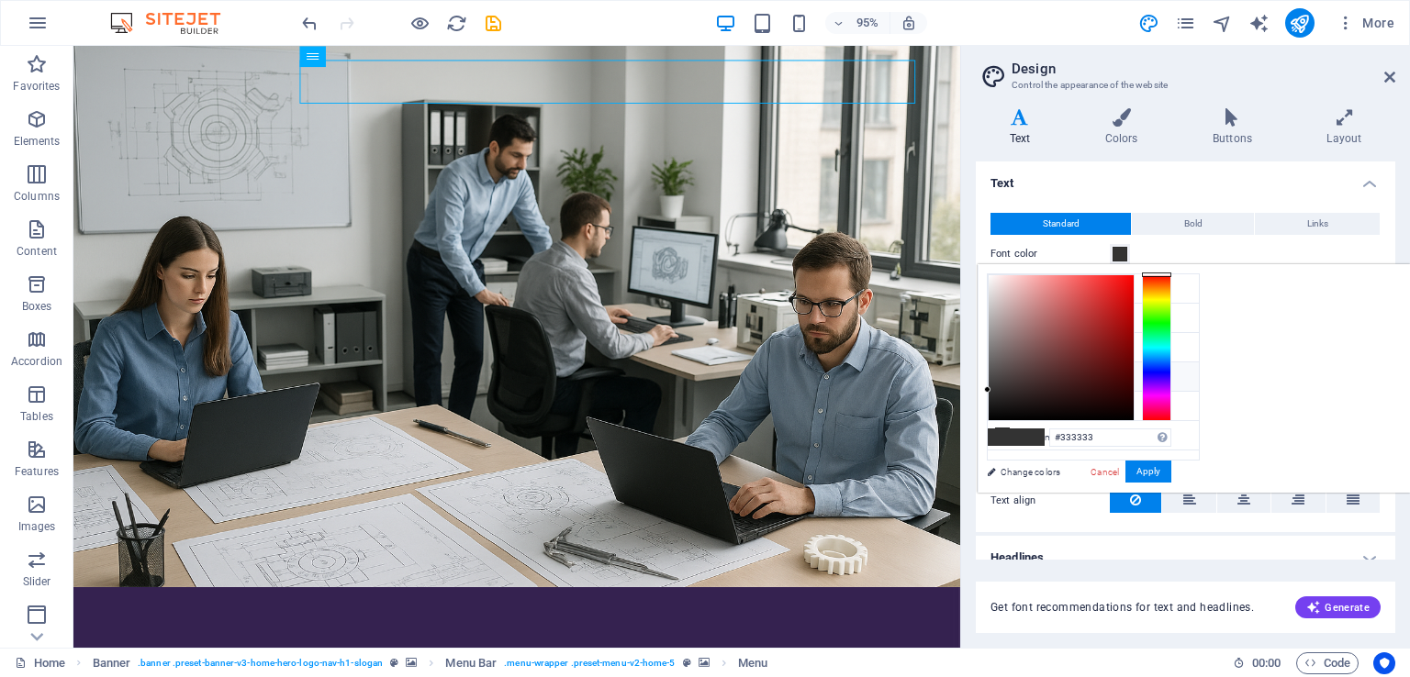
type input "#f5f0f0"
click at [1134, 279] on div at bounding box center [1061, 347] width 145 height 145
click at [1171, 470] on button "Apply" at bounding box center [1148, 472] width 46 height 22
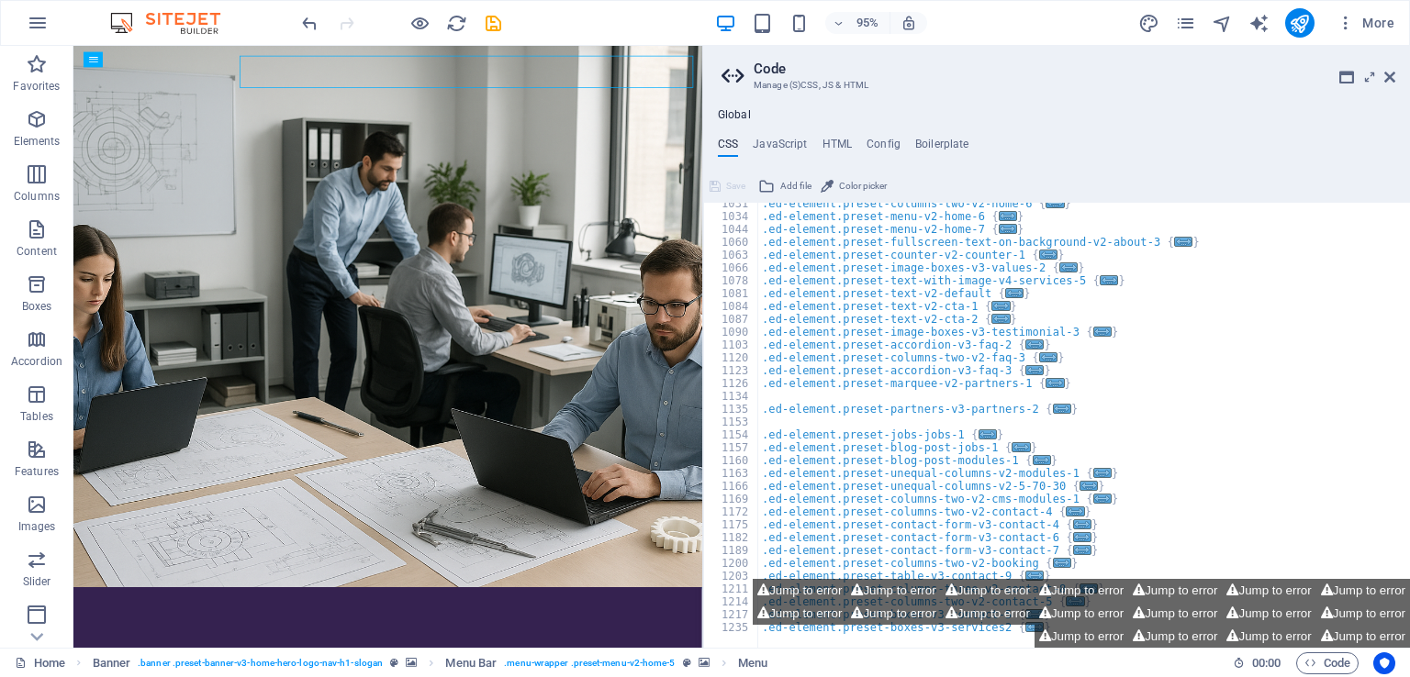
scroll to position [1072, 0]
click at [1390, 75] on icon at bounding box center [1389, 77] width 11 height 15
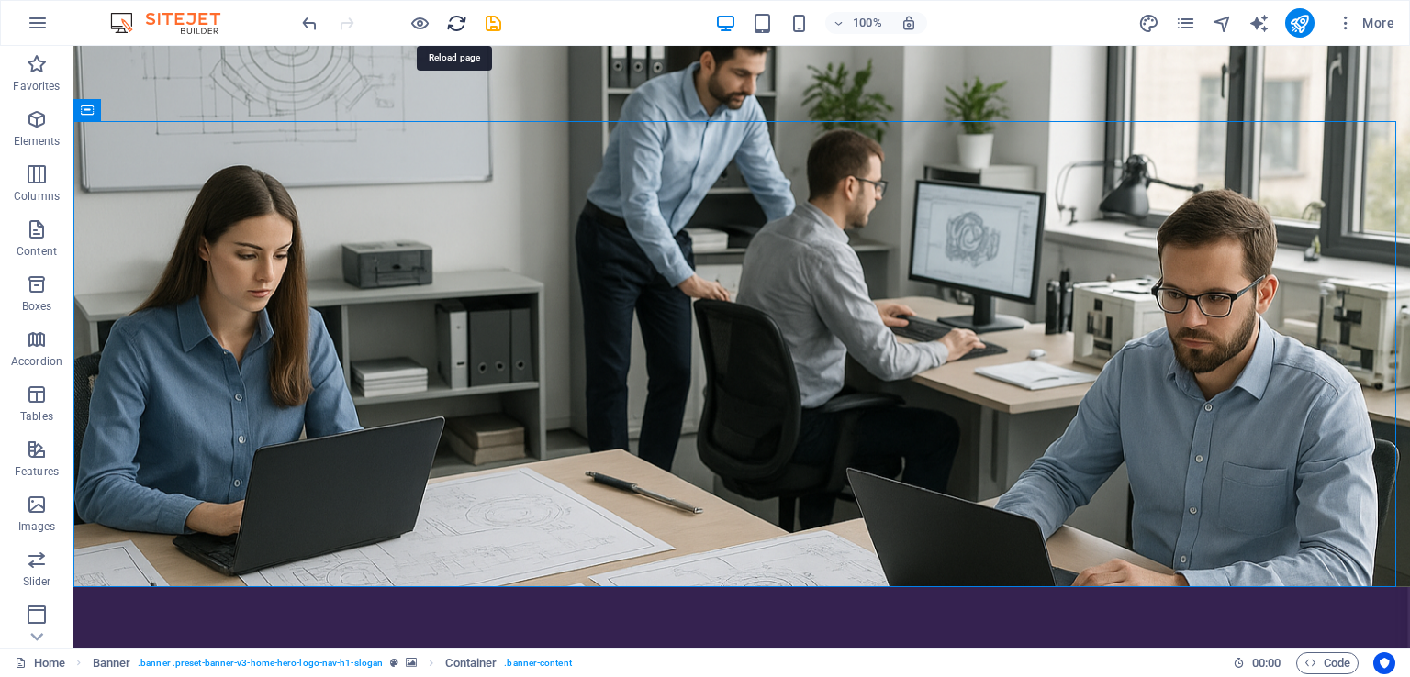
drag, startPoint x: 448, startPoint y: 18, endPoint x: 708, endPoint y: 57, distance: 262.6
click at [448, 18] on icon "reload" at bounding box center [456, 23] width 21 height 21
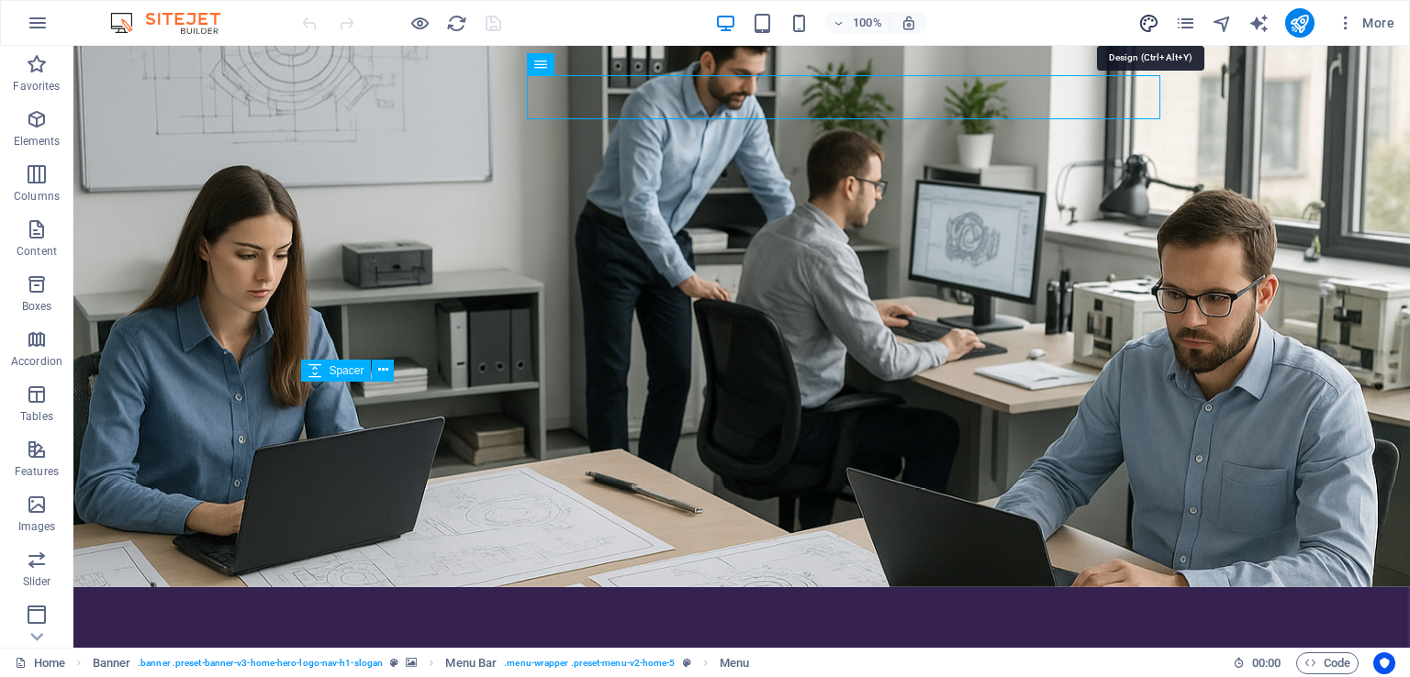
click at [1156, 19] on icon "design" at bounding box center [1148, 23] width 21 height 21
select select "px"
select select "200"
select select "px"
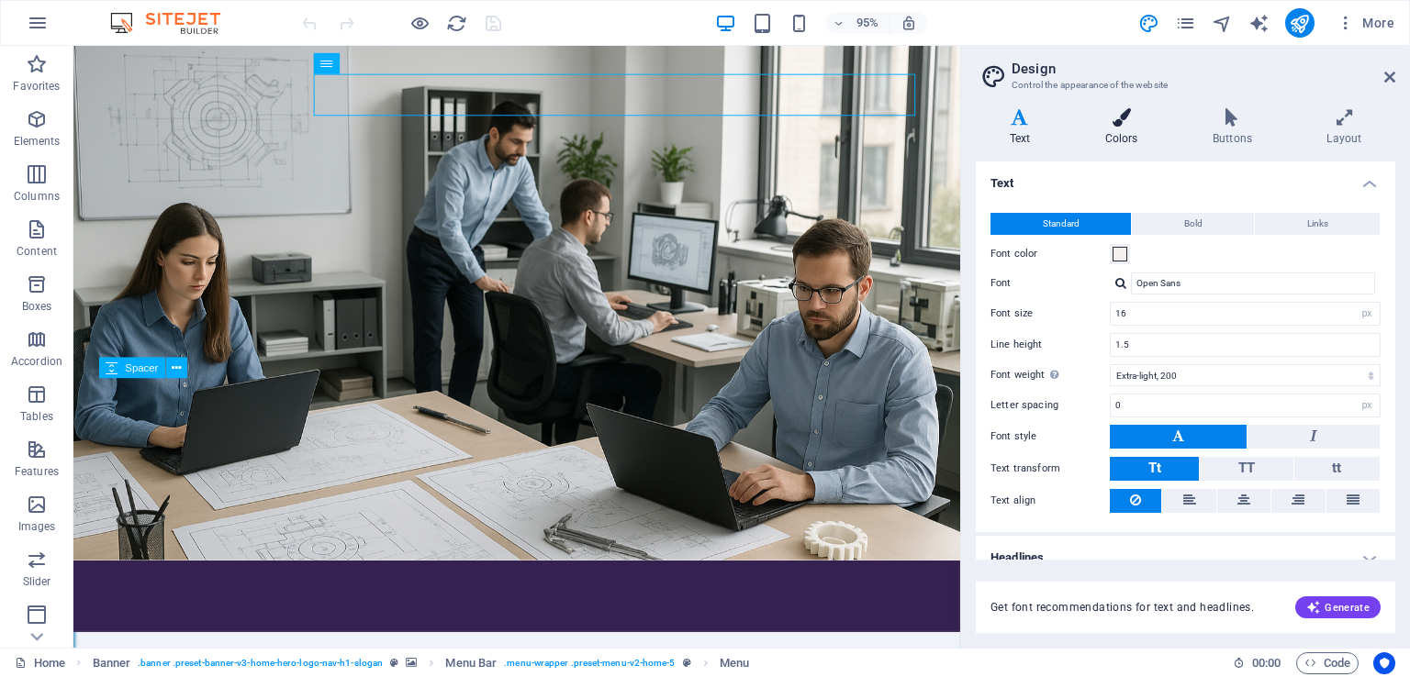
click at [1120, 119] on icon at bounding box center [1121, 117] width 100 height 18
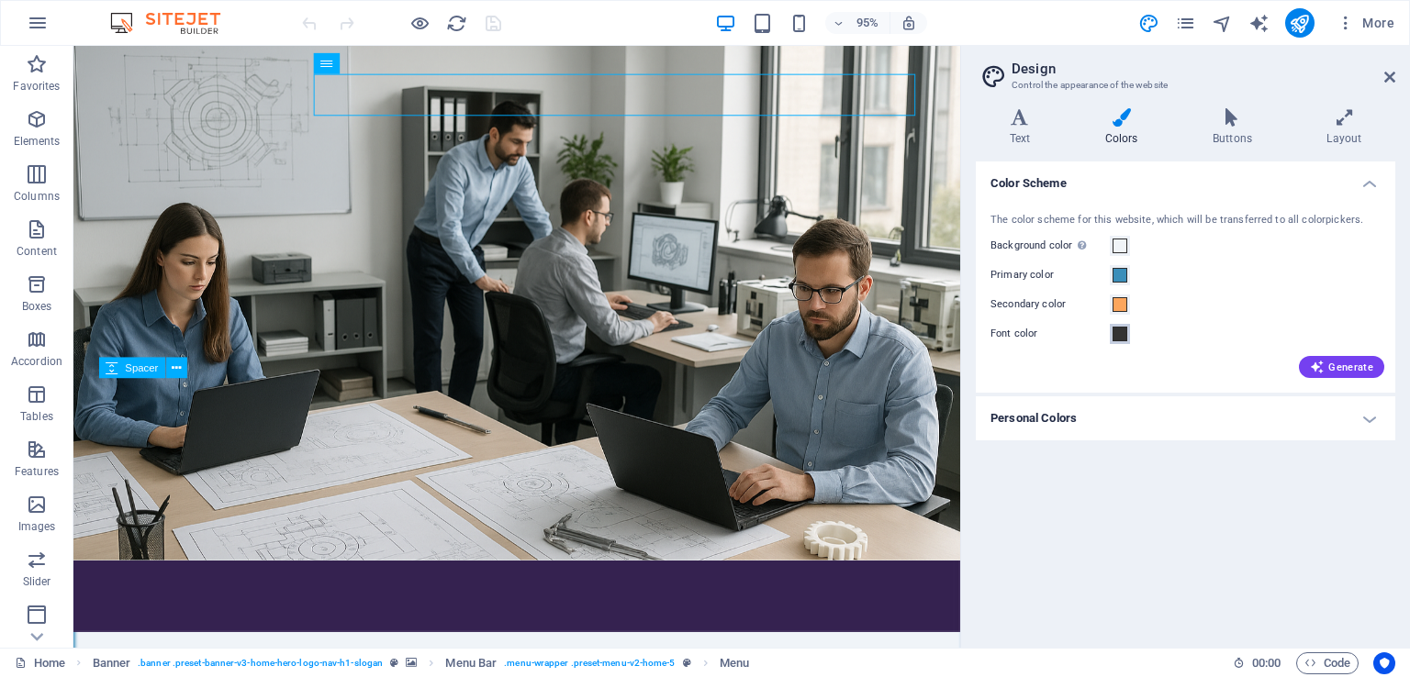
click at [1124, 339] on span at bounding box center [1120, 334] width 15 height 15
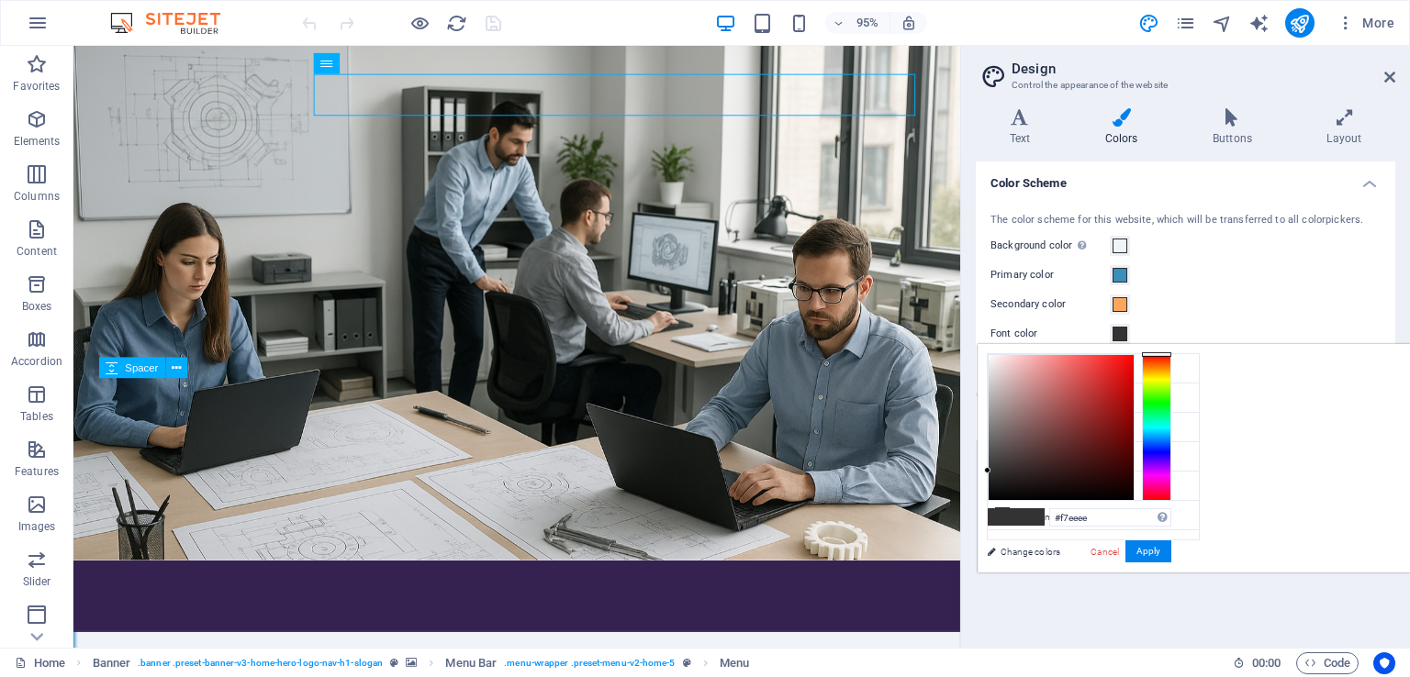
click at [1134, 358] on div at bounding box center [1061, 427] width 145 height 145
type input "#f4f4f4"
click at [1134, 360] on div at bounding box center [1061, 427] width 145 height 145
click at [1171, 562] on button "Apply" at bounding box center [1148, 552] width 46 height 22
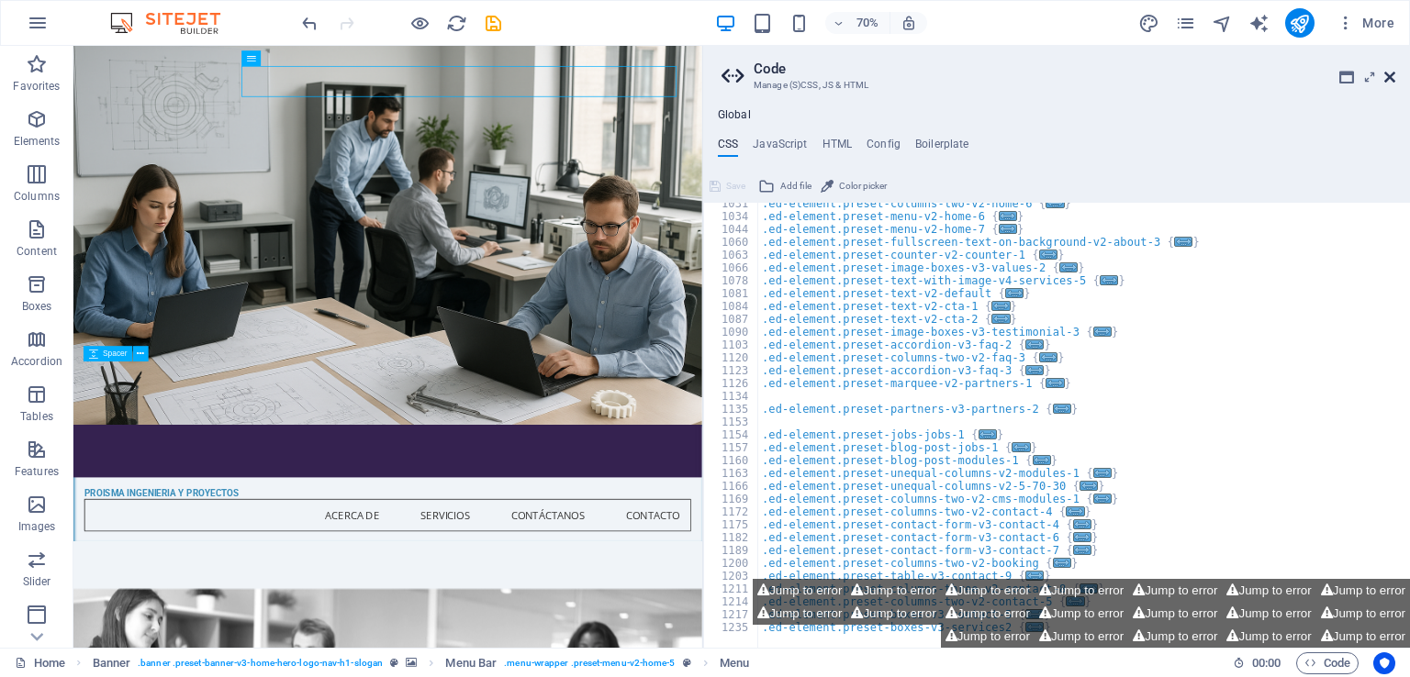
click at [1391, 71] on icon at bounding box center [1389, 77] width 11 height 15
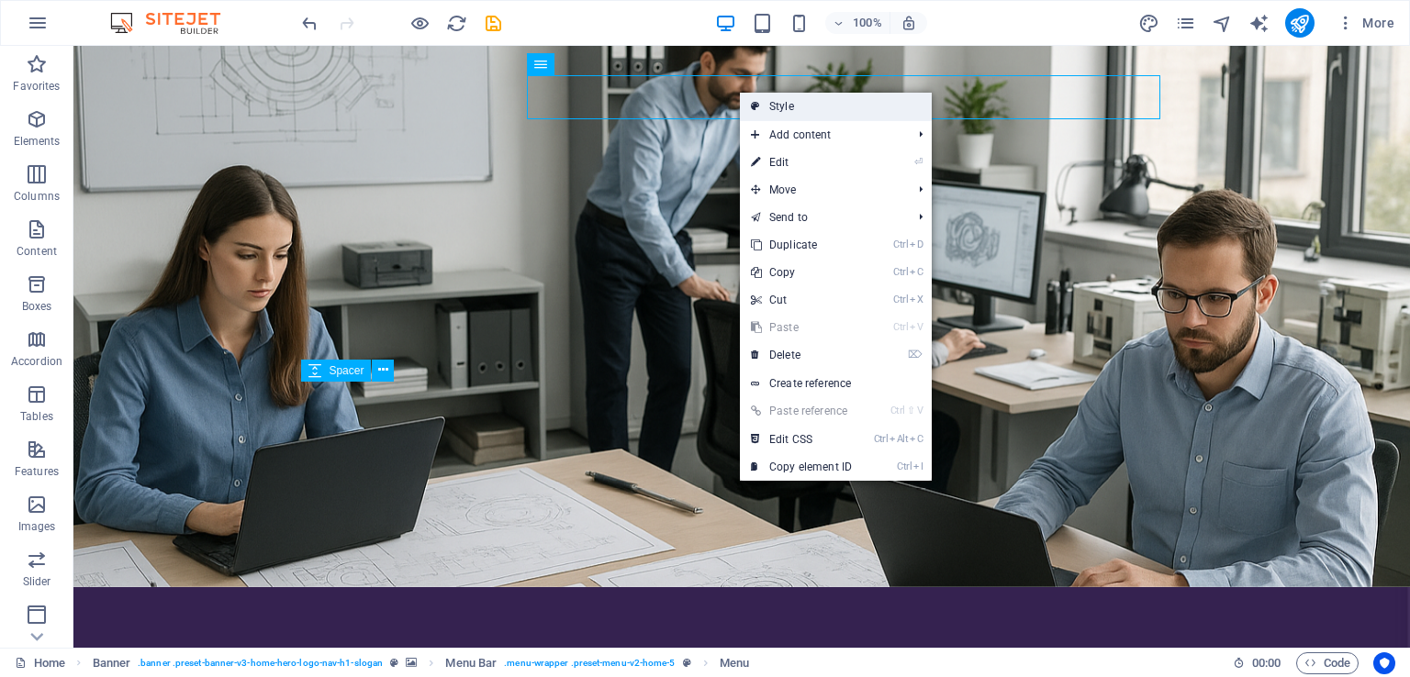
click at [803, 100] on link "Style" at bounding box center [836, 107] width 192 height 28
select select "rem"
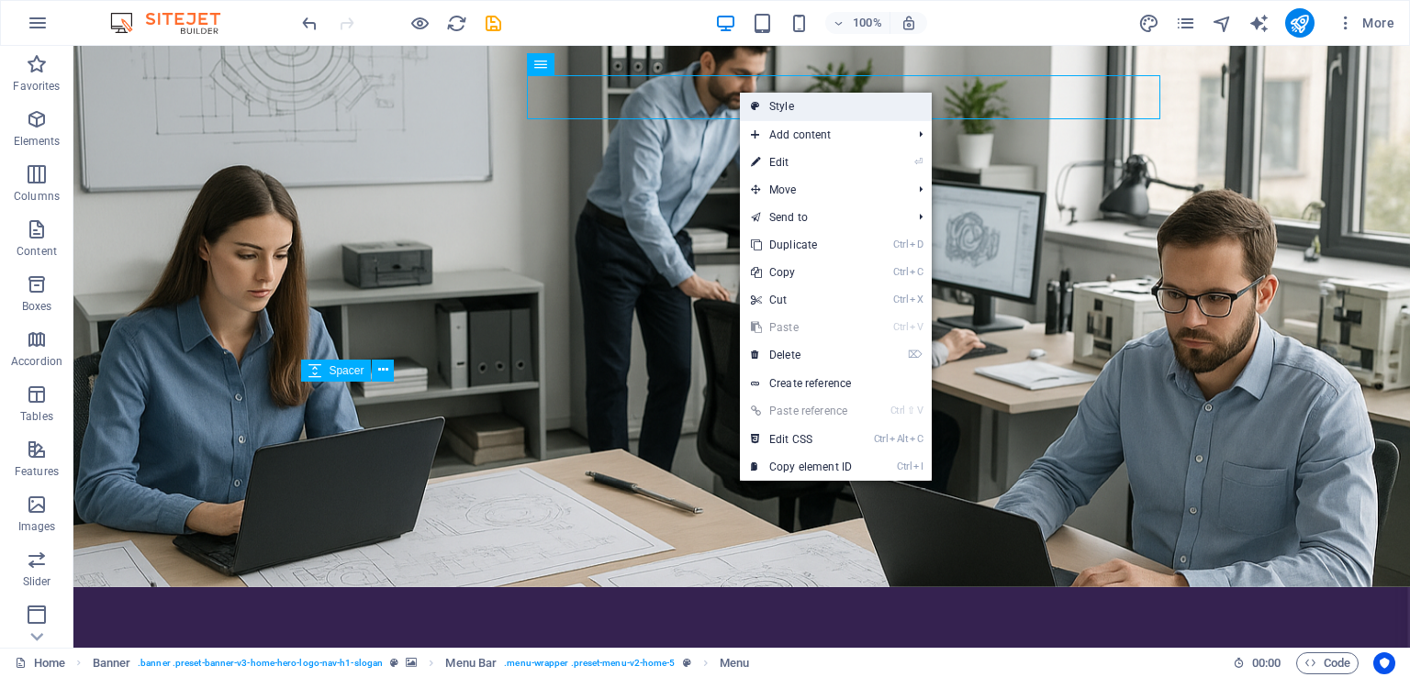
select select "preset-menu-v2-home-5"
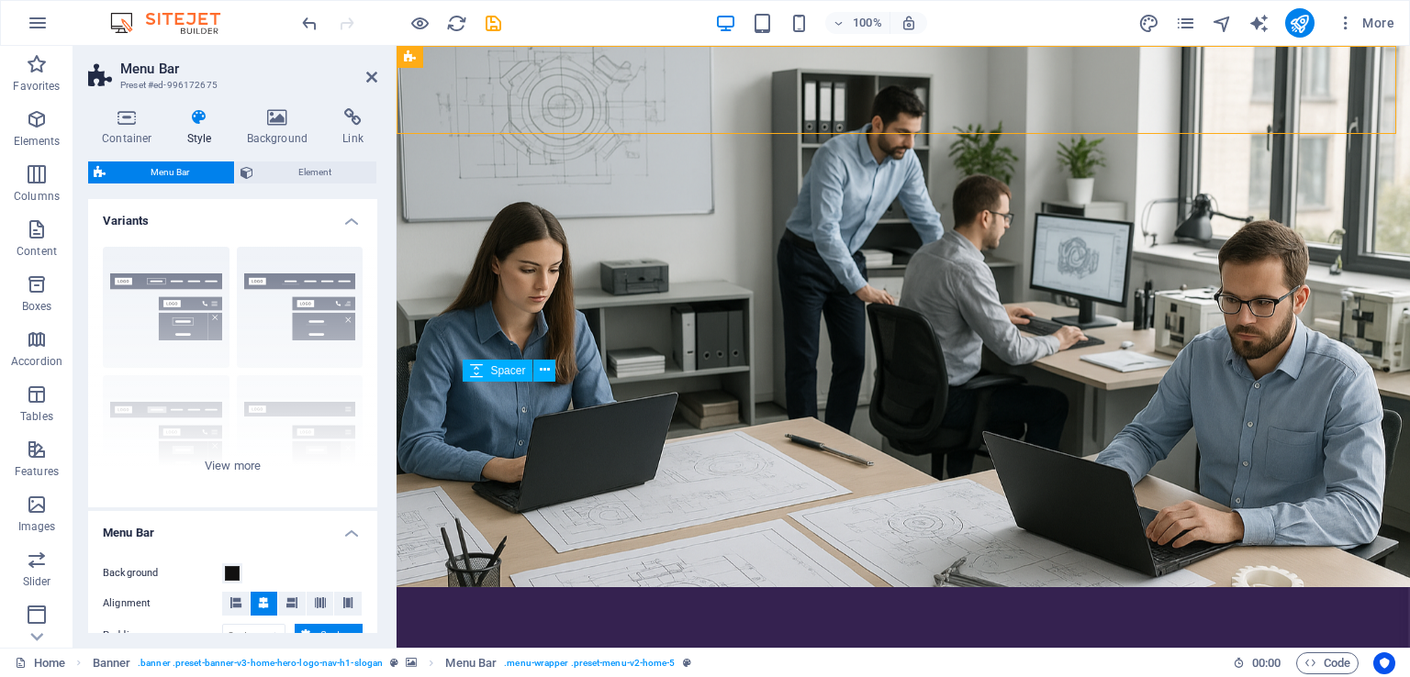
click at [308, 185] on div "Menu Bar Element Layout How this element expands within the layout (Flexbox). S…" at bounding box center [232, 398] width 289 height 472
click at [298, 170] on span "Element" at bounding box center [315, 173] width 112 height 22
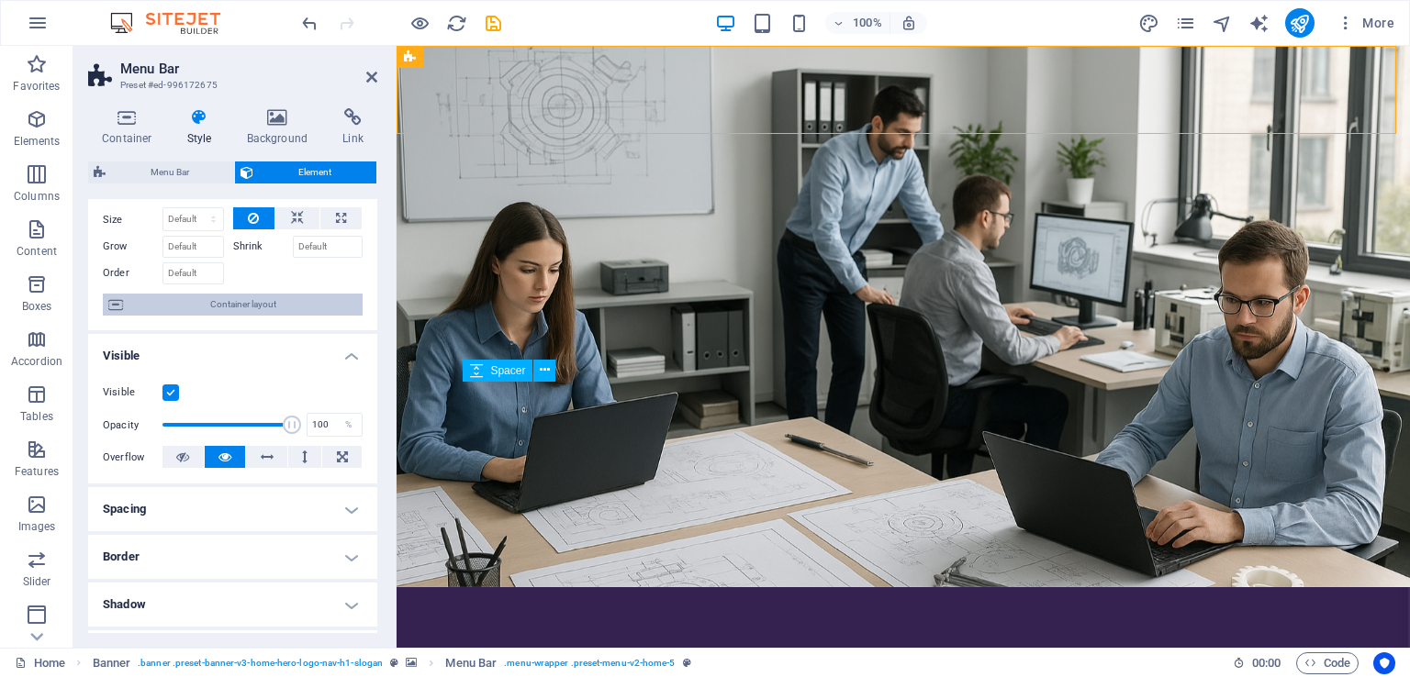
scroll to position [92, 0]
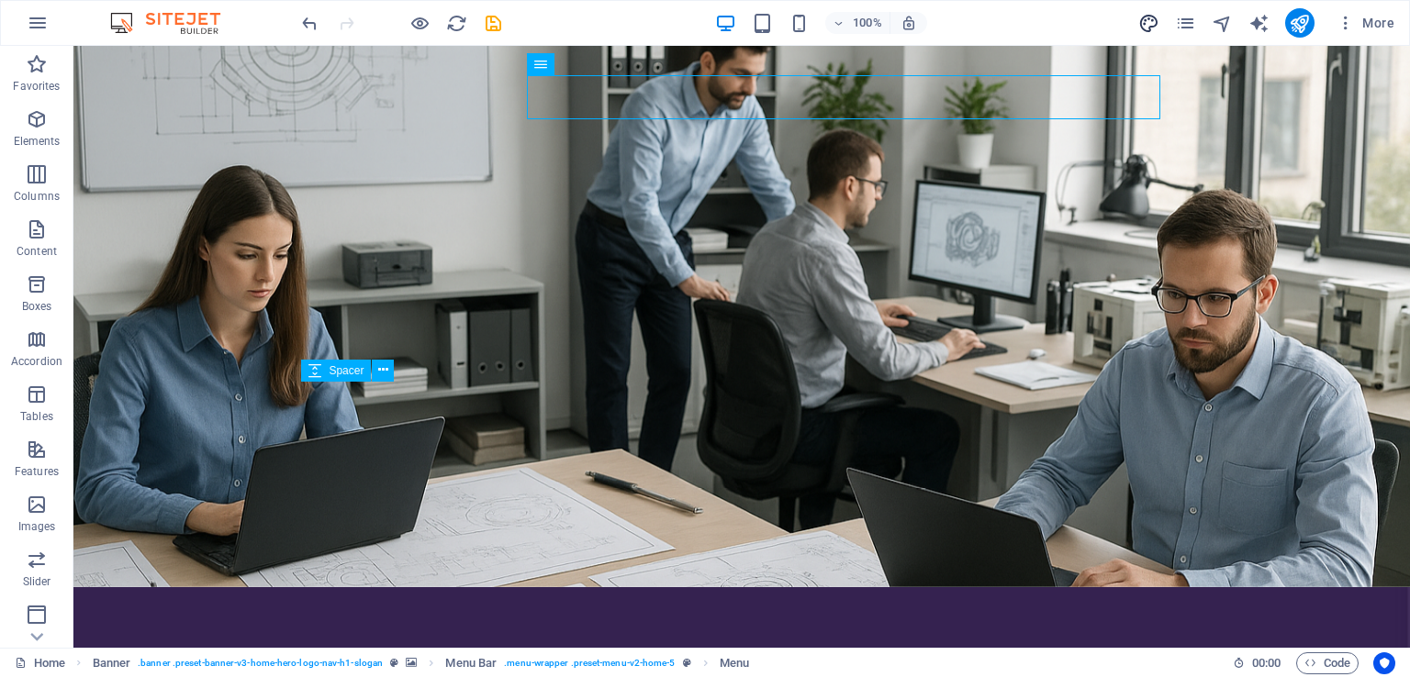
click at [1144, 22] on icon "design" at bounding box center [1148, 23] width 21 height 21
select select "px"
select select "200"
select select "px"
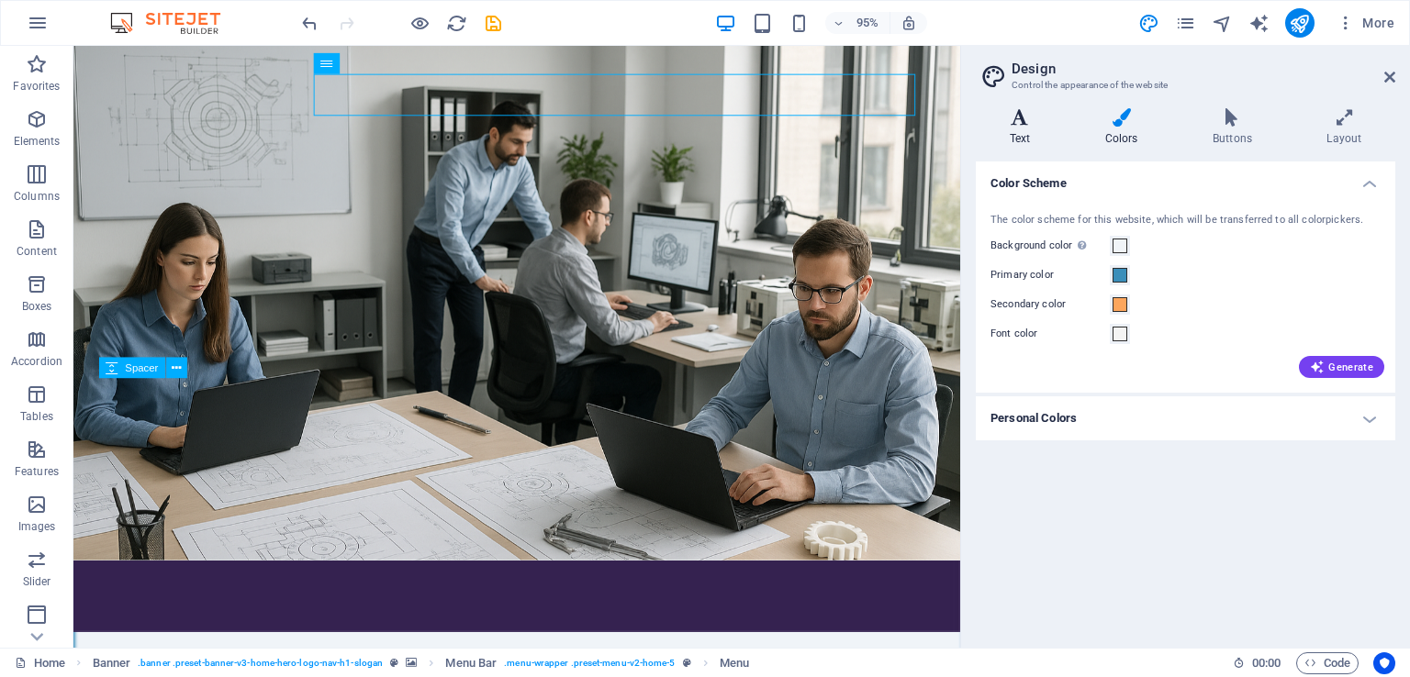
click at [1031, 132] on h4 "Text" at bounding box center [1023, 127] width 95 height 39
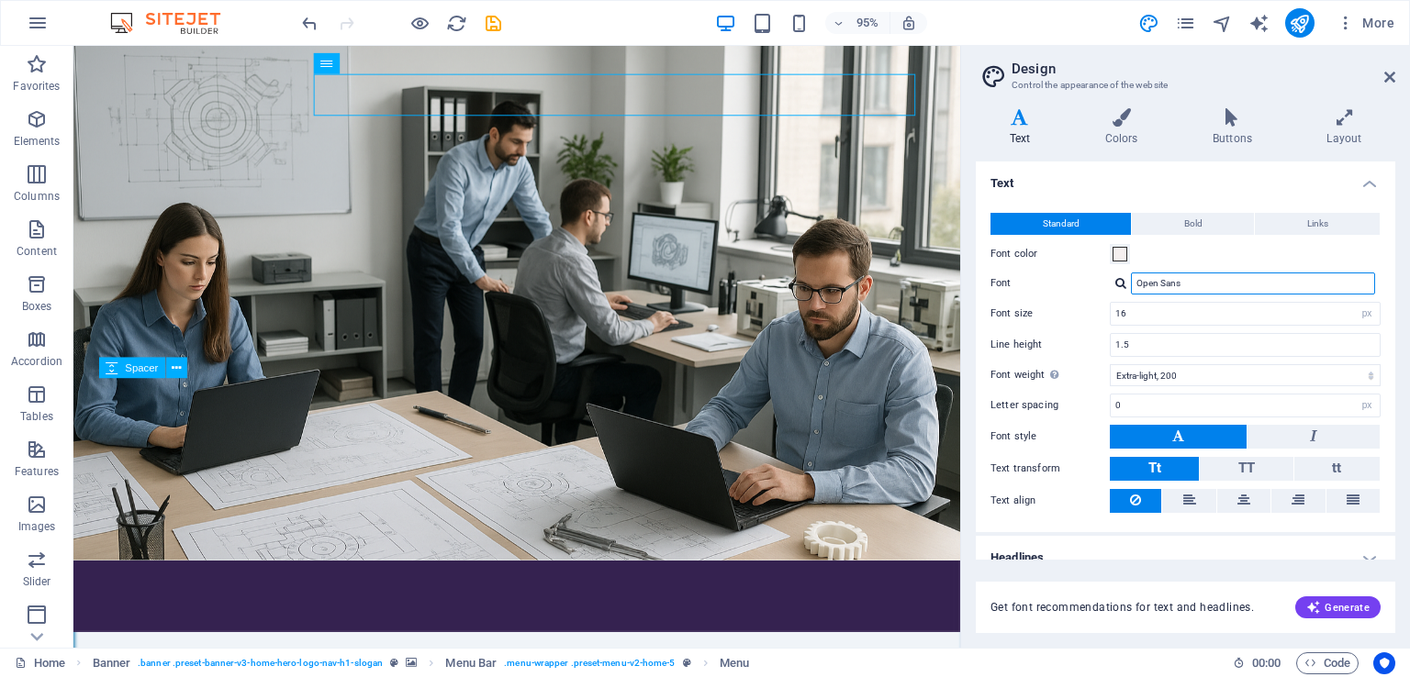
click at [1168, 285] on input "Open Sans" at bounding box center [1253, 284] width 244 height 22
click at [1126, 254] on span at bounding box center [1120, 254] width 15 height 15
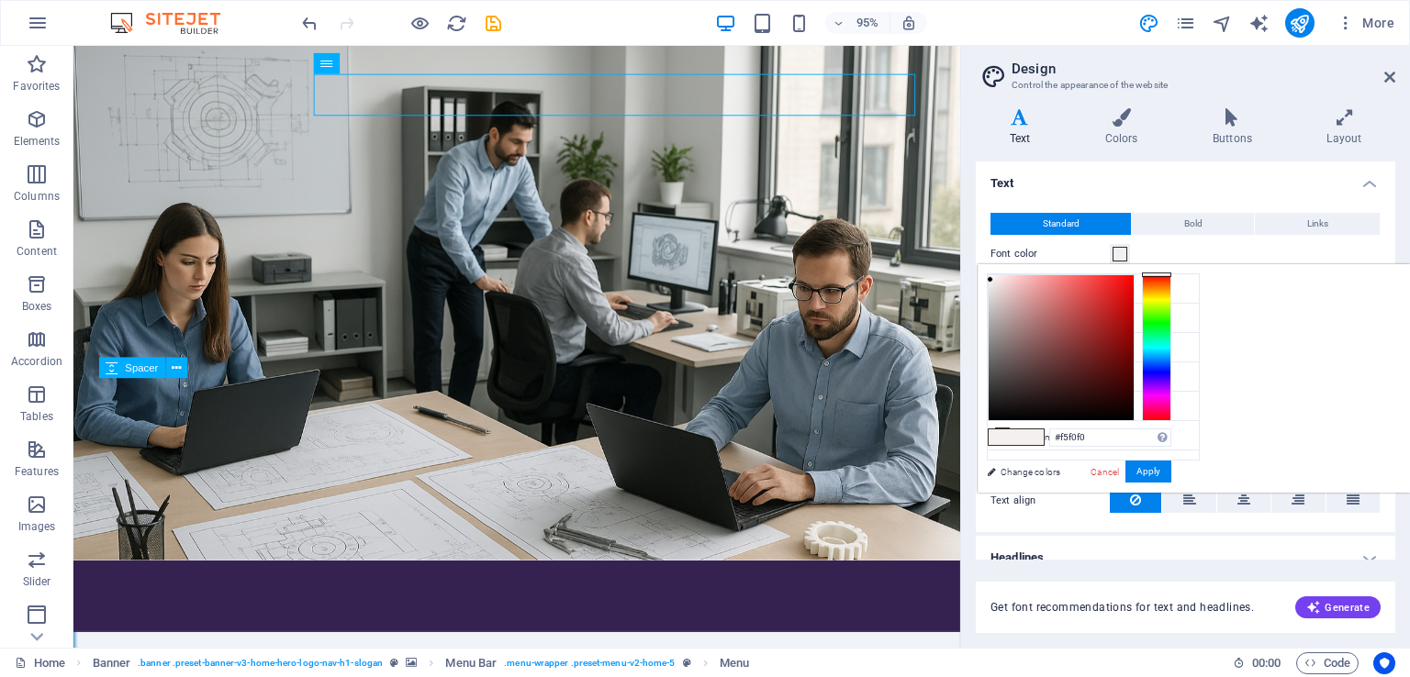
click at [1126, 254] on span at bounding box center [1120, 254] width 15 height 15
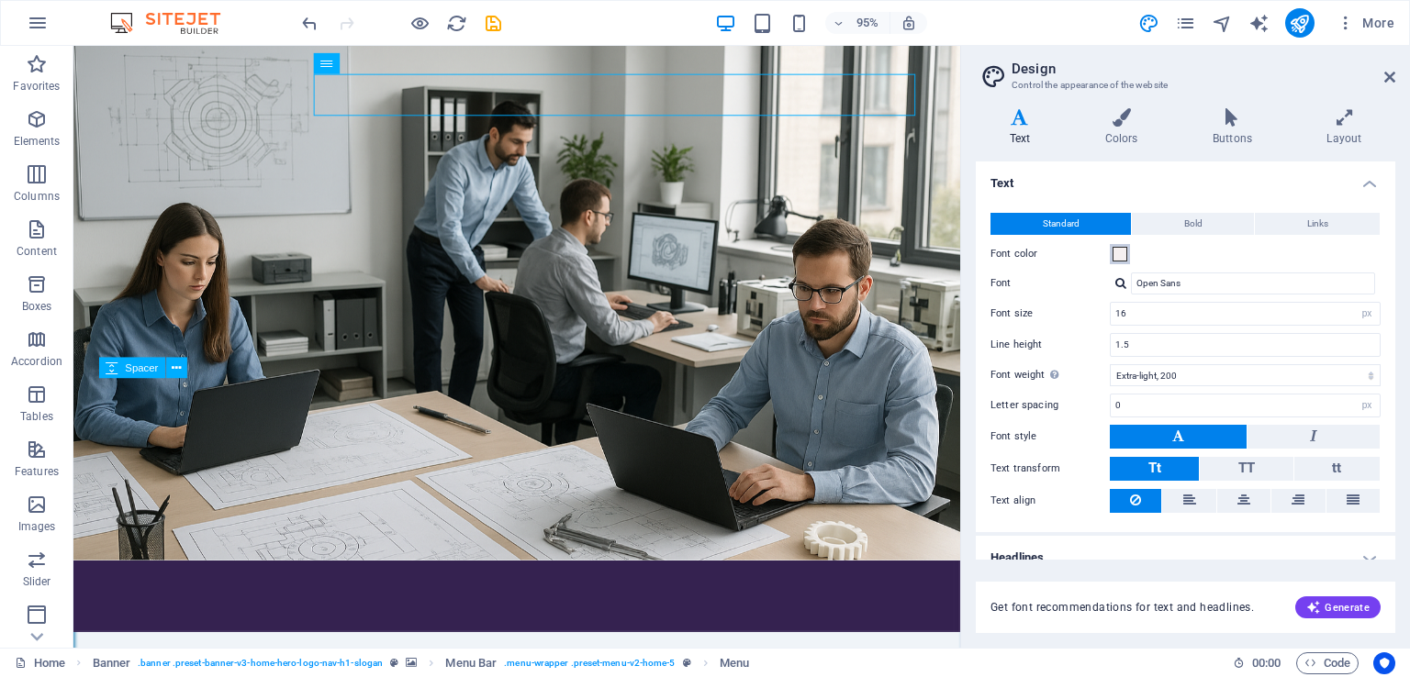
click at [1118, 254] on span at bounding box center [1120, 254] width 15 height 15
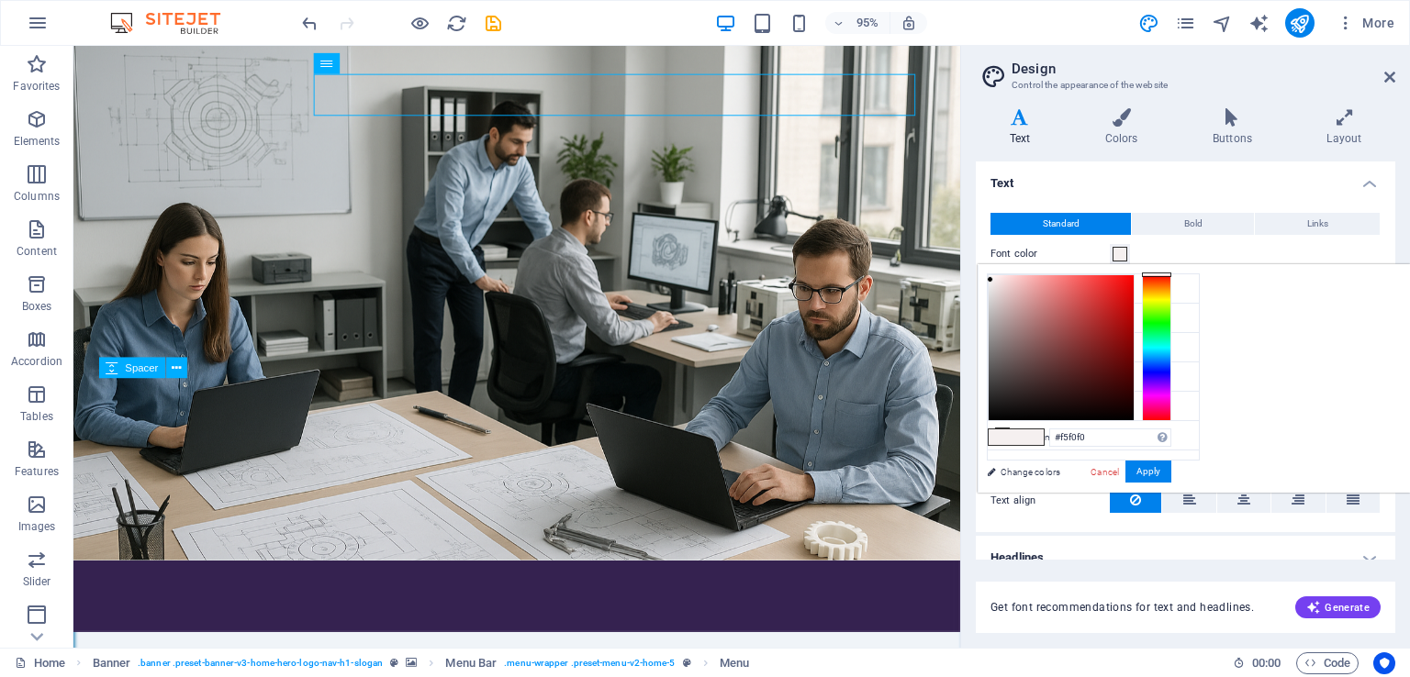
click at [1118, 254] on span at bounding box center [1120, 254] width 15 height 15
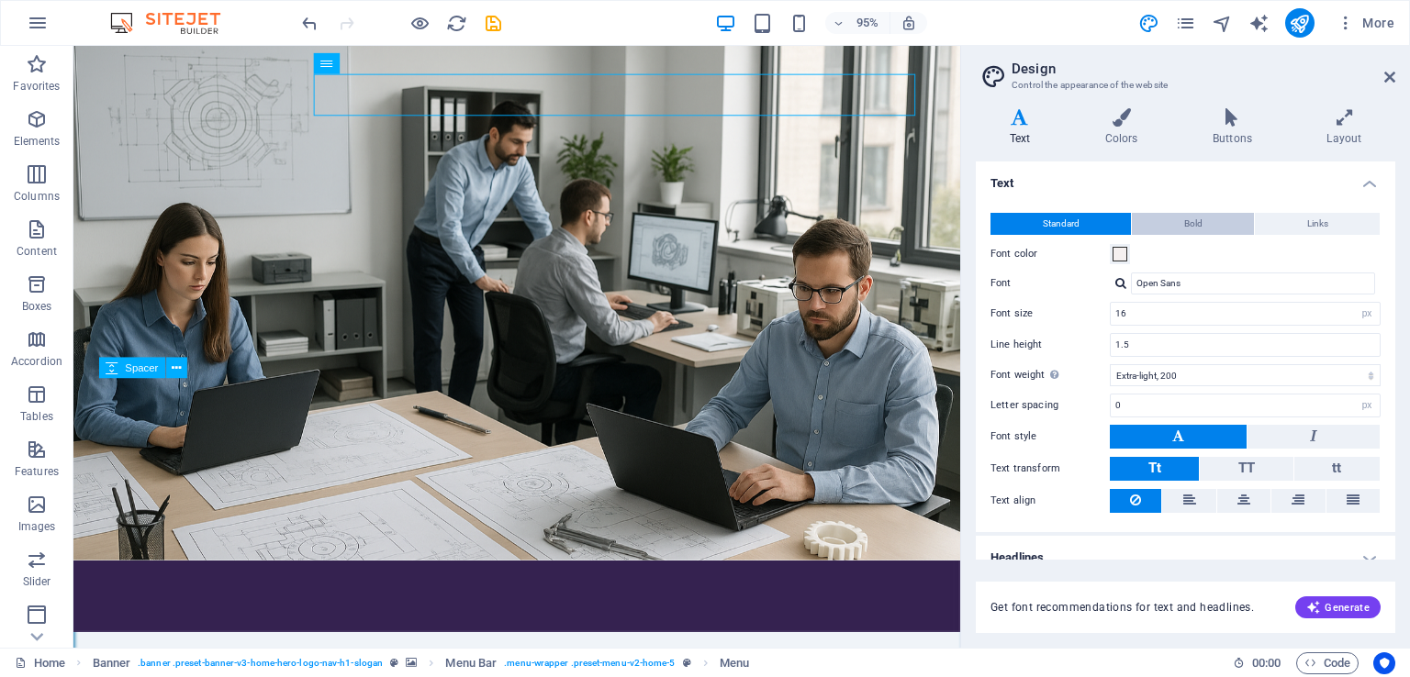
click at [1210, 230] on button "Bold" at bounding box center [1193, 224] width 122 height 22
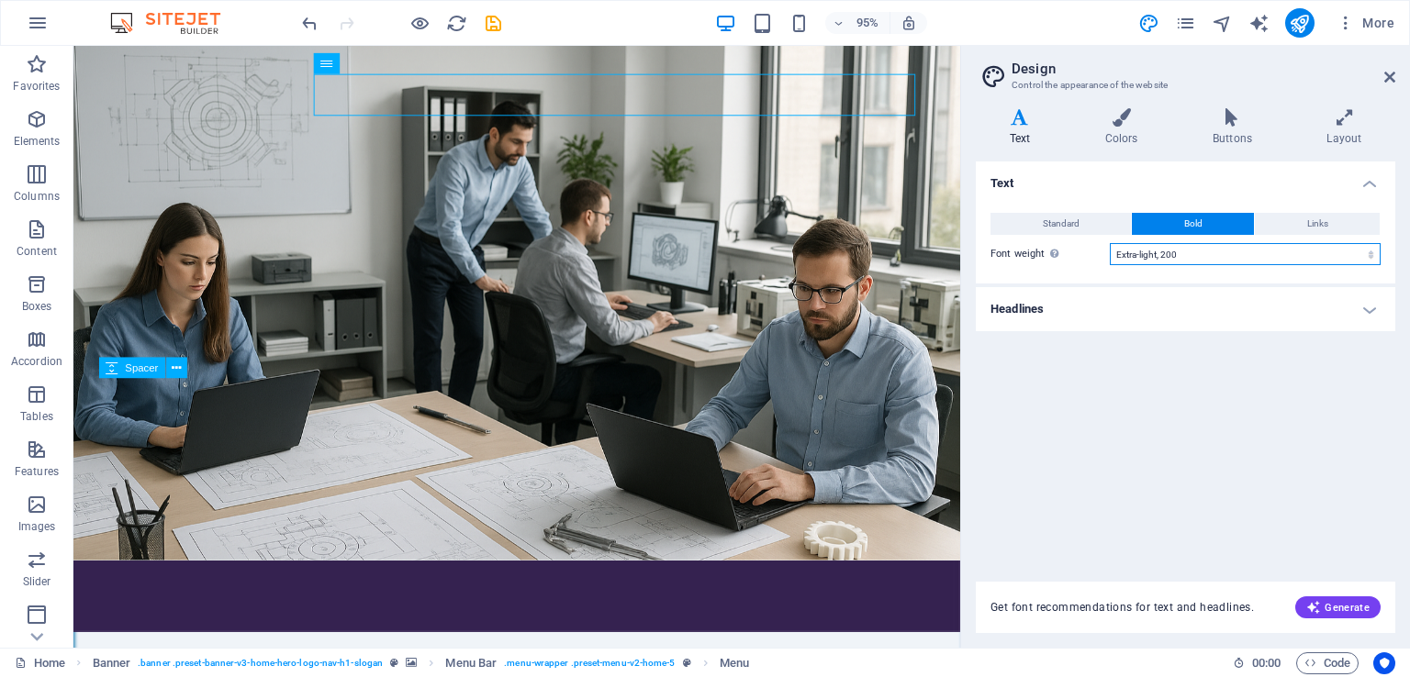
click at [1147, 250] on select "Thin, 100 Extra-light, 200 Light, 300 Regular, 400 Medium, 500 Semi-bold, 600 B…" at bounding box center [1245, 254] width 271 height 22
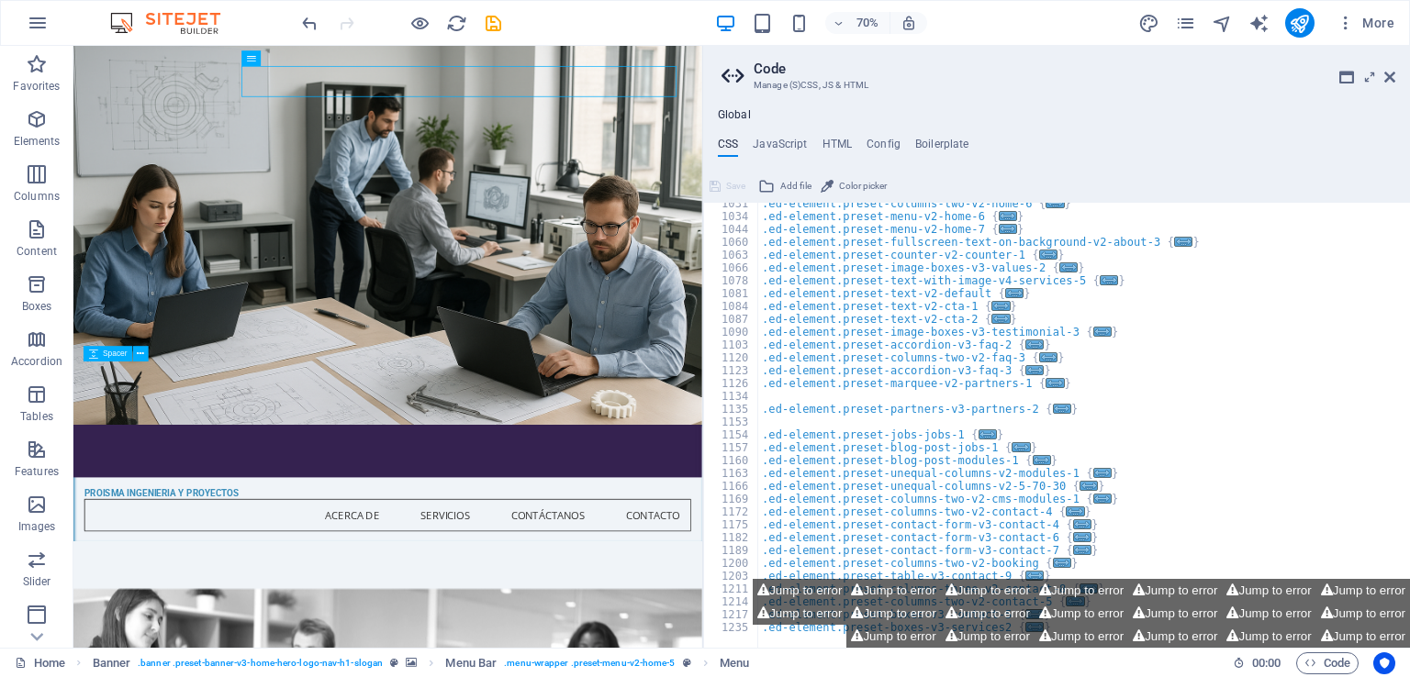
scroll to position [1072, 0]
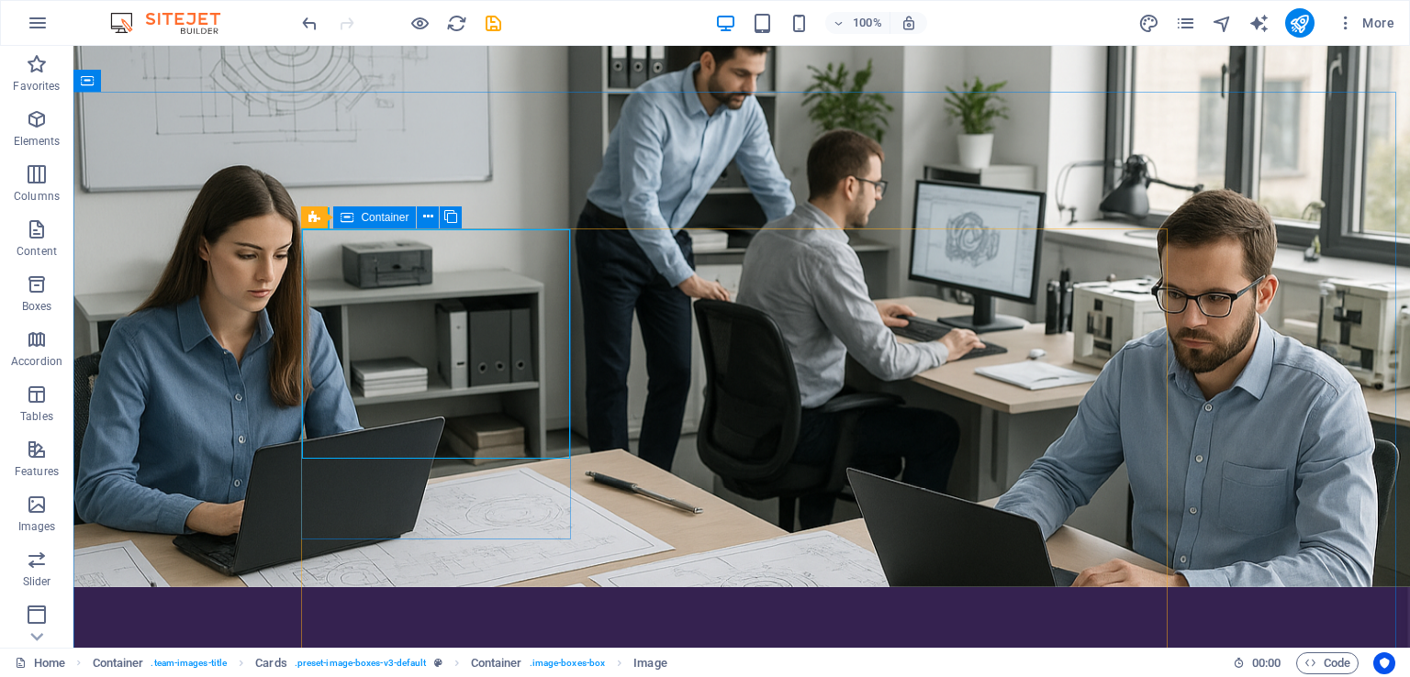
click at [396, 218] on span "Container" at bounding box center [385, 217] width 48 height 11
click at [426, 218] on icon at bounding box center [428, 216] width 10 height 19
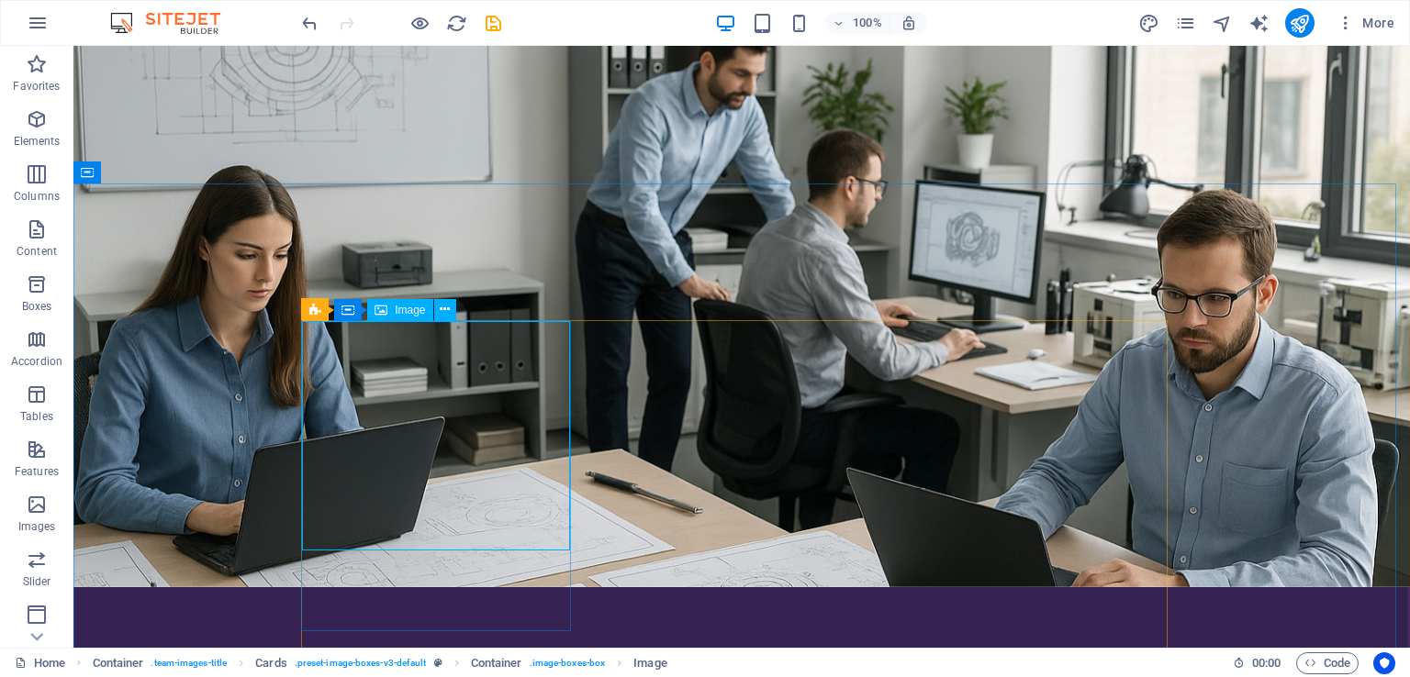
click at [408, 310] on span "Image" at bounding box center [410, 310] width 30 height 11
click at [444, 313] on icon at bounding box center [445, 309] width 10 height 19
click at [315, 309] on icon at bounding box center [314, 309] width 12 height 22
click at [408, 308] on span "Image" at bounding box center [410, 310] width 30 height 11
click at [354, 309] on div "Container" at bounding box center [374, 309] width 83 height 22
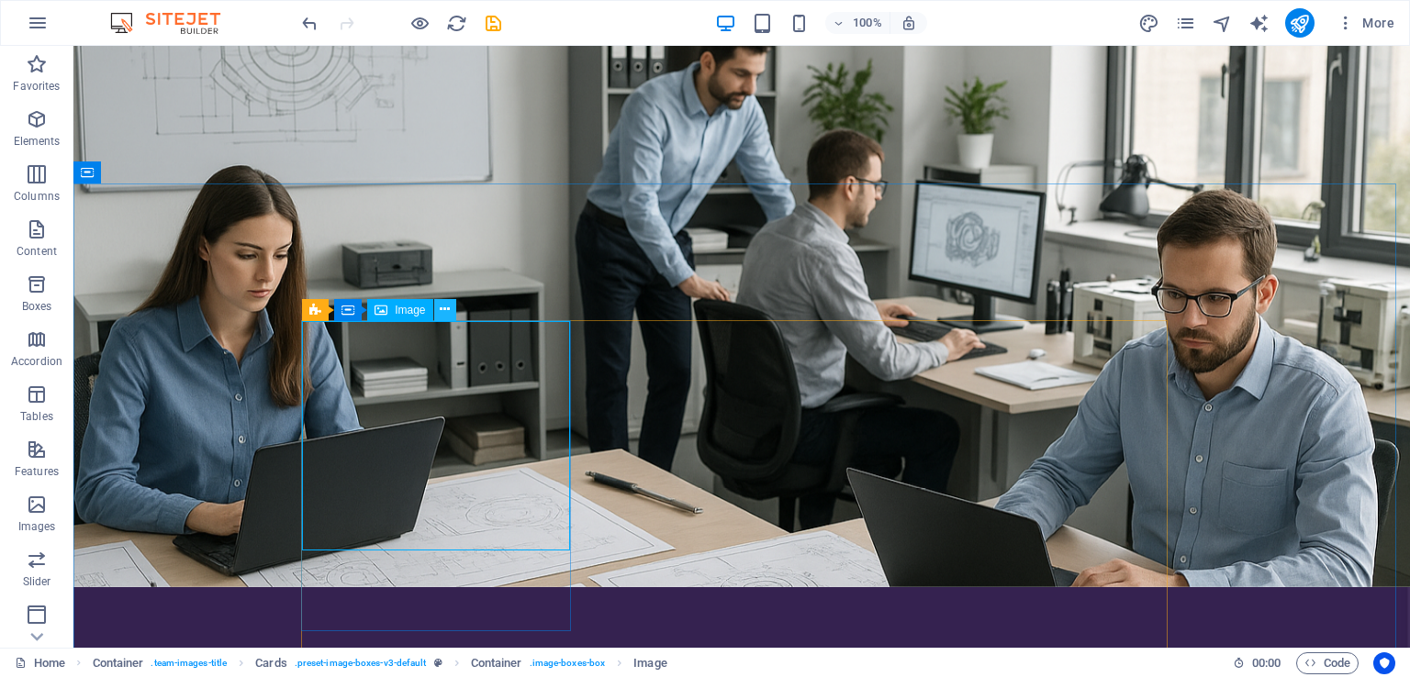
click at [441, 314] on icon at bounding box center [445, 309] width 10 height 19
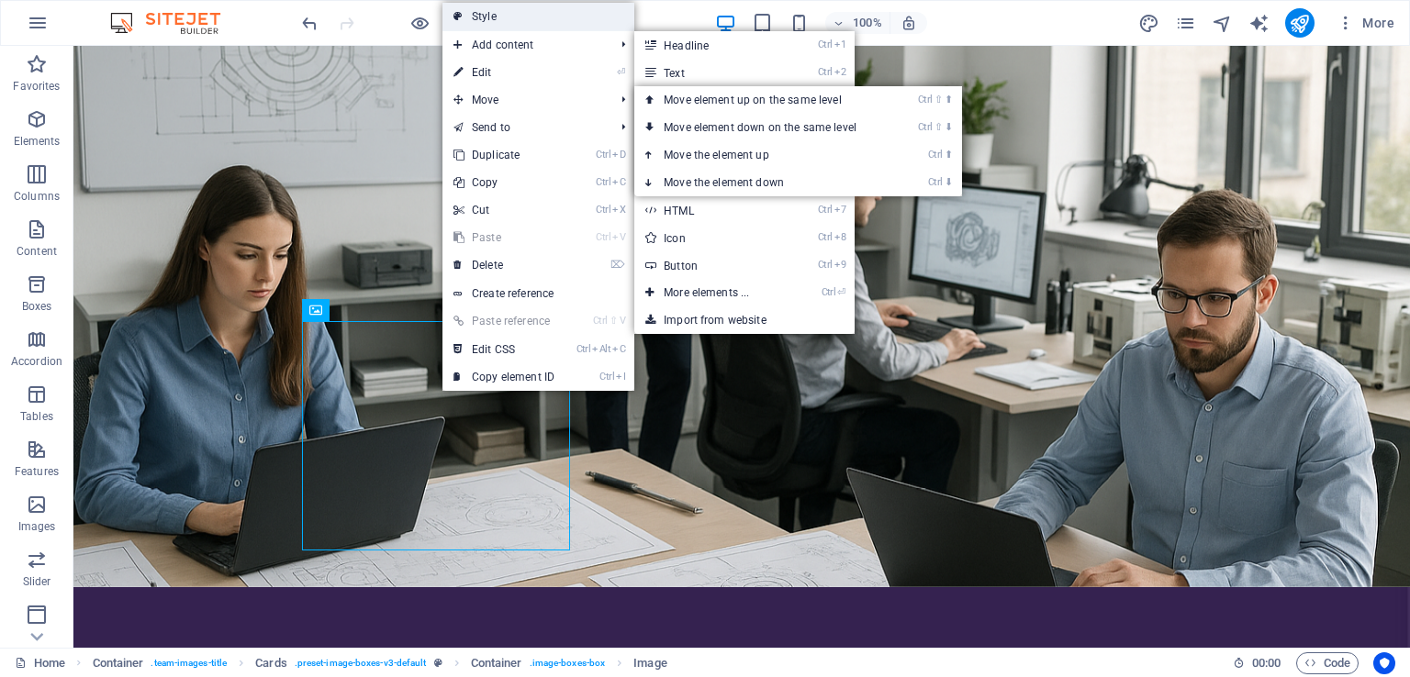
click at [510, 16] on link "Style" at bounding box center [538, 17] width 192 height 28
select select "rem"
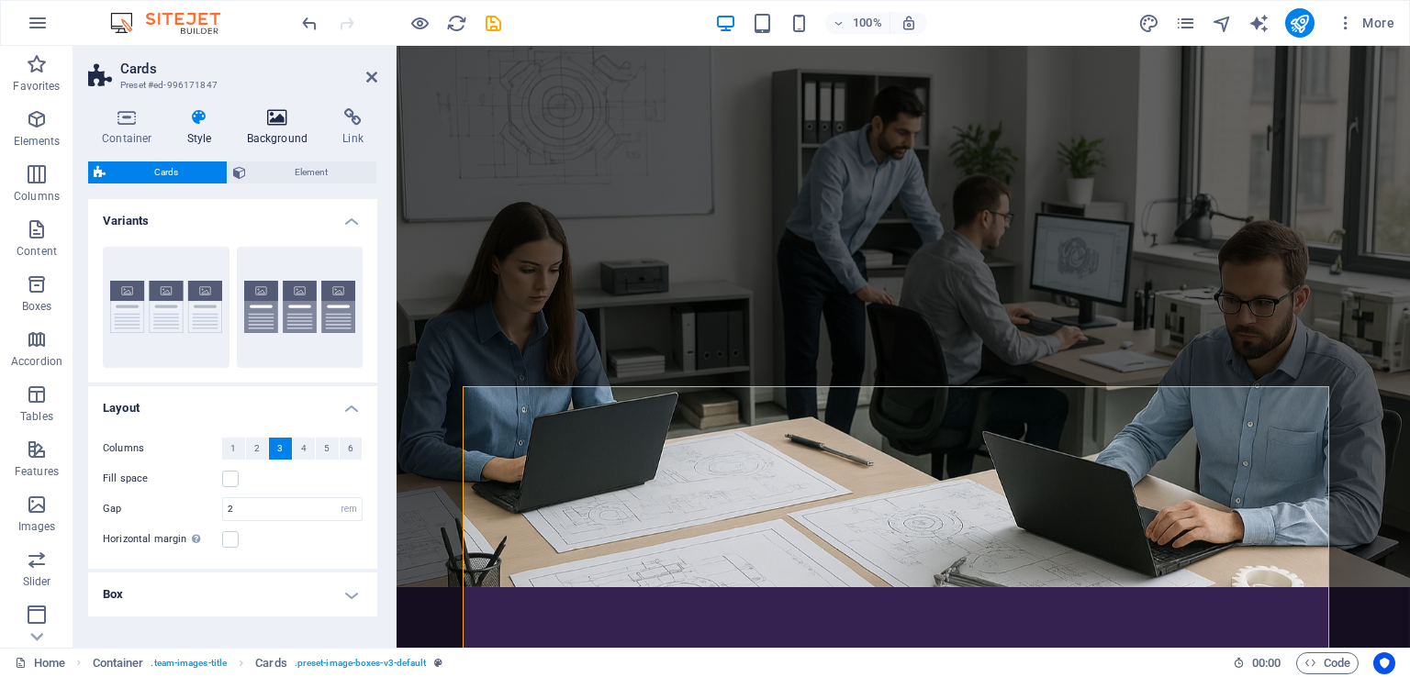
click at [278, 132] on h4 "Background" at bounding box center [281, 127] width 96 height 39
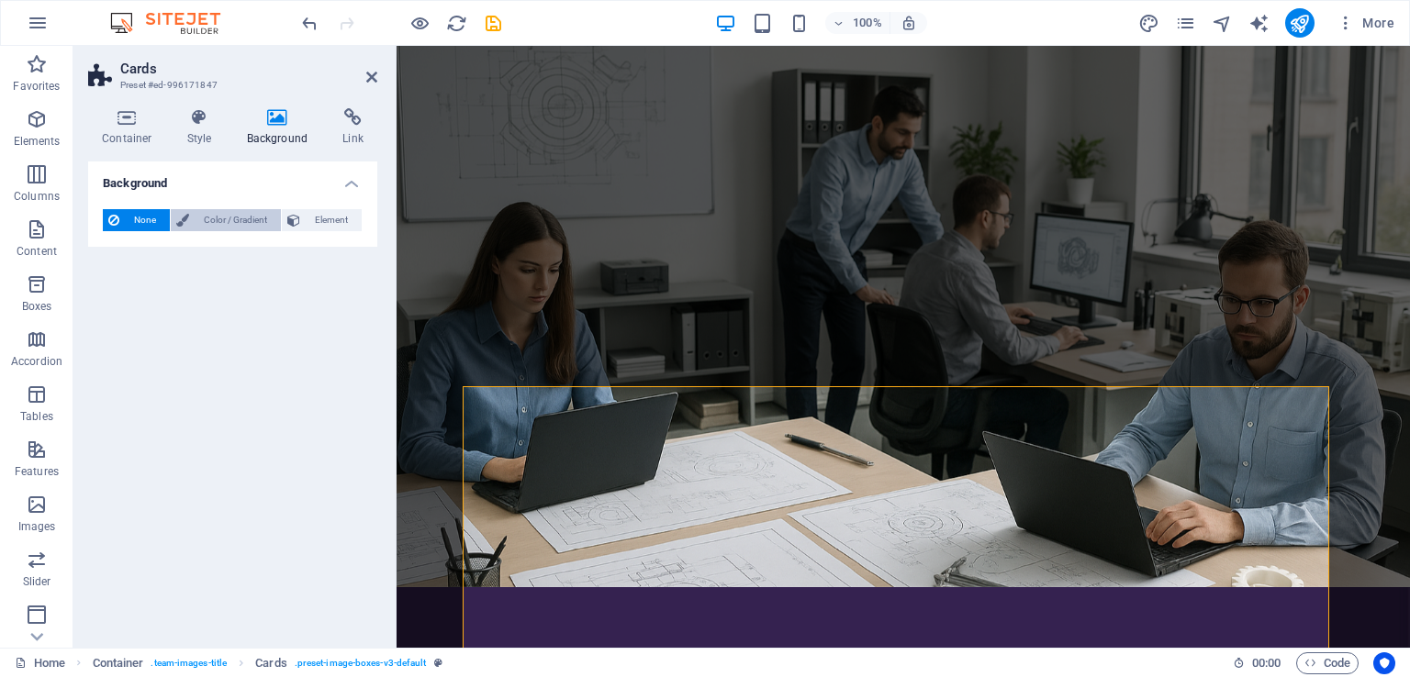
click at [218, 224] on span "Color / Gradient" at bounding box center [235, 220] width 81 height 22
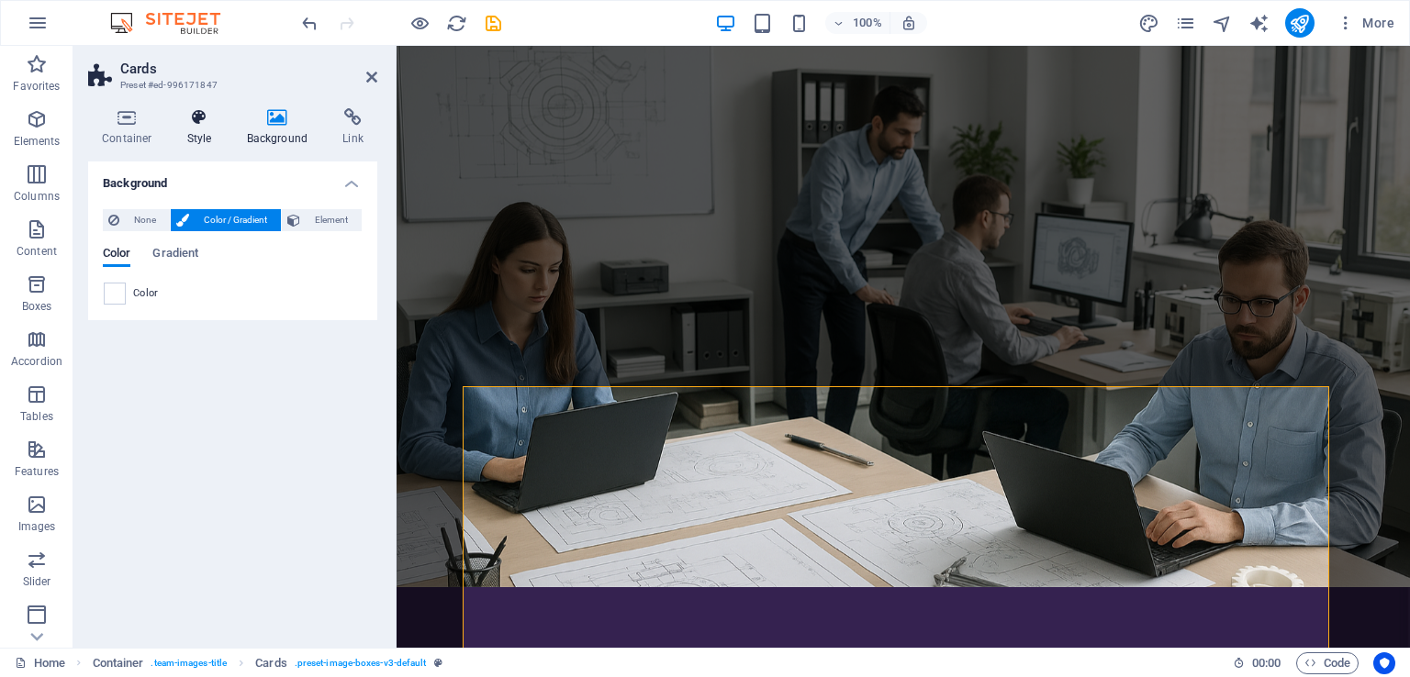
click at [198, 134] on h4 "Style" at bounding box center [203, 127] width 60 height 39
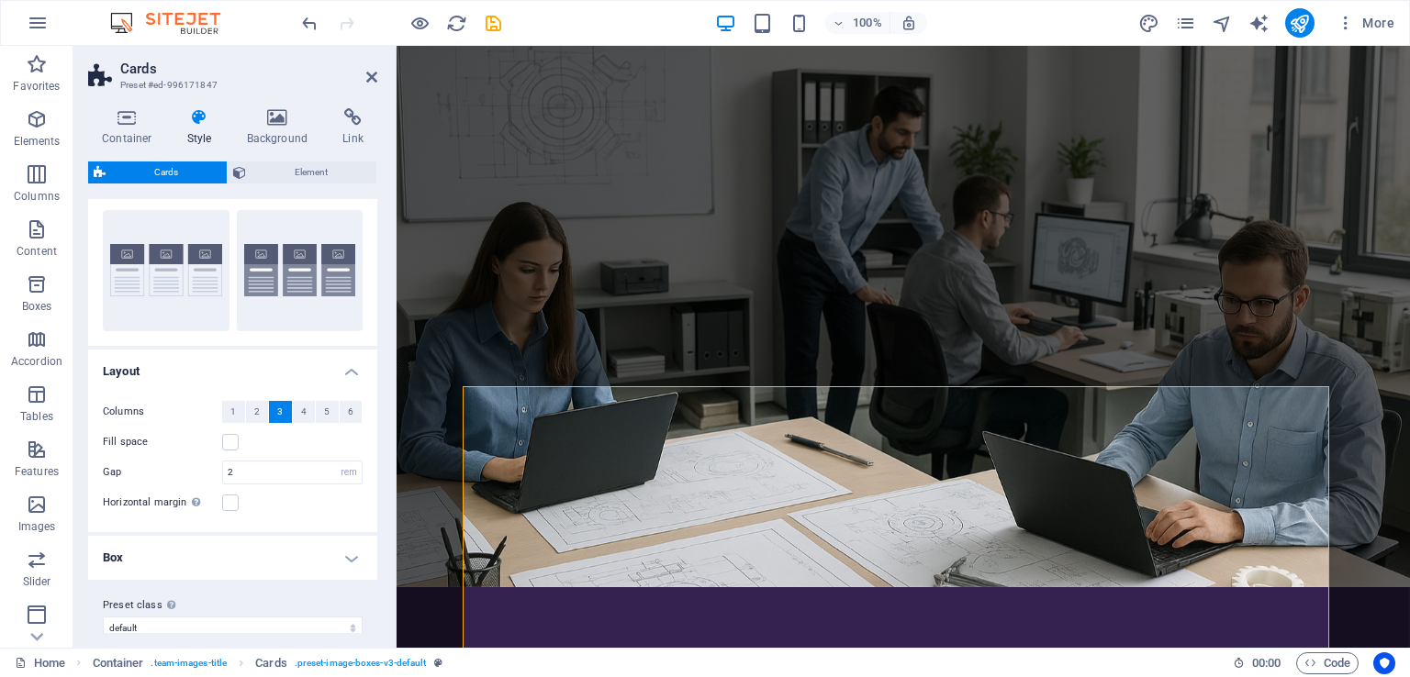
scroll to position [56, 0]
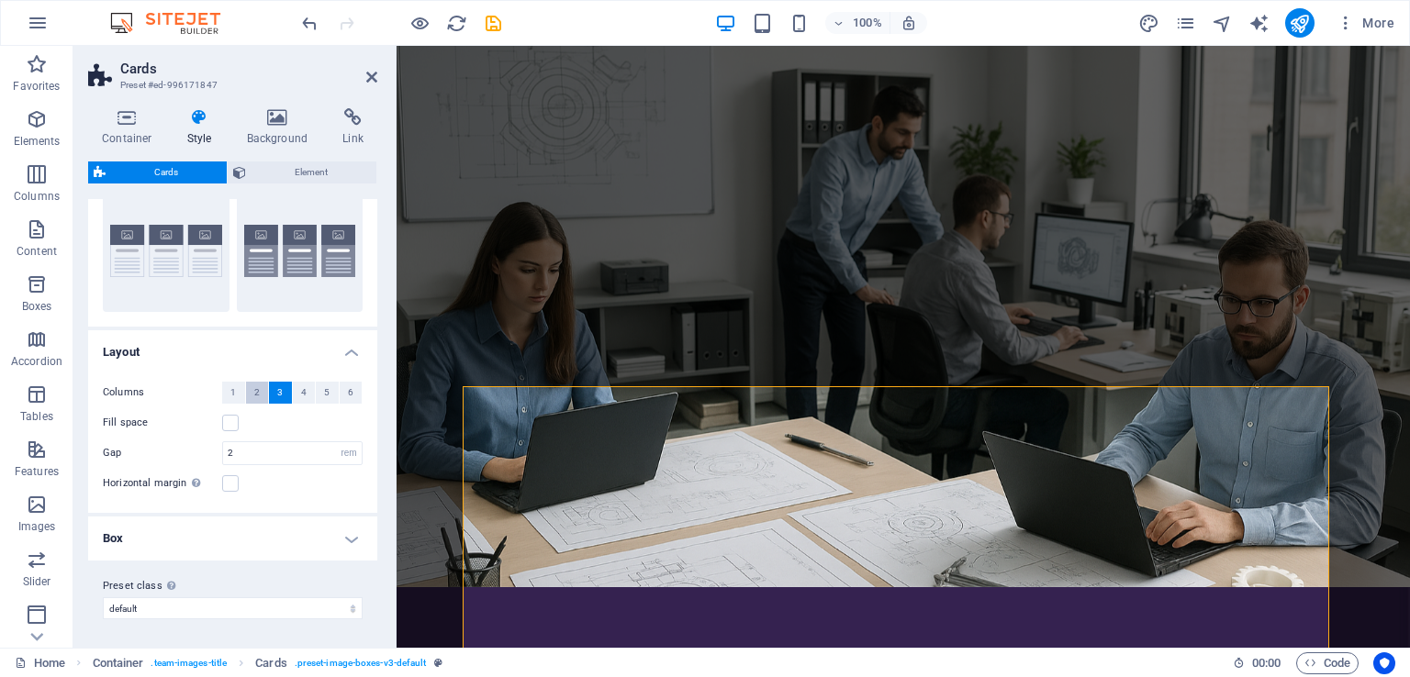
click at [254, 395] on span "2" at bounding box center [257, 393] width 6 height 22
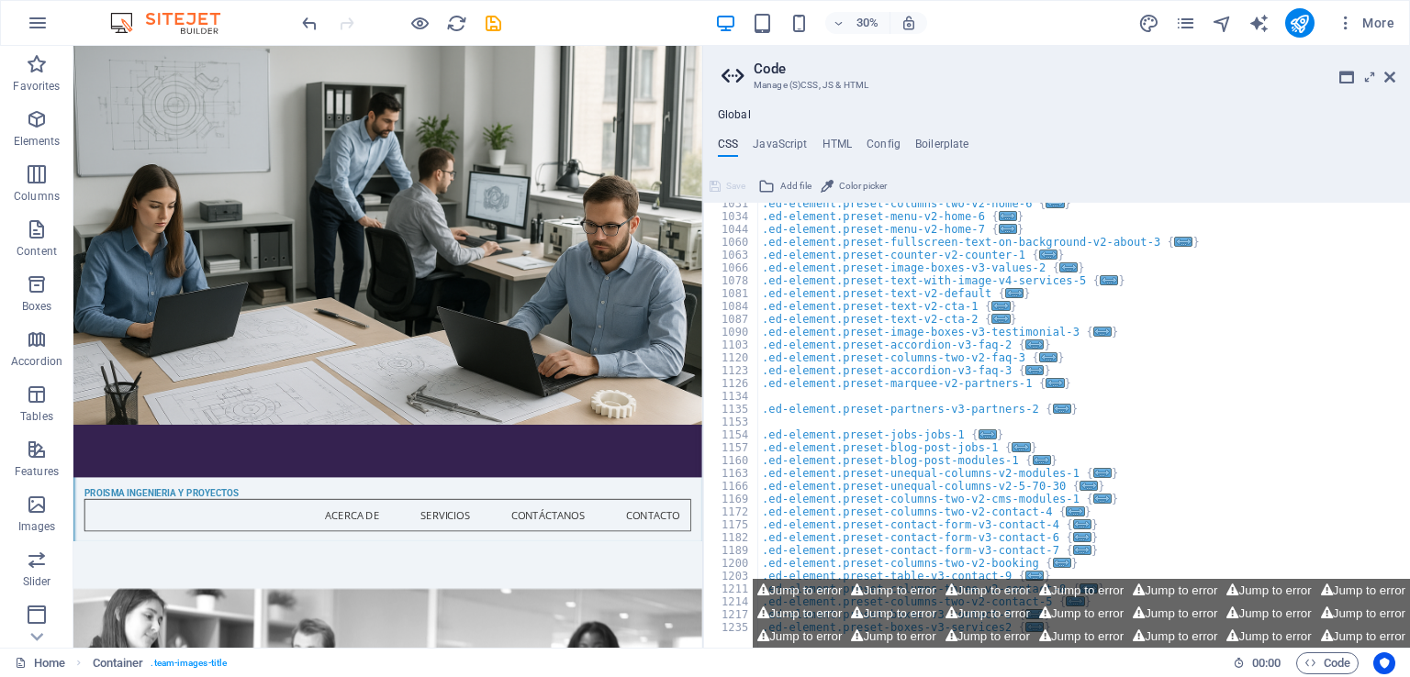
scroll to position [1072, 0]
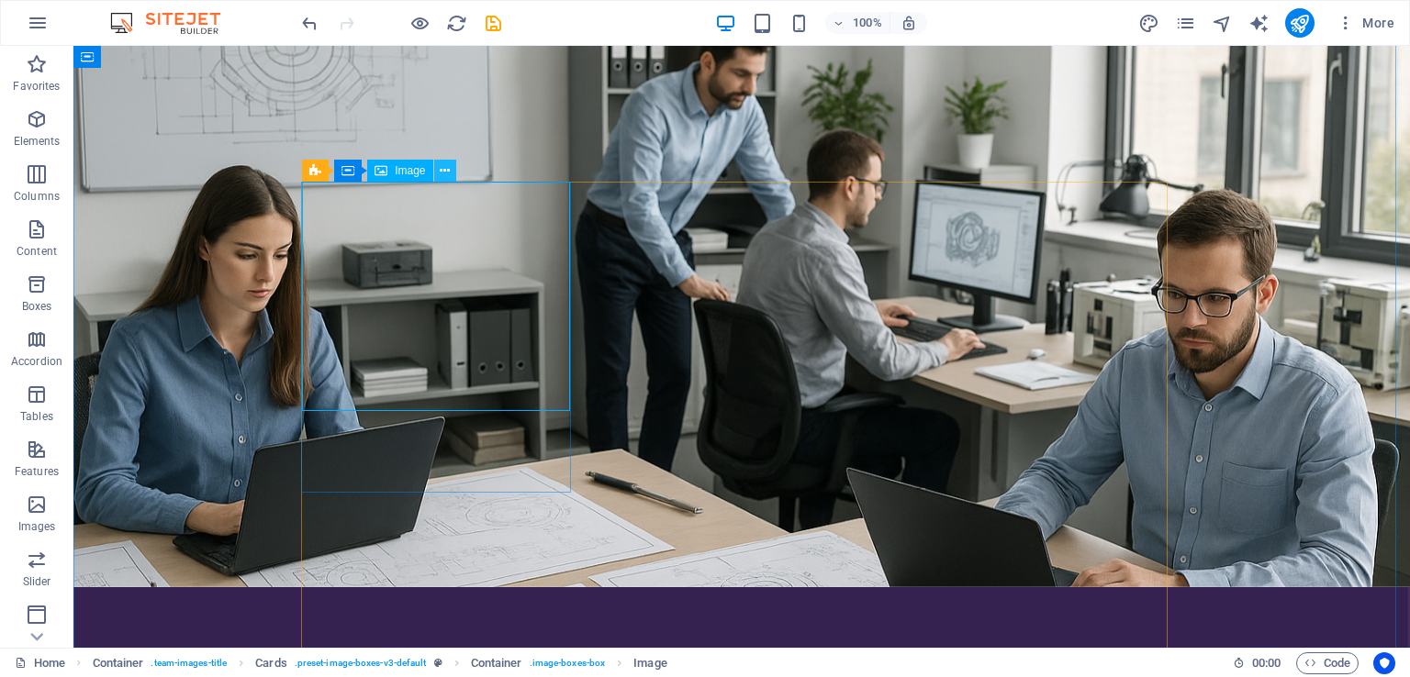
click at [440, 169] on icon at bounding box center [445, 171] width 10 height 19
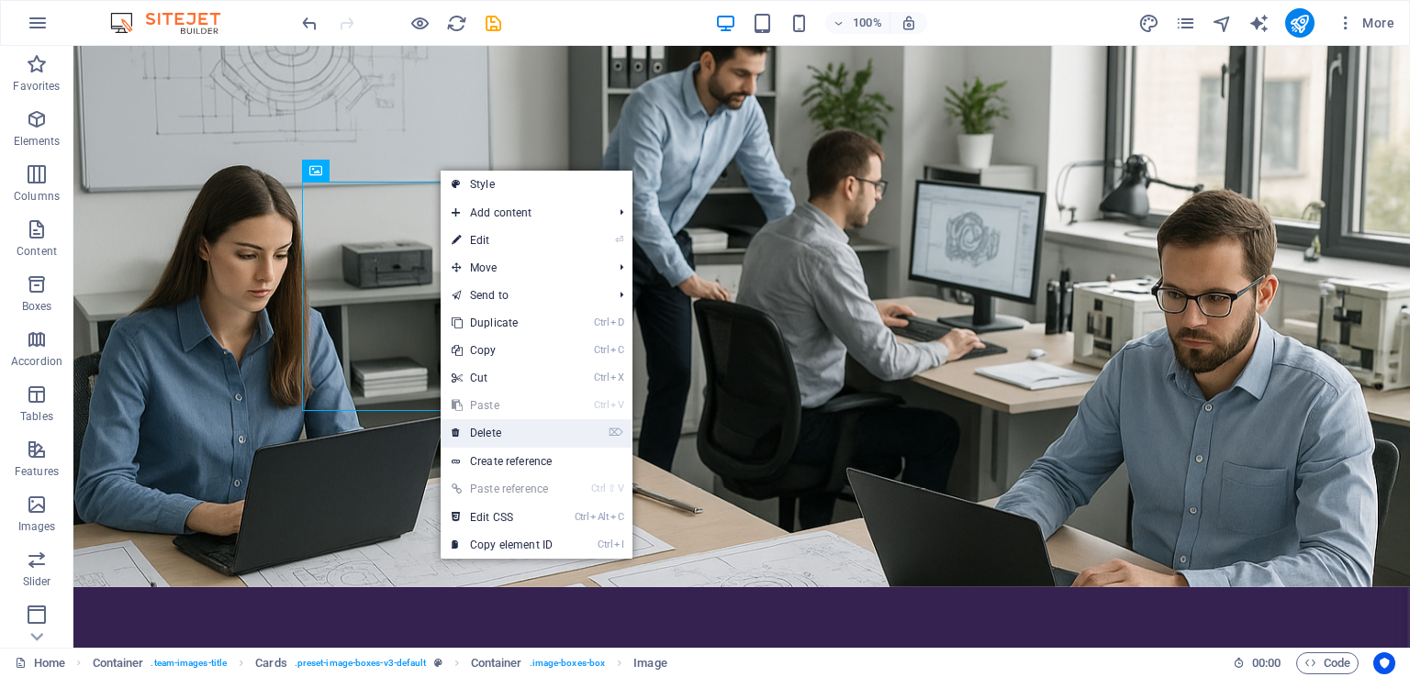
click at [498, 432] on link "⌦ Delete" at bounding box center [502, 434] width 123 height 28
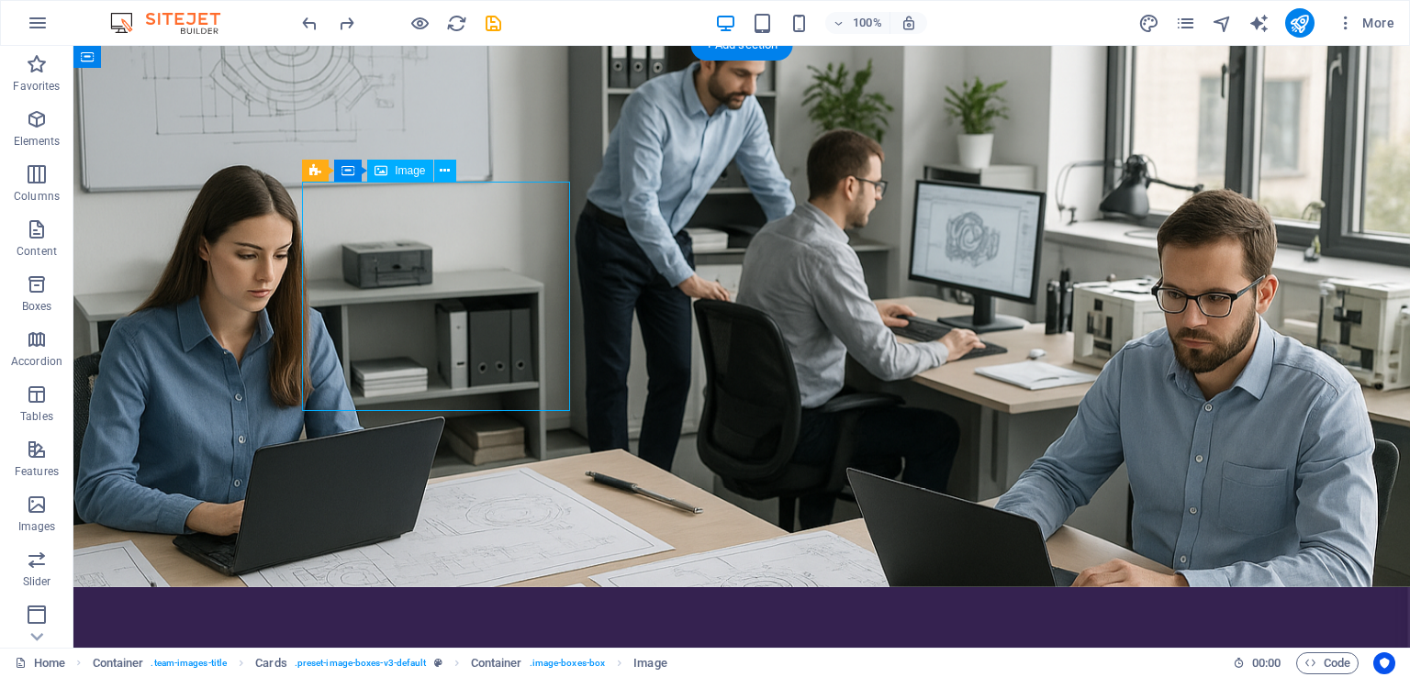
select select "vw"
select select "px"
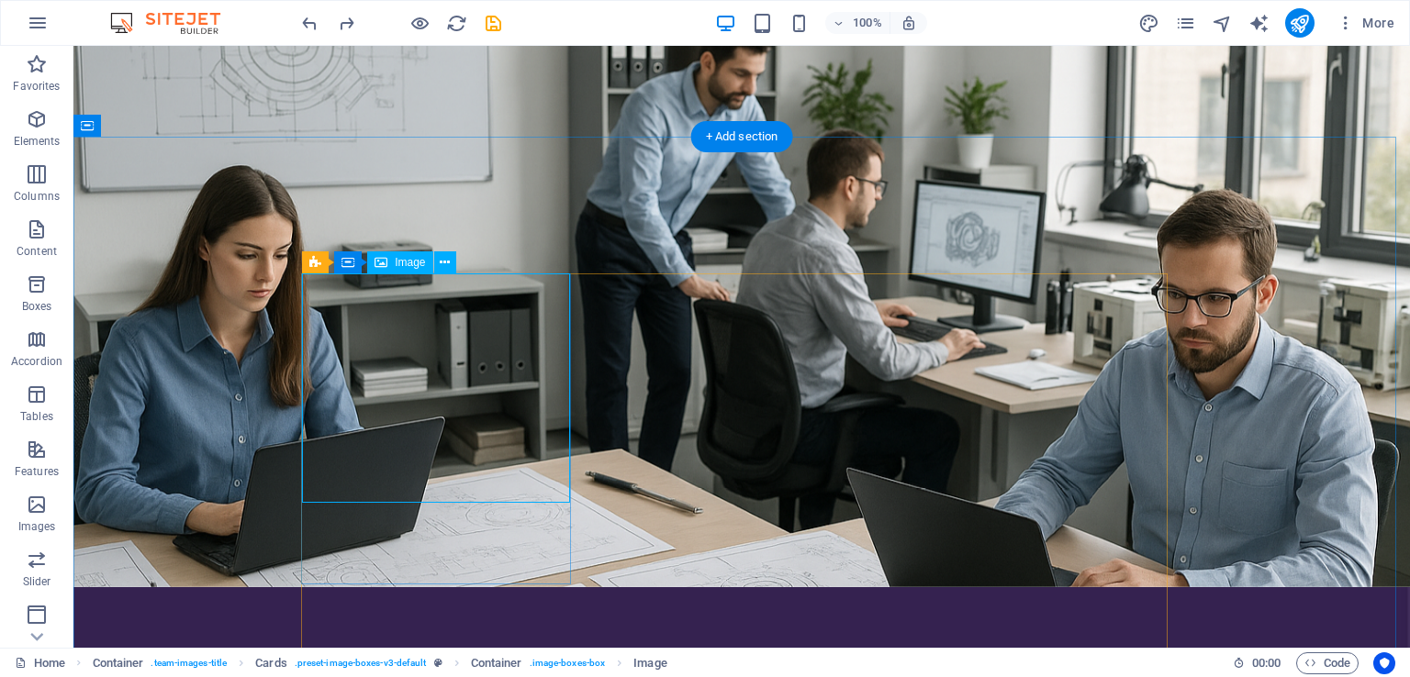
select select "vw"
select select "px"
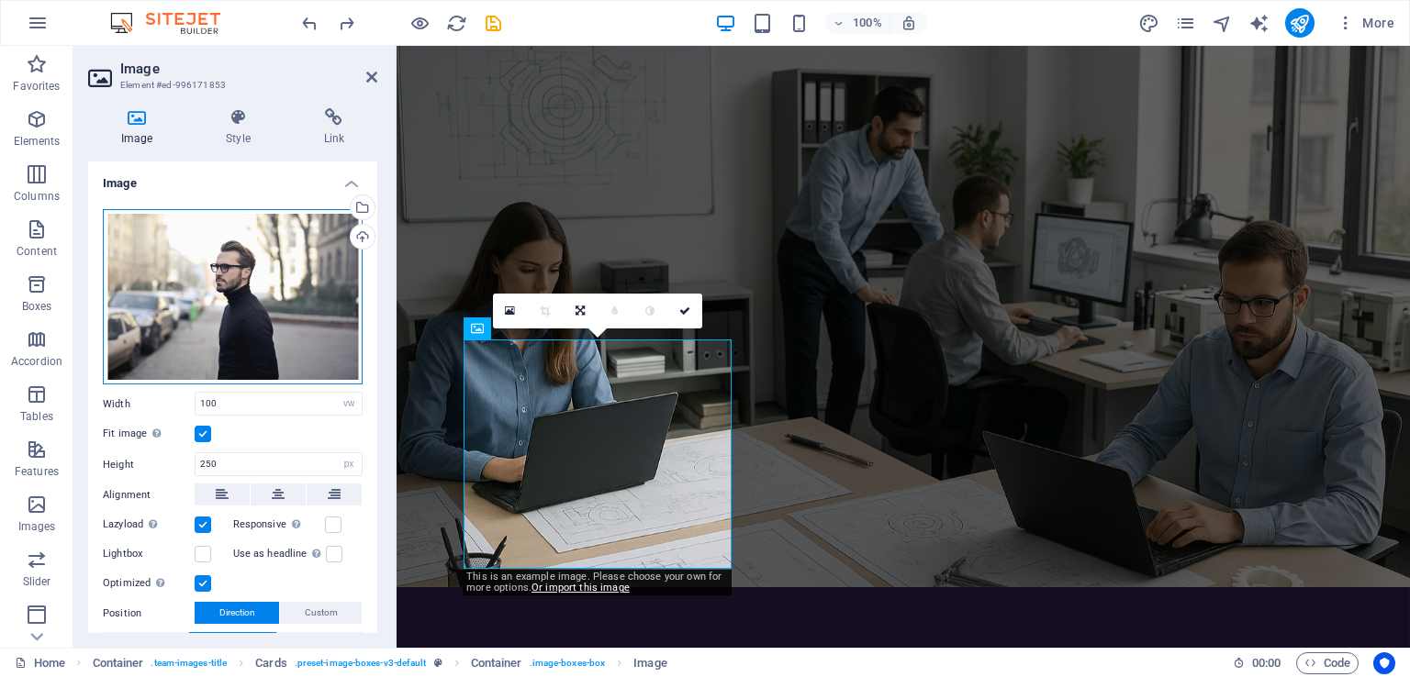
click at [296, 300] on div "Drag files here, click to choose files or select files from Files or our free s…" at bounding box center [233, 297] width 260 height 176
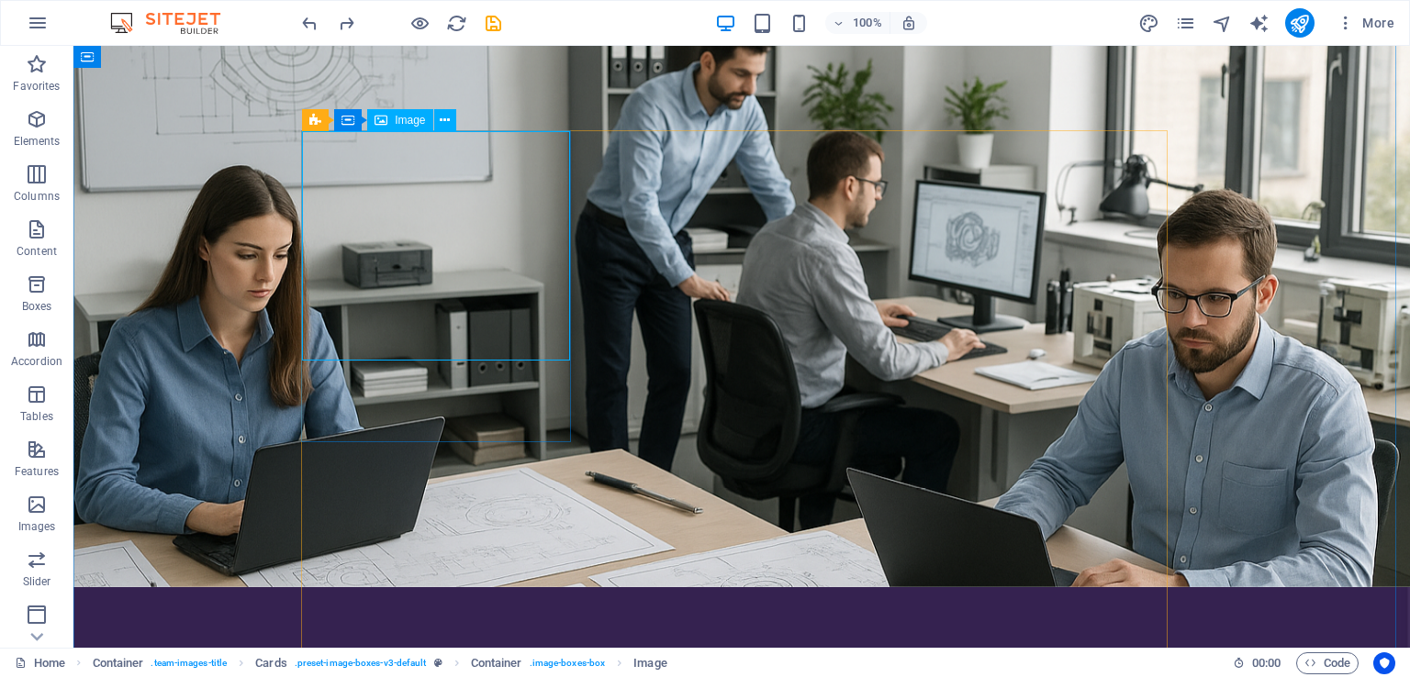
select select "vw"
select select "px"
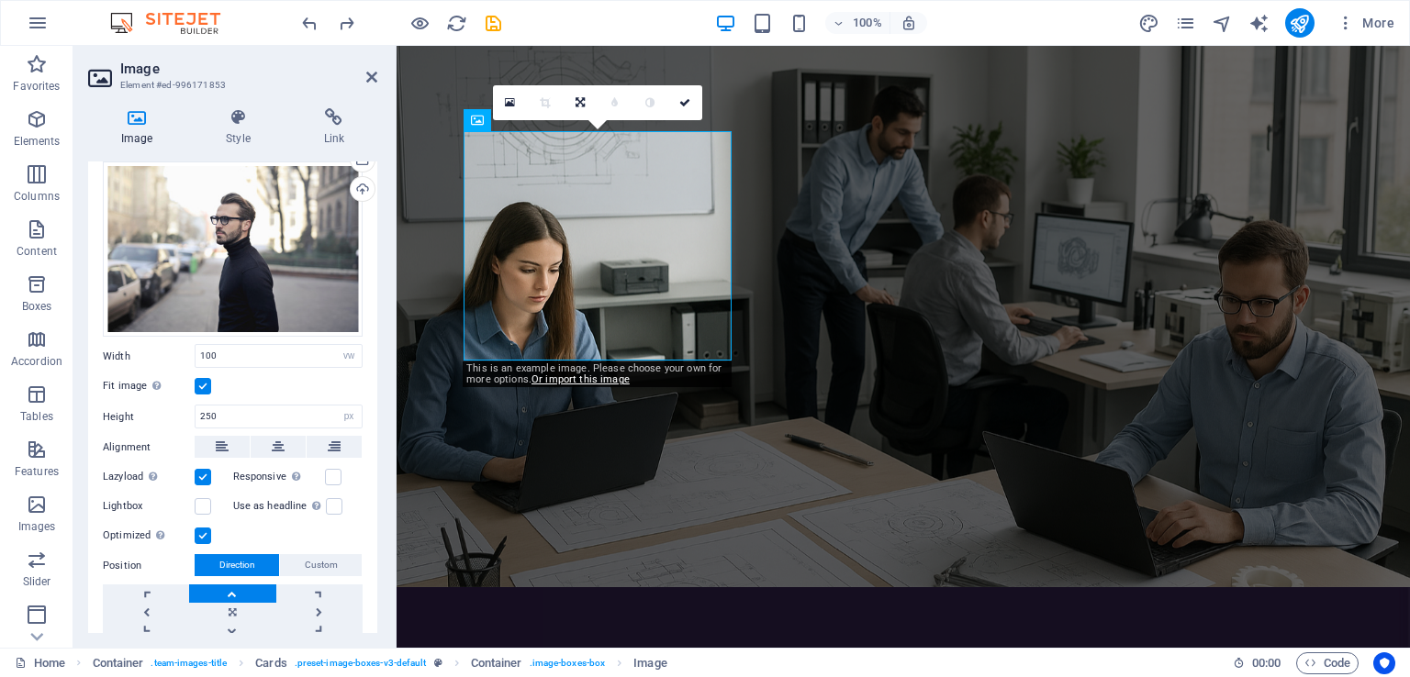
scroll to position [0, 0]
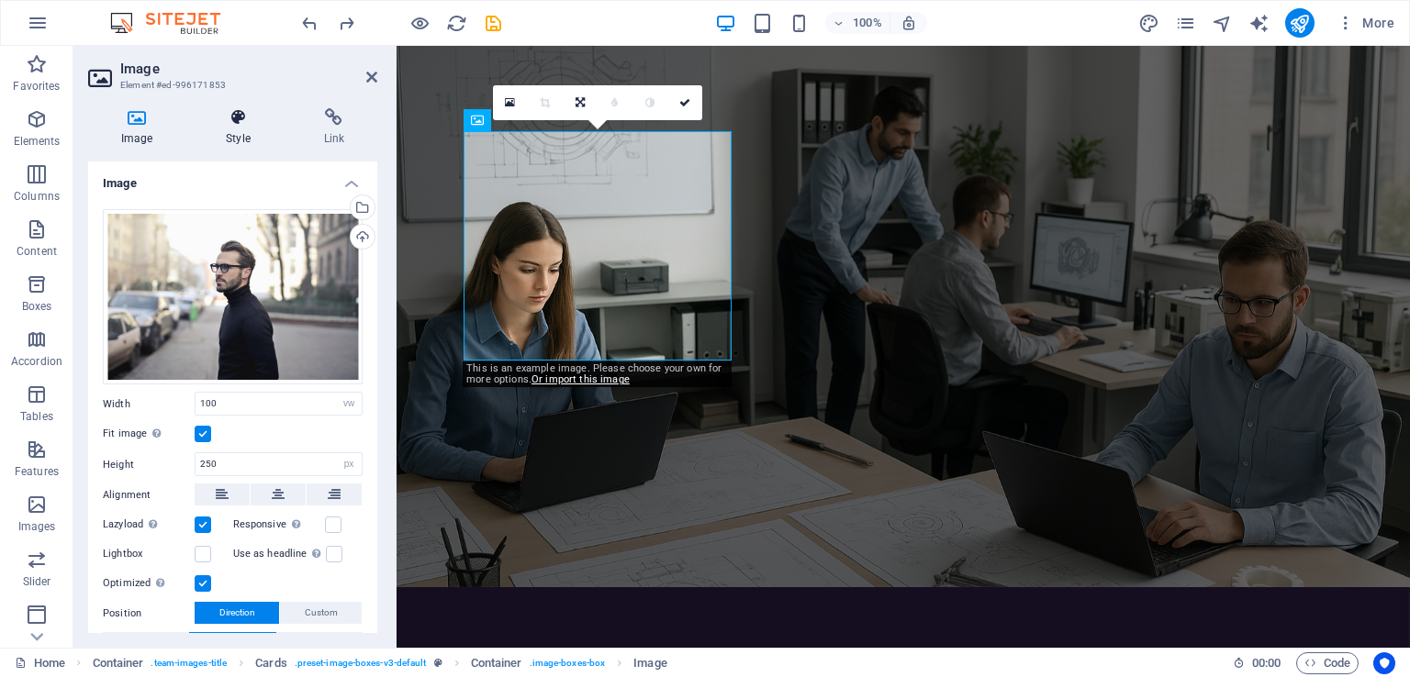
click at [235, 125] on icon at bounding box center [238, 117] width 90 height 18
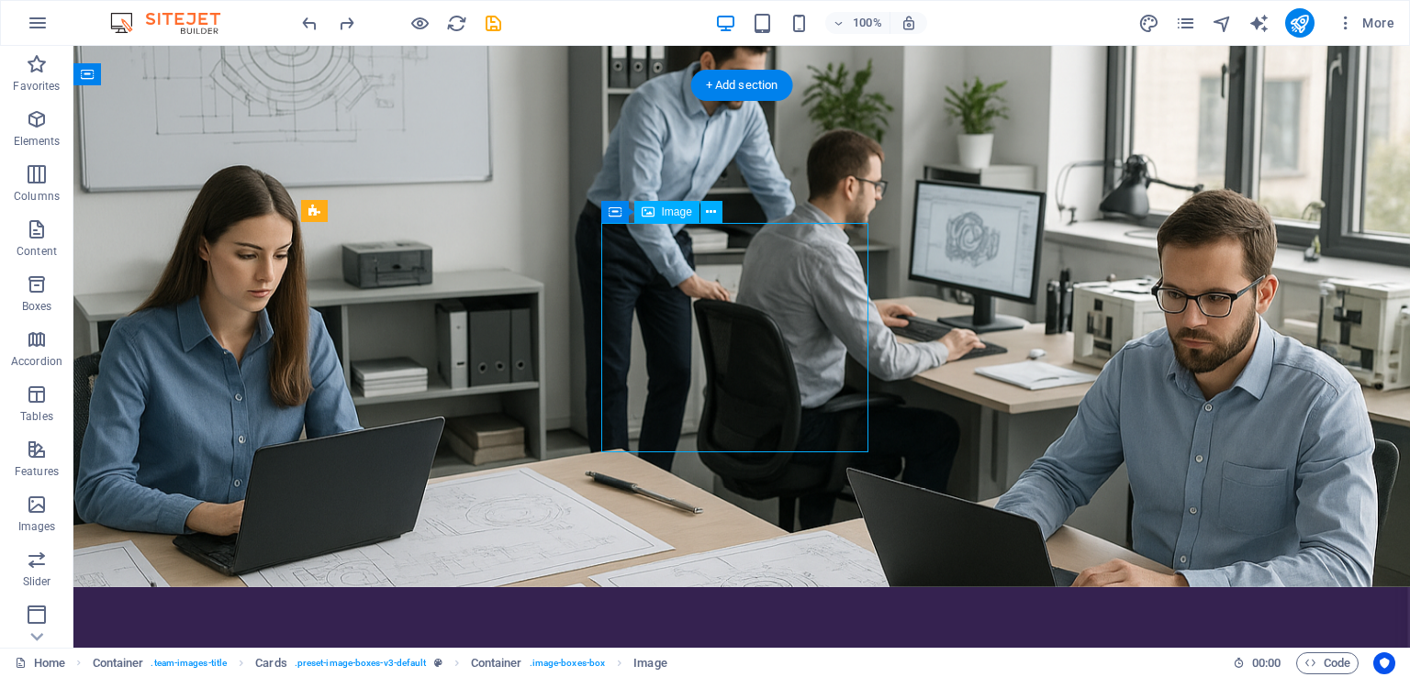
select select "vw"
select select "px"
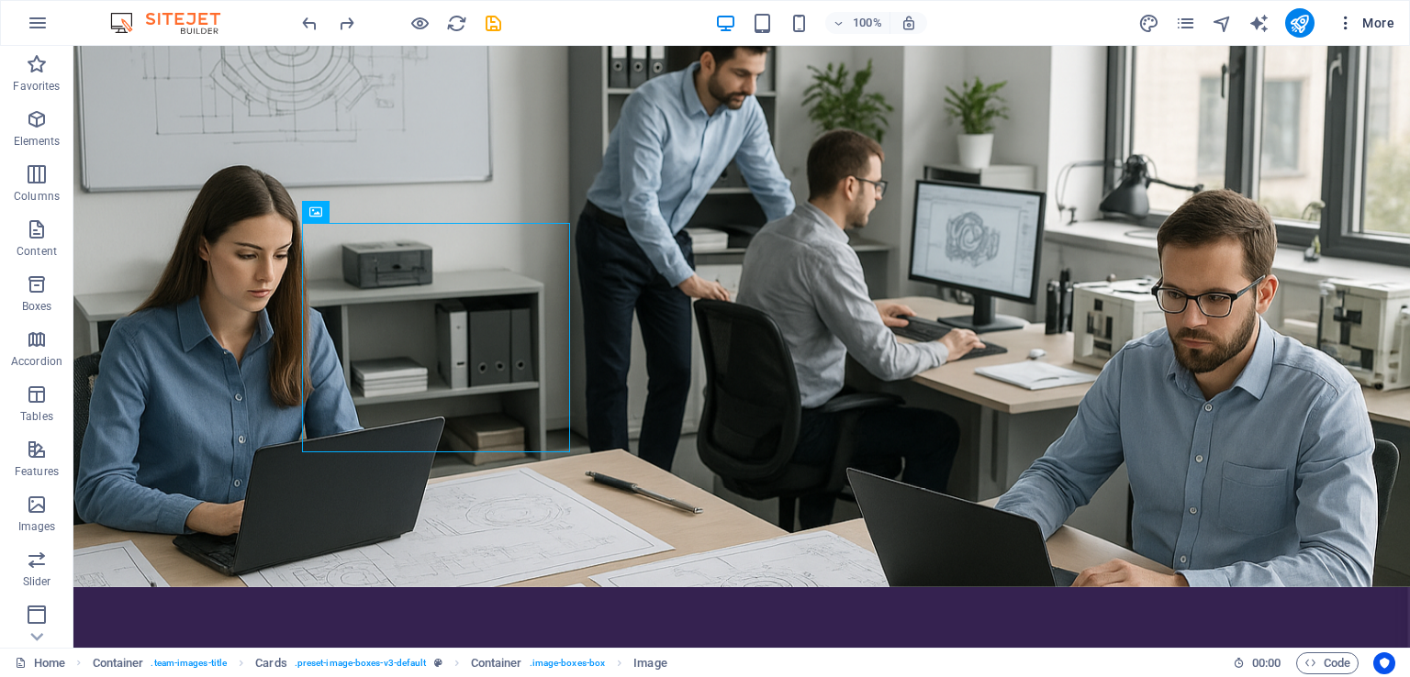
click at [1381, 24] on span "More" at bounding box center [1366, 23] width 58 height 18
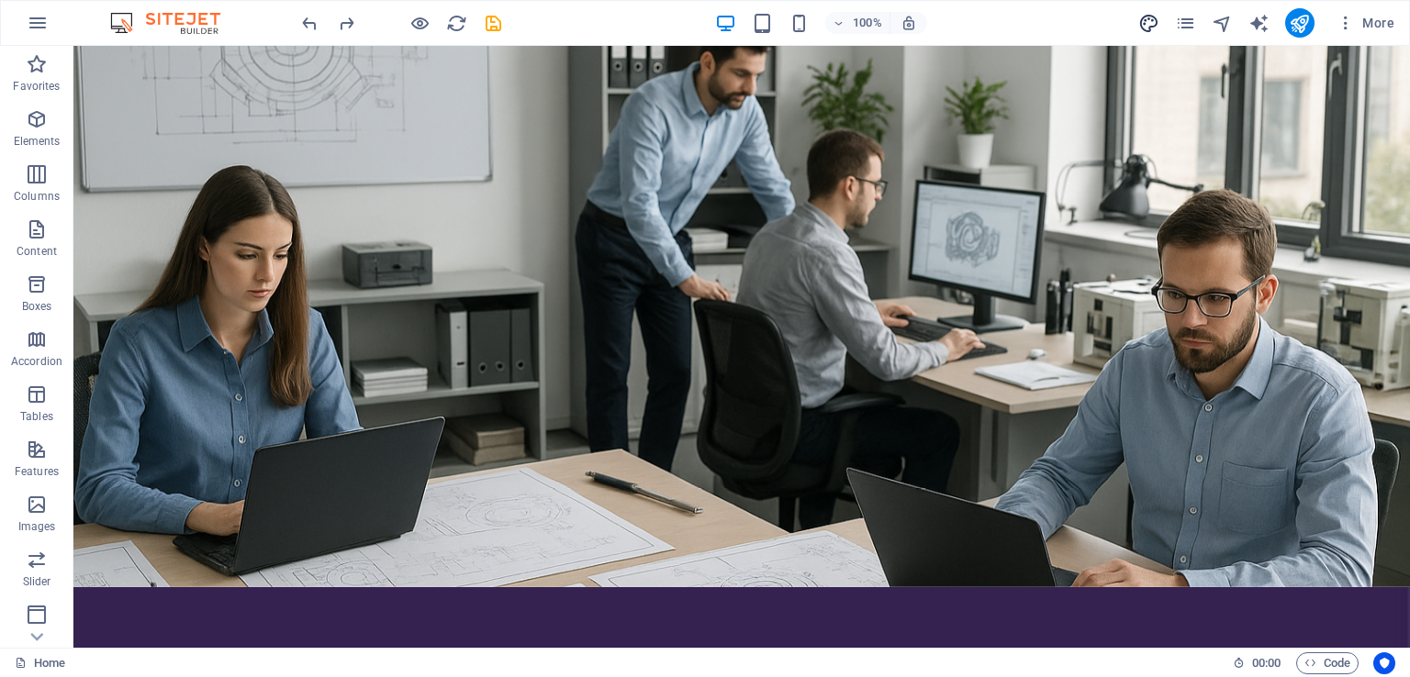
click at [1149, 27] on icon "design" at bounding box center [1148, 23] width 21 height 21
select select "200"
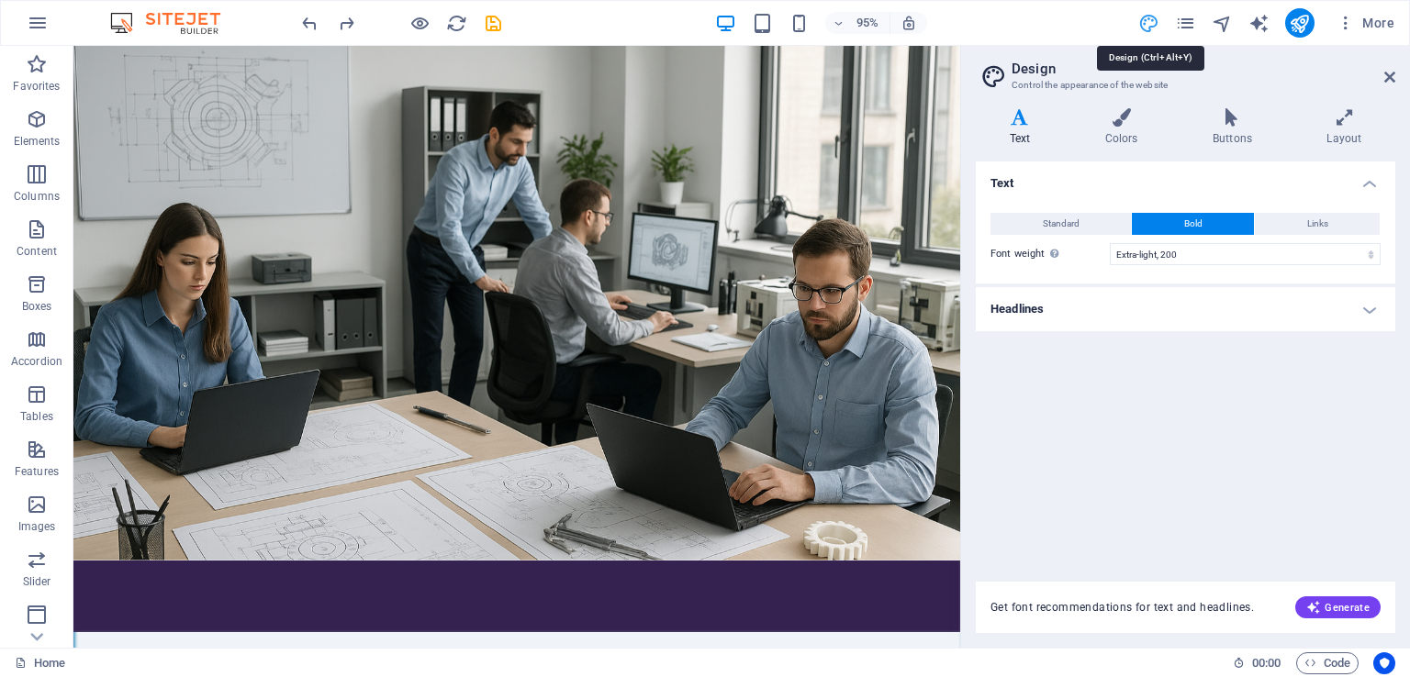
click at [1149, 27] on icon "design" at bounding box center [1148, 23] width 21 height 21
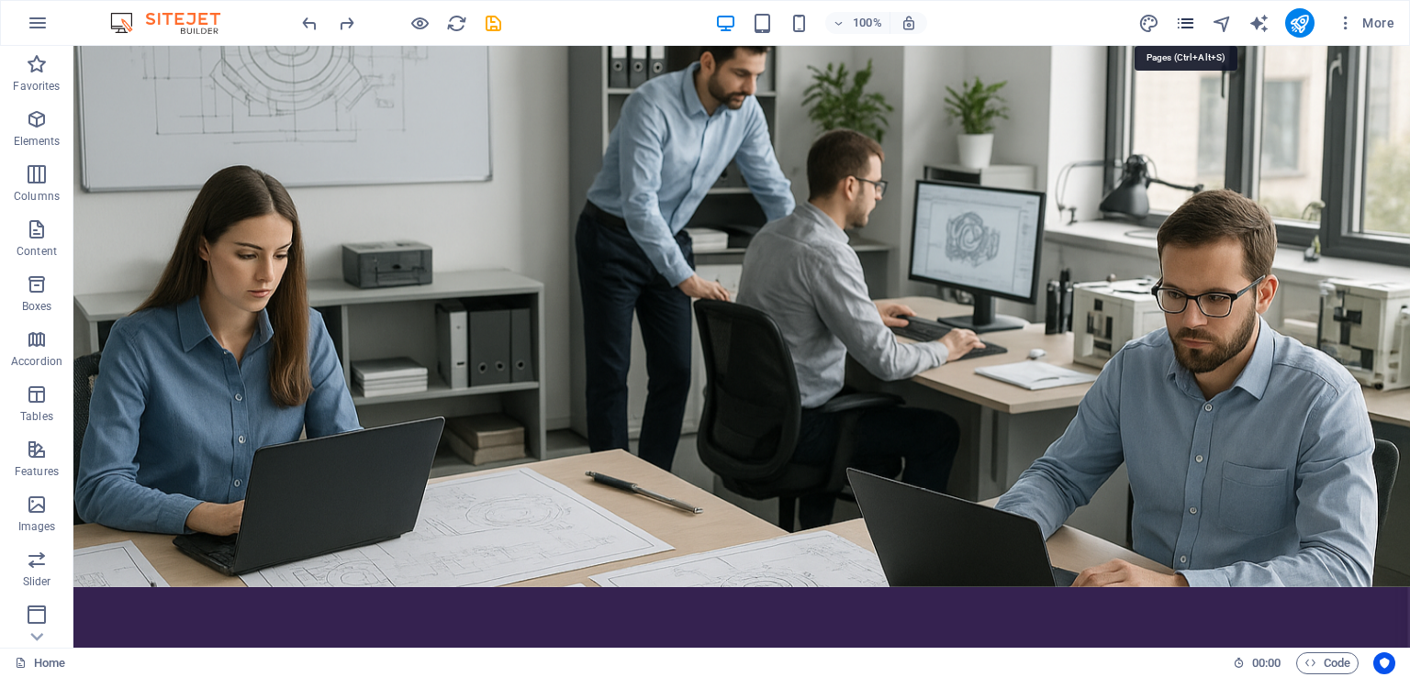
click at [1191, 23] on icon "pages" at bounding box center [1185, 23] width 21 height 21
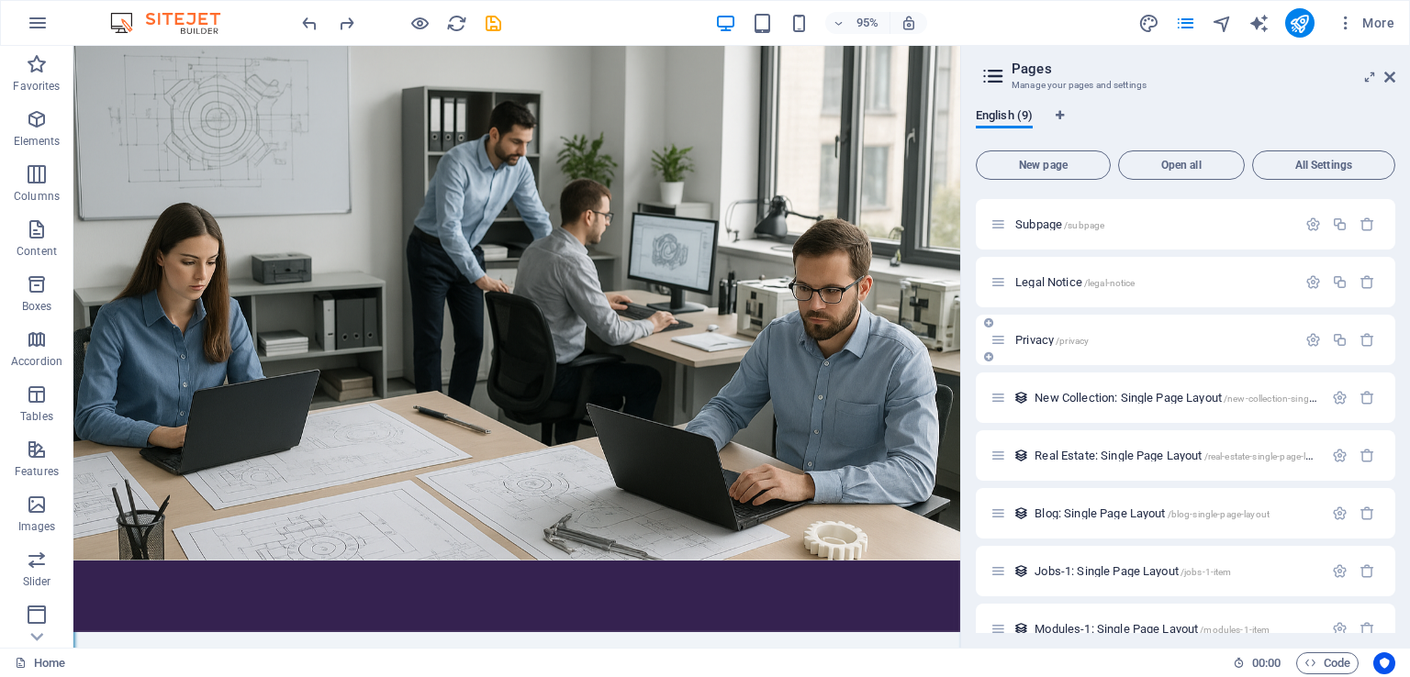
scroll to position [82, 0]
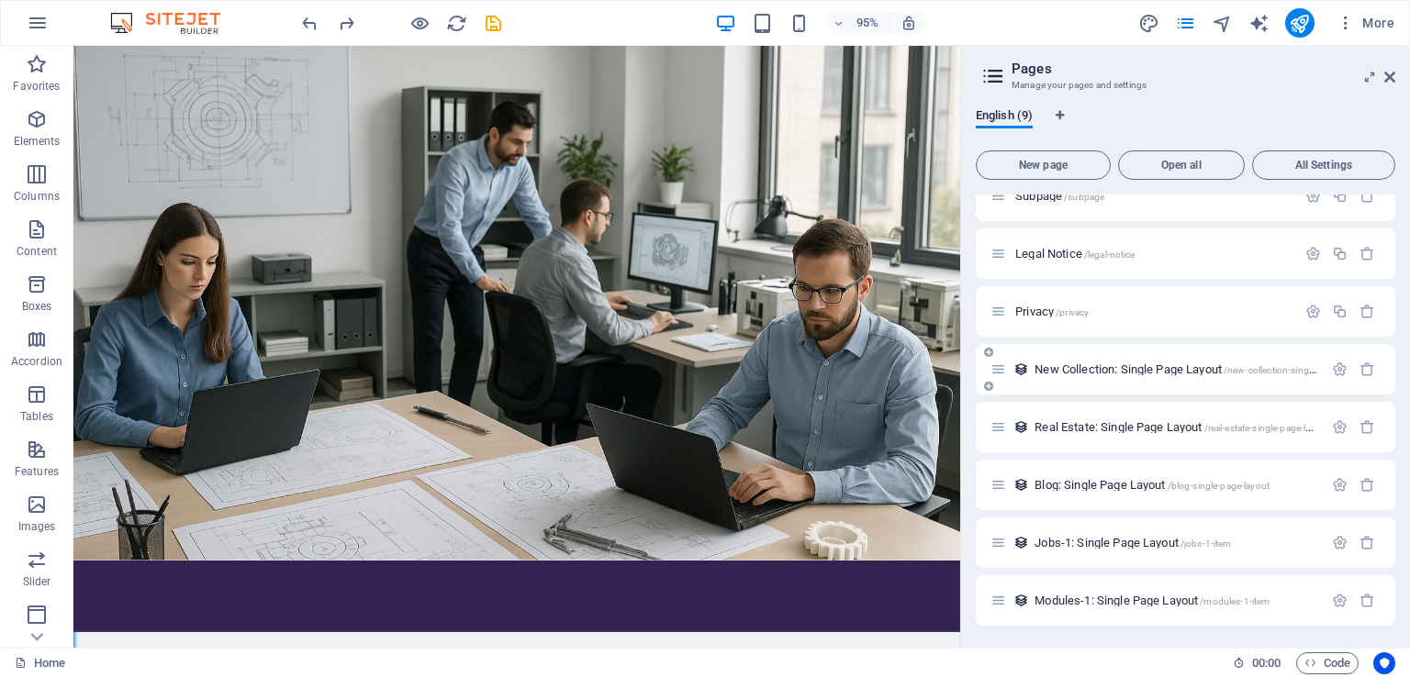
click at [995, 372] on icon at bounding box center [999, 370] width 16 height 16
click at [1072, 371] on span "New Collection: Single Page Layout /new-collection-single-page-layout" at bounding box center [1201, 370] width 332 height 14
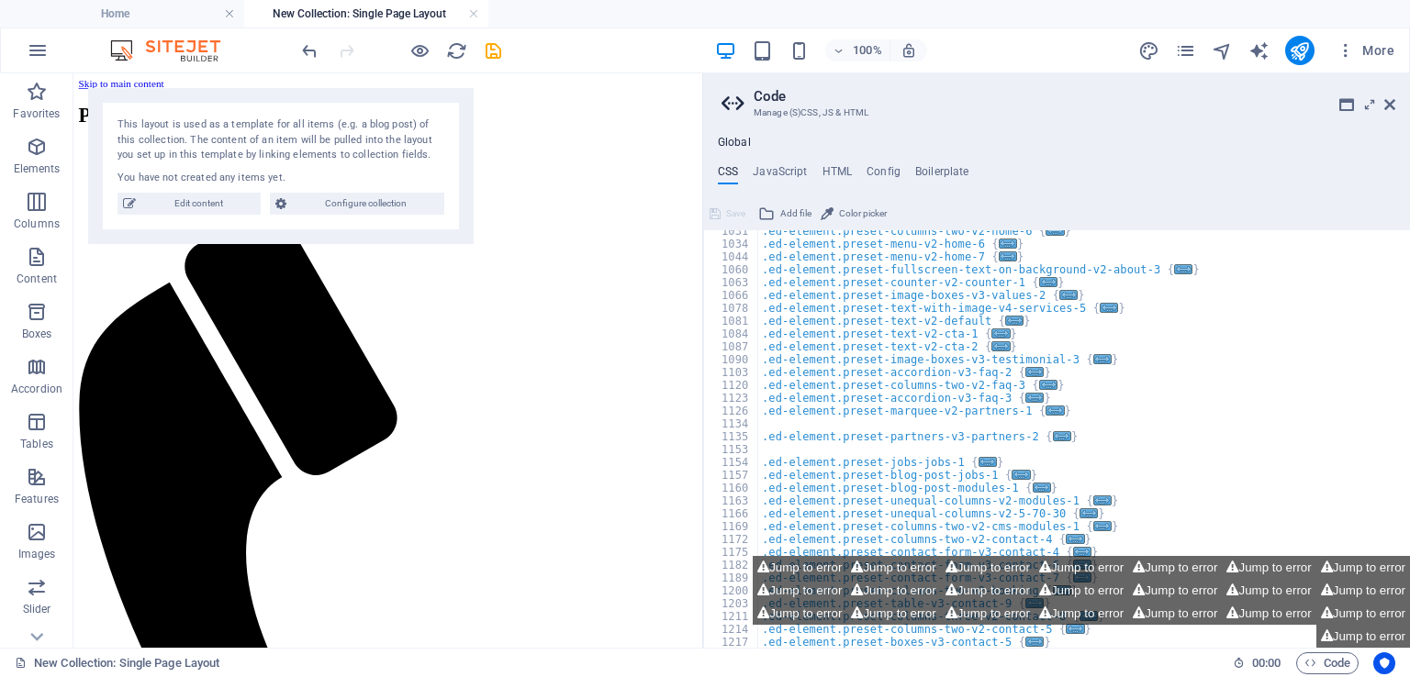
scroll to position [1072, 0]
click at [311, 41] on icon "undo" at bounding box center [309, 50] width 21 height 21
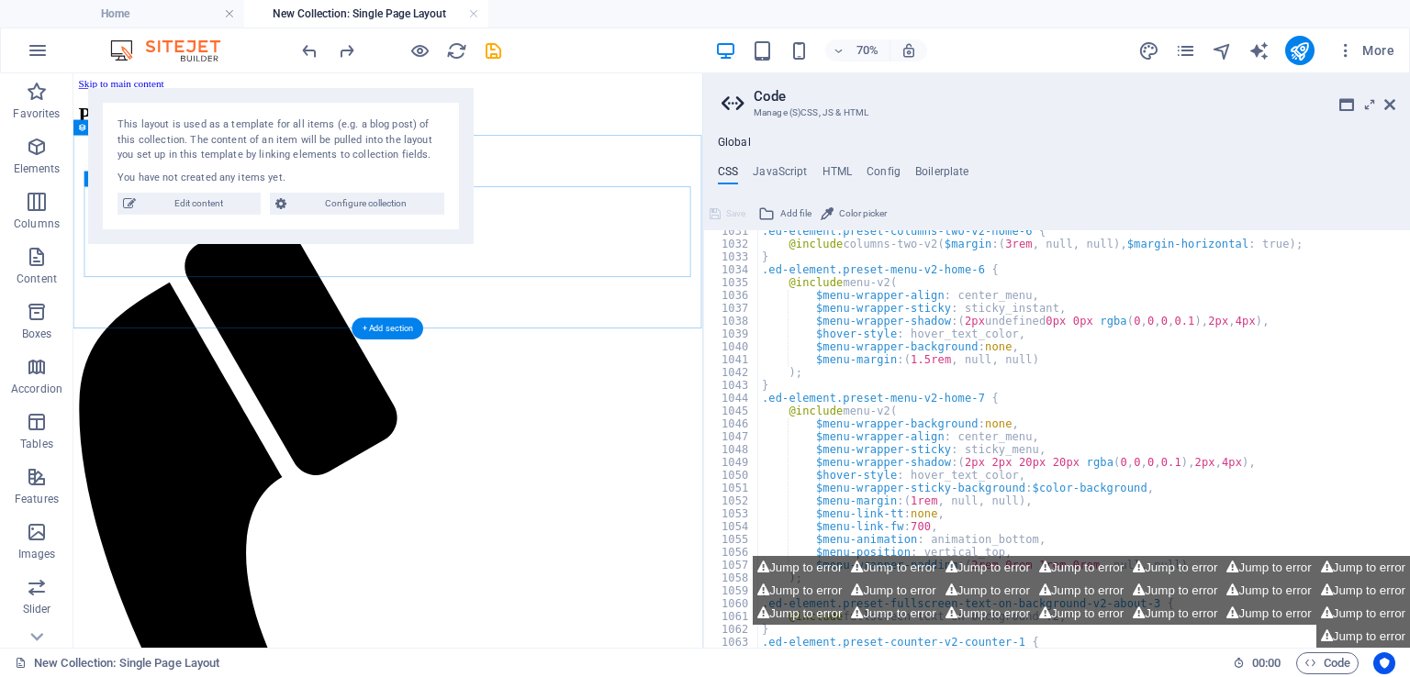
scroll to position [1100, 0]
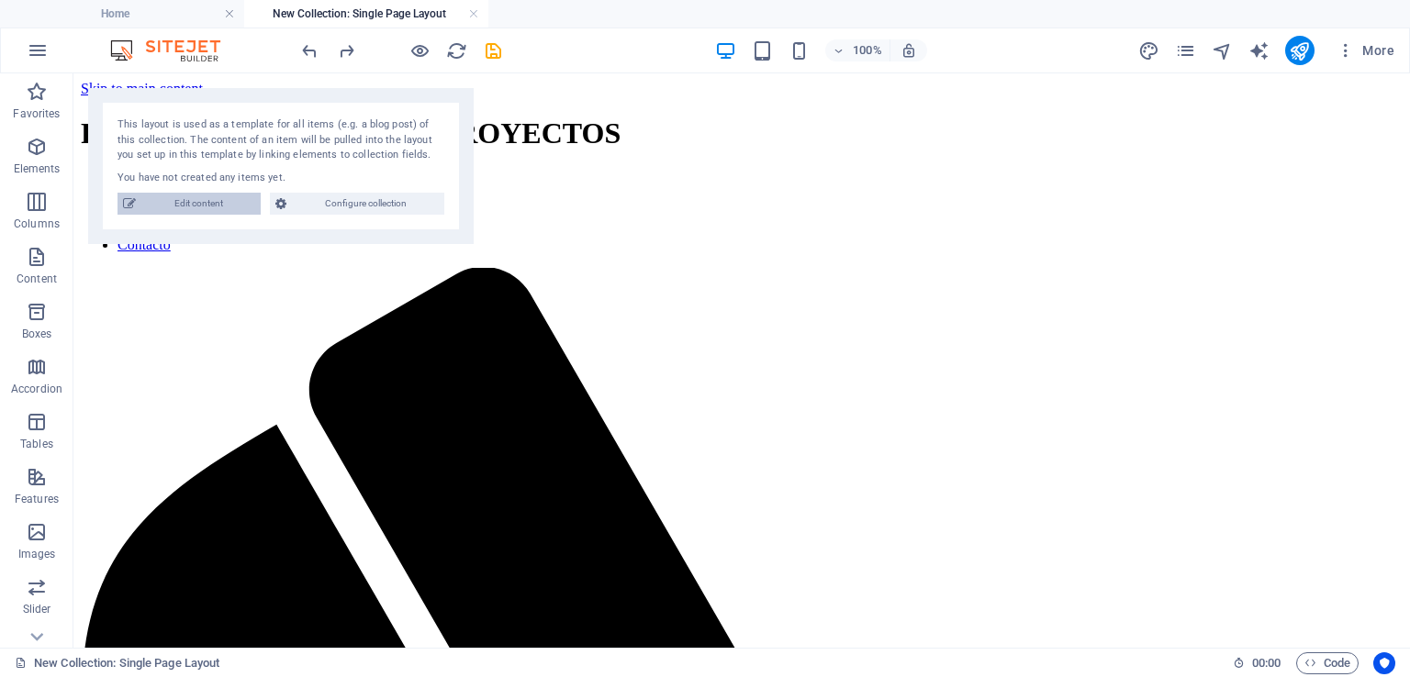
click at [203, 206] on span "Edit content" at bounding box center [198, 204] width 114 height 22
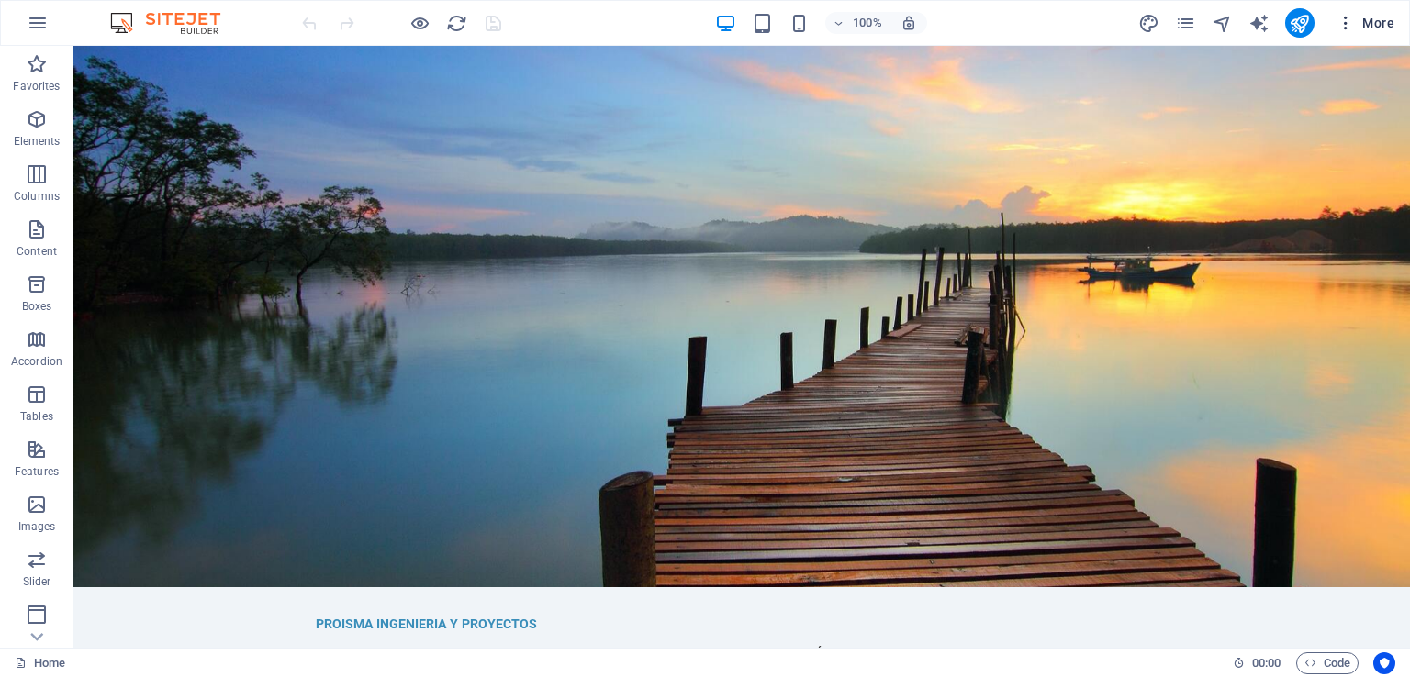
click at [1373, 30] on span "More" at bounding box center [1366, 23] width 58 height 18
click at [1182, 25] on icon "pages" at bounding box center [1185, 23] width 21 height 21
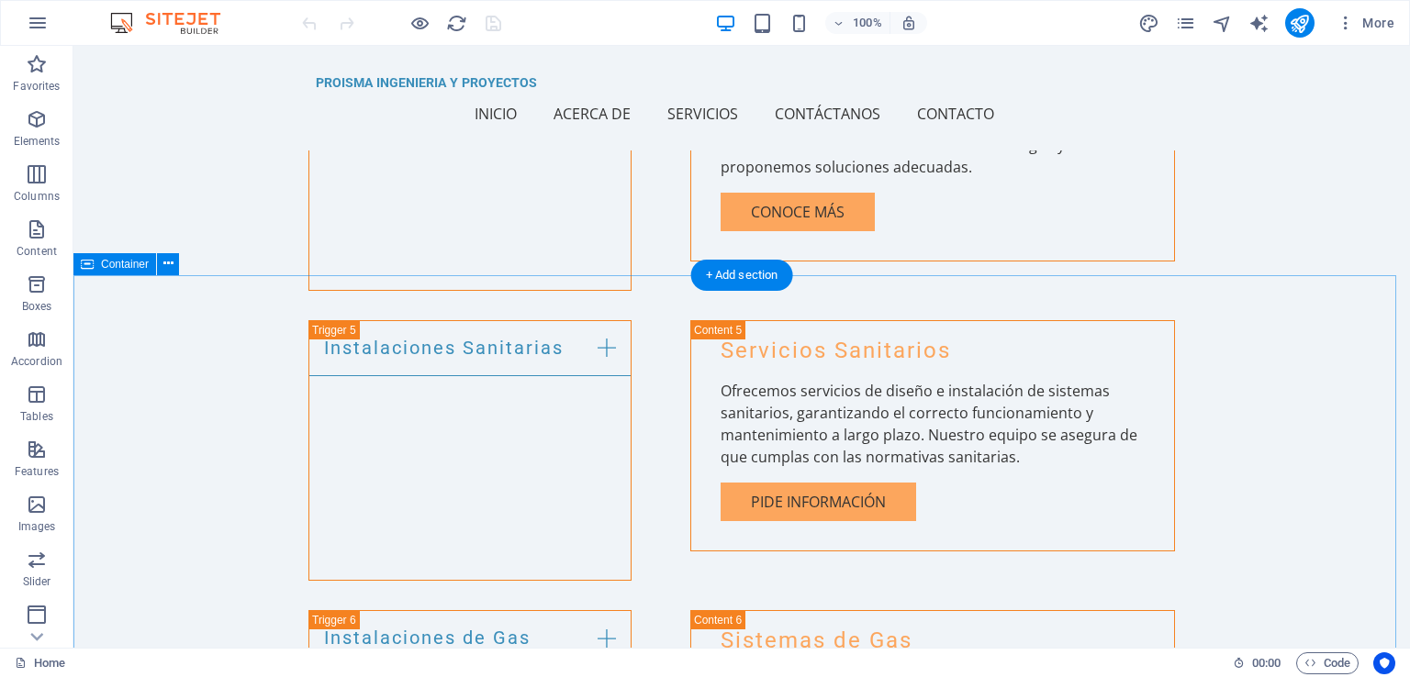
scroll to position [2846, 0]
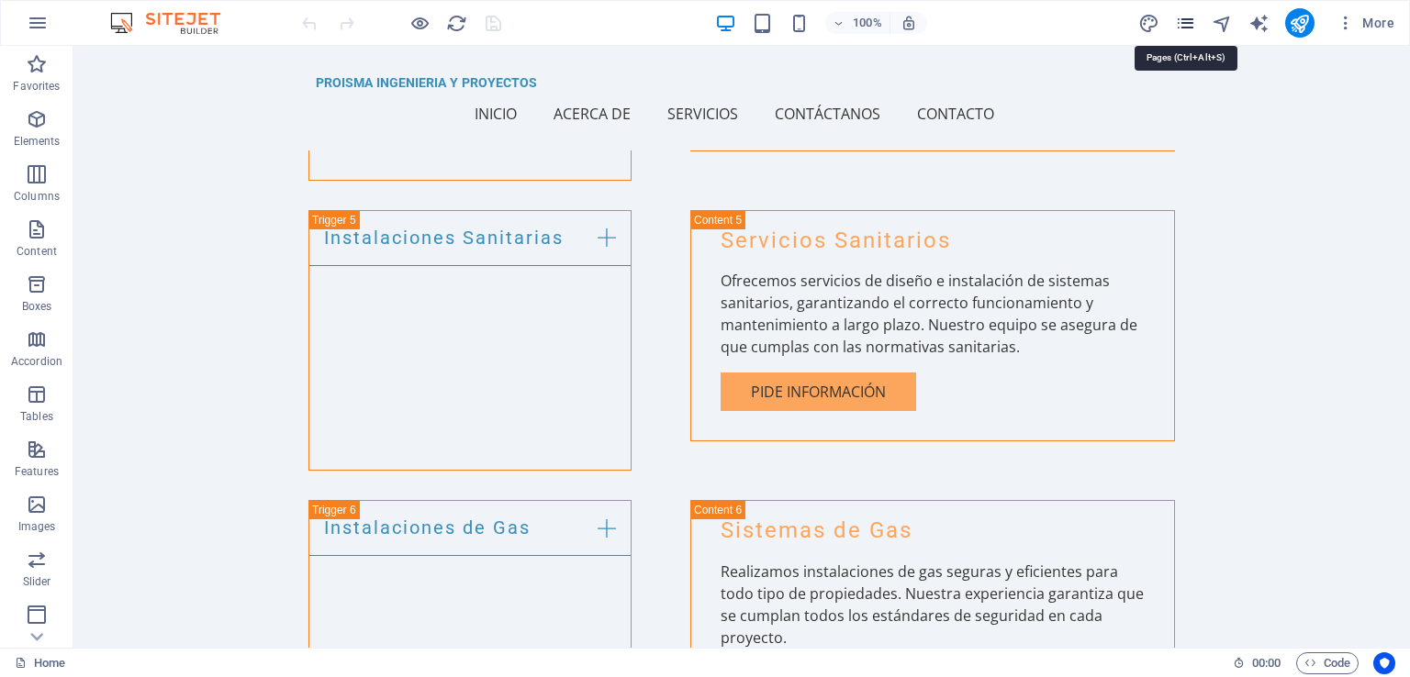
click at [1186, 20] on icon "pages" at bounding box center [1185, 23] width 21 height 21
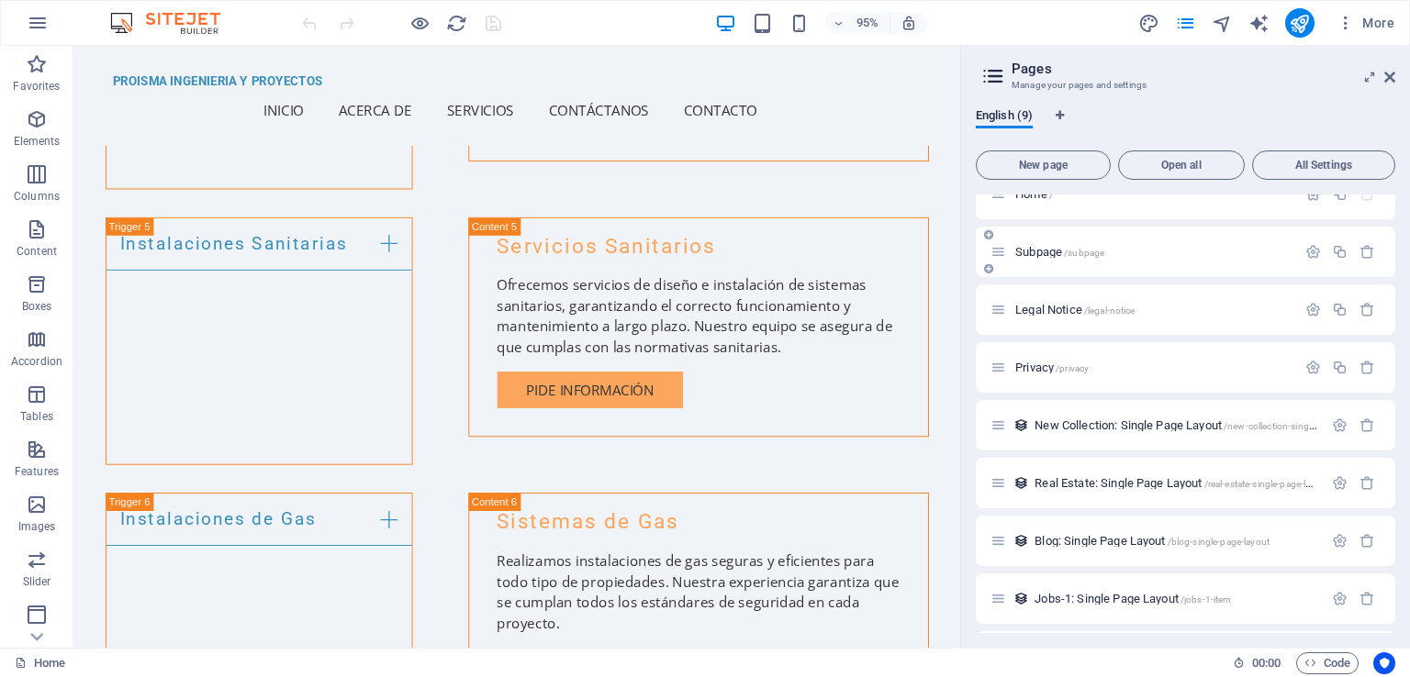
scroll to position [0, 0]
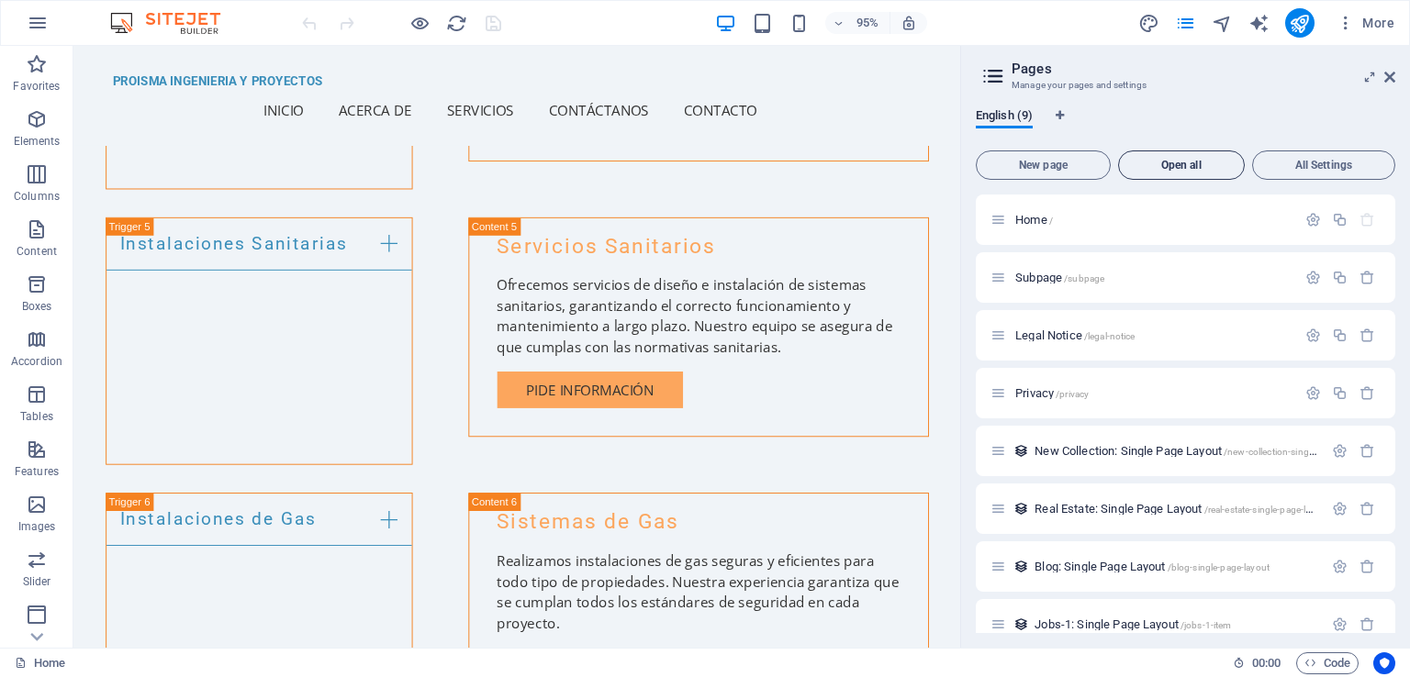
click at [1211, 171] on button "Open all" at bounding box center [1181, 165] width 127 height 29
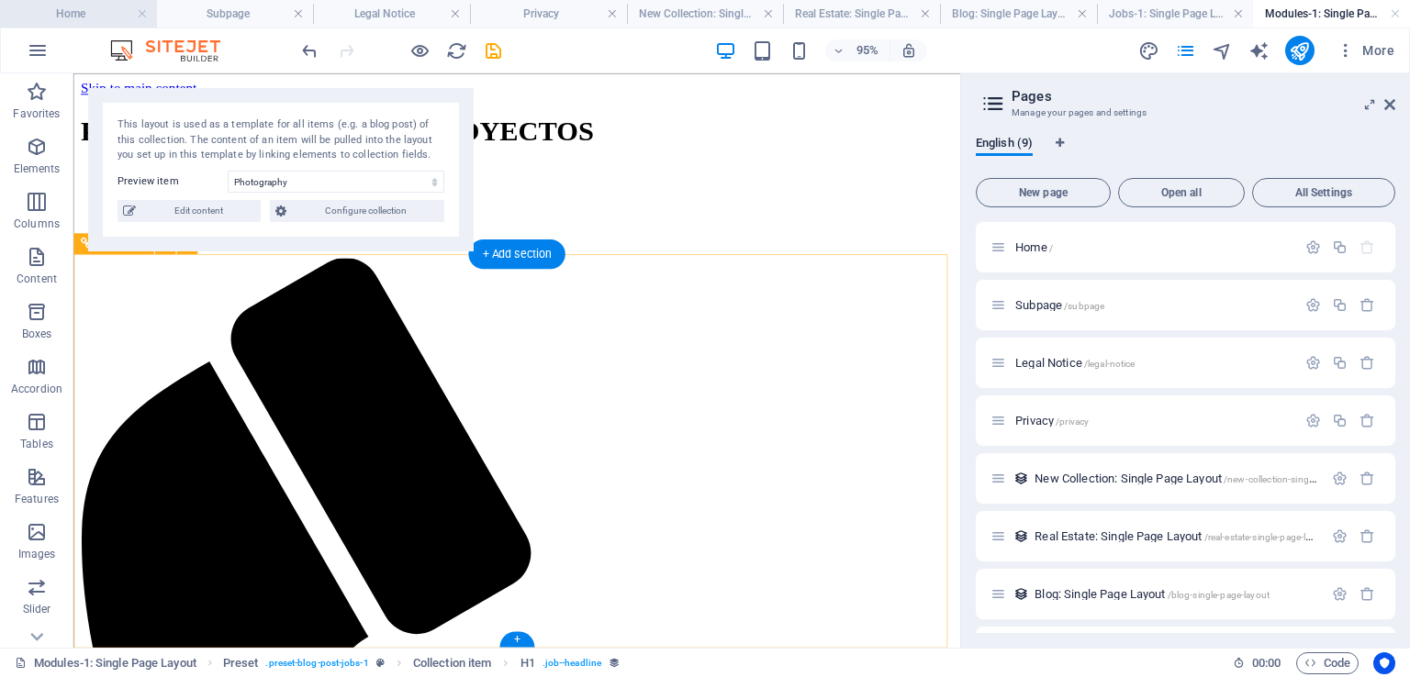
select select "68dc0360b4945e2eb3052dd8"
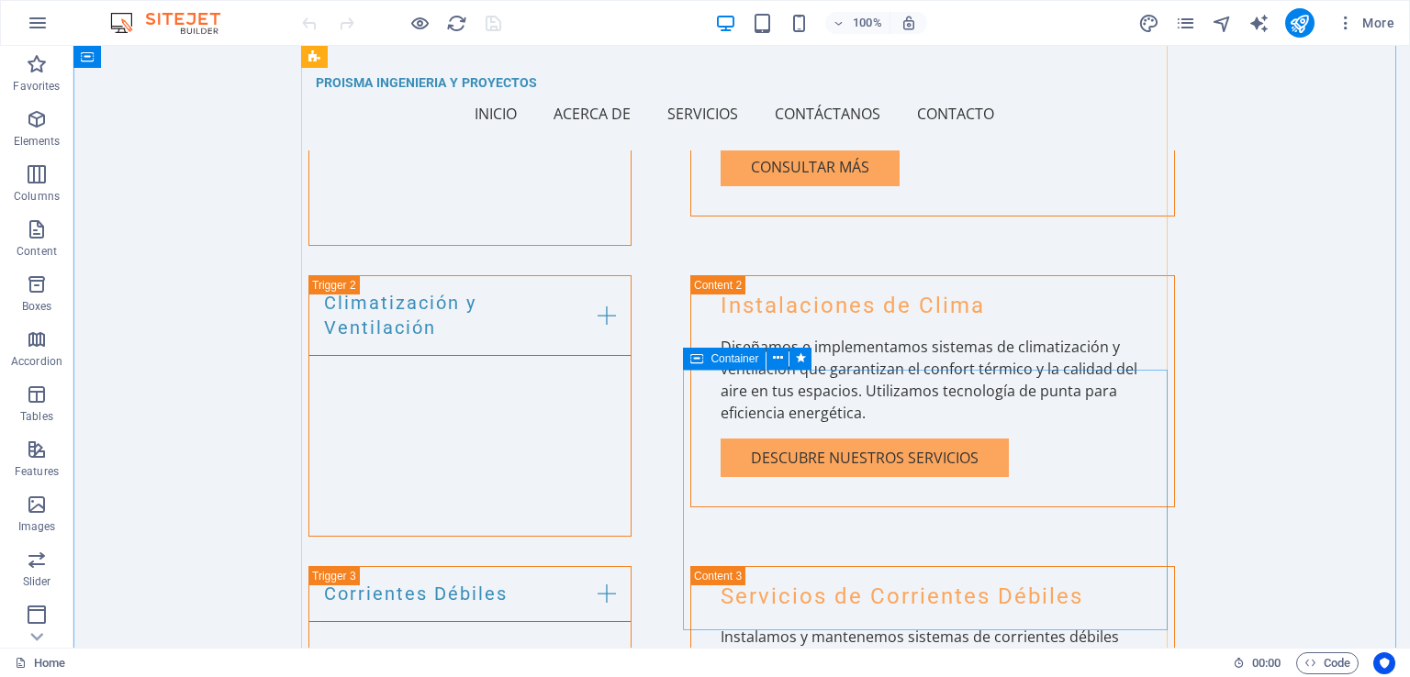
scroll to position [2020, 0]
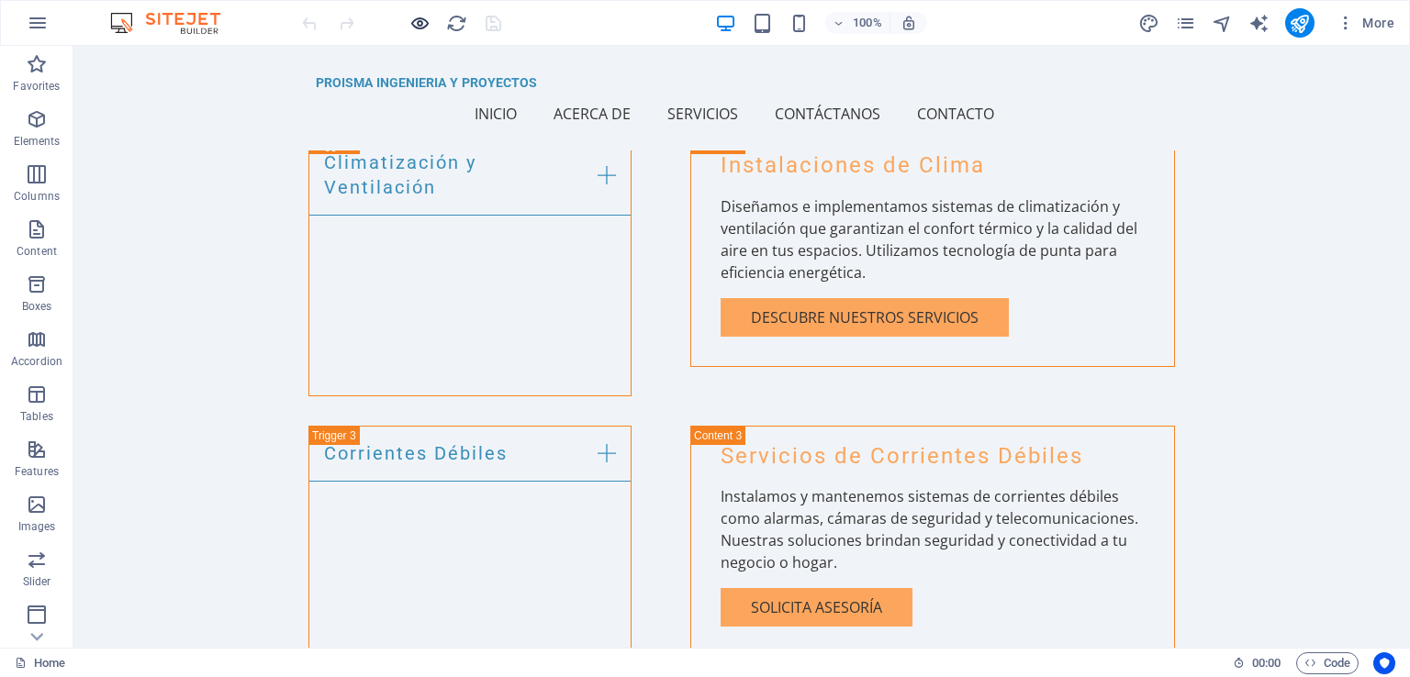
click at [419, 22] on icon "button" at bounding box center [419, 23] width 21 height 21
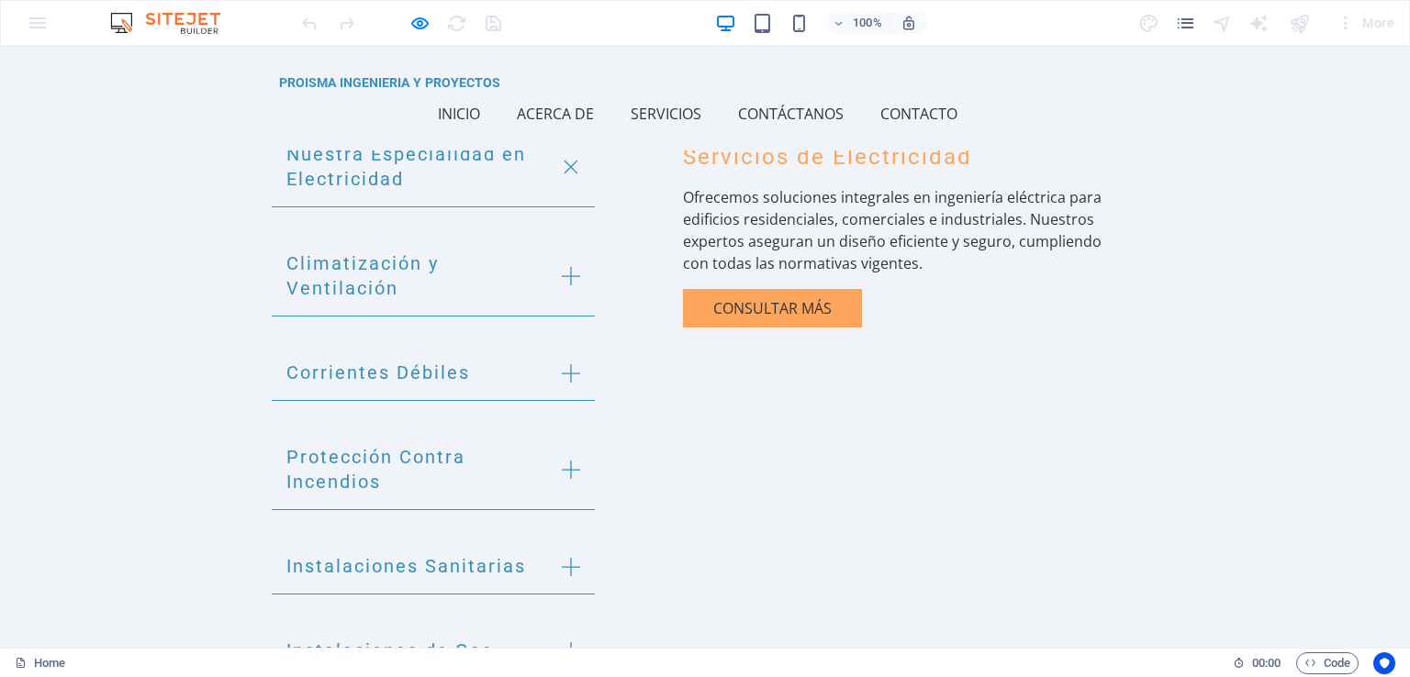
scroll to position [1652, 0]
